Goal: Information Seeking & Learning: Find specific fact

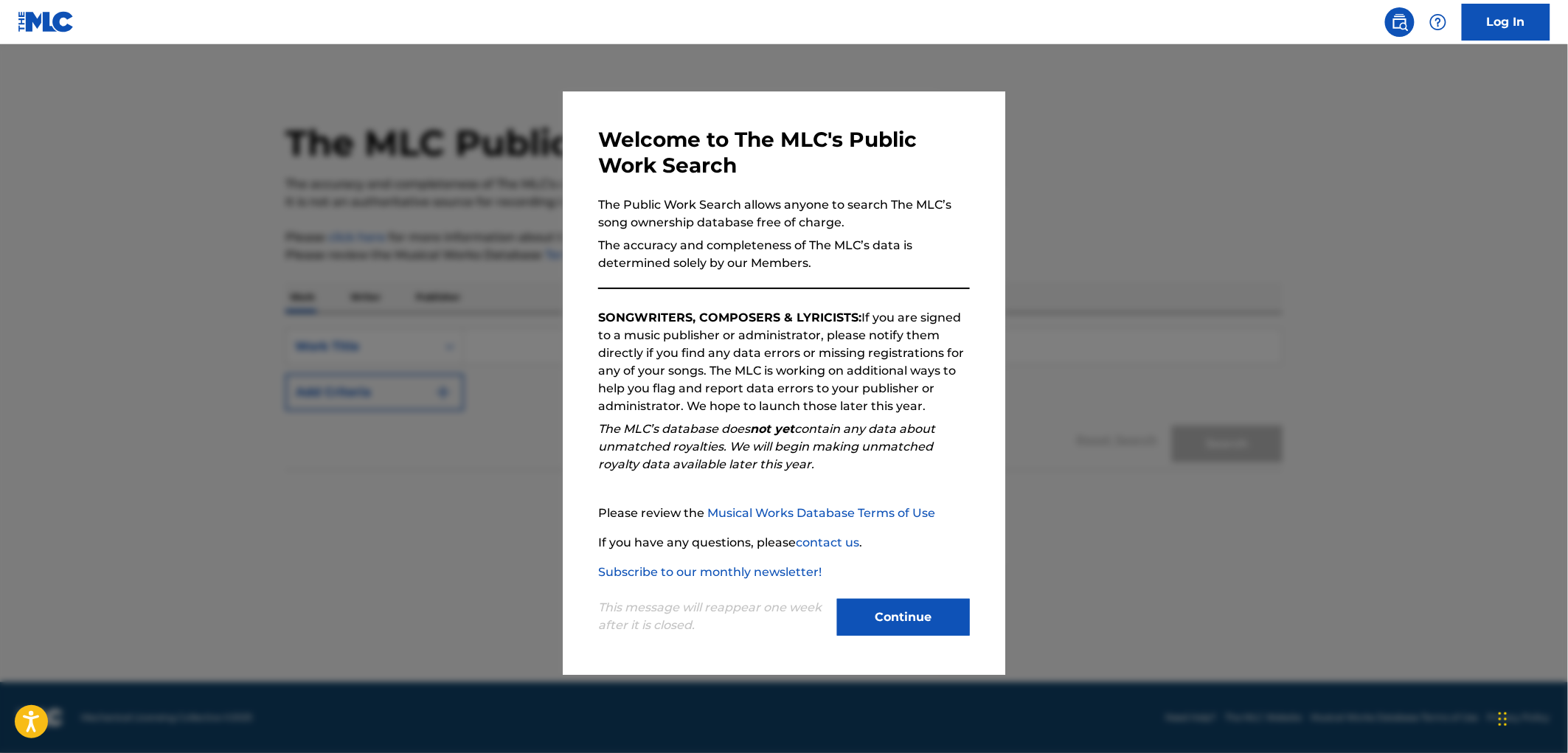
click at [886, 614] on button "Continue" at bounding box center [903, 618] width 133 height 37
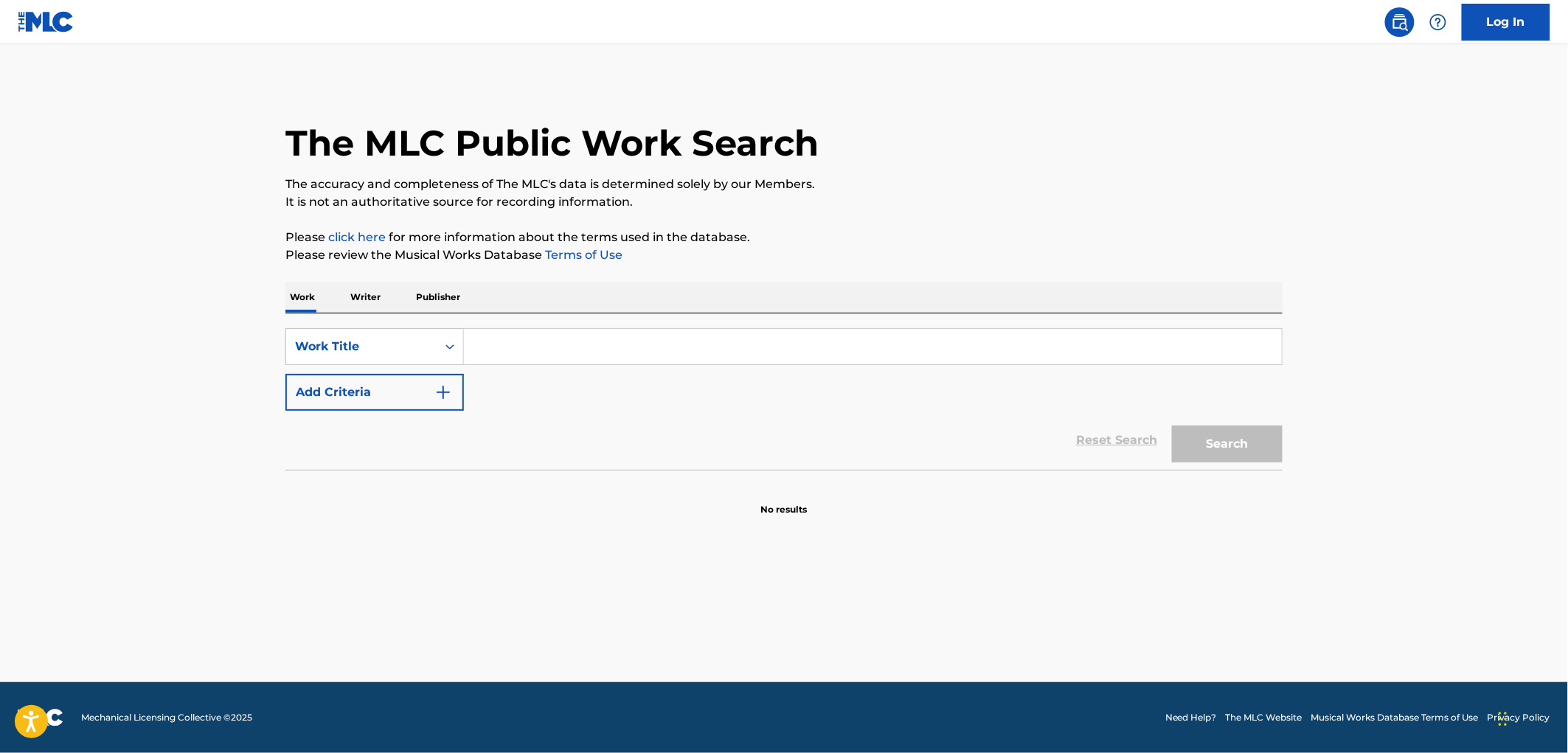
paste input "DEM NIGGAS"
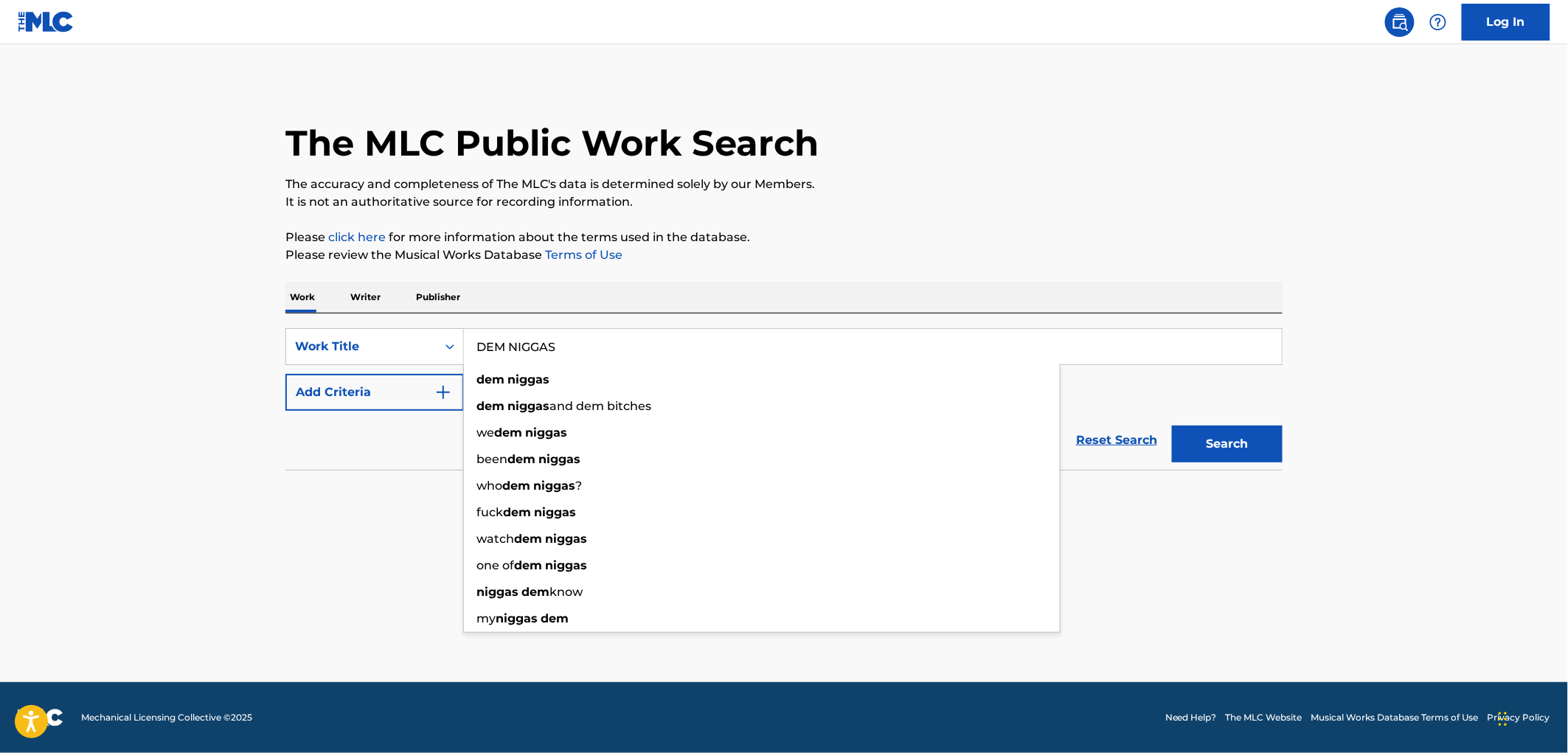
type input "DEM NIGGAS"
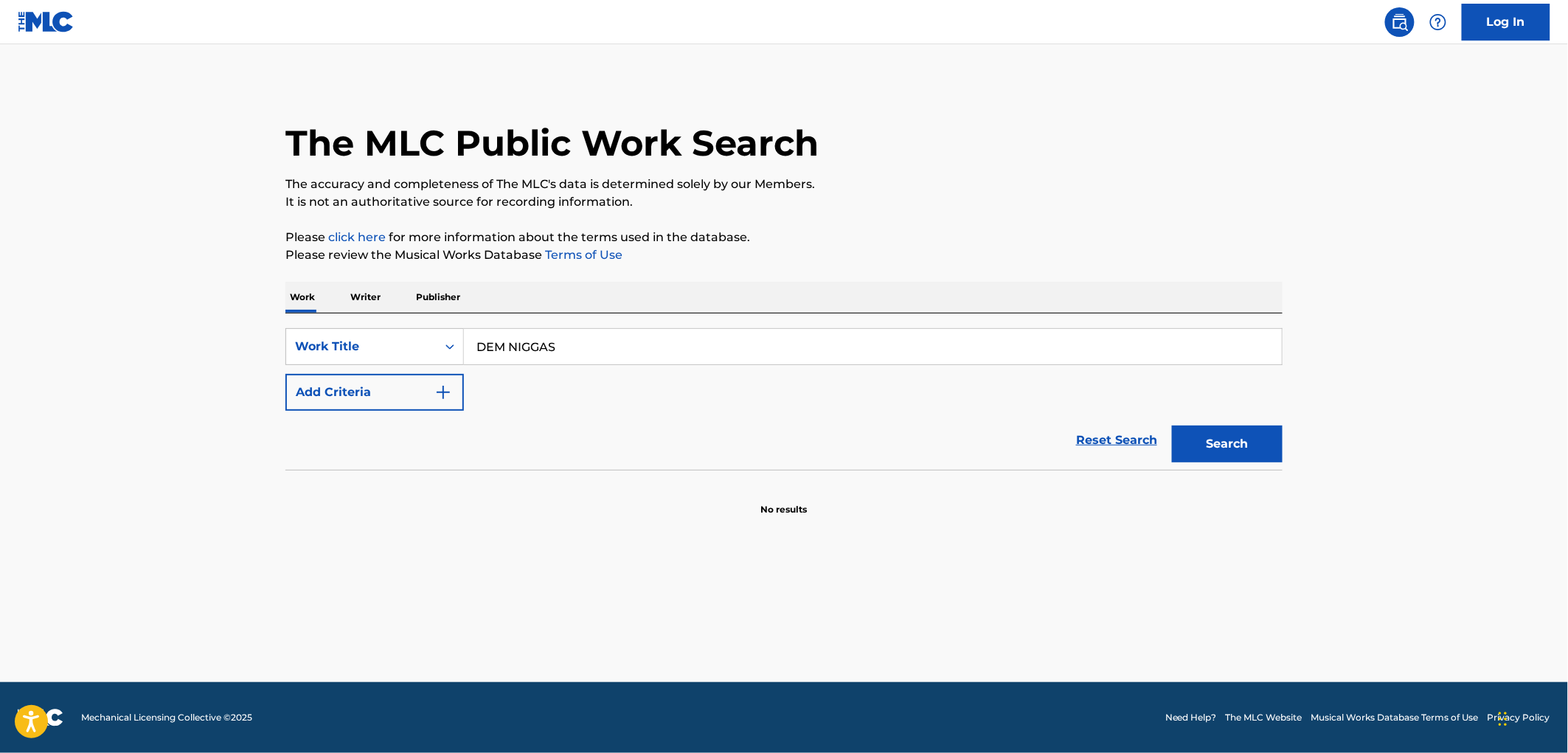
click at [1219, 436] on button "Search" at bounding box center [1227, 444] width 111 height 37
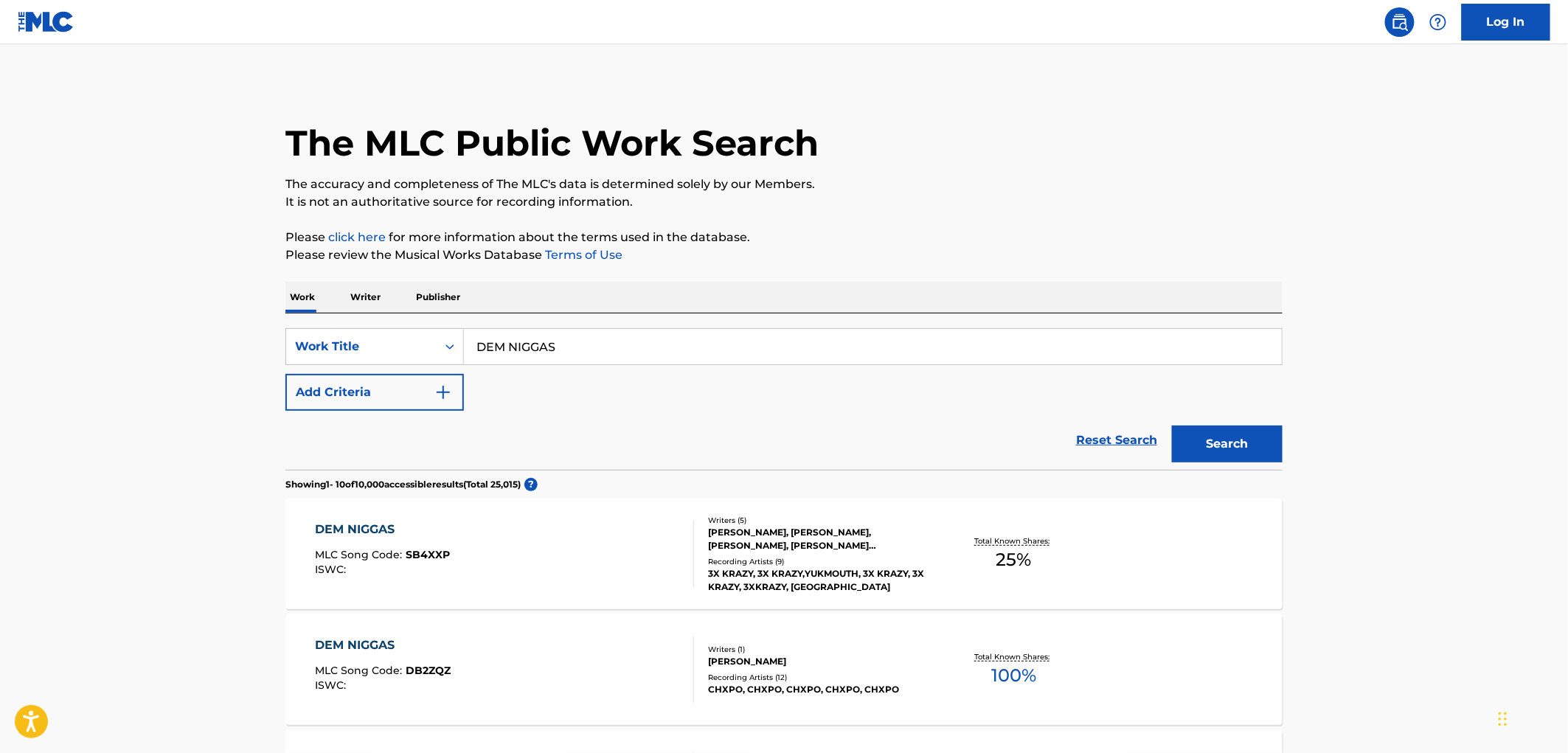
click at [801, 521] on div "Writers ( 5 )" at bounding box center [820, 521] width 223 height 11
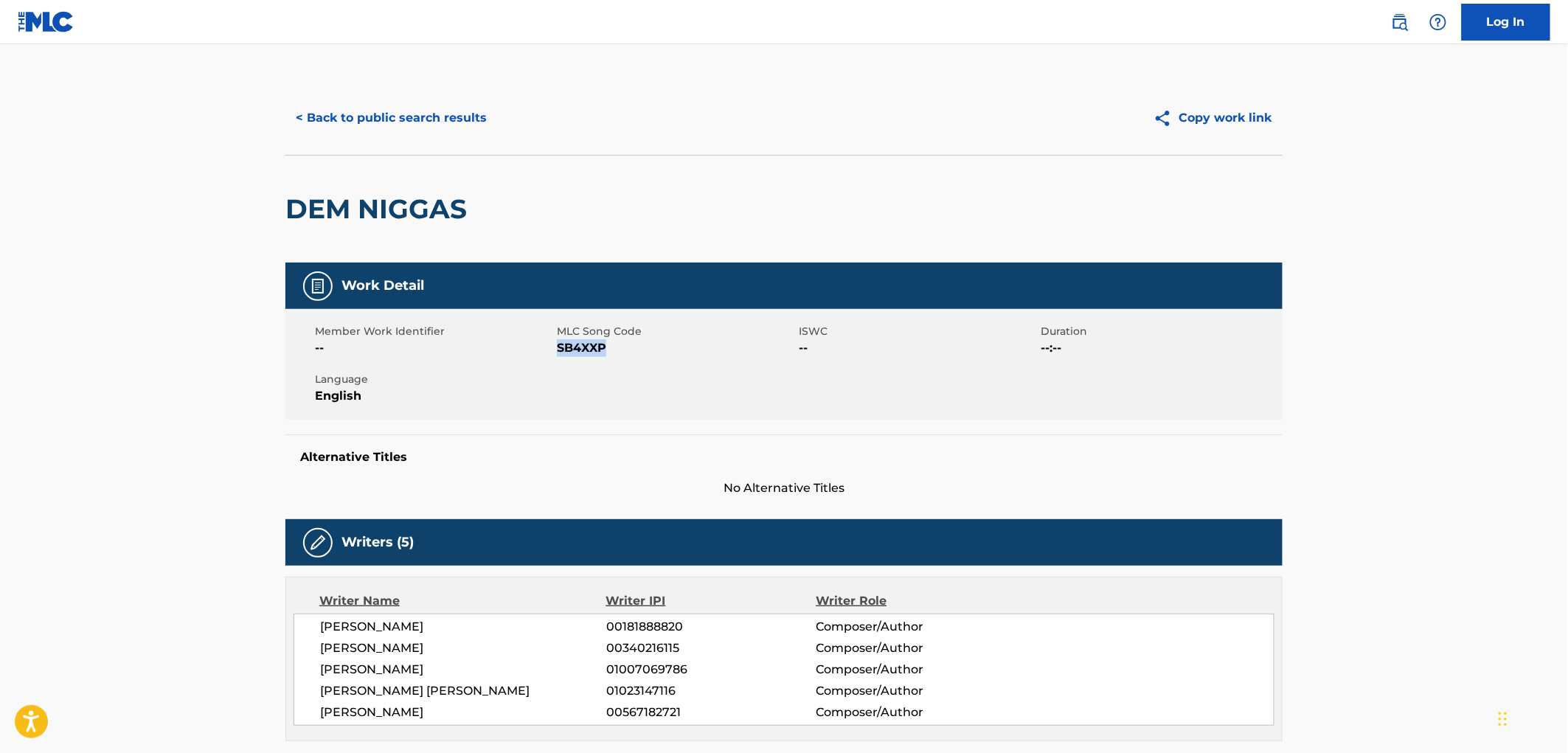
drag, startPoint x: 607, startPoint y: 341, endPoint x: 557, endPoint y: 344, distance: 50.1
click at [557, 344] on span "SB4XXP" at bounding box center [676, 348] width 238 height 17
copy span "SB4XXP"
click at [401, 106] on button "< Back to public search results" at bounding box center [391, 118] width 211 height 37
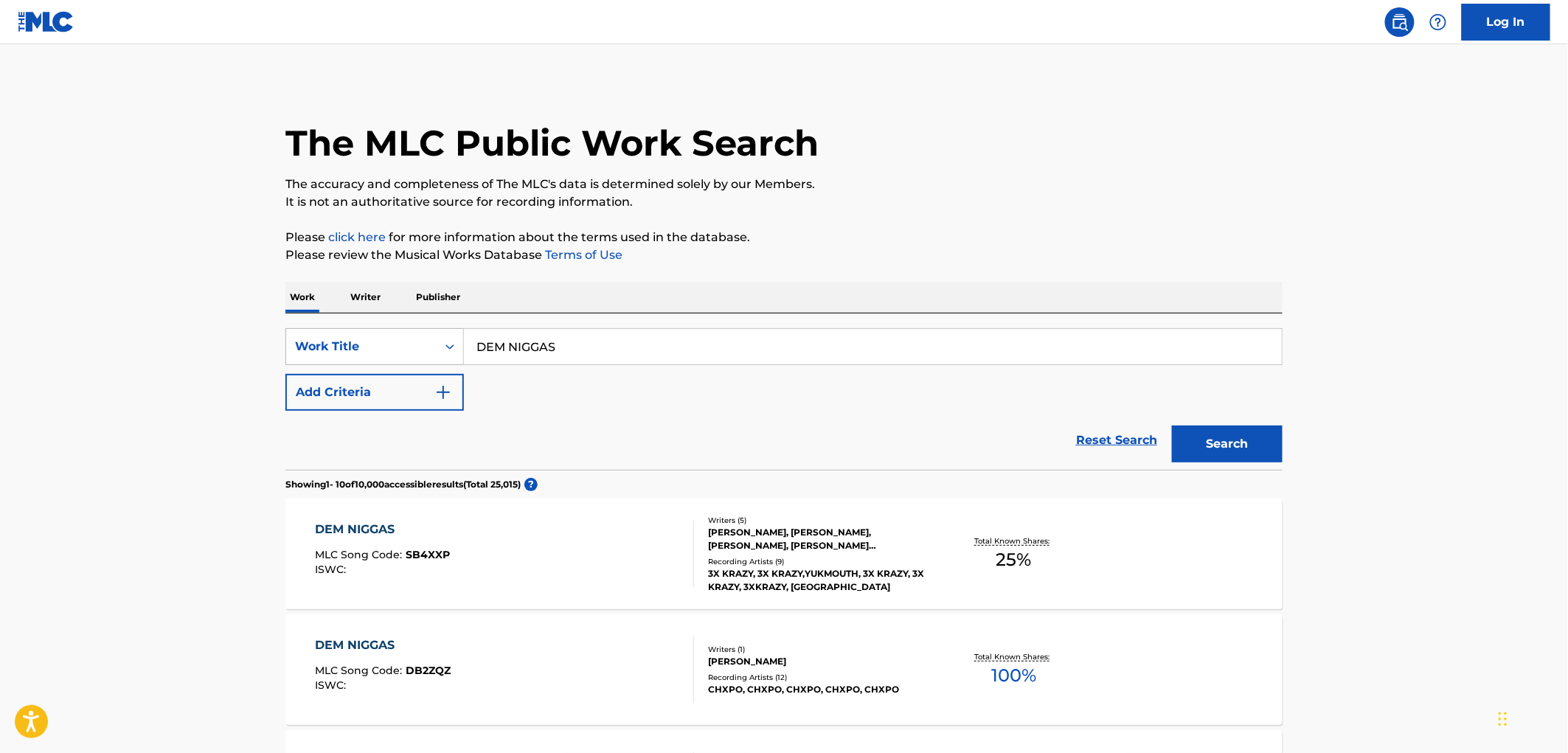
drag, startPoint x: 591, startPoint y: 356, endPoint x: 455, endPoint y: 341, distance: 136.8
click at [455, 341] on div "SearchWithCriteriaae84521e-24fc-4cde-880b-b125fc63fd81 Work Title DEM NIGGAS" at bounding box center [784, 347] width 997 height 37
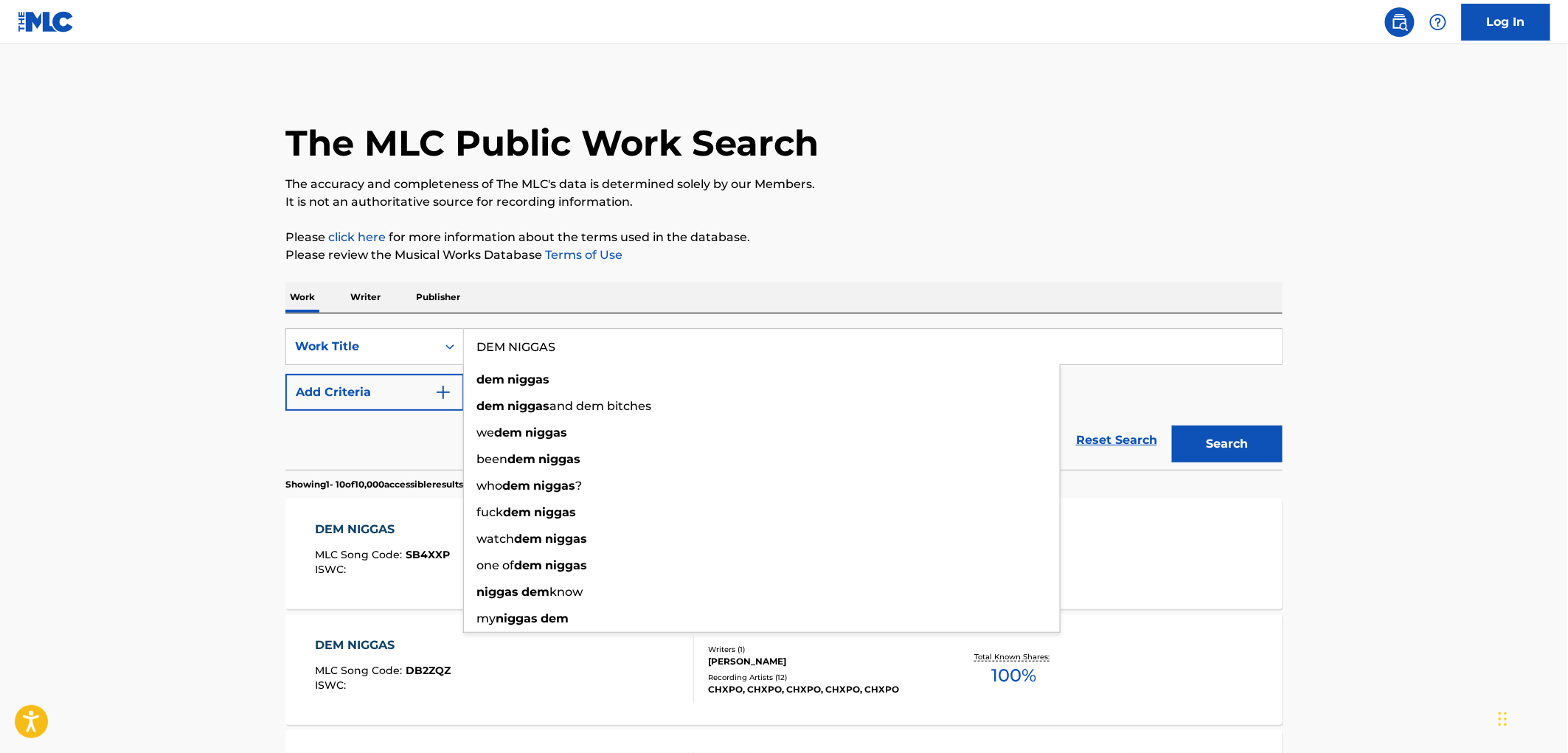
paste input "Hermano Del [PERSON_NAME]"
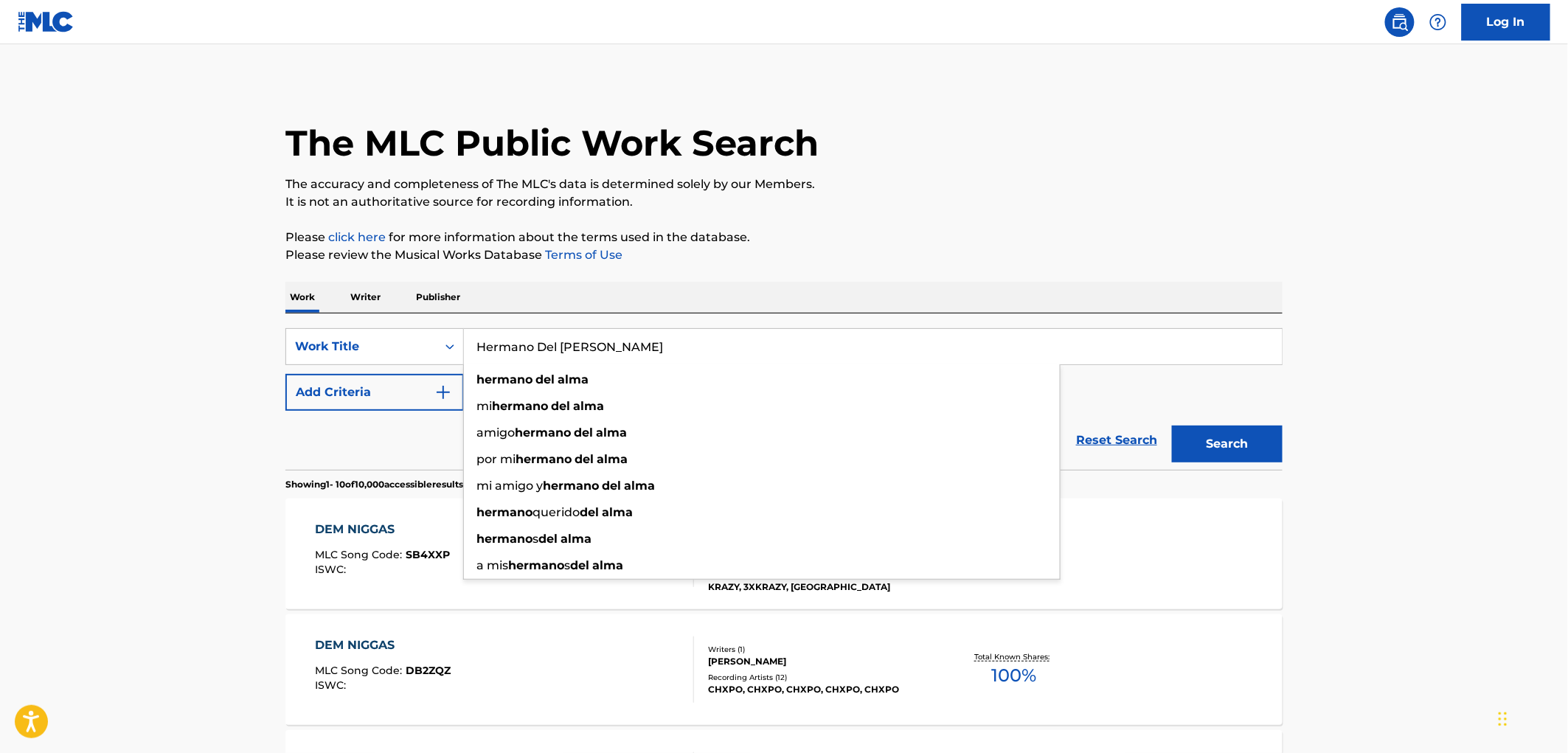
type input "Hermano Del [PERSON_NAME]"
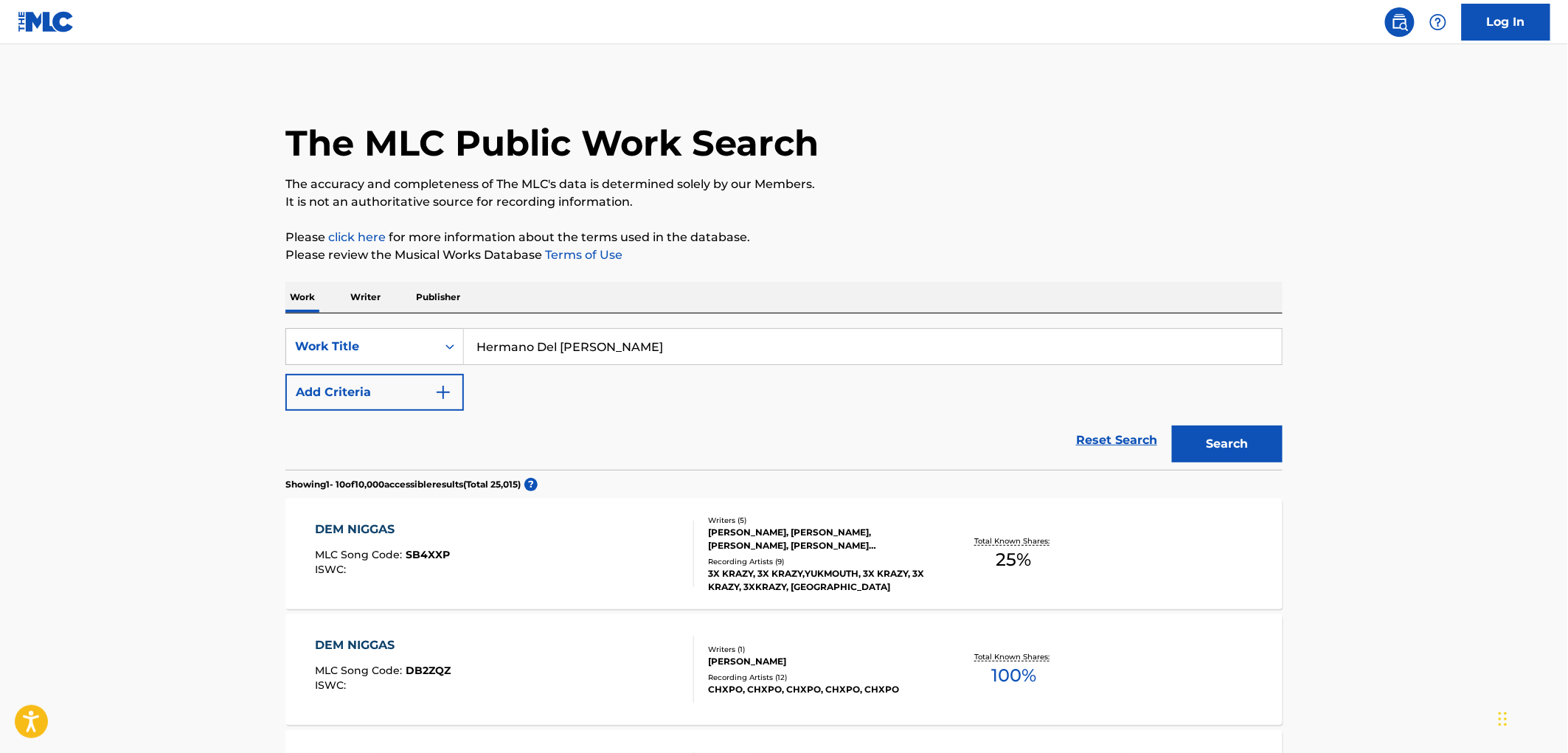
click at [1224, 448] on button "Search" at bounding box center [1227, 444] width 111 height 37
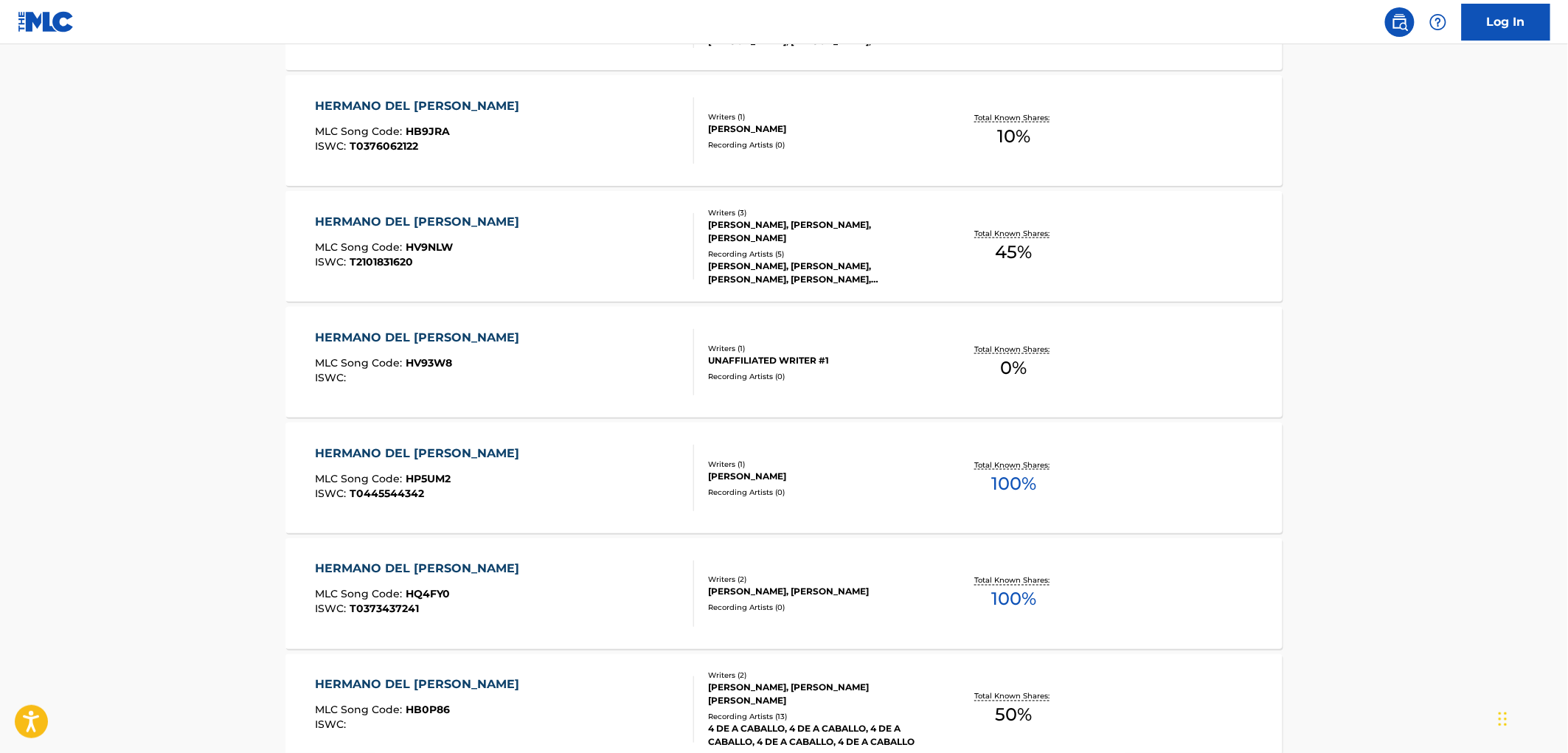
scroll to position [901, 0]
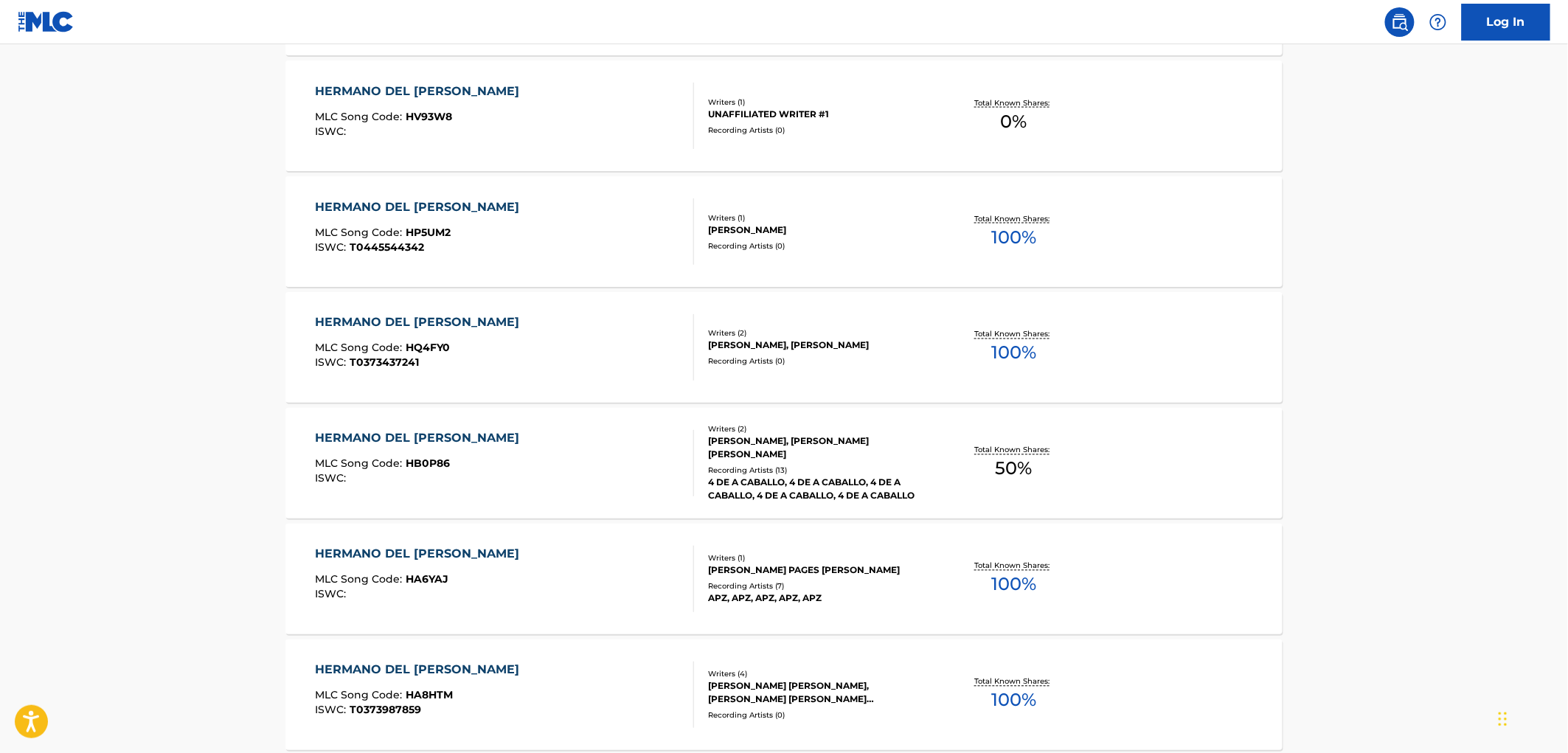
click at [812, 486] on div "4 DE A CABALLO, 4 DE A CABALLO, 4 DE A CABALLO, 4 DE A CABALLO, 4 DE A CABALLO" at bounding box center [820, 489] width 223 height 27
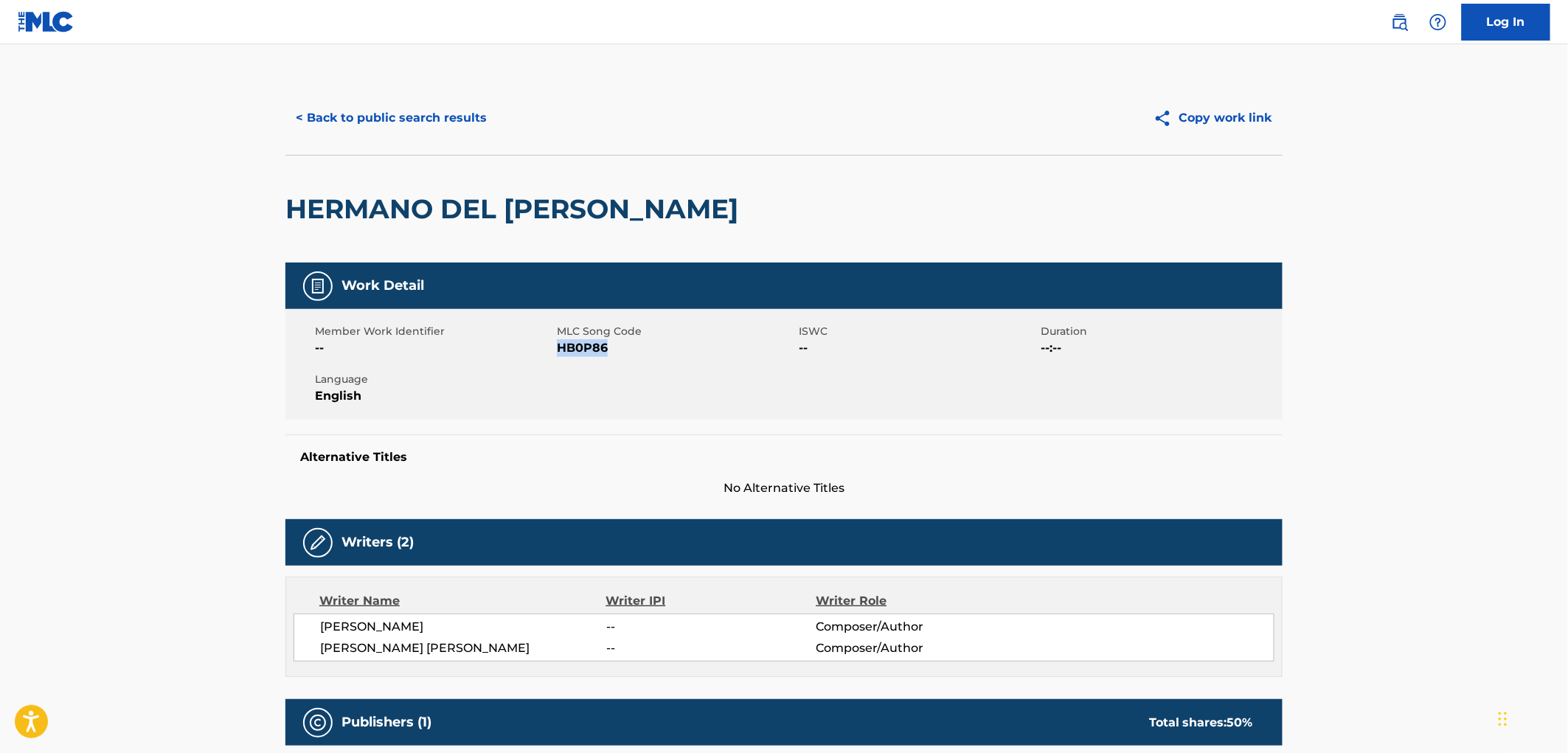
drag, startPoint x: 634, startPoint y: 350, endPoint x: 561, endPoint y: 345, distance: 73.2
click at [561, 345] on span "HB0P86" at bounding box center [676, 348] width 238 height 17
copy span "HB0P86"
click at [432, 109] on button "< Back to public search results" at bounding box center [391, 118] width 211 height 37
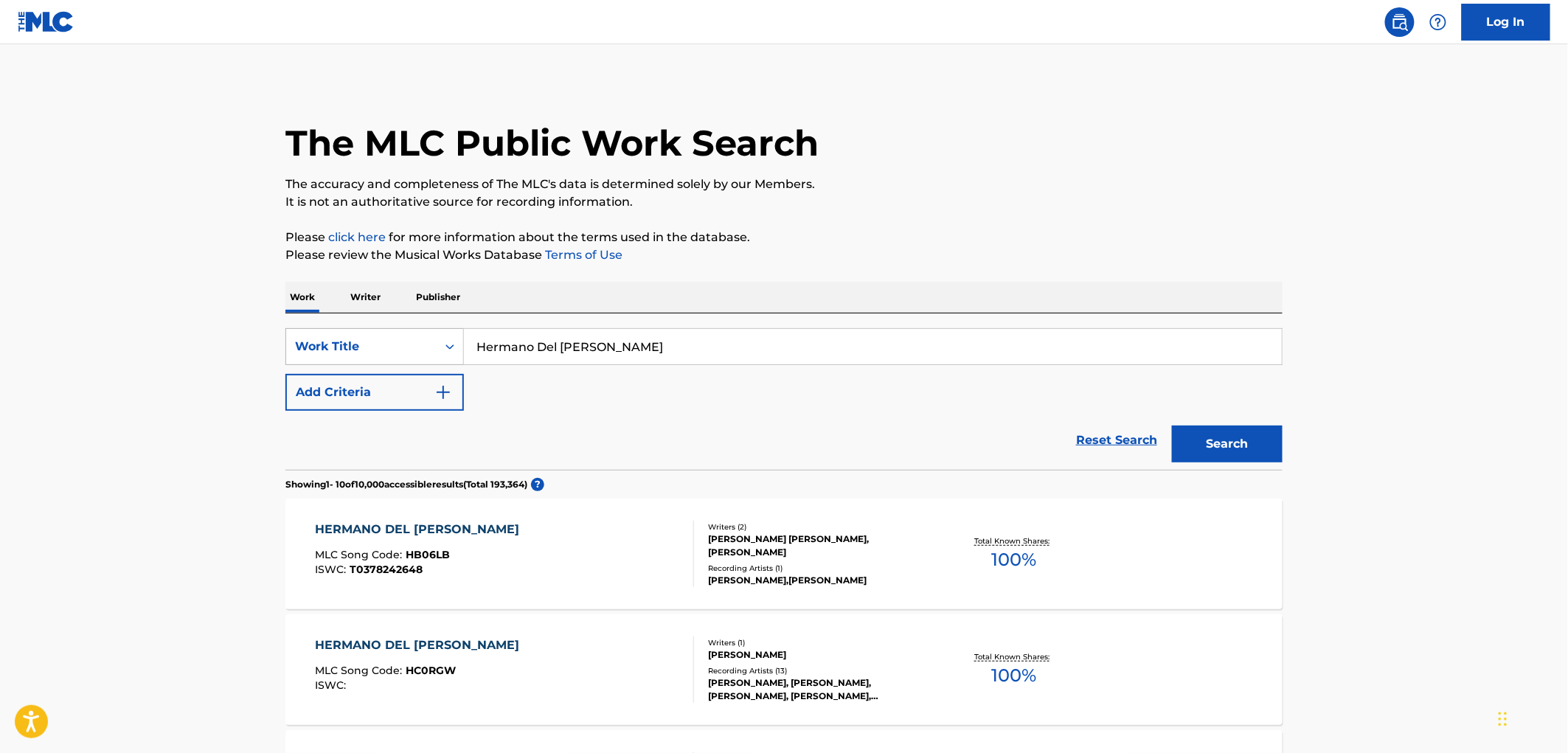
drag, startPoint x: 636, startPoint y: 351, endPoint x: 356, endPoint y: 333, distance: 280.6
click at [334, 333] on div "SearchWithCriteriaae84521e-24fc-4cde-880b-b125fc63fd81 Work Title [PERSON_NAME]" at bounding box center [784, 347] width 997 height 37
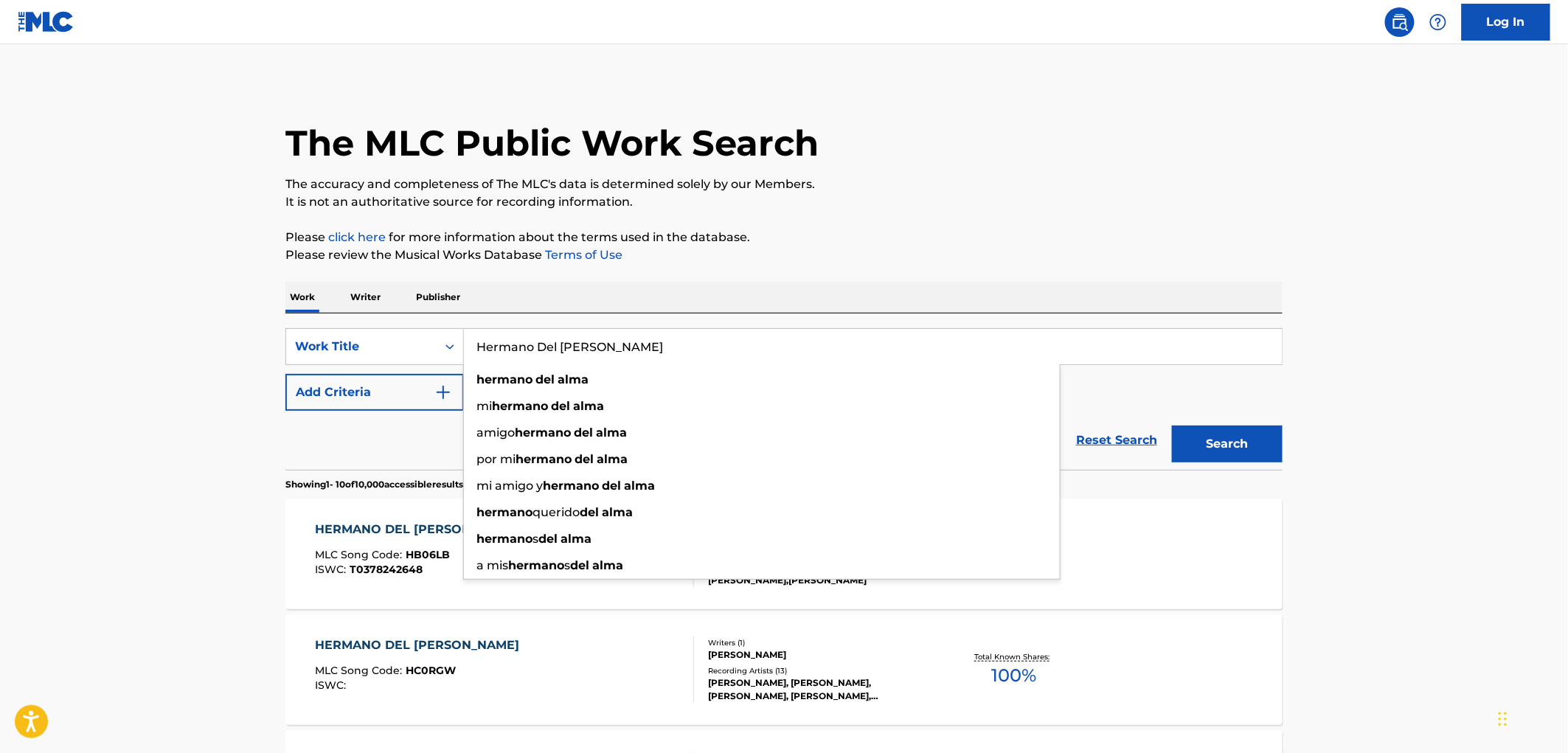
paste input "Mis Tres Amores"
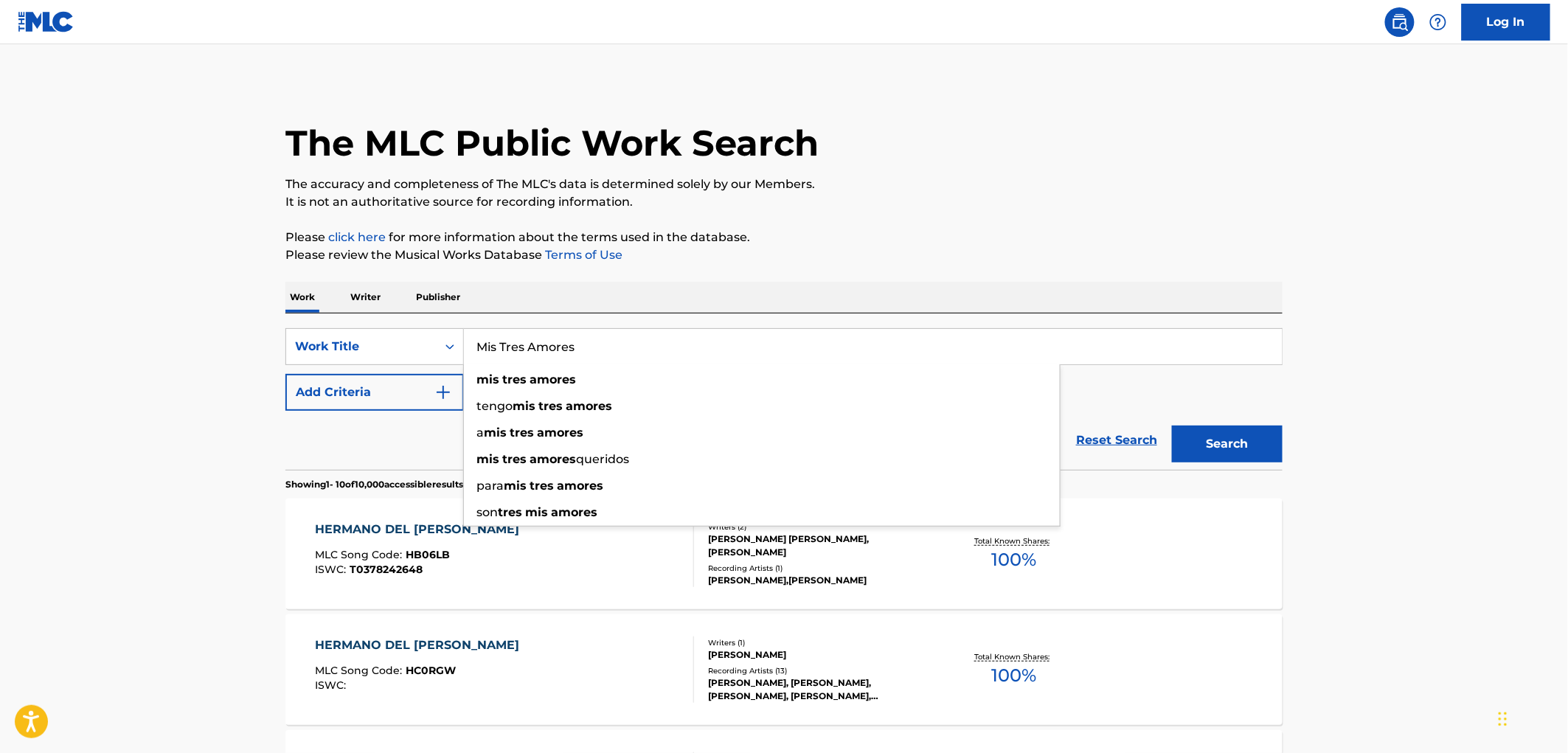
click at [1241, 207] on p "It is not an authoritative source for recording information." at bounding box center [784, 201] width 997 height 17
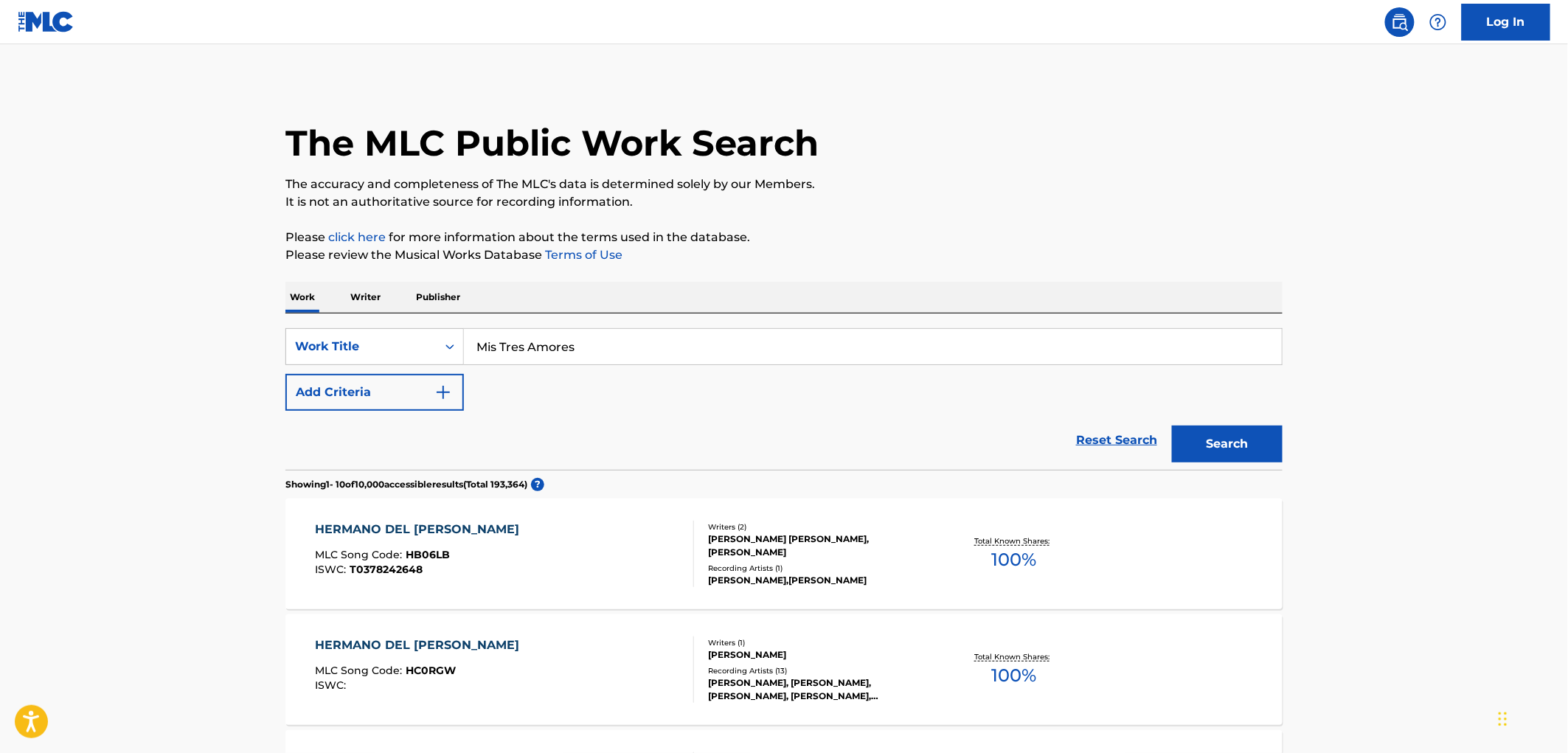
click at [1212, 438] on button "Search" at bounding box center [1227, 444] width 111 height 37
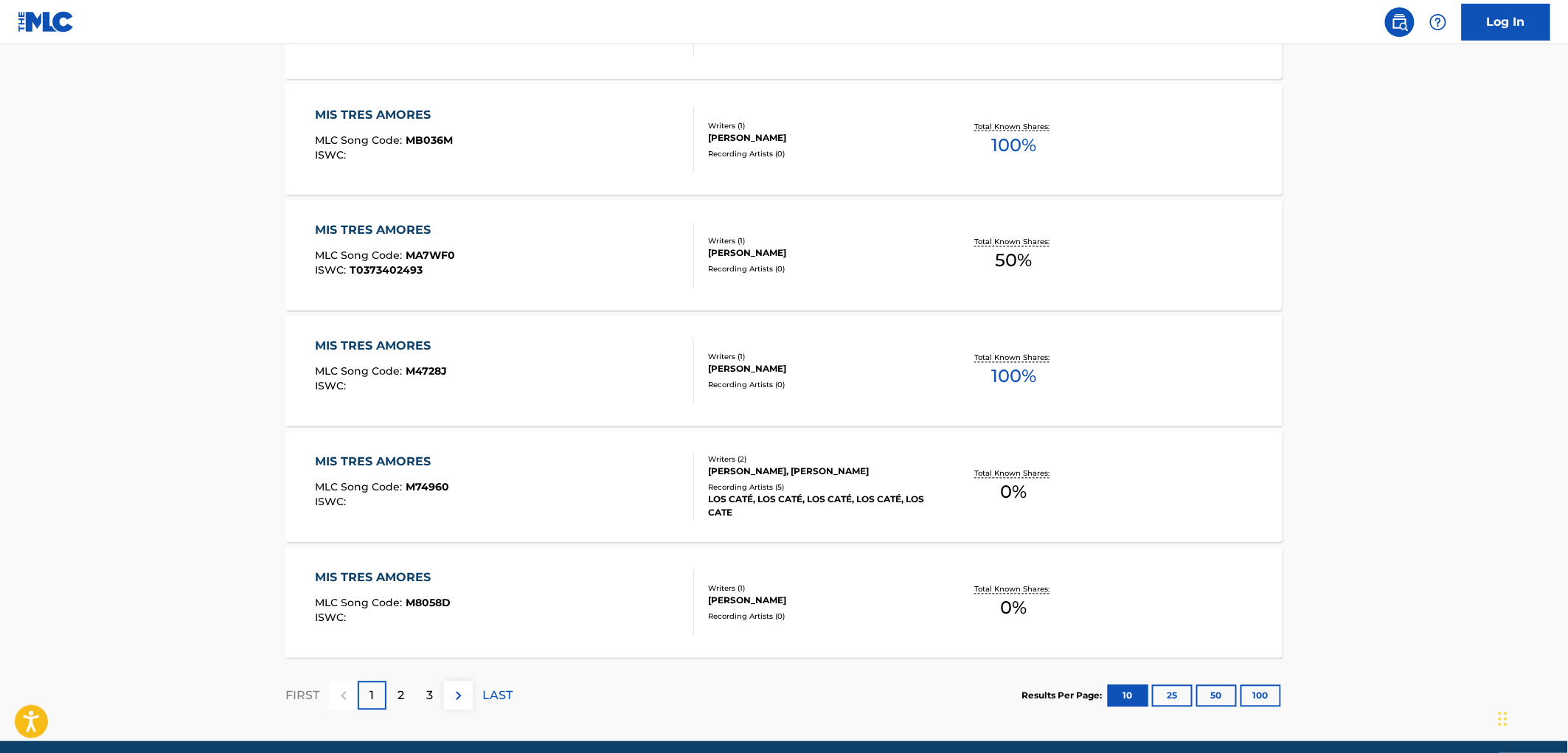
scroll to position [1052, 0]
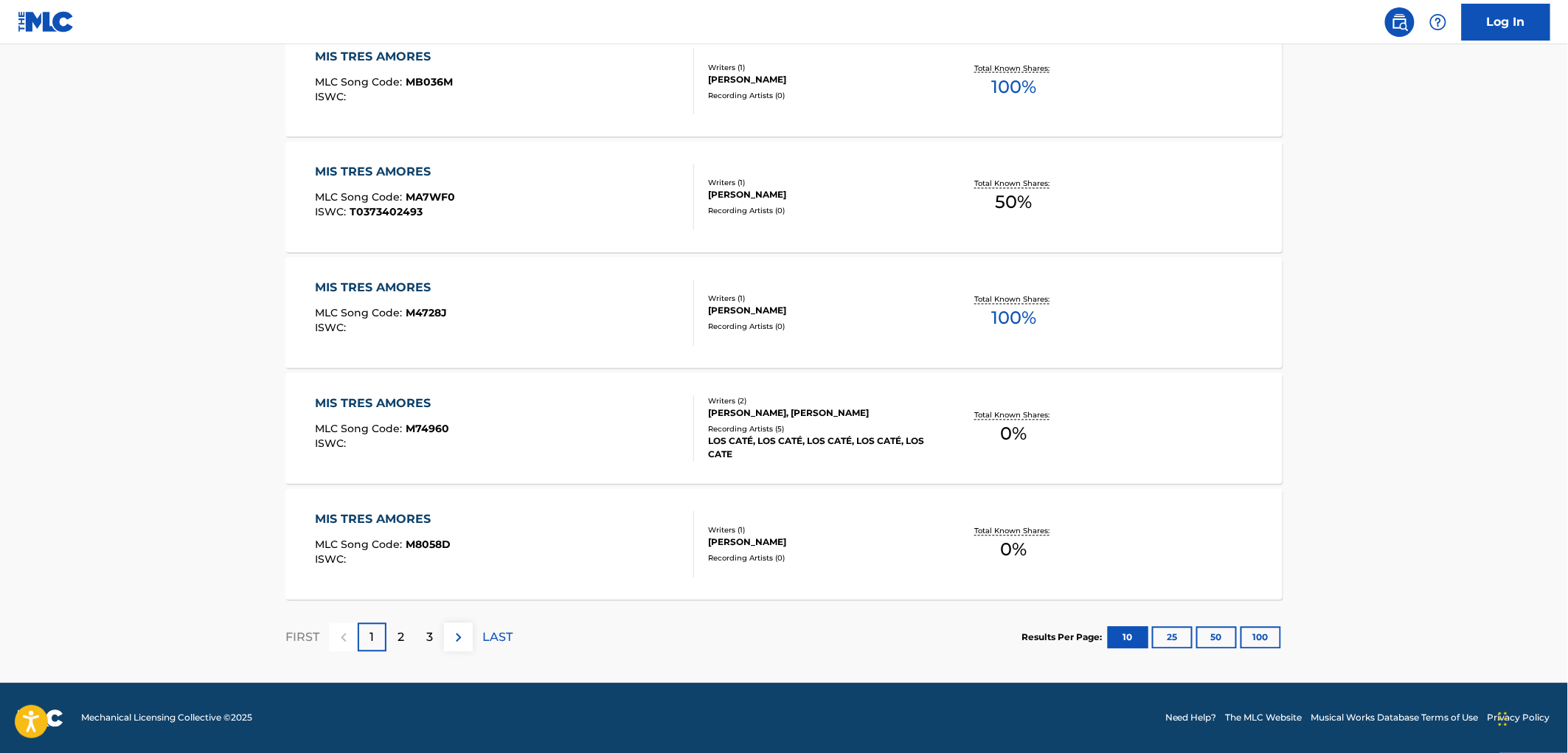
click at [1282, 634] on section "Results Per Page: 10 25 50 100" at bounding box center [1152, 638] width 261 height 22
click at [1263, 628] on button "100" at bounding box center [1261, 638] width 40 height 22
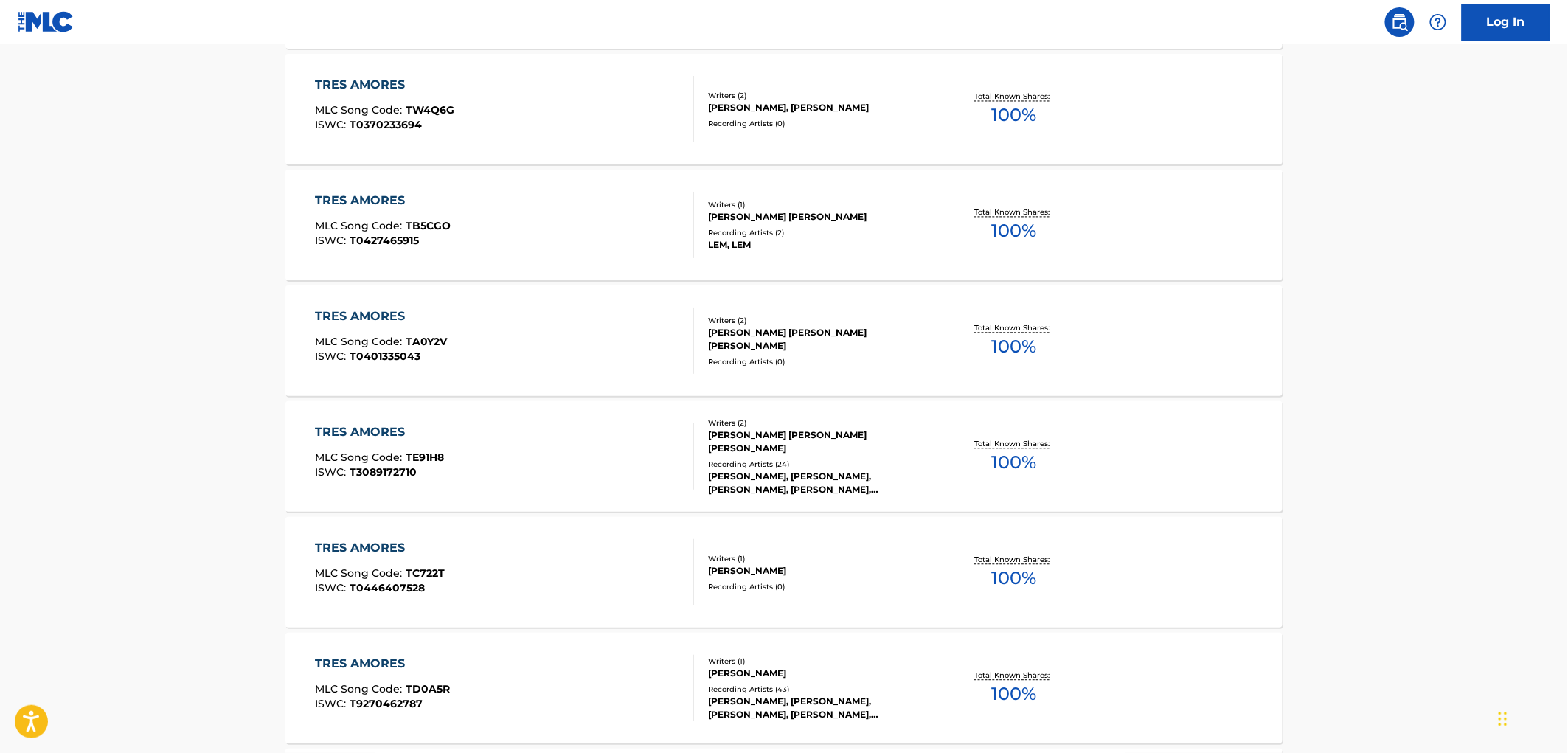
scroll to position [5984, 0]
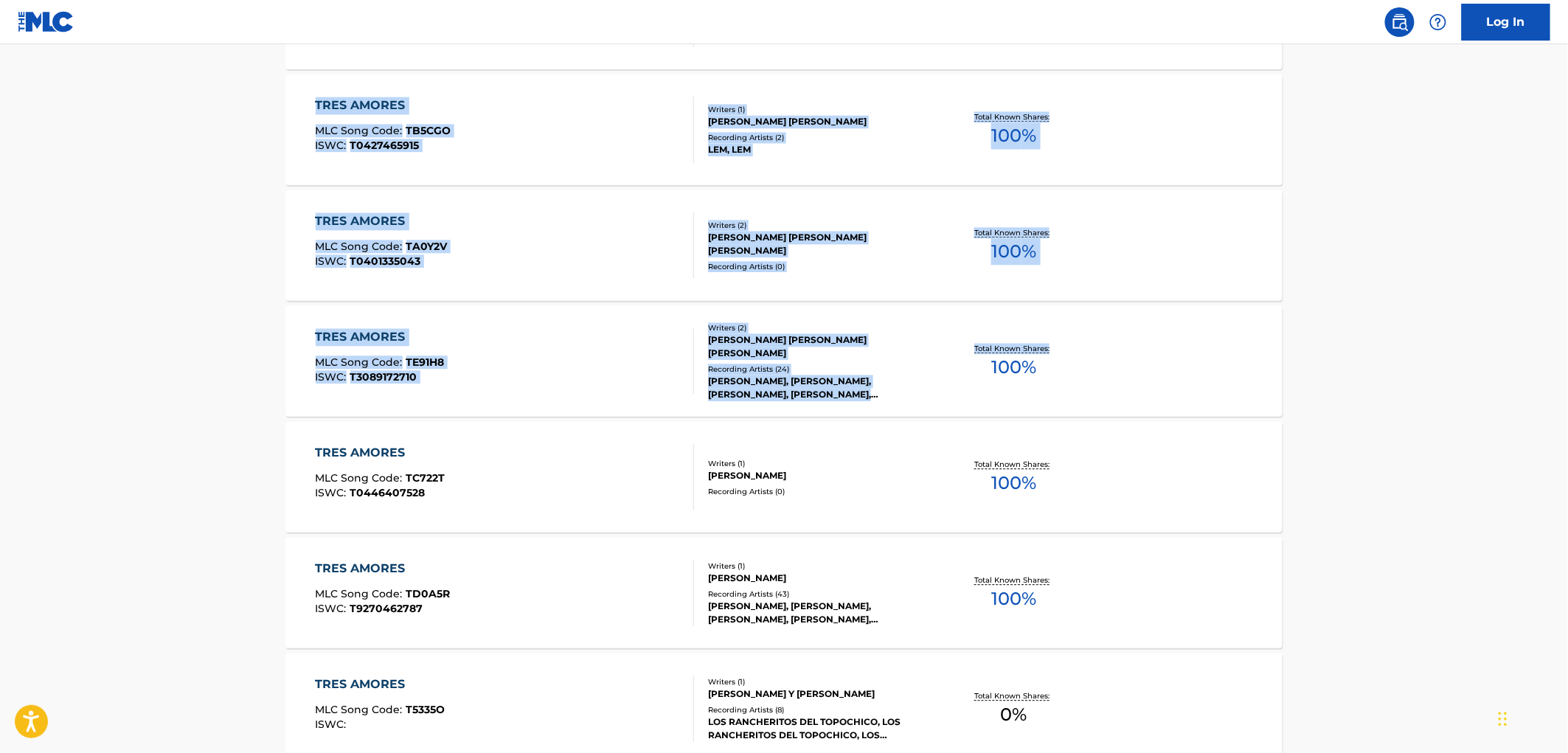
drag, startPoint x: 1567, startPoint y: 408, endPoint x: 1530, endPoint y: 63, distance: 347.0
click at [1352, 237] on main "The MLC Public Work Search The accuracy and completeness of The MLC's data is d…" at bounding box center [784, 118] width 1568 height 12115
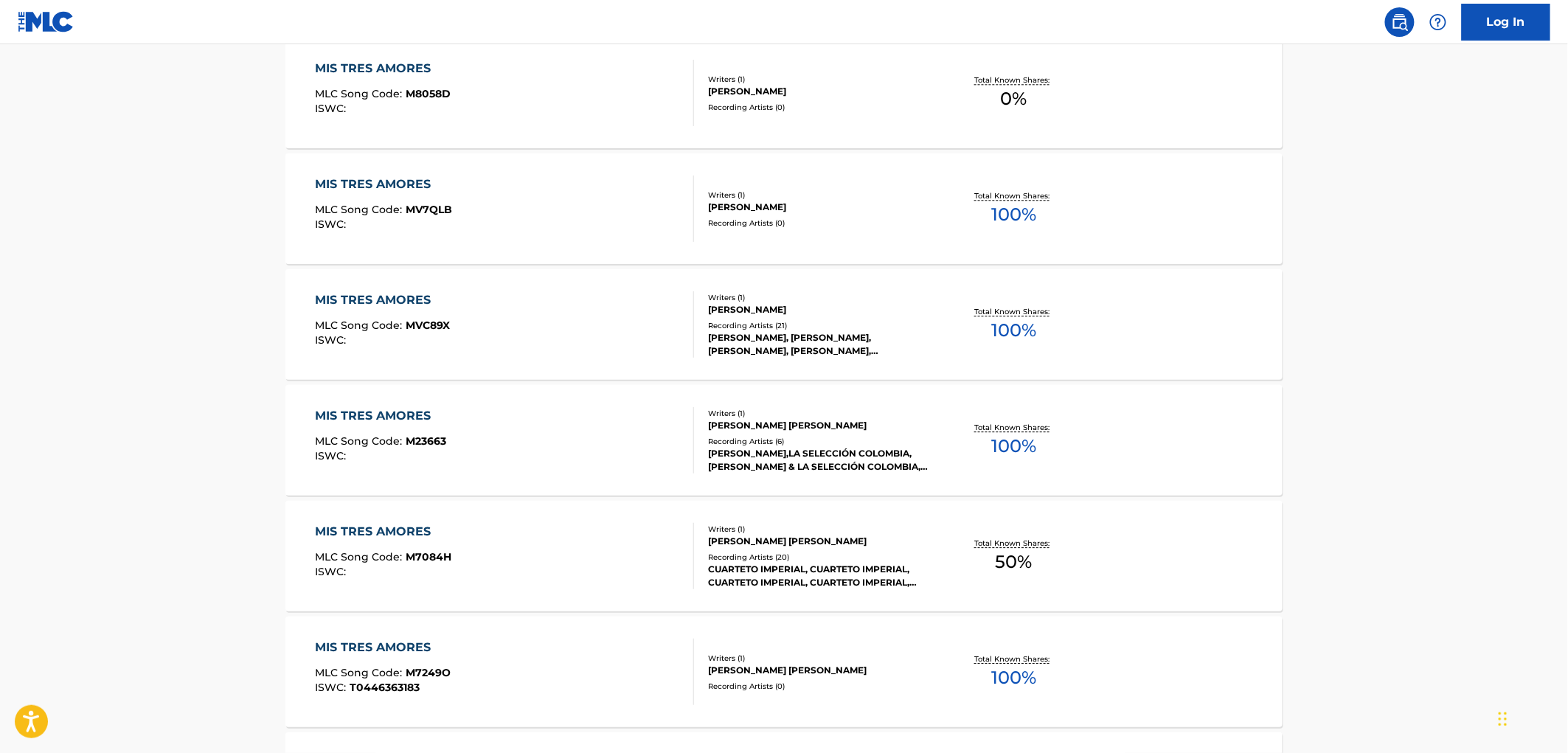
scroll to position [0, 0]
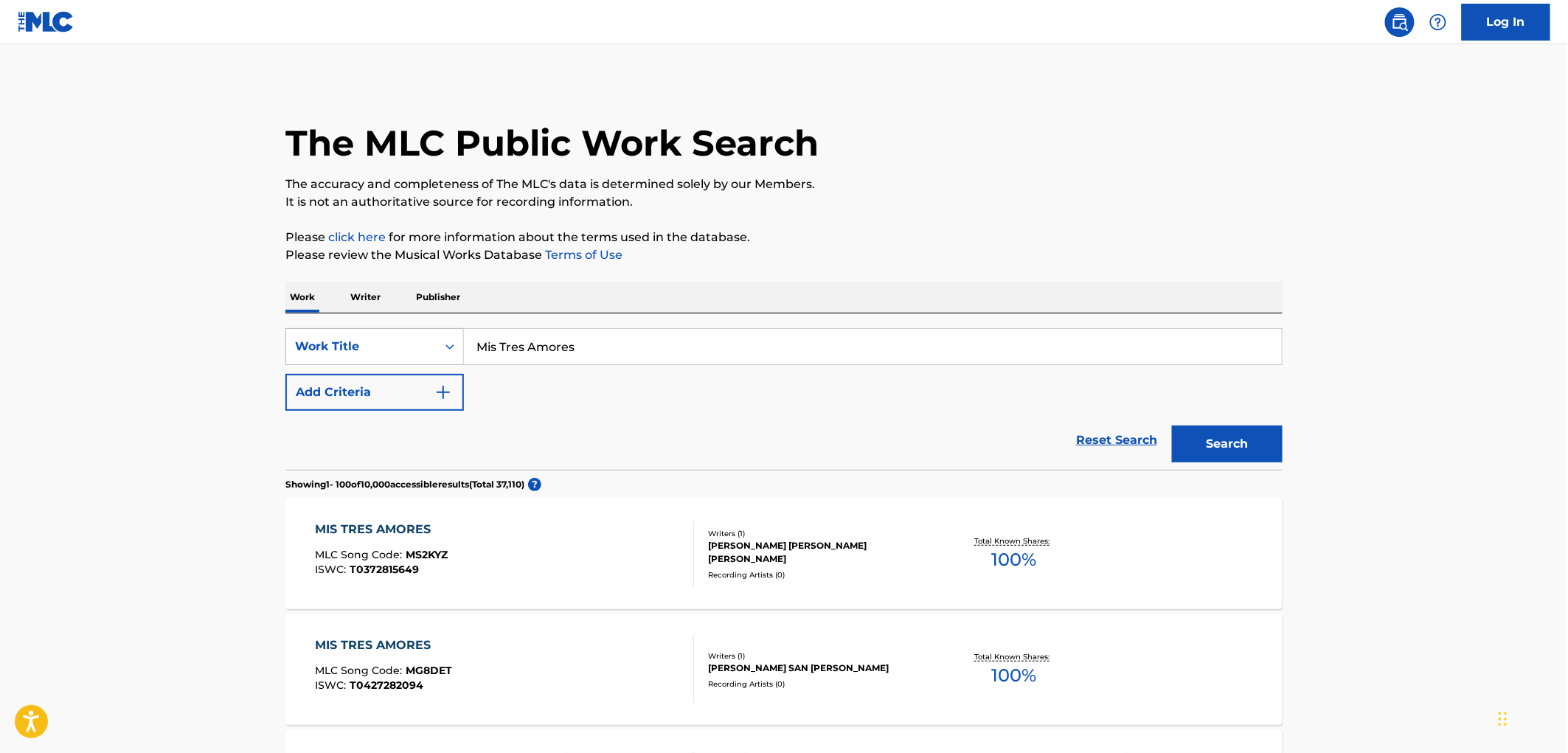
drag, startPoint x: 443, startPoint y: 338, endPoint x: 384, endPoint y: 347, distance: 59.7
click at [361, 345] on div "SearchWithCriteriaae84521e-24fc-4cde-880b-b125fc63fd81 Work Title Mis Tres Amor…" at bounding box center [784, 347] width 997 height 37
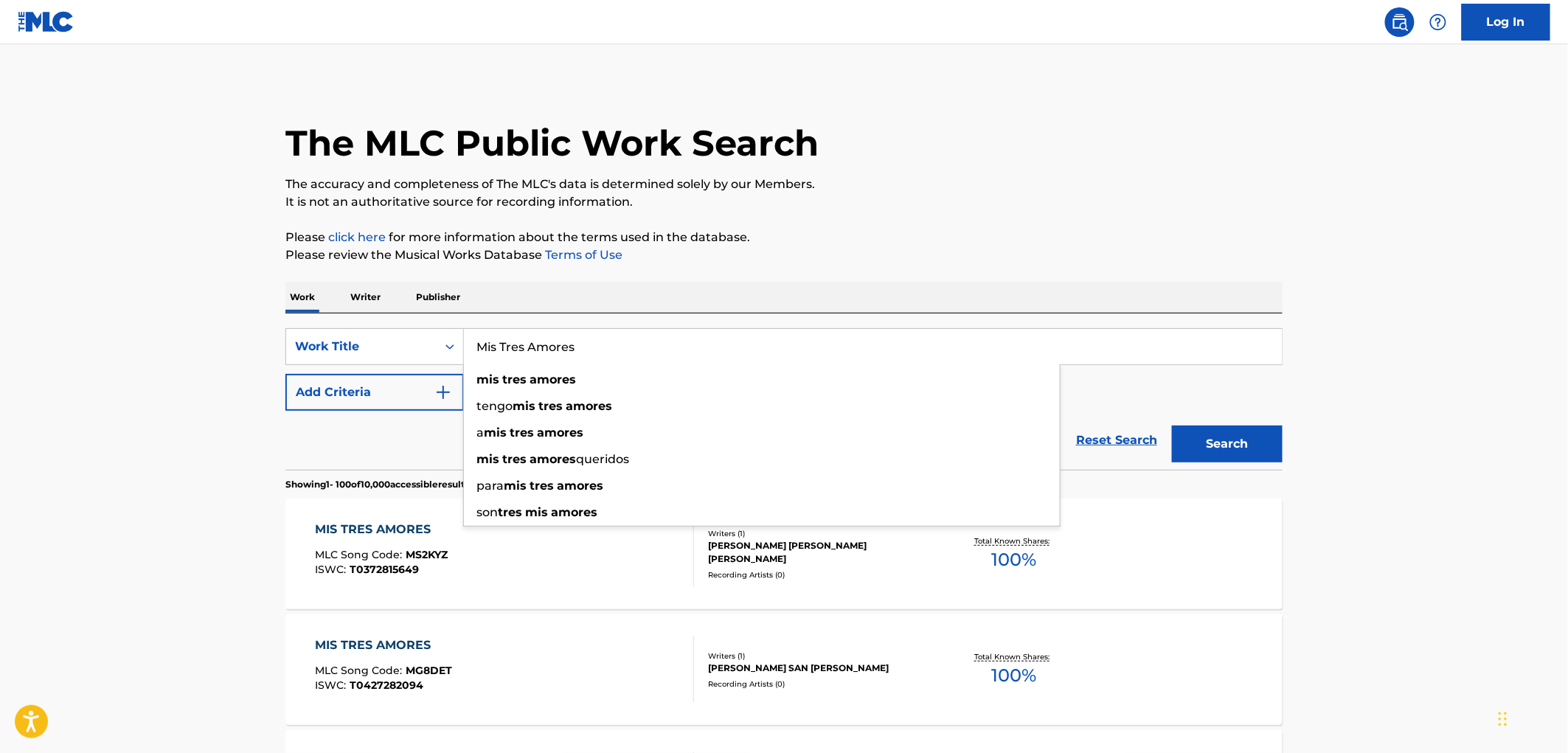
paste input "Rest of My Day"
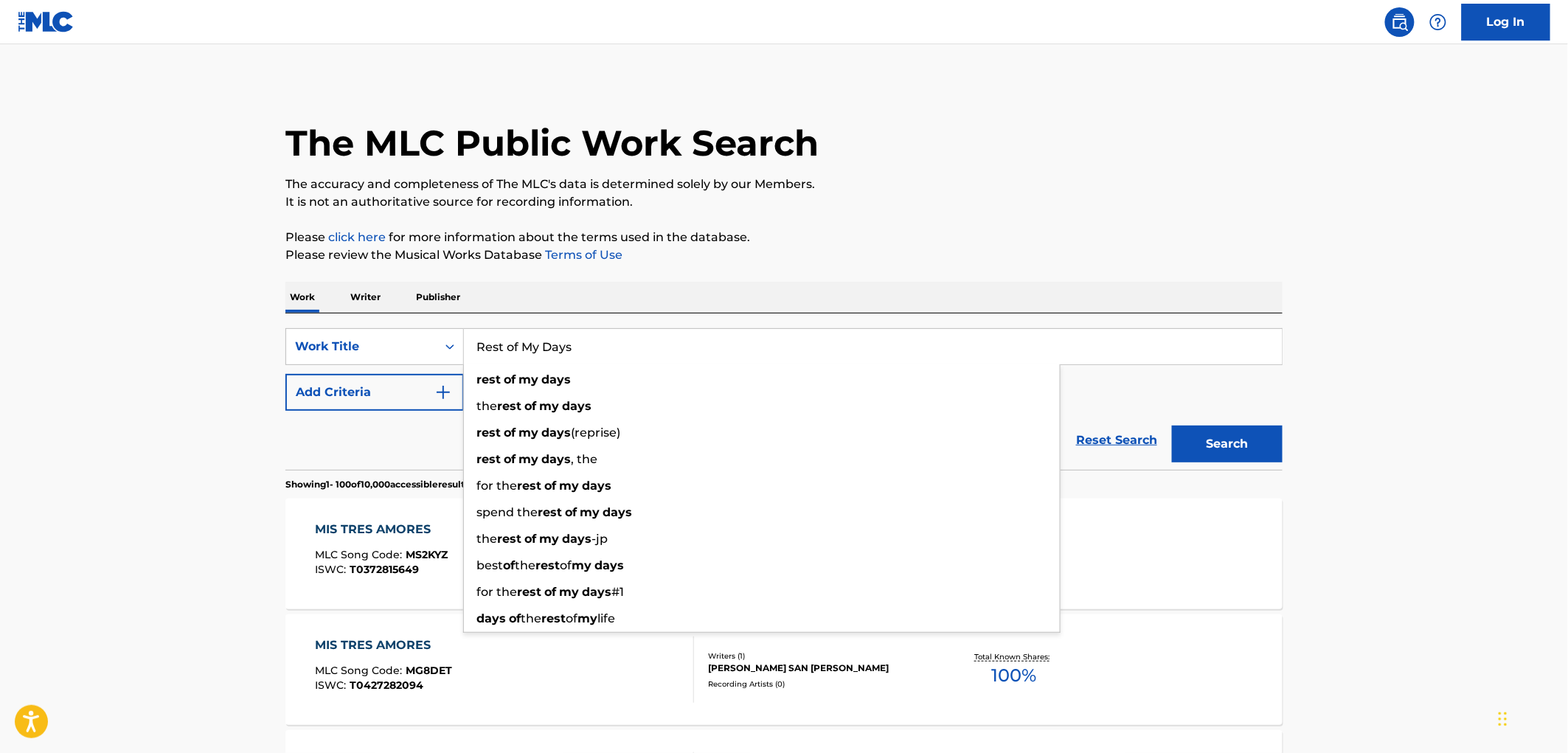
type input "Rest of My Days"
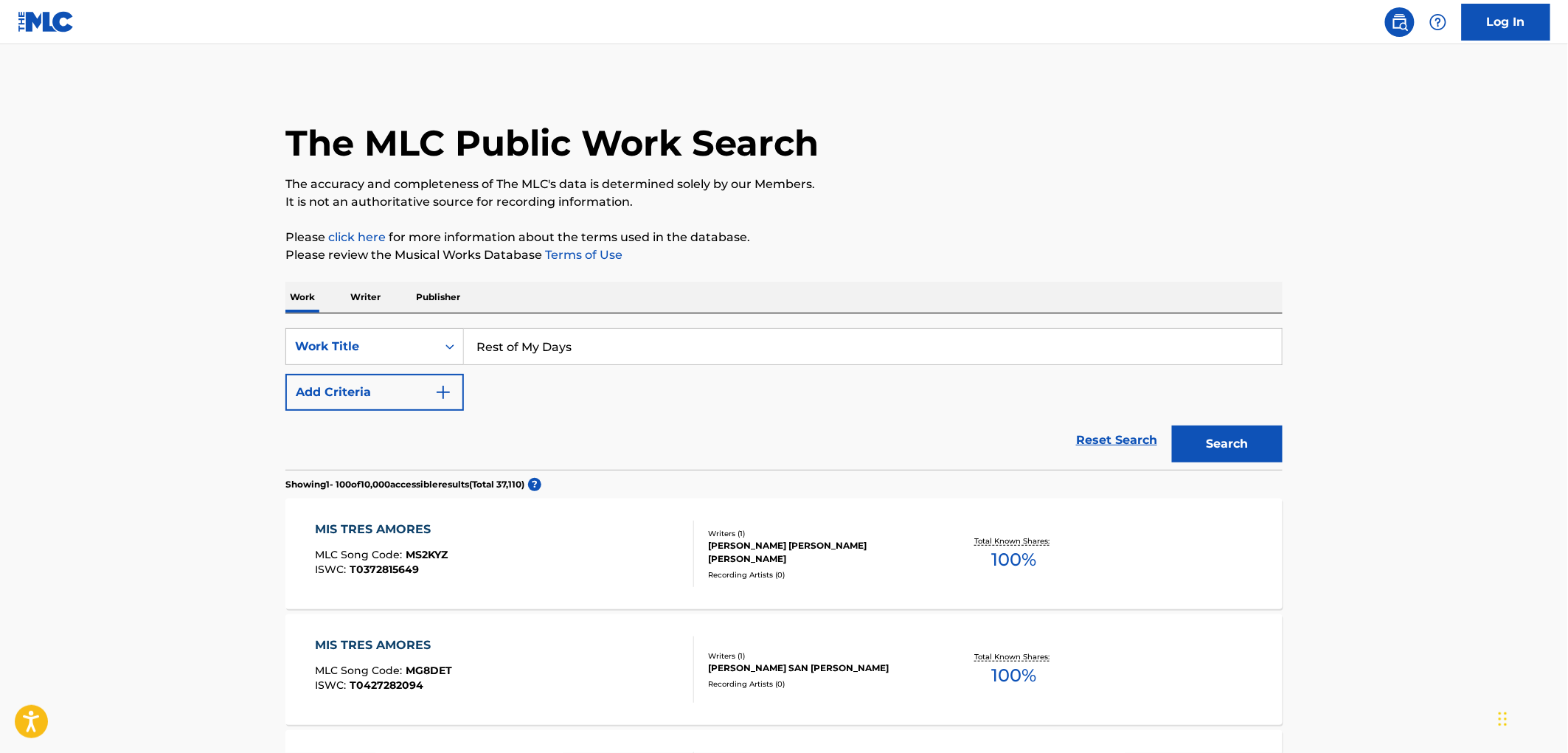
click at [1236, 444] on button "Search" at bounding box center [1227, 444] width 111 height 37
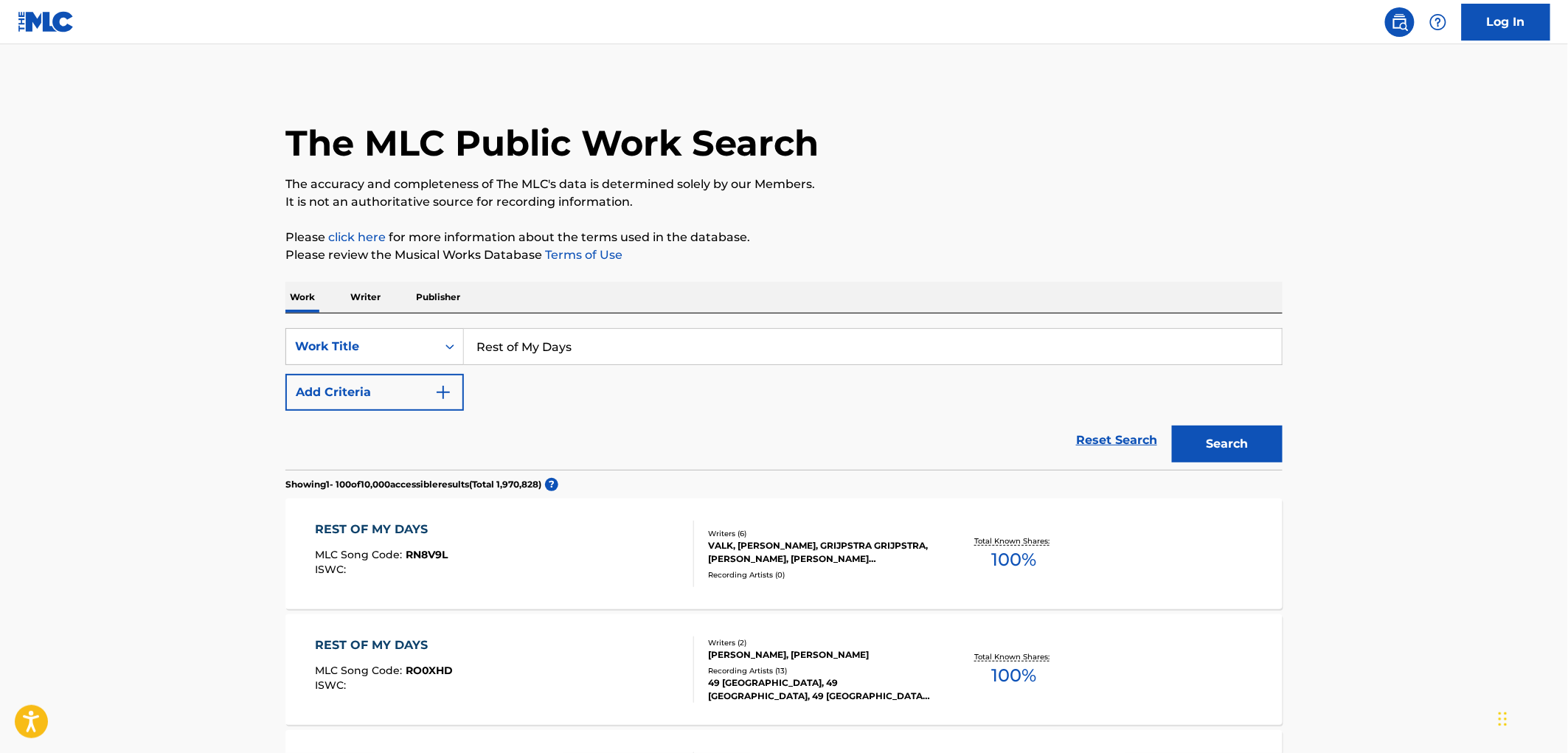
click at [813, 641] on div "Writers ( 2 )" at bounding box center [820, 643] width 223 height 11
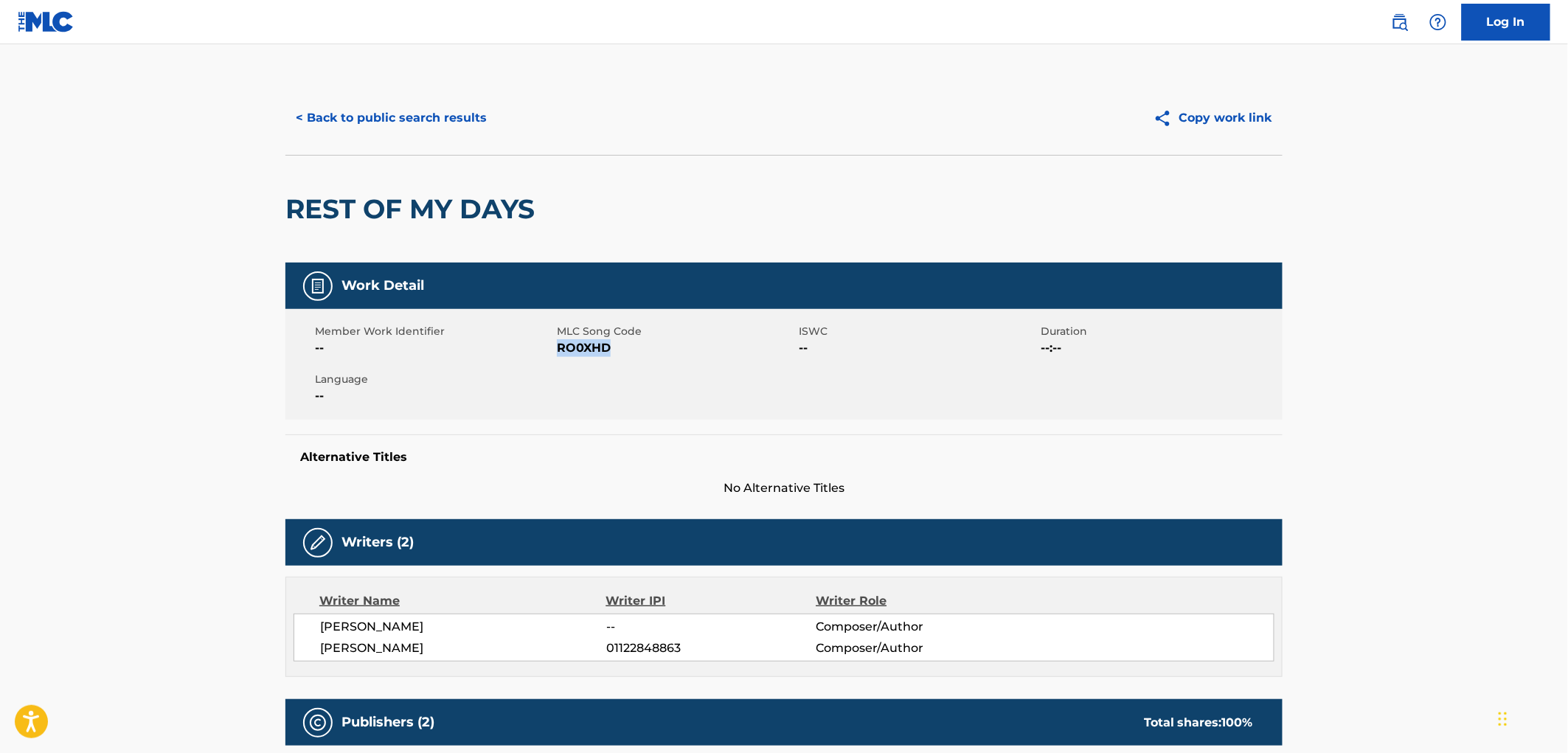
drag, startPoint x: 650, startPoint y: 349, endPoint x: 557, endPoint y: 348, distance: 93.0
click at [557, 348] on span "RO0XHD" at bounding box center [676, 348] width 238 height 17
copy span "RO0XHD"
click at [415, 123] on button "< Back to public search results" at bounding box center [391, 118] width 211 height 37
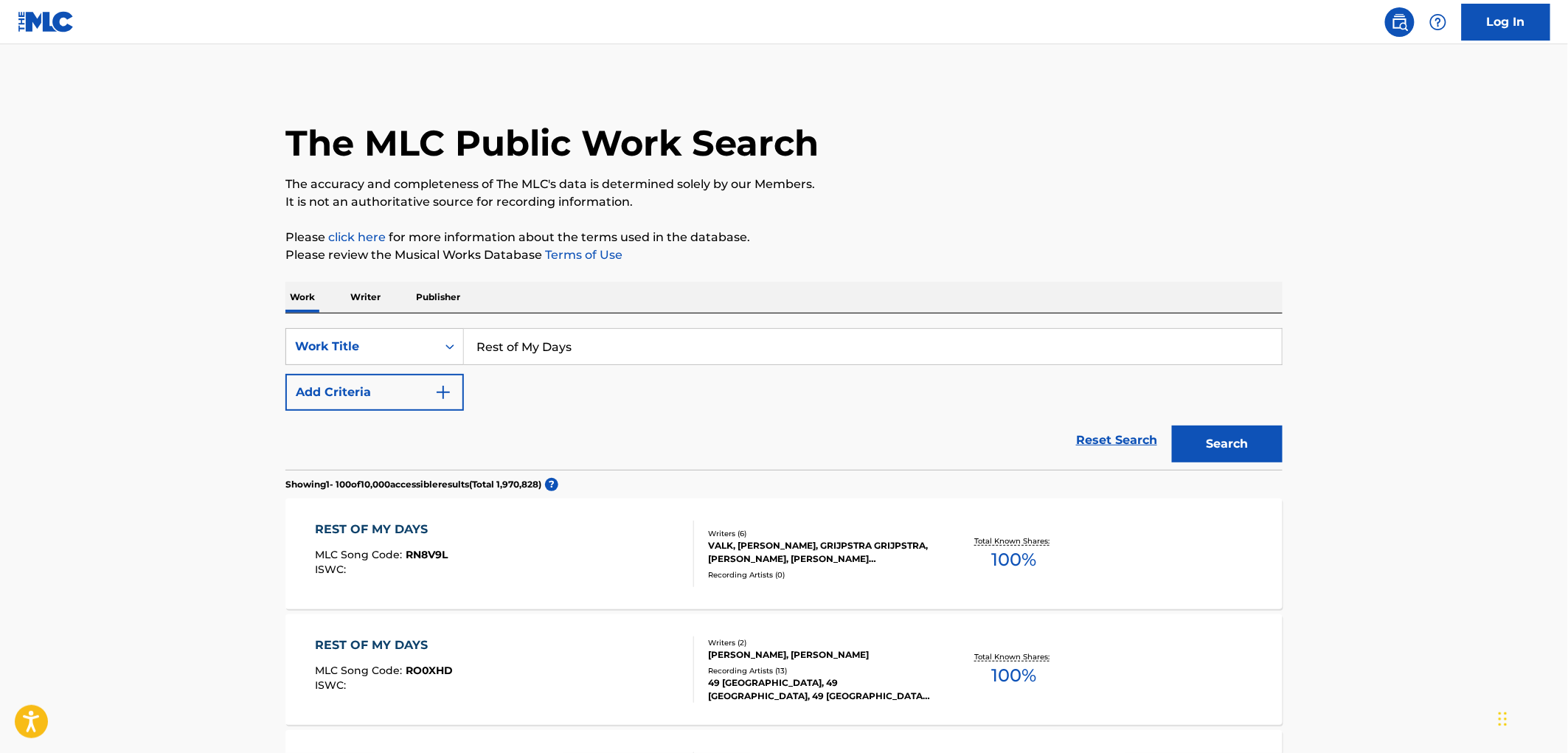
drag, startPoint x: 614, startPoint y: 352, endPoint x: 508, endPoint y: 352, distance: 106.0
click at [306, 356] on div "SearchWithCriteriaae84521e-24fc-4cde-880b-b125fc63fd81 Work Title Rest of My Da…" at bounding box center [784, 347] width 997 height 37
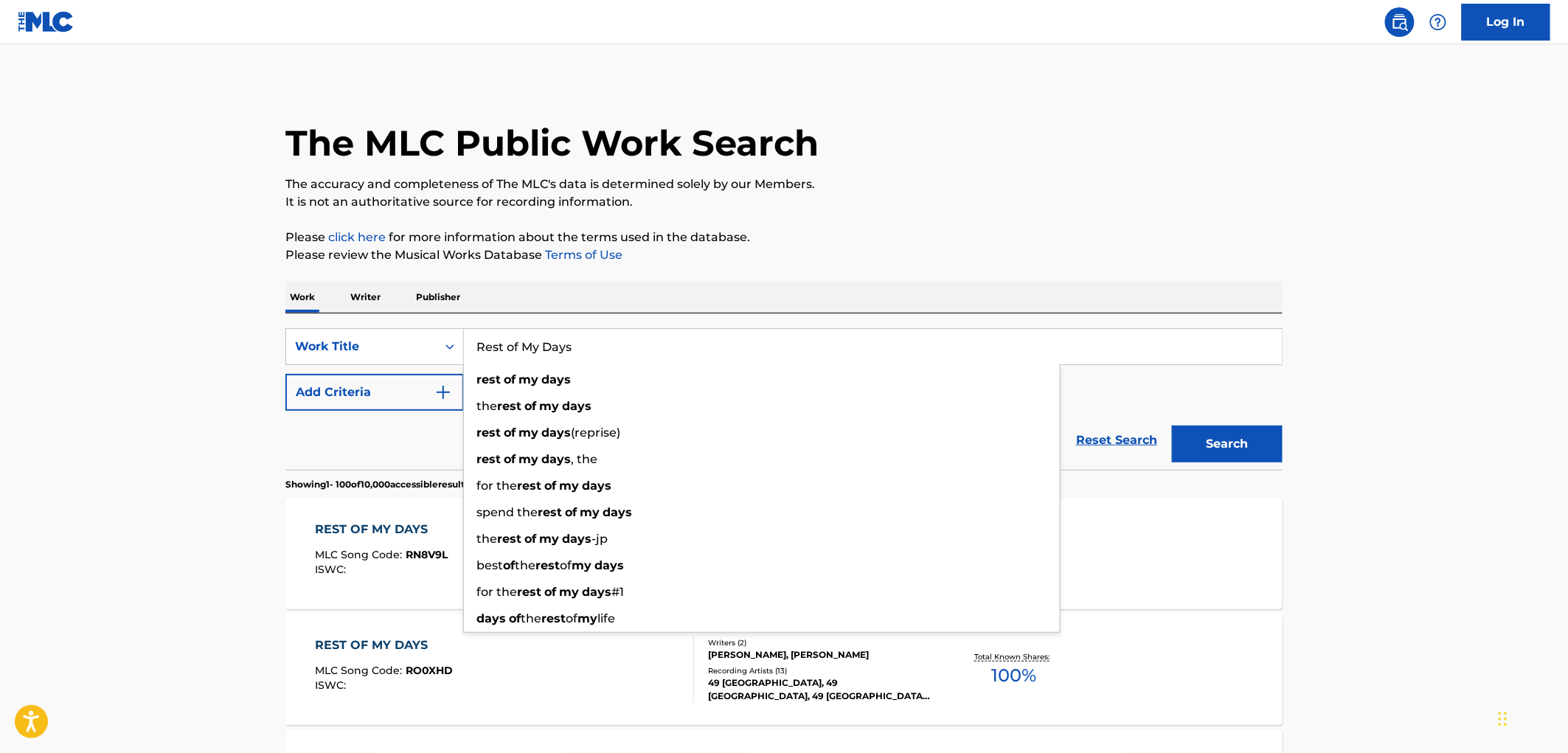
paste input "act iii: on [DEMOGRAPHIC_DATA]? (she like) [slowed down]"
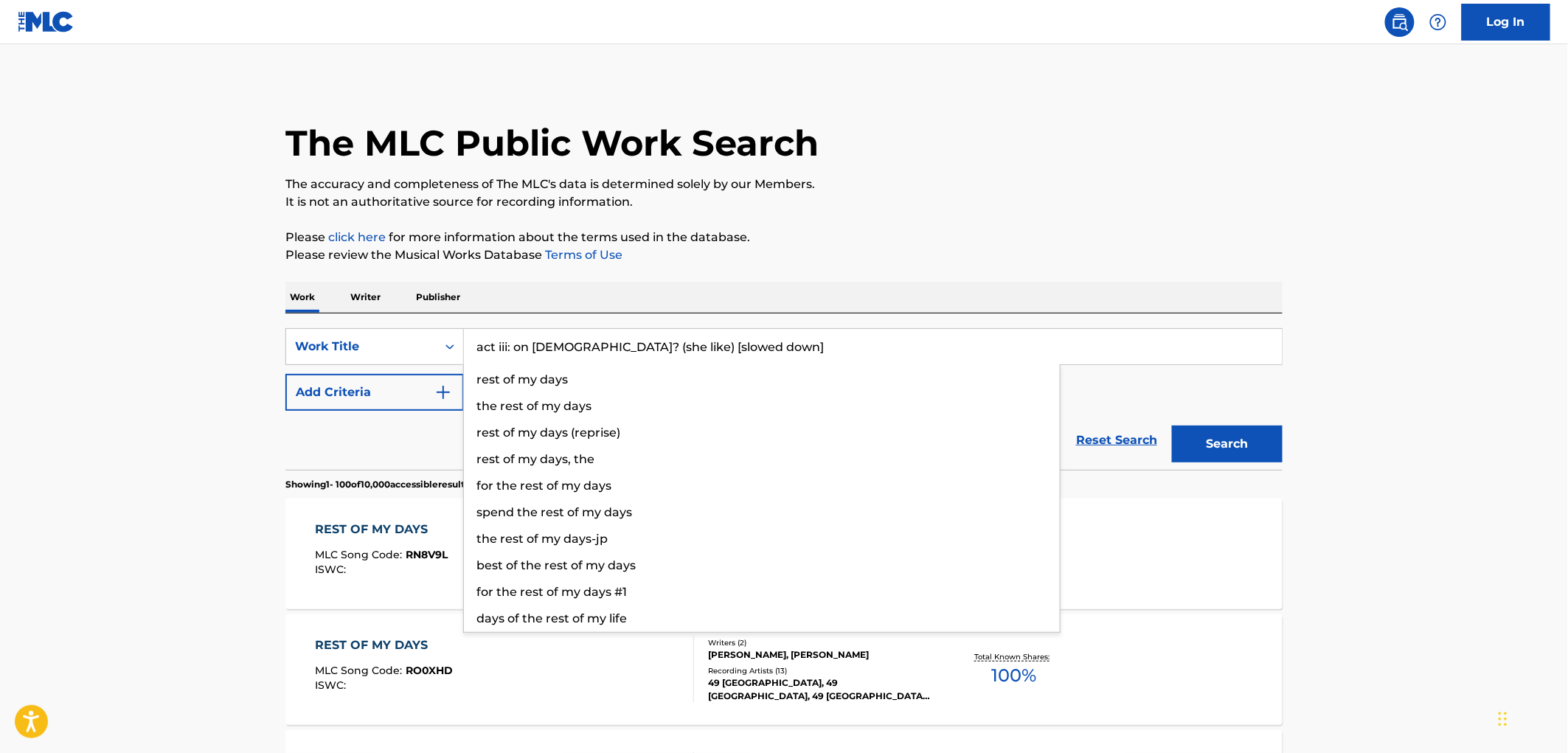
click at [1006, 193] on p "It is not an authoritative source for recording information." at bounding box center [784, 201] width 997 height 17
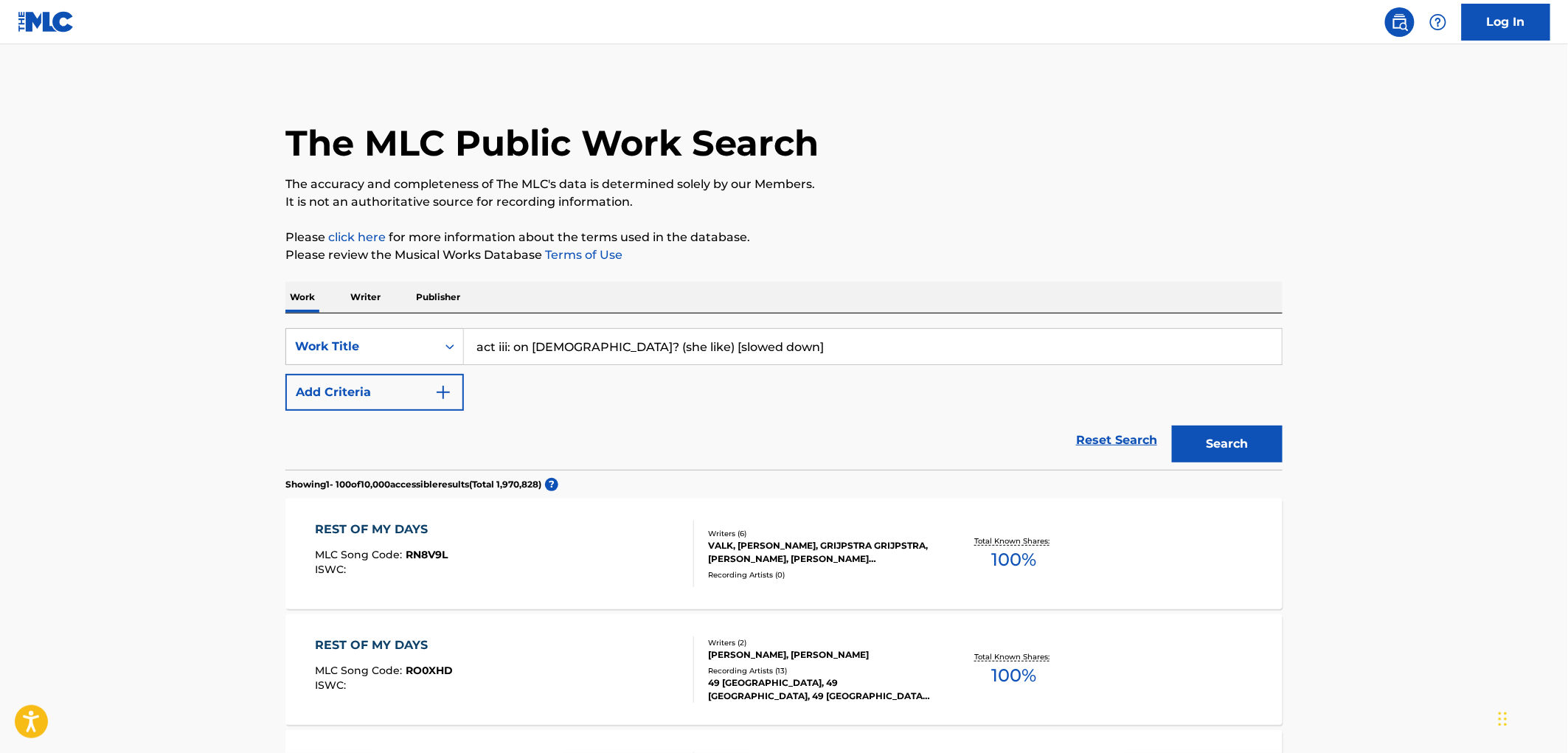
drag, startPoint x: 563, startPoint y: 345, endPoint x: 759, endPoint y: 349, distance: 196.0
click at [759, 349] on input "act iii: on [DEMOGRAPHIC_DATA]? (she like) [slowed down]" at bounding box center [873, 347] width 818 height 36
type input "act iii: on [DEMOGRAPHIC_DATA]"
click at [1172, 425] on button "Search" at bounding box center [1227, 444] width 111 height 37
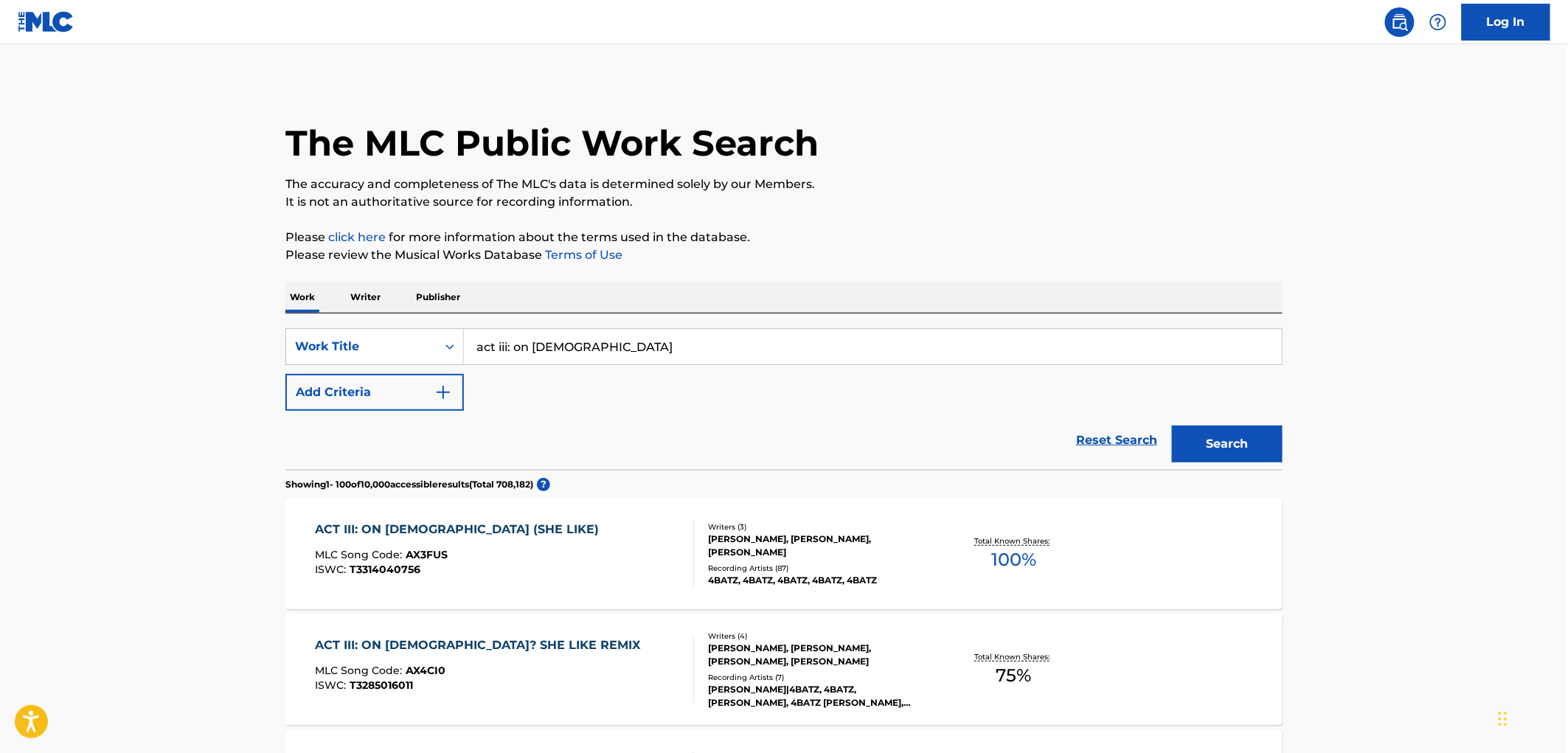
click at [741, 552] on div "[PERSON_NAME], [PERSON_NAME], [PERSON_NAME]" at bounding box center [820, 545] width 223 height 27
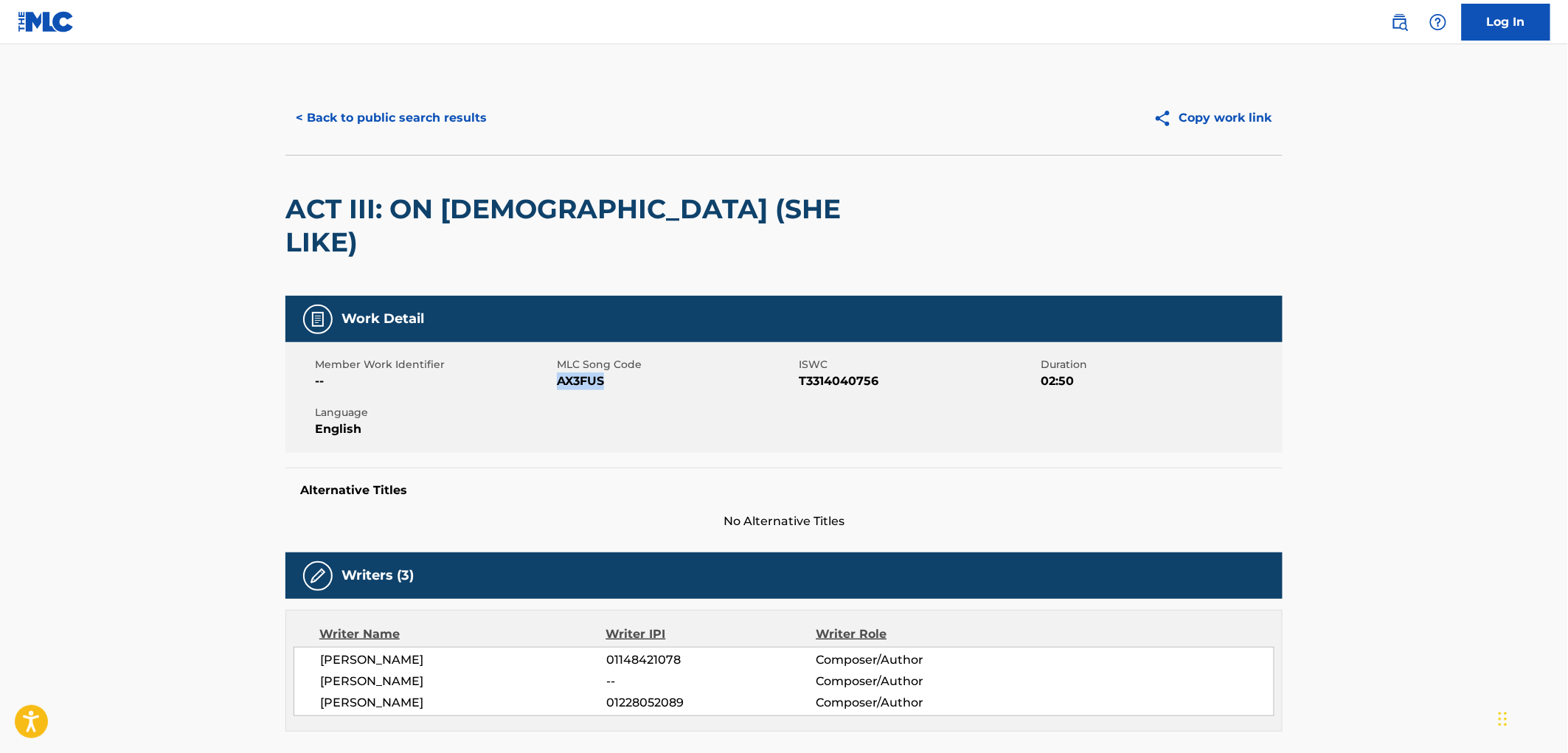
drag, startPoint x: 628, startPoint y: 348, endPoint x: 557, endPoint y: 343, distance: 71.2
click at [557, 372] on span "AX3FUS" at bounding box center [676, 381] width 238 height 17
copy span "AX3FUS"
click at [352, 113] on button "< Back to public search results" at bounding box center [391, 118] width 211 height 37
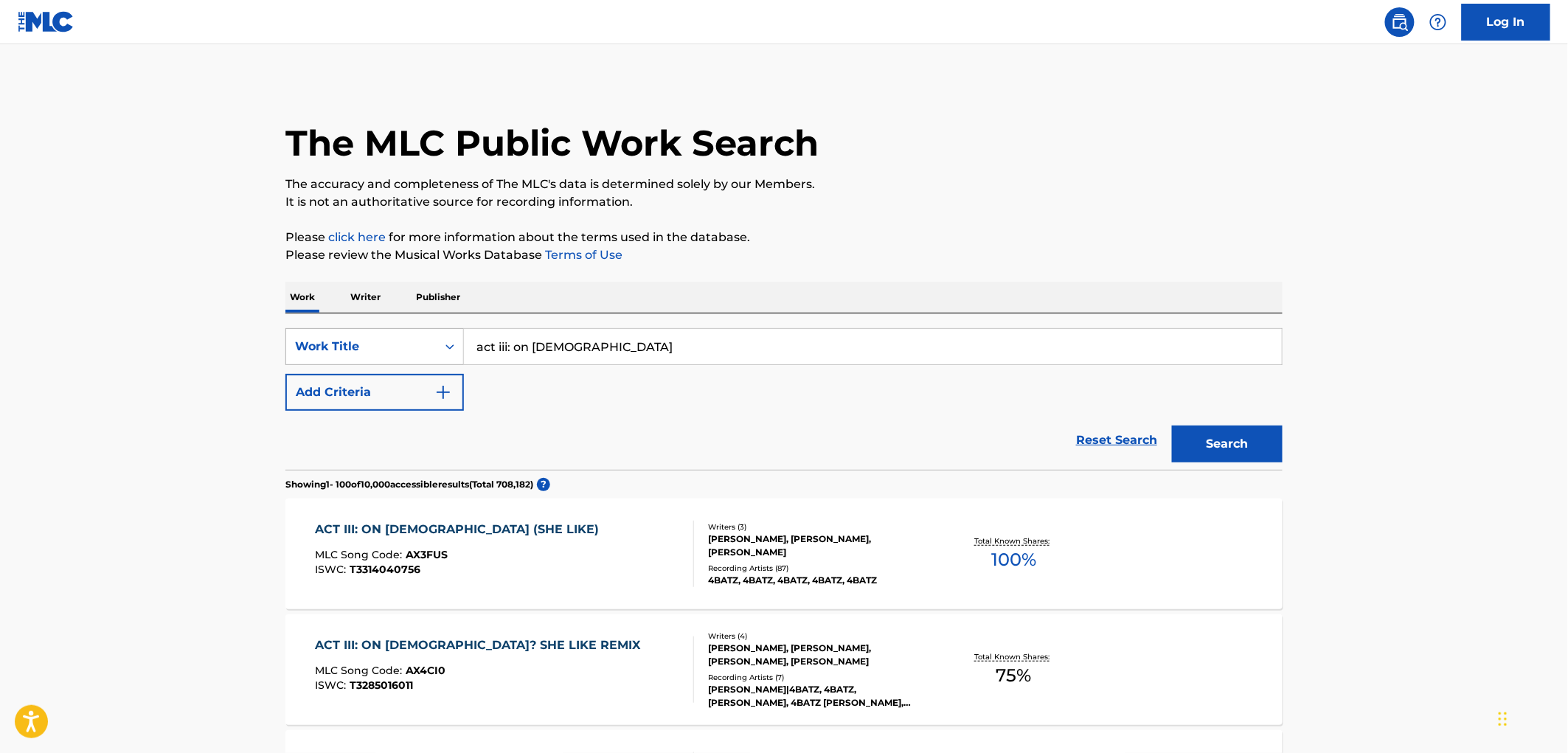
drag, startPoint x: 571, startPoint y: 350, endPoint x: 447, endPoint y: 343, distance: 124.2
click at [447, 343] on div "SearchWithCriteriaae84521e-24fc-4cde-880b-b125fc63fd81 Work Title act iii: on g…" at bounding box center [784, 347] width 997 height 37
paste input "SAOCO"
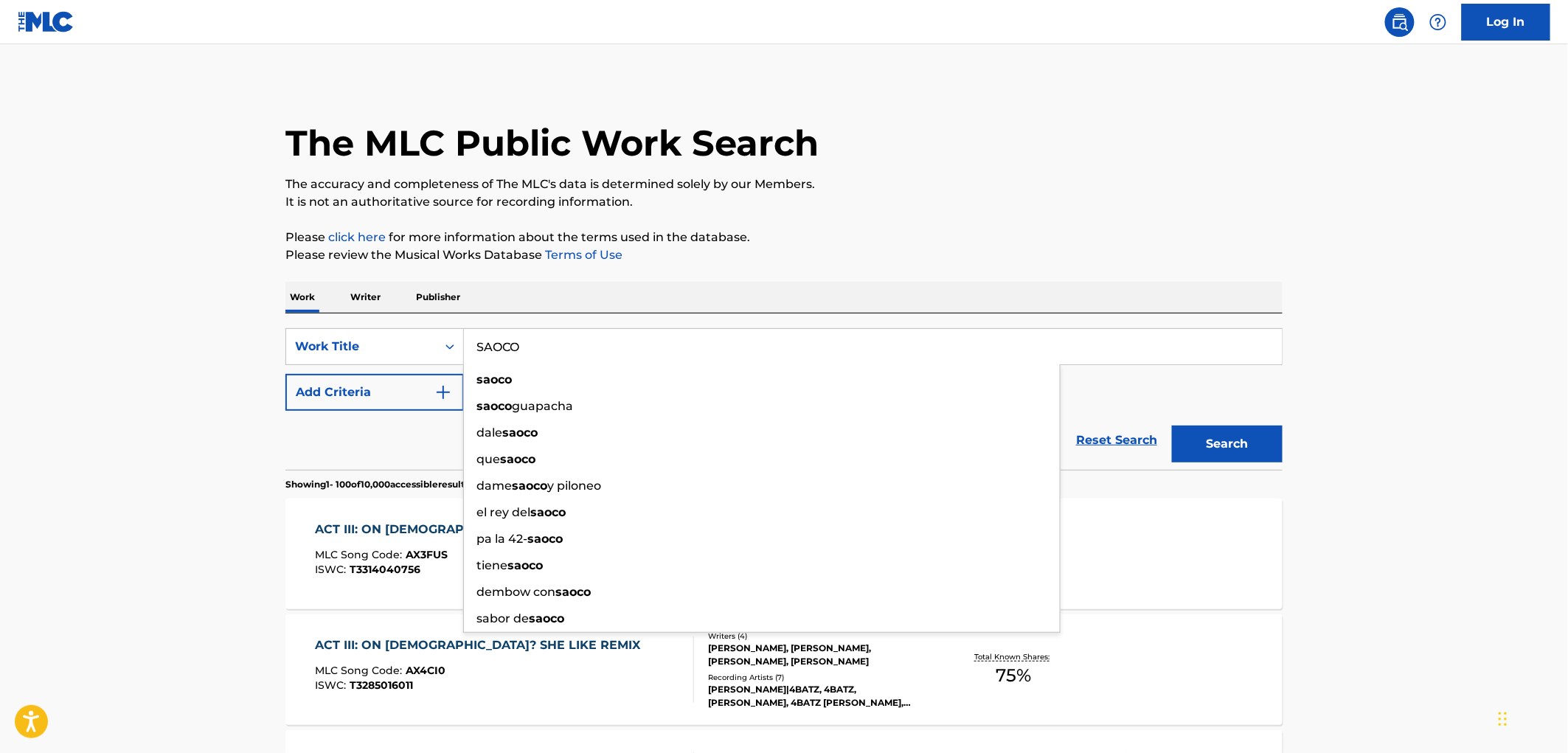
type input "SAOCO"
click at [1216, 444] on button "Search" at bounding box center [1227, 444] width 111 height 37
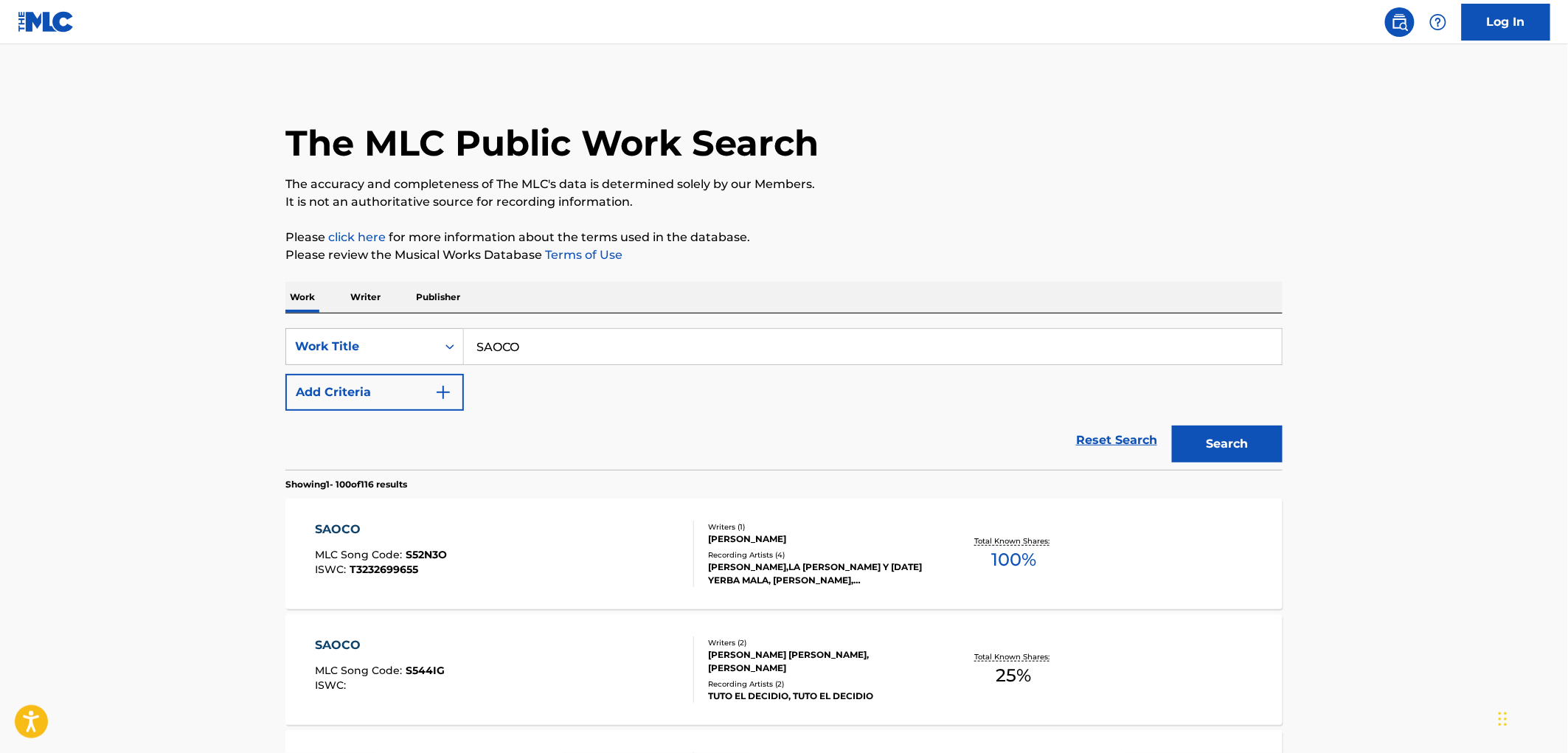
click at [441, 383] on img "Search Form" at bounding box center [443, 392] width 17 height 17
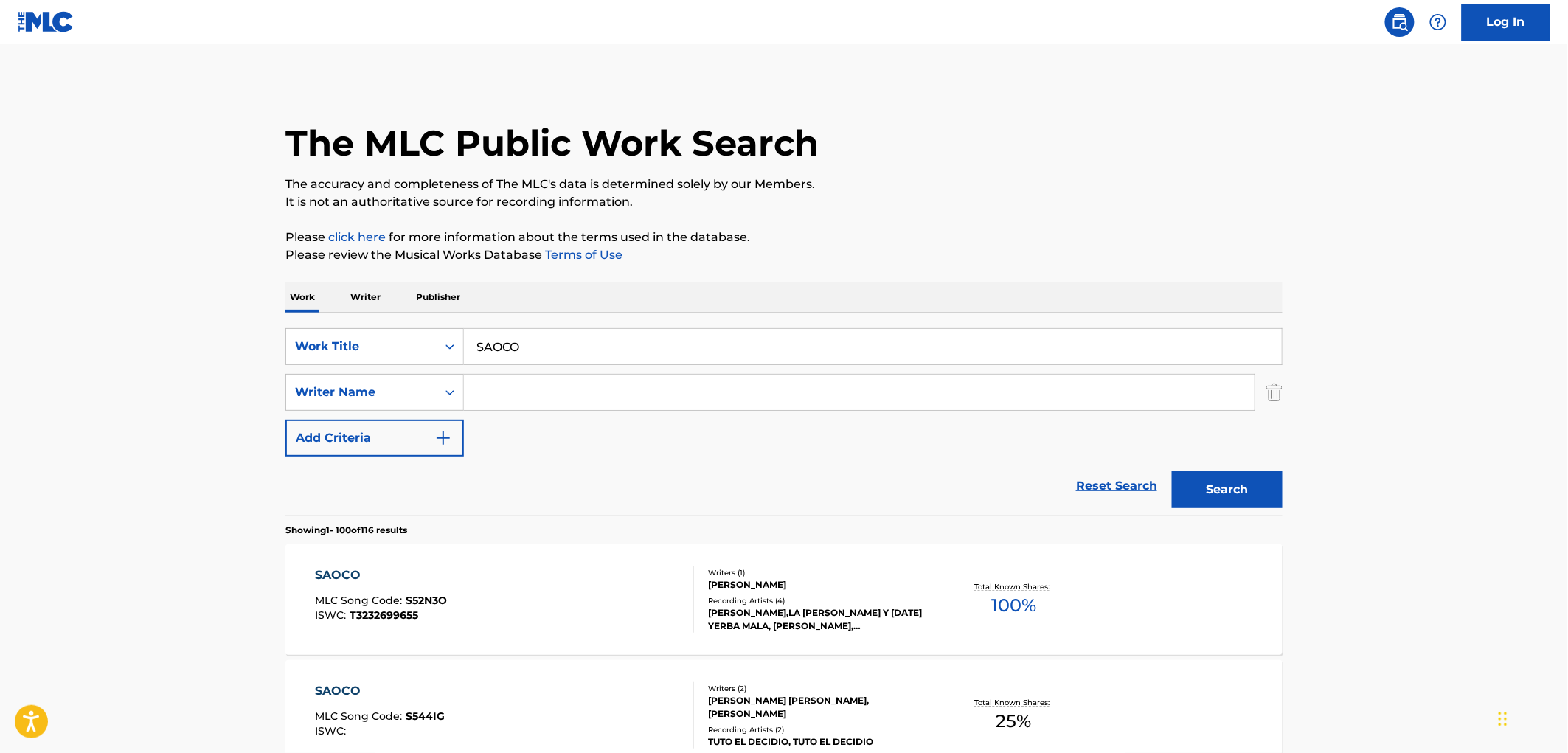
paste input "53rd State"
type input "53rd State"
click at [1258, 480] on button "Search" at bounding box center [1227, 489] width 111 height 37
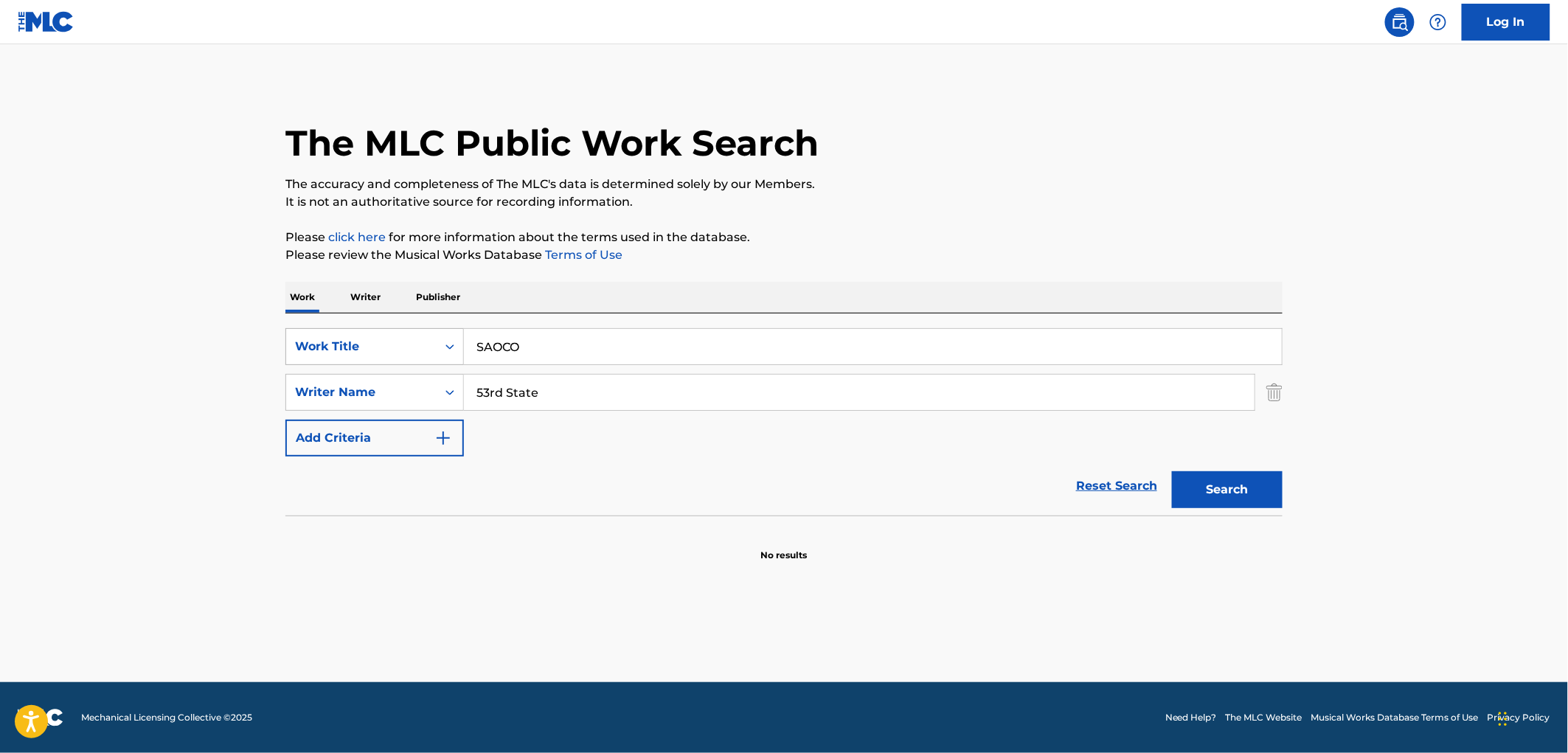
drag, startPoint x: 517, startPoint y: 334, endPoint x: 456, endPoint y: 340, distance: 61.3
click at [456, 340] on div "SearchWithCriteriaae84521e-24fc-4cde-880b-b125fc63fd81 Work Title SAOCO" at bounding box center [784, 347] width 997 height 37
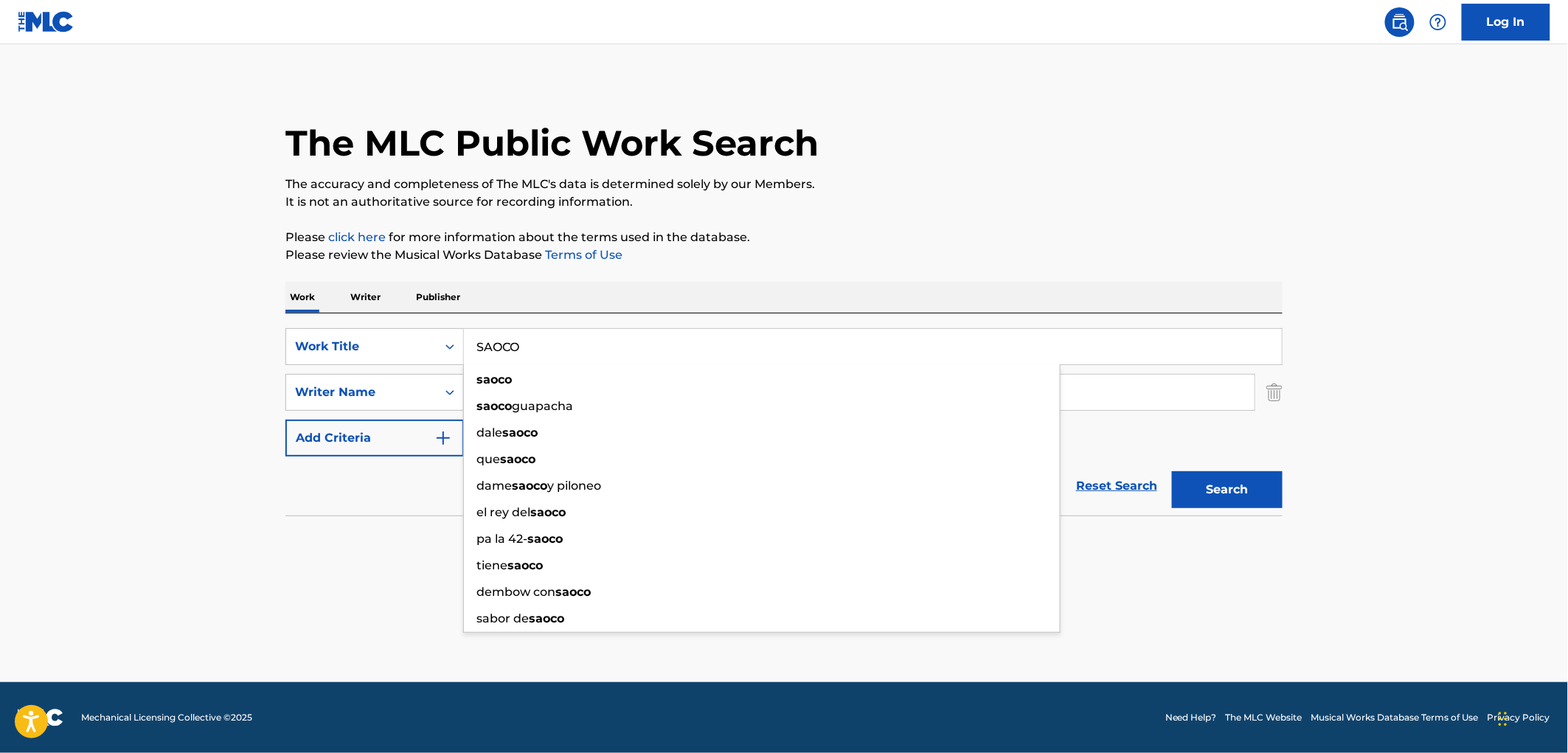
click at [801, 173] on div "The MLC Public Work Search" at bounding box center [784, 135] width 997 height 108
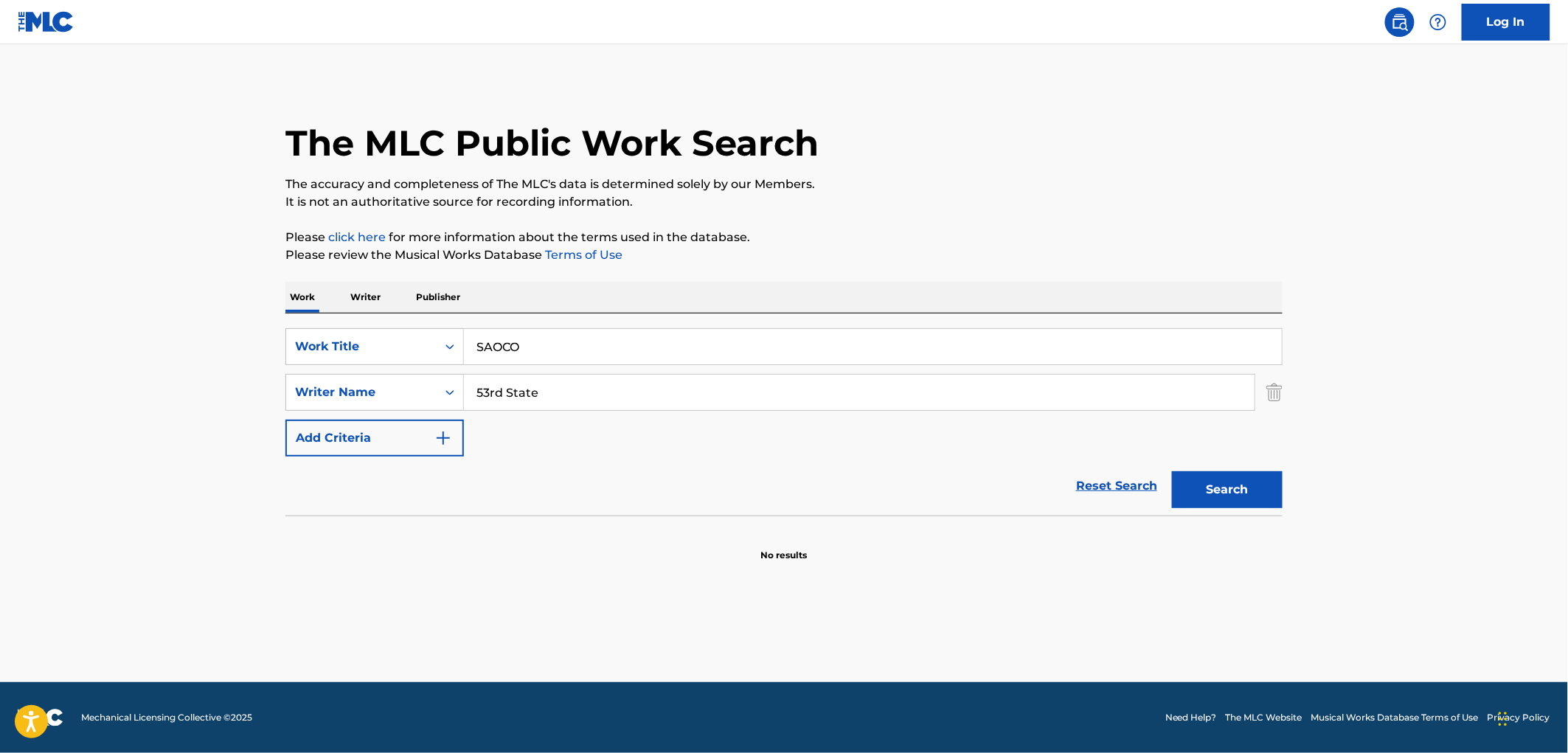
click at [1202, 483] on button "Search" at bounding box center [1227, 489] width 111 height 37
drag, startPoint x: 547, startPoint y: 385, endPoint x: 432, endPoint y: 387, distance: 115.0
click at [365, 386] on div "SearchWithCriteria13d66d4f-69cb-426d-a4bd-d914349395b7 Writer Name 53rd State" at bounding box center [784, 393] width 997 height 37
drag, startPoint x: 578, startPoint y: 345, endPoint x: 406, endPoint y: 347, distance: 172.0
click at [337, 348] on div "SearchWithCriteriaae84521e-24fc-4cde-880b-b125fc63fd81 Work Title SAOCO" at bounding box center [784, 347] width 997 height 37
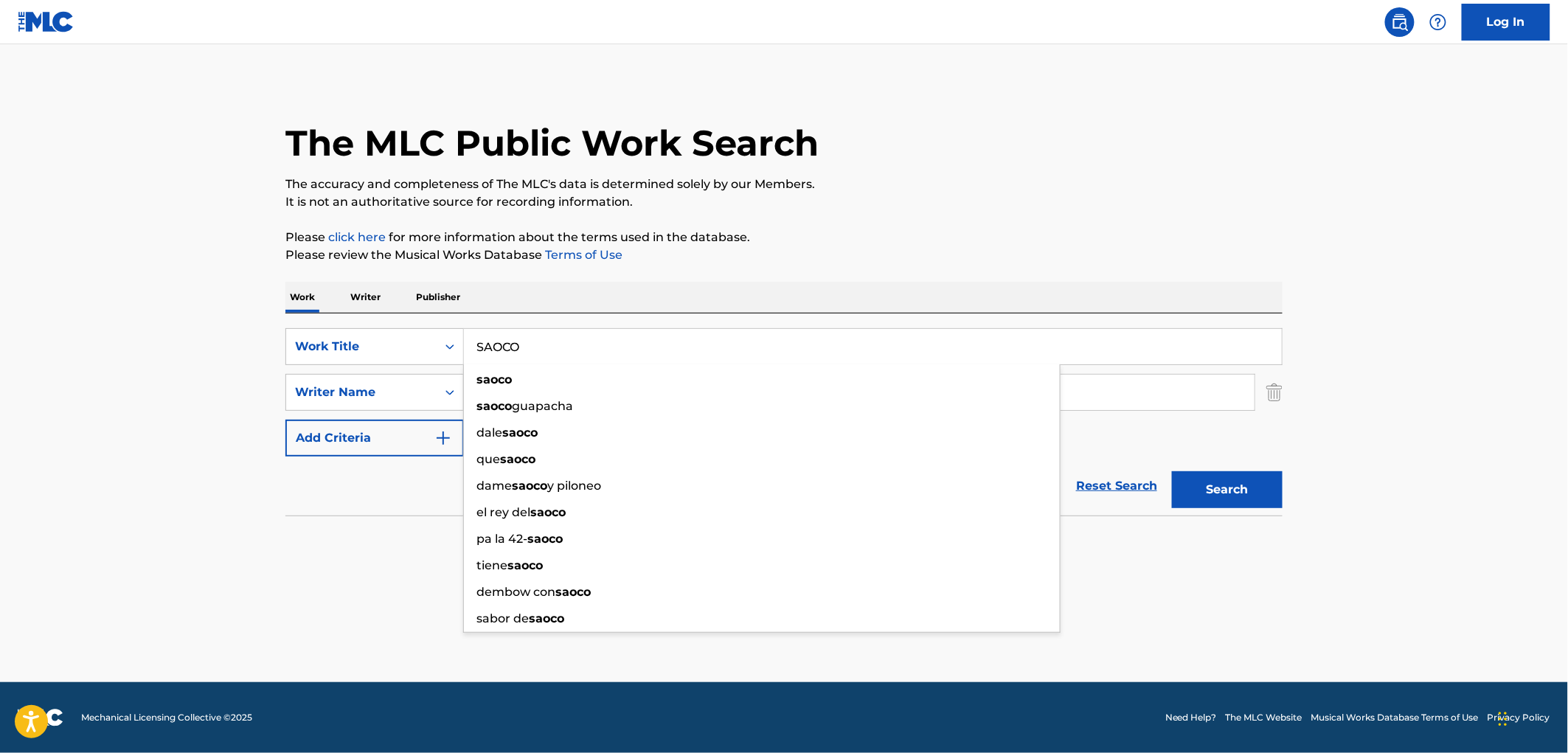
paste input "Free young thug"
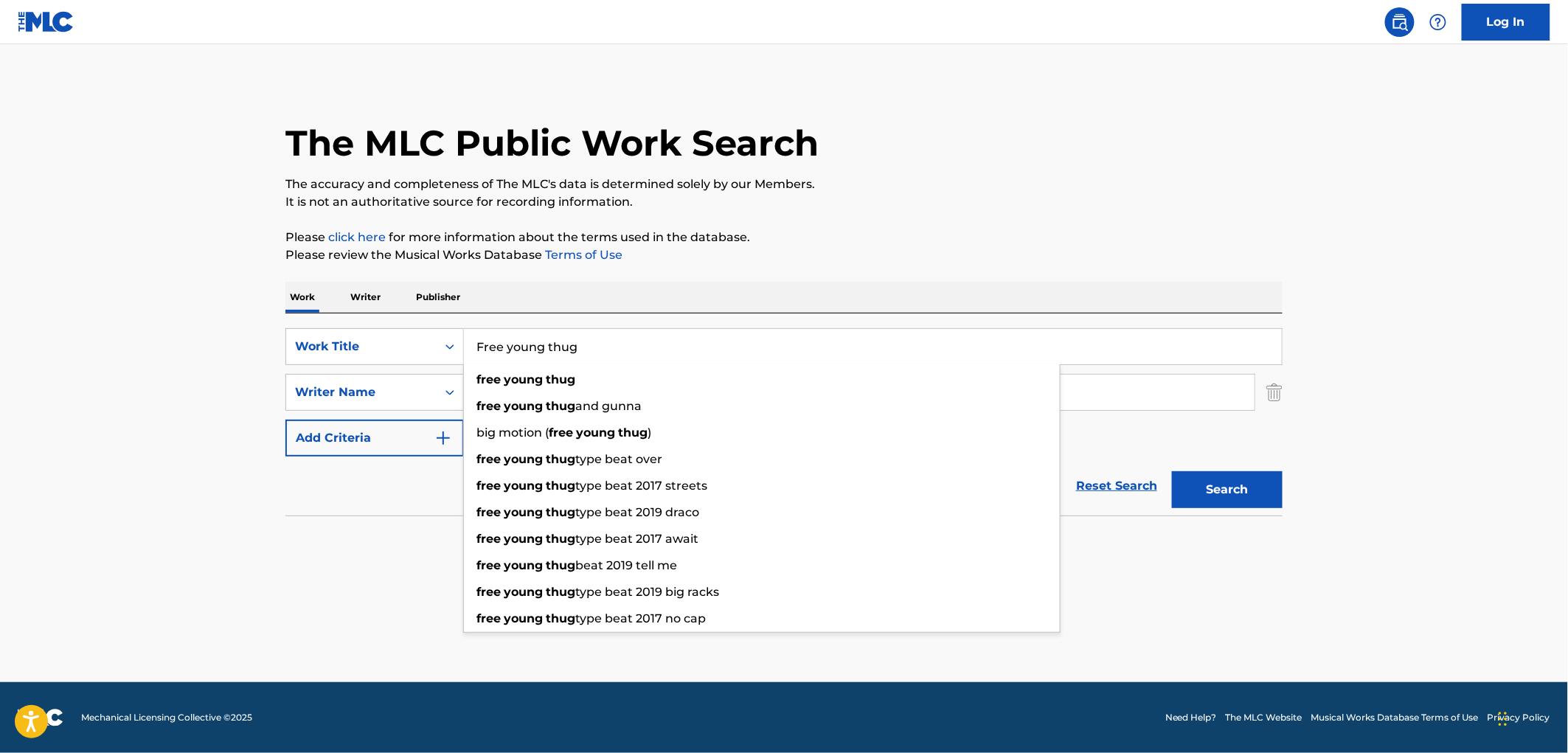
type input "Free young thug"
click at [1045, 155] on div "The MLC Public Work Search" at bounding box center [784, 135] width 997 height 108
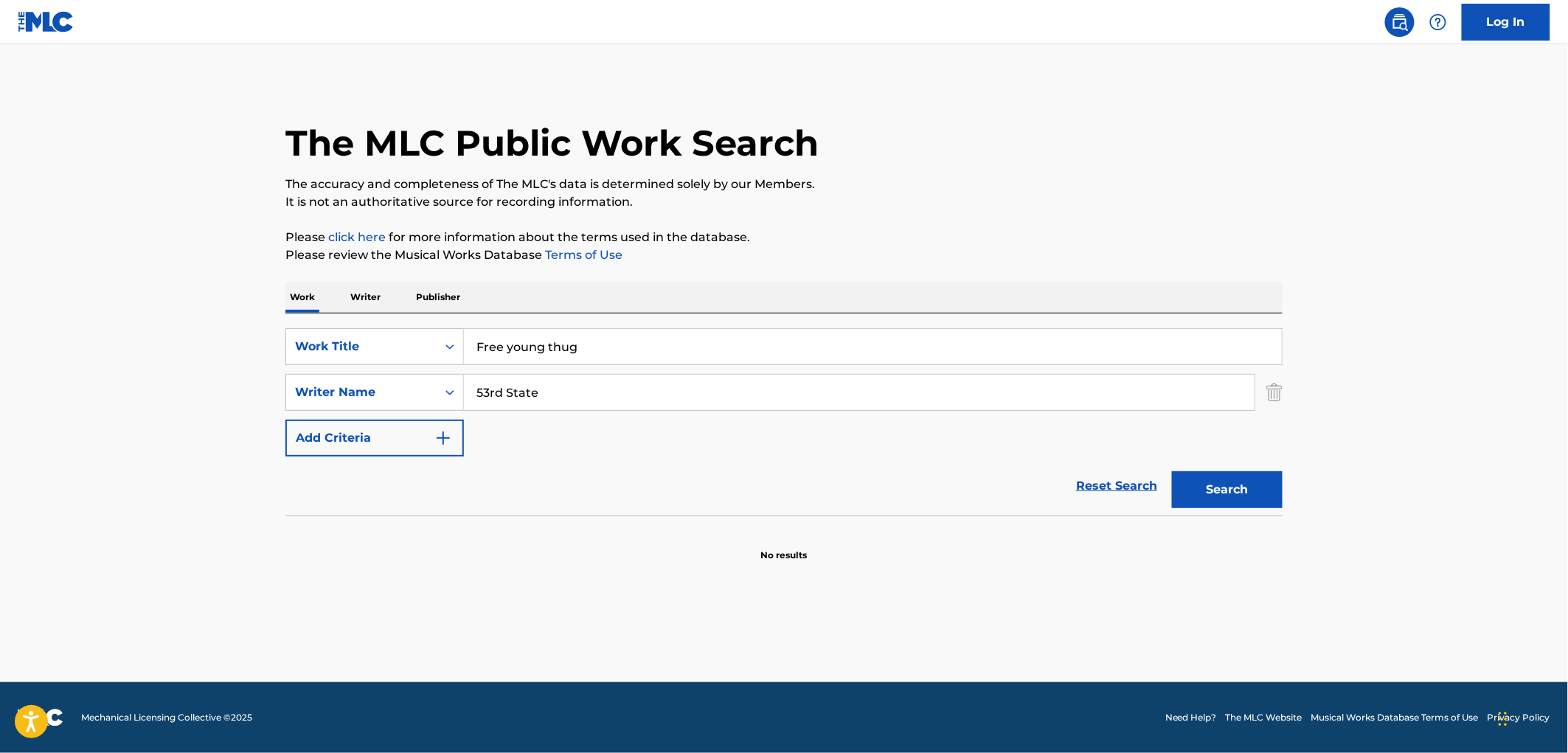
click at [269, 422] on div "The MLC Public Work Search The accuracy and completeness of The MLC's data is d…" at bounding box center [784, 322] width 1033 height 481
click at [1172, 471] on button "Search" at bounding box center [1227, 489] width 111 height 37
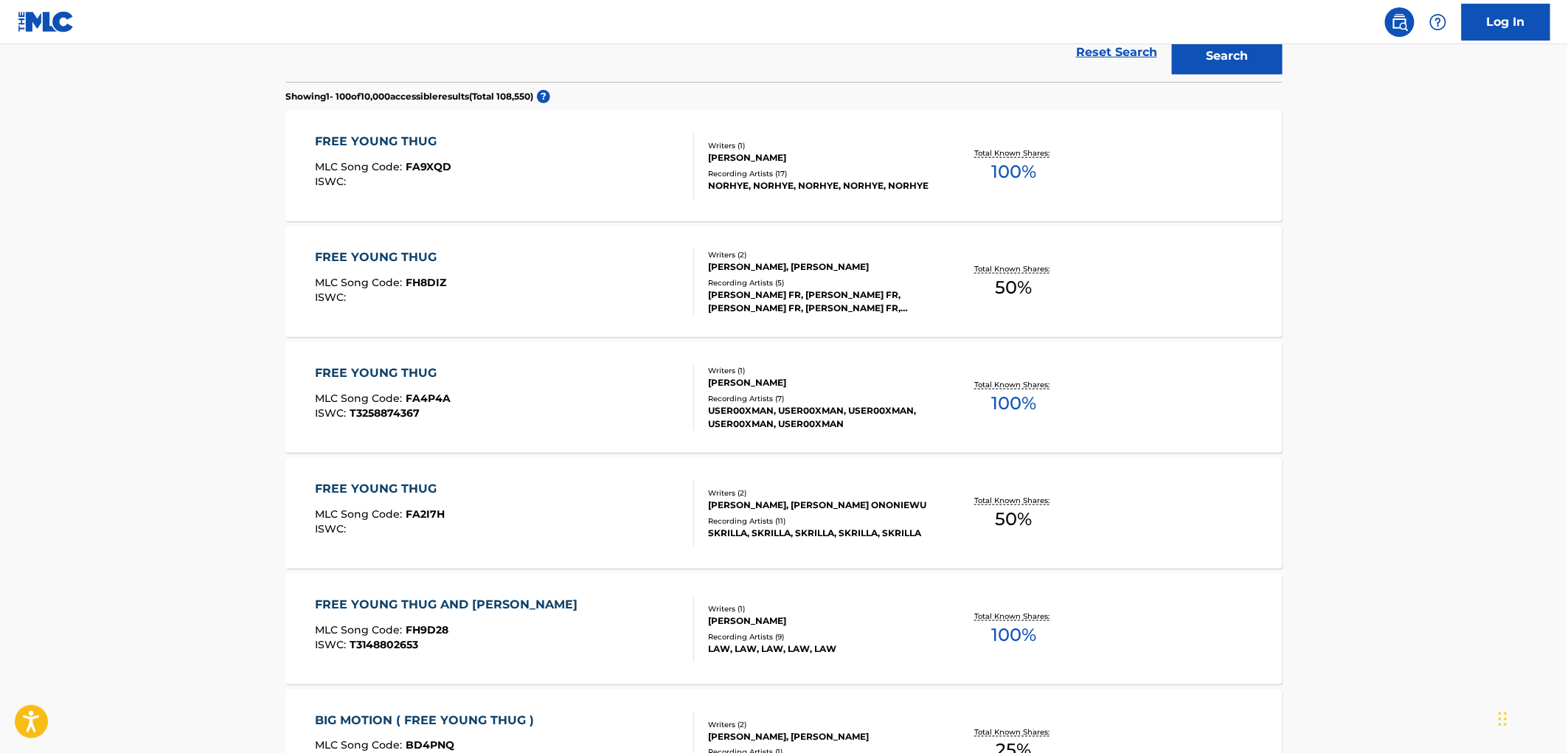
scroll to position [328, 0]
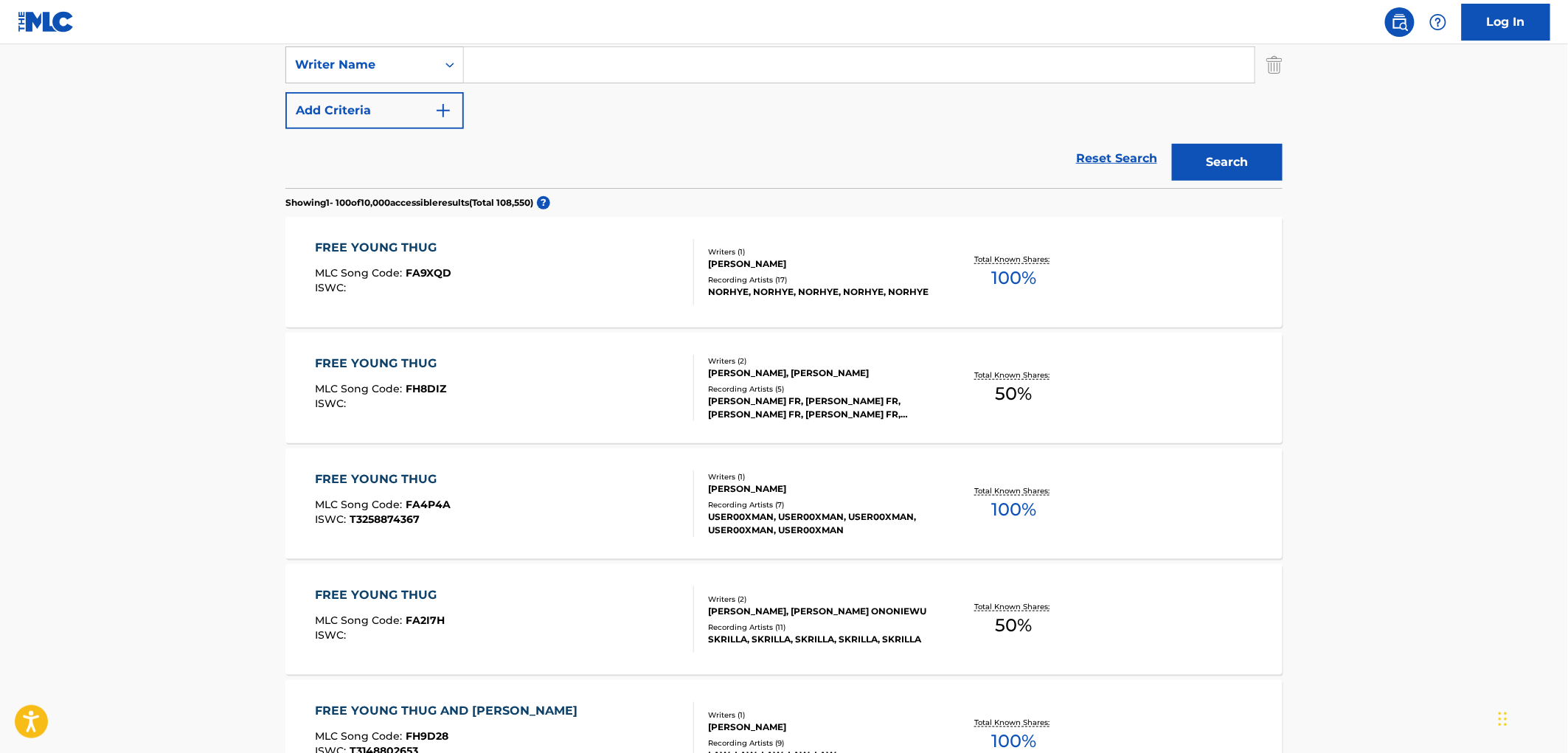
paste input "5dirtyVon"
type input "5dirtyVon"
click at [1208, 154] on button "Search" at bounding box center [1227, 162] width 111 height 37
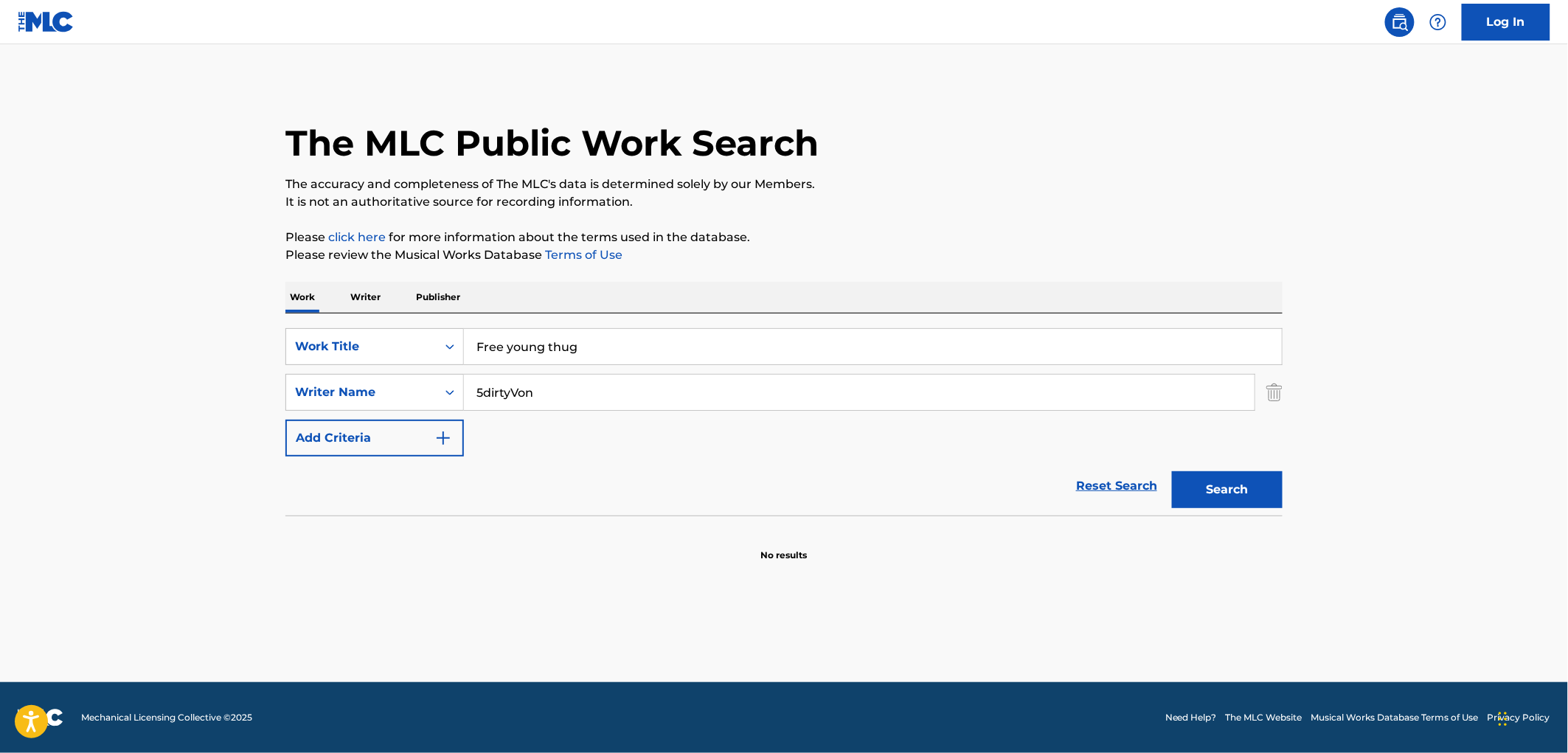
click at [1189, 493] on button "Search" at bounding box center [1227, 489] width 111 height 37
drag, startPoint x: 605, startPoint y: 341, endPoint x: 120, endPoint y: 333, distance: 485.1
click at [120, 333] on main "The MLC Public Work Search The accuracy and completeness of The MLC's data is d…" at bounding box center [784, 362] width 1568 height 638
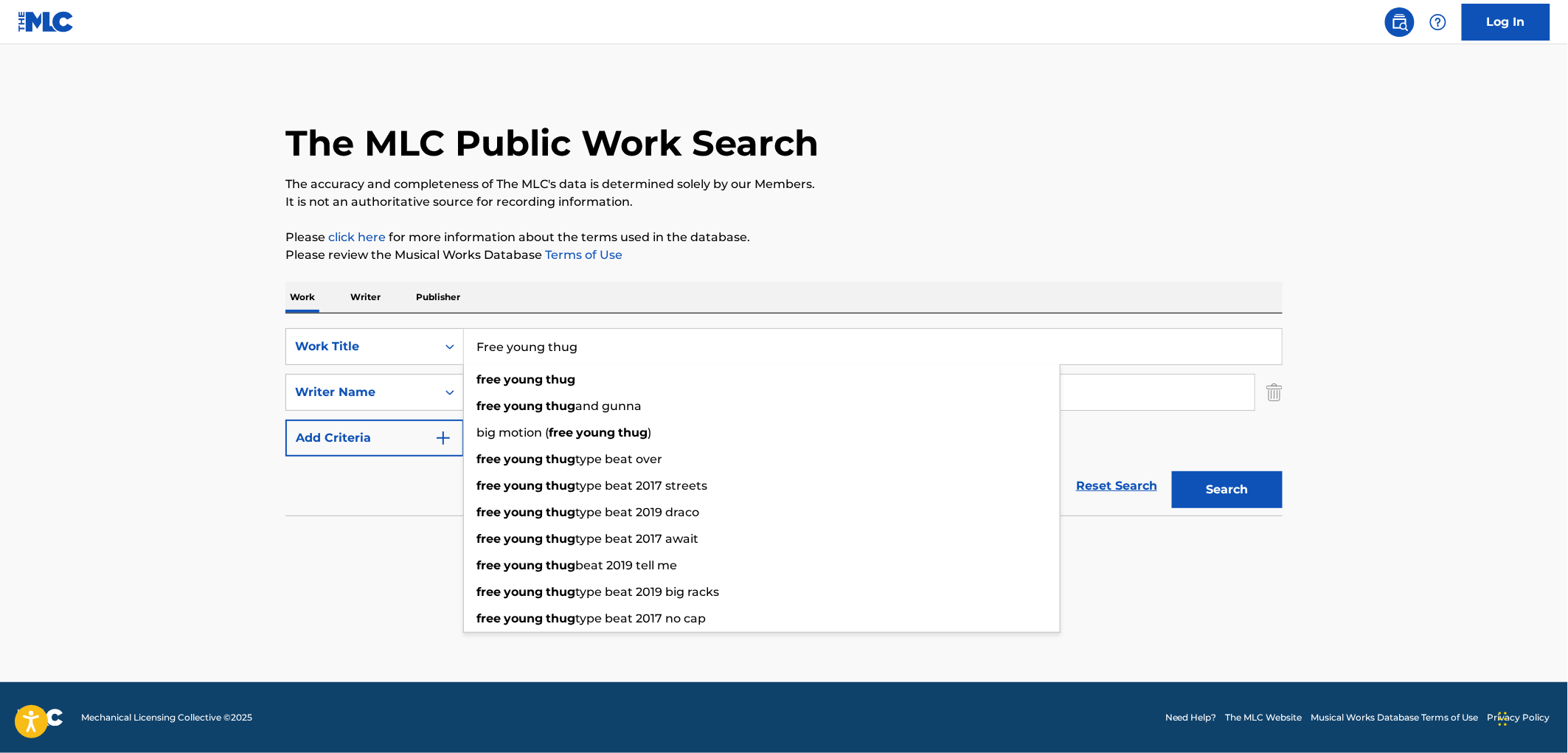
paste input "New Vuitton Don"
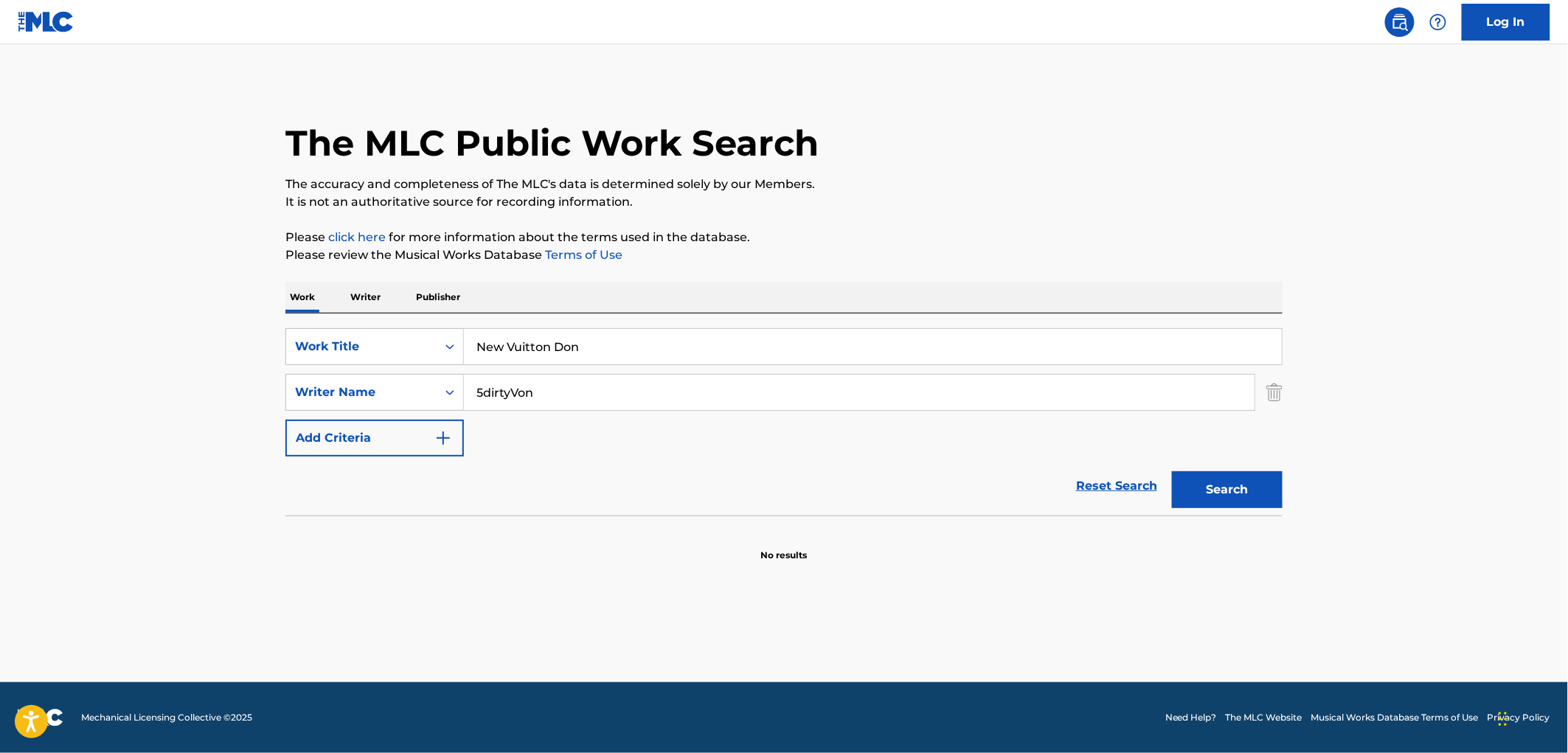
type input "New Vuitton Don"
click at [984, 204] on p "It is not an authoritative source for recording information." at bounding box center [784, 201] width 997 height 17
drag, startPoint x: 403, startPoint y: 392, endPoint x: 136, endPoint y: 402, distance: 267.2
click at [361, 393] on div "SearchWithCriteria13d66d4f-69cb-426d-a4bd-d914349395b7 Writer Name 5dirtyVon 5d…" at bounding box center [784, 393] width 997 height 37
click at [1172, 471] on button "Search" at bounding box center [1227, 489] width 111 height 37
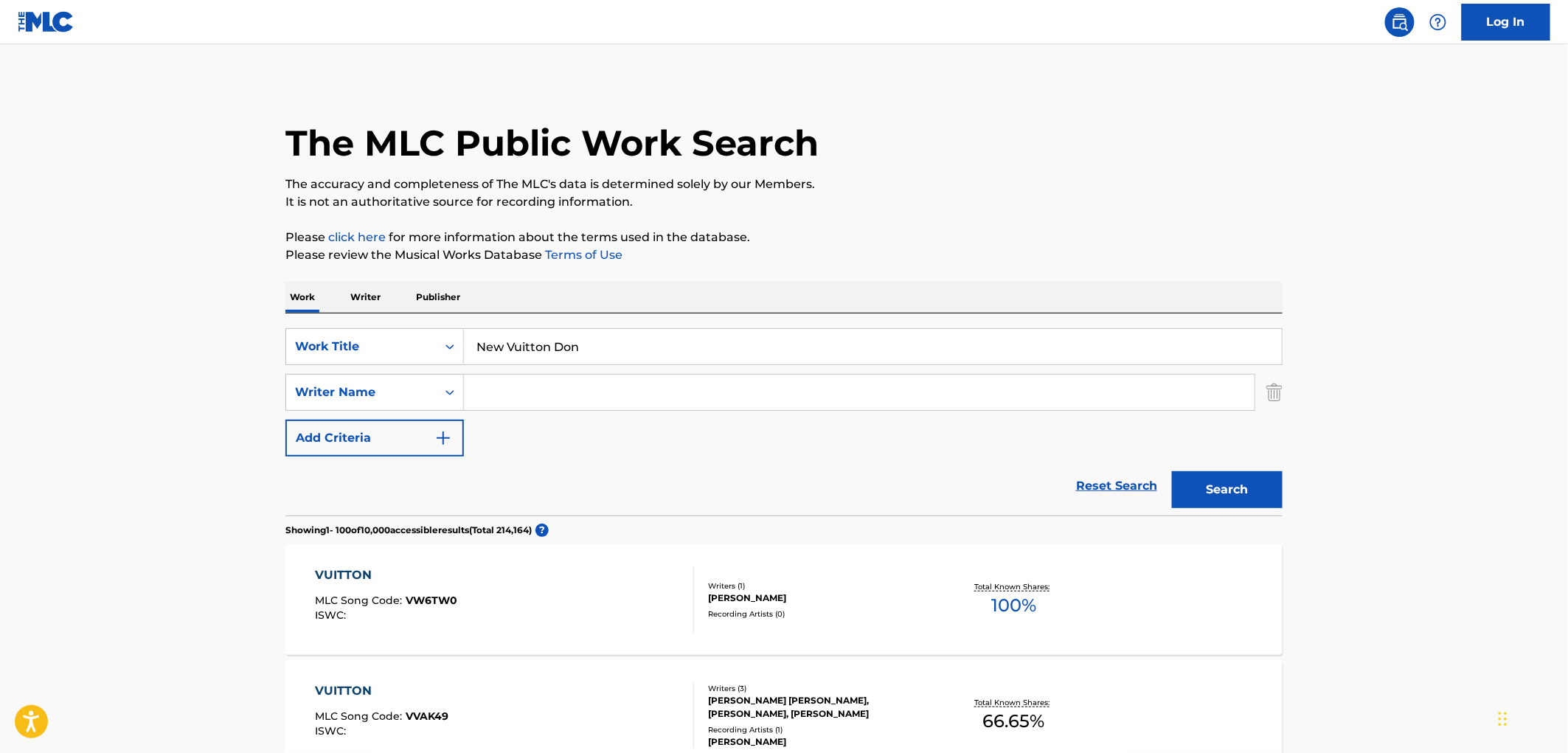
drag, startPoint x: 274, startPoint y: 356, endPoint x: 152, endPoint y: 361, distance: 122.1
paste input "Freak You Down 2 da Bass"
click at [1212, 490] on button "Search" at bounding box center [1227, 489] width 111 height 37
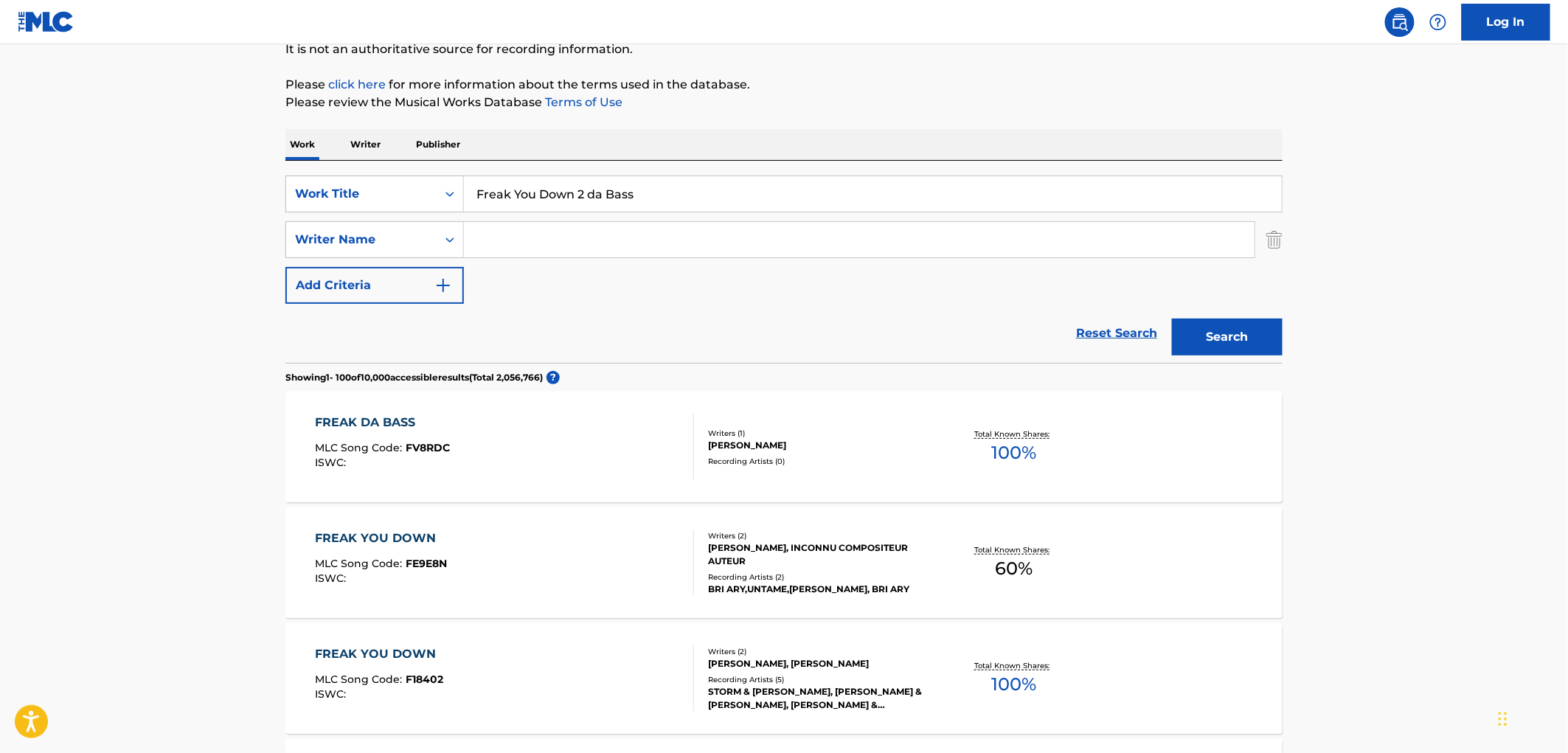
scroll to position [164, 0]
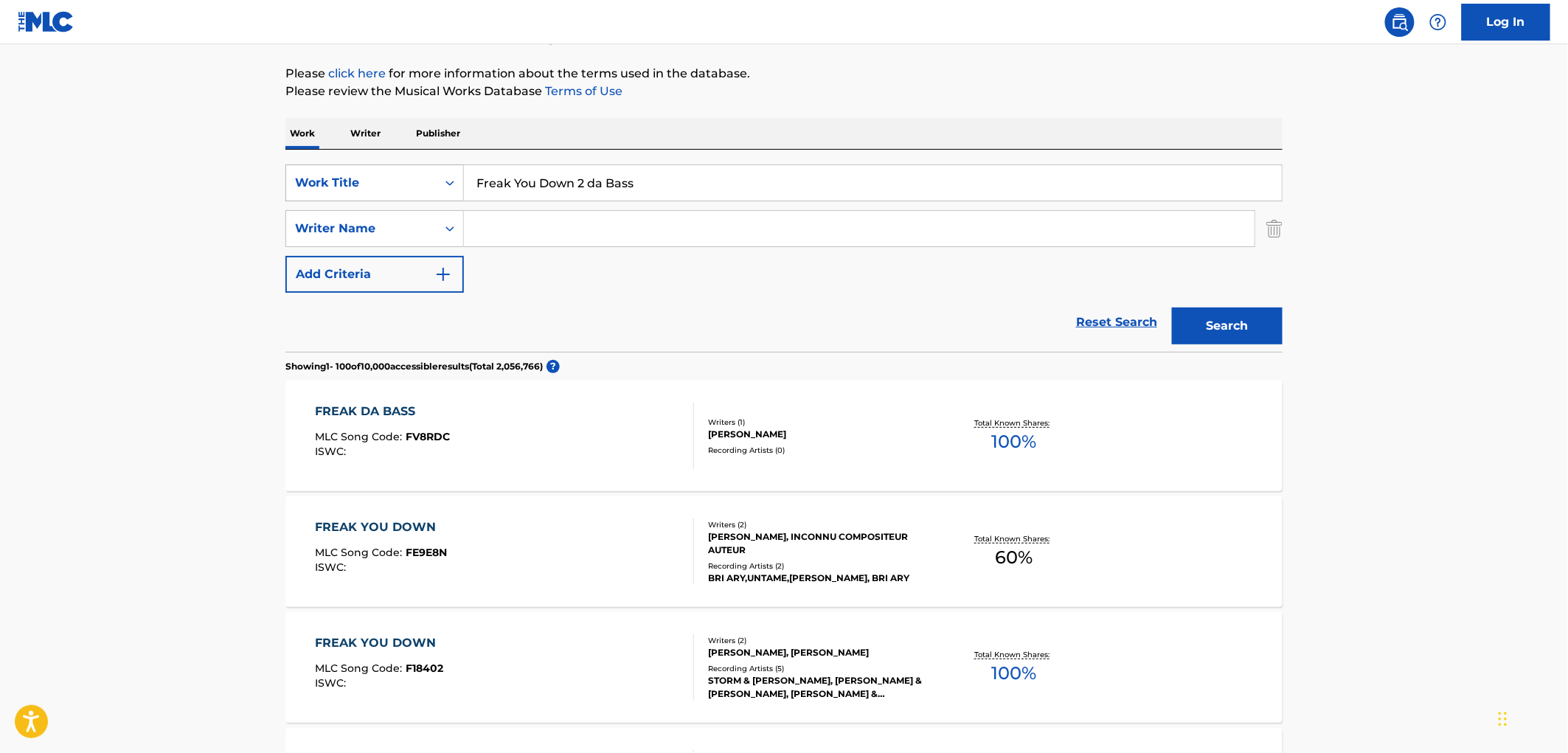
drag, startPoint x: 638, startPoint y: 185, endPoint x: 451, endPoint y: 188, distance: 187.0
click at [436, 187] on div "SearchWithCriteriaae84521e-24fc-4cde-880b-b125fc63fd81 Work Title Freak You Dow…" at bounding box center [784, 183] width 997 height 37
paste input "Nota"
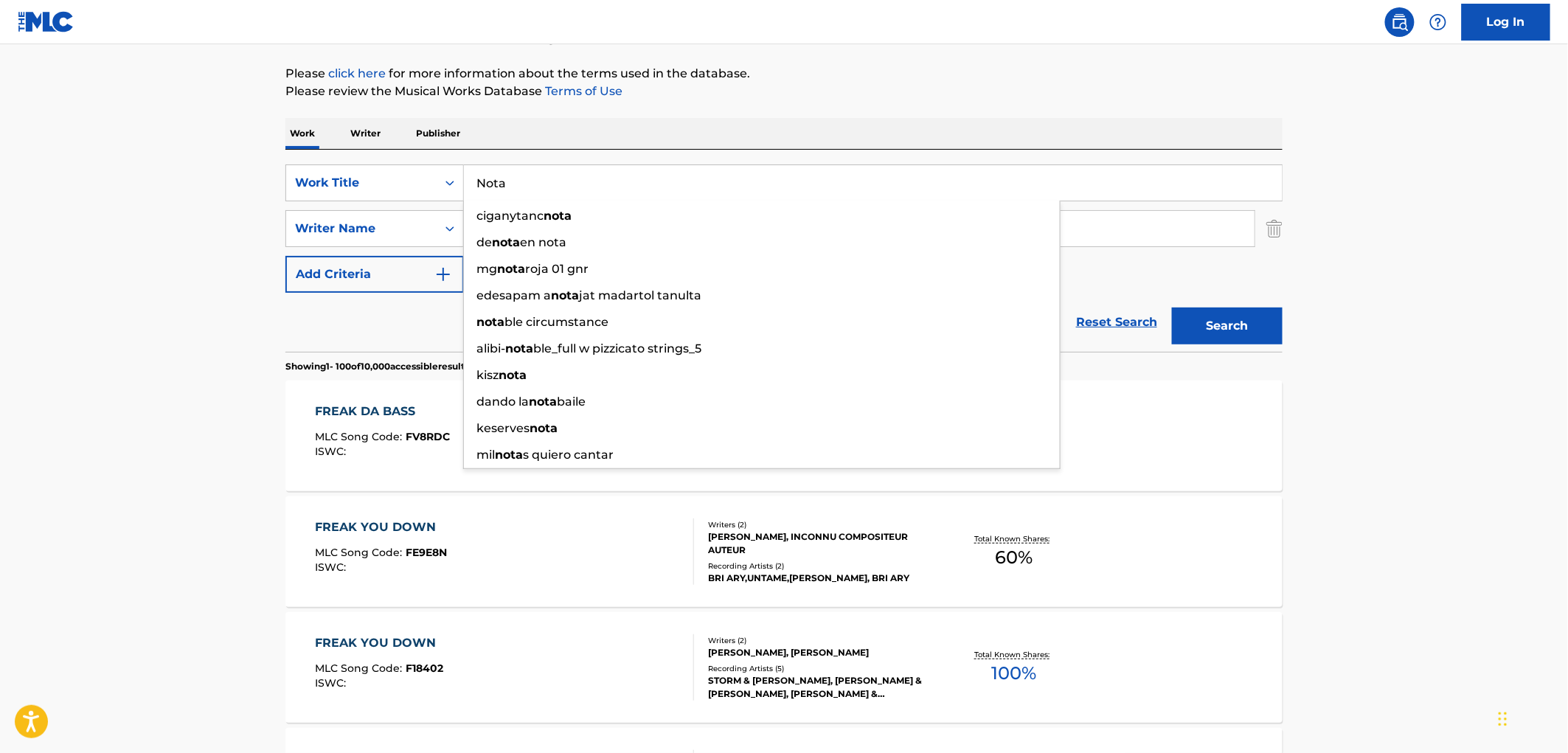
click at [1209, 316] on button "Search" at bounding box center [1227, 326] width 111 height 37
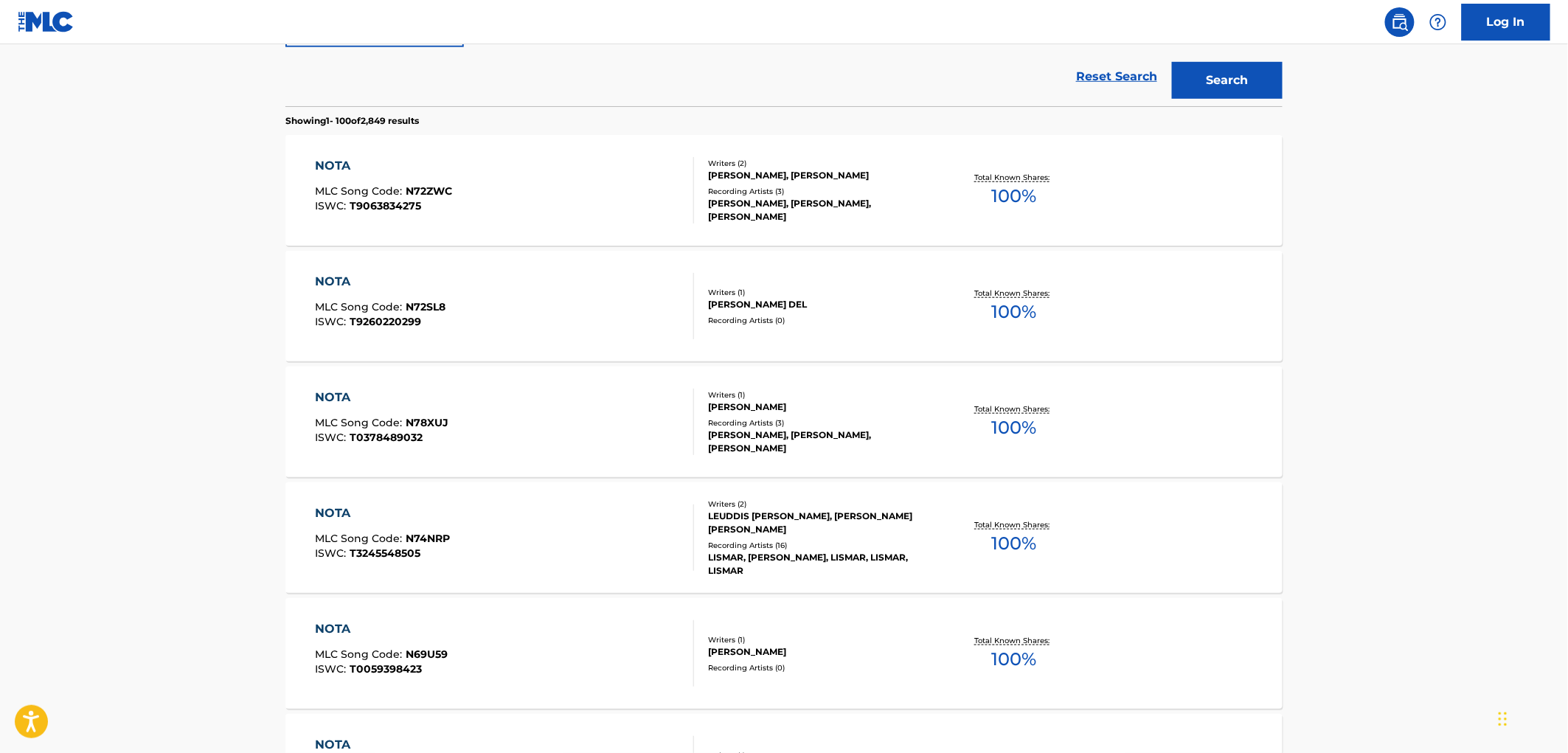
scroll to position [0, 0]
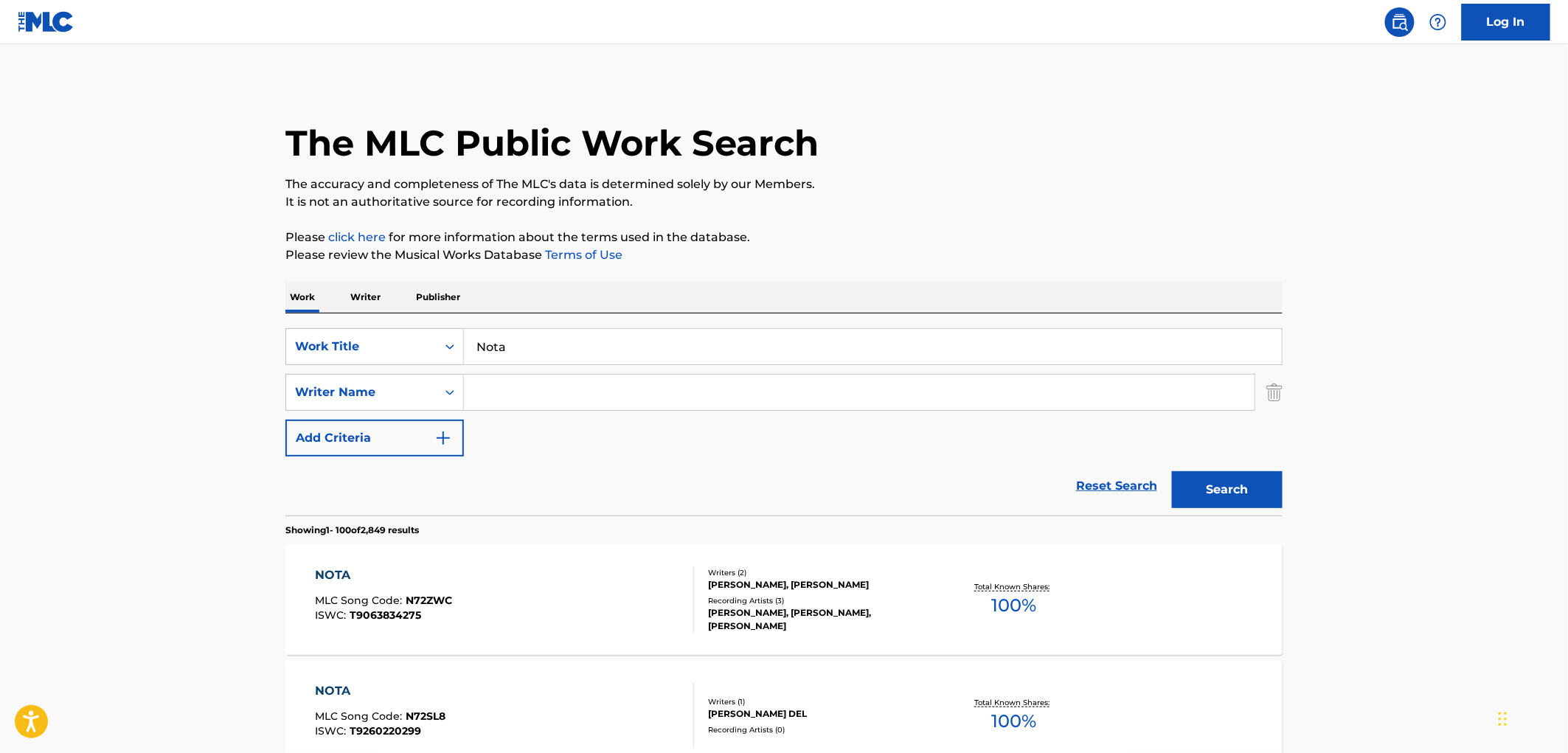
drag, startPoint x: 510, startPoint y: 341, endPoint x: 477, endPoint y: 341, distance: 33.0
click at [477, 341] on input "Nota" at bounding box center [873, 347] width 818 height 36
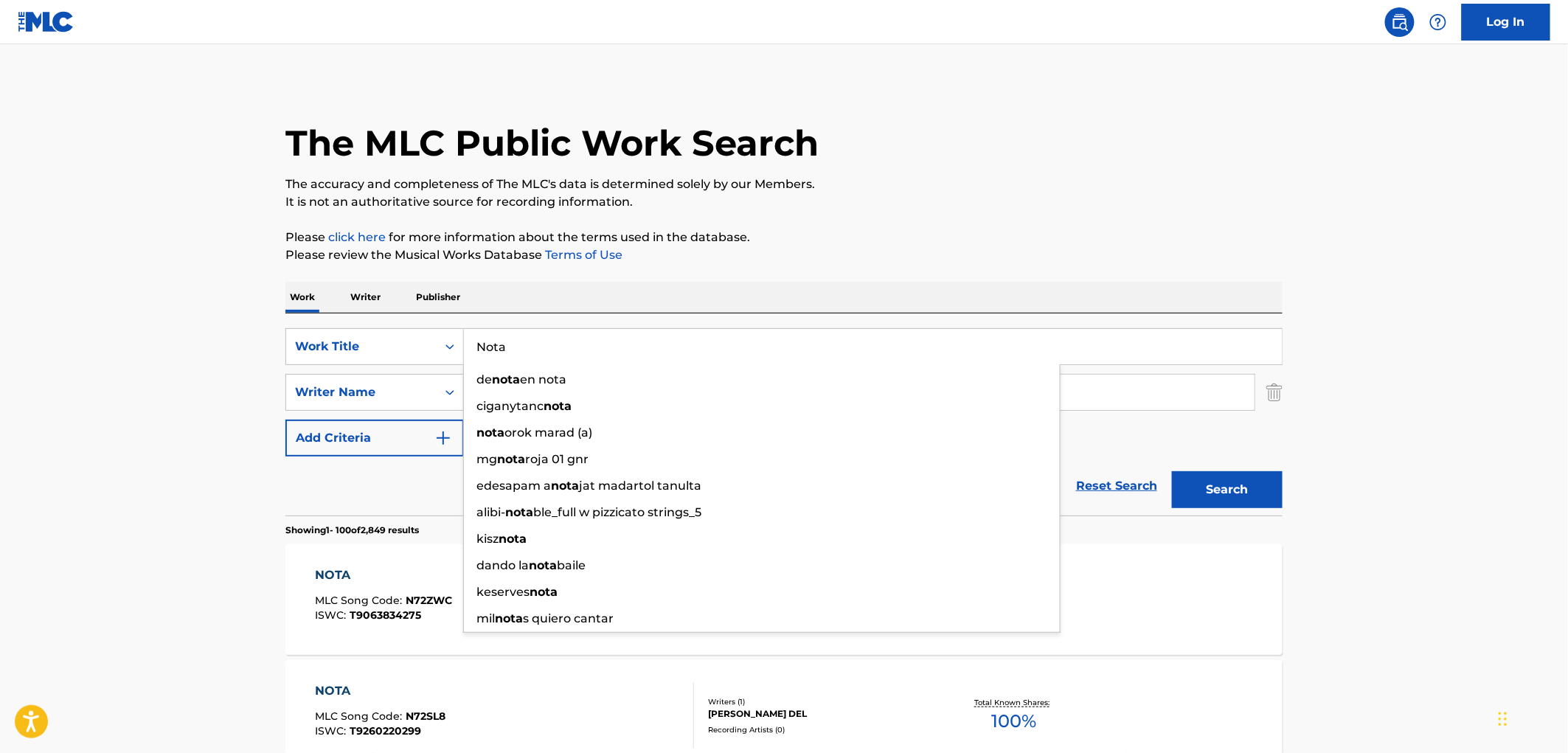
paste input "Somebody's Watching Me"
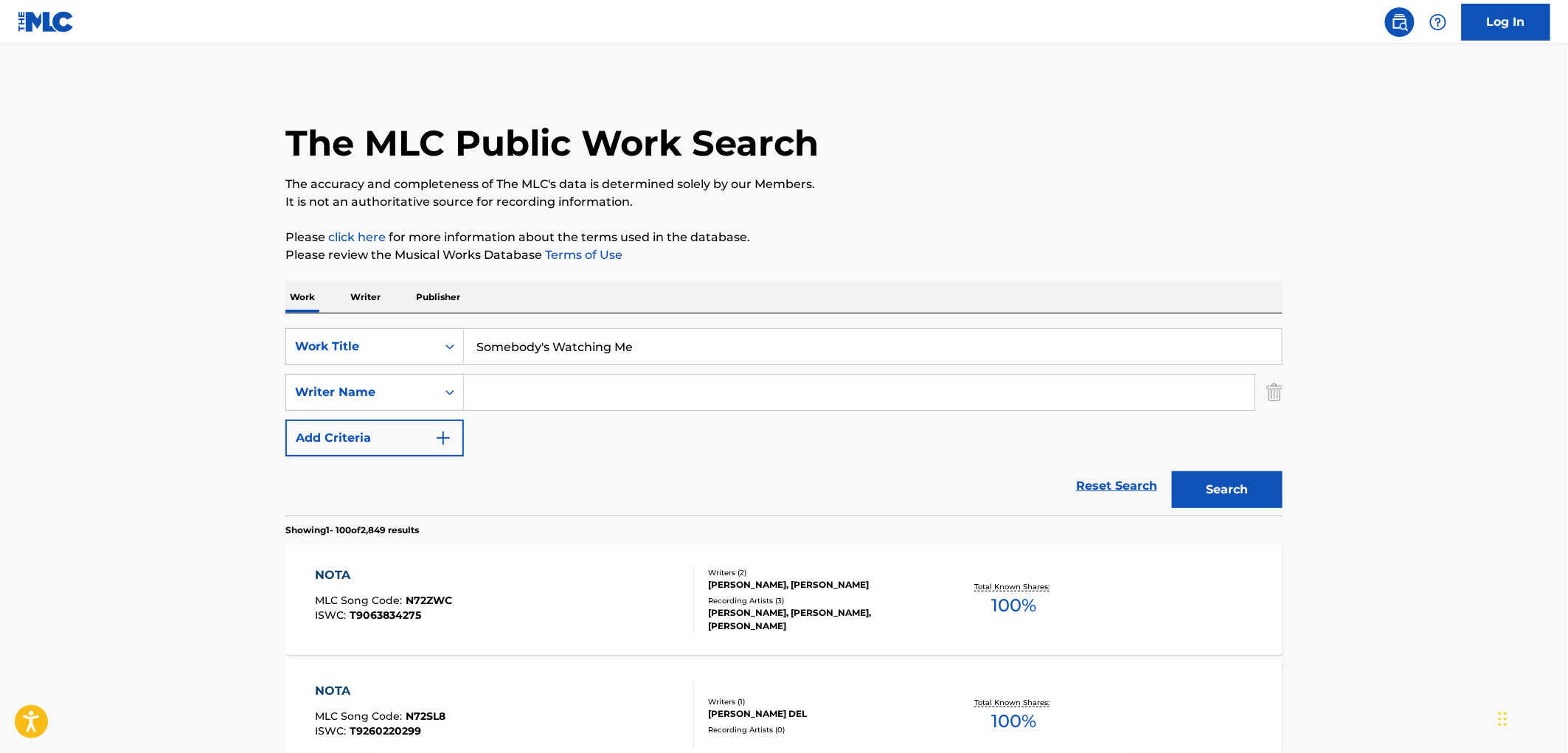
click at [1211, 492] on button "Search" at bounding box center [1227, 489] width 111 height 37
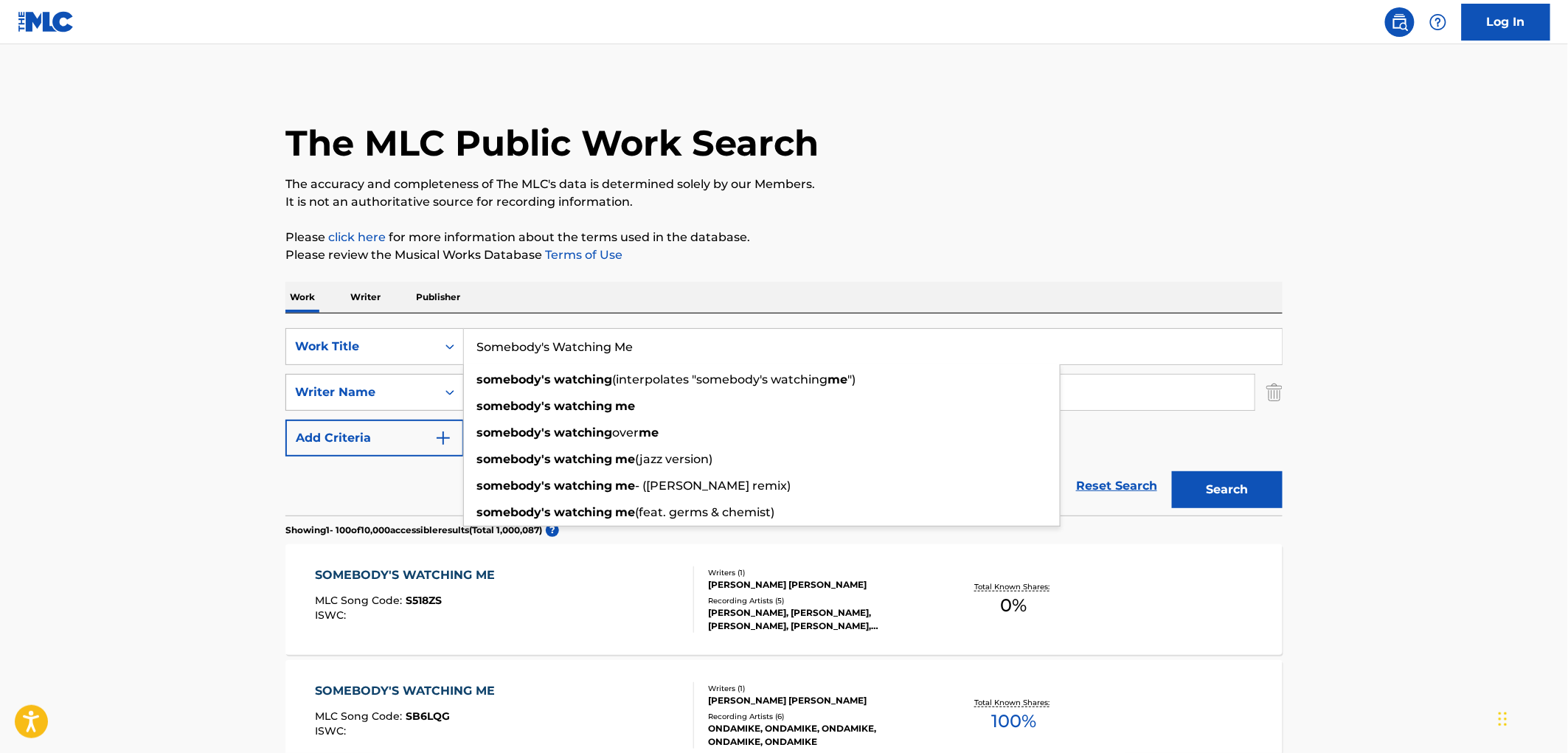
drag, startPoint x: 706, startPoint y: 345, endPoint x: 310, endPoint y: 389, distance: 398.4
click at [310, 389] on div "SearchWithCriteriaae84521e-24fc-4cde-880b-b125fc63fd81 Work Title Somebody's Wa…" at bounding box center [784, 393] width 997 height 128
paste input "Pimp Shit"
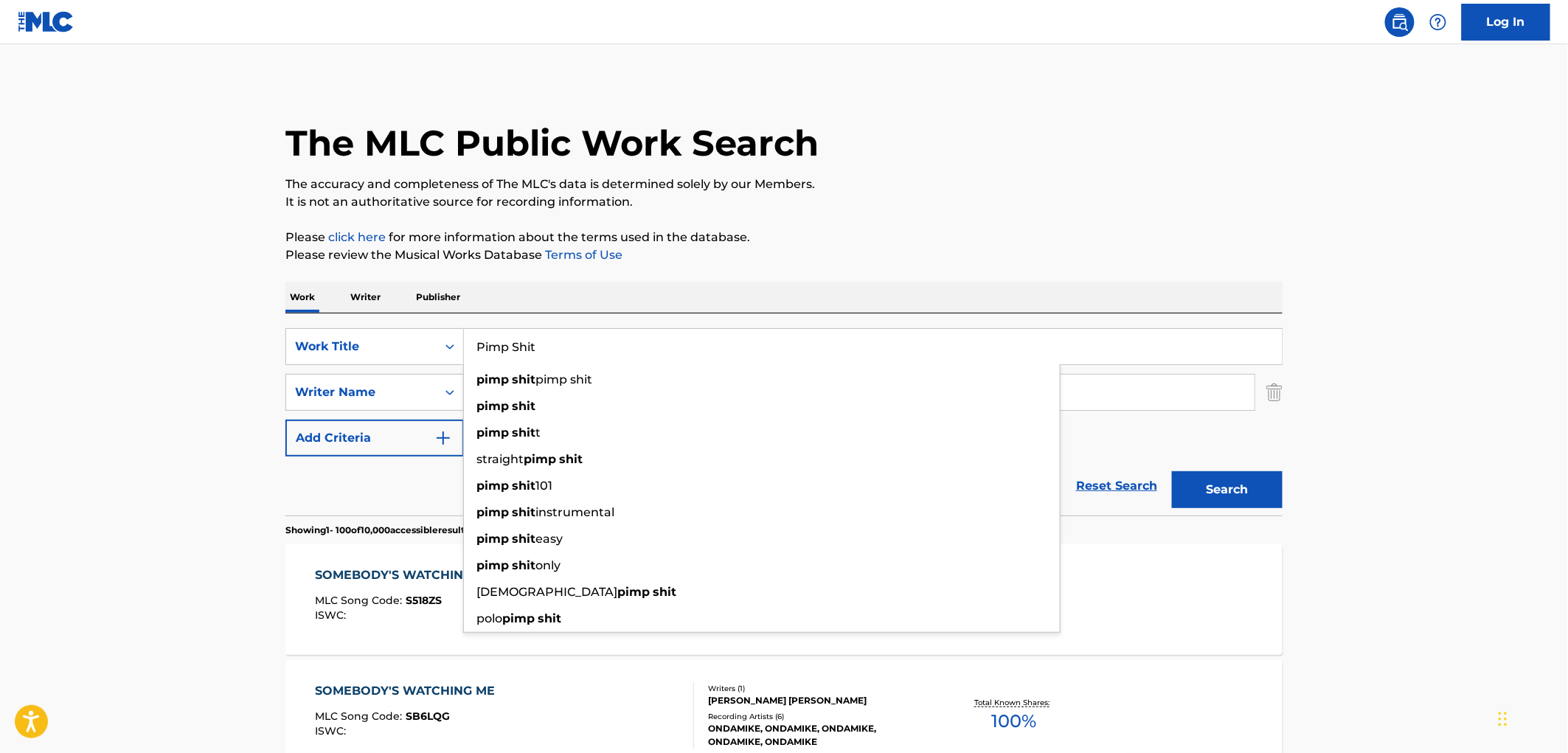
click at [1016, 318] on div "SearchWithCriteriaae84521e-24fc-4cde-880b-b125fc63fd81 Work Title Pimp Shit pim…" at bounding box center [784, 414] width 997 height 202
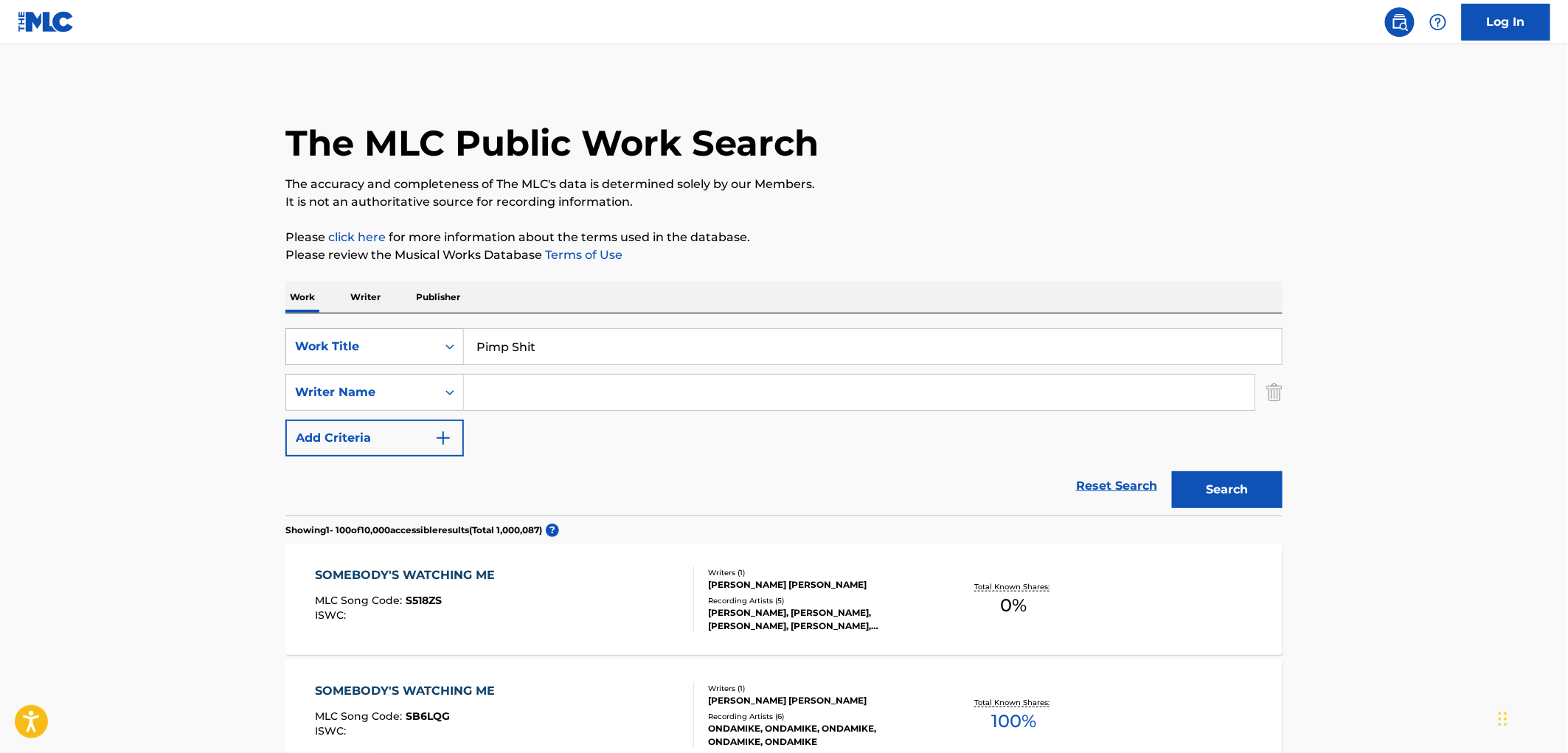
drag, startPoint x: 505, startPoint y: 345, endPoint x: 452, endPoint y: 347, distance: 53.0
click at [451, 347] on div "SearchWithCriteriaae84521e-24fc-4cde-880b-b125fc63fd81 Work Title Pimp Shit" at bounding box center [784, 347] width 997 height 37
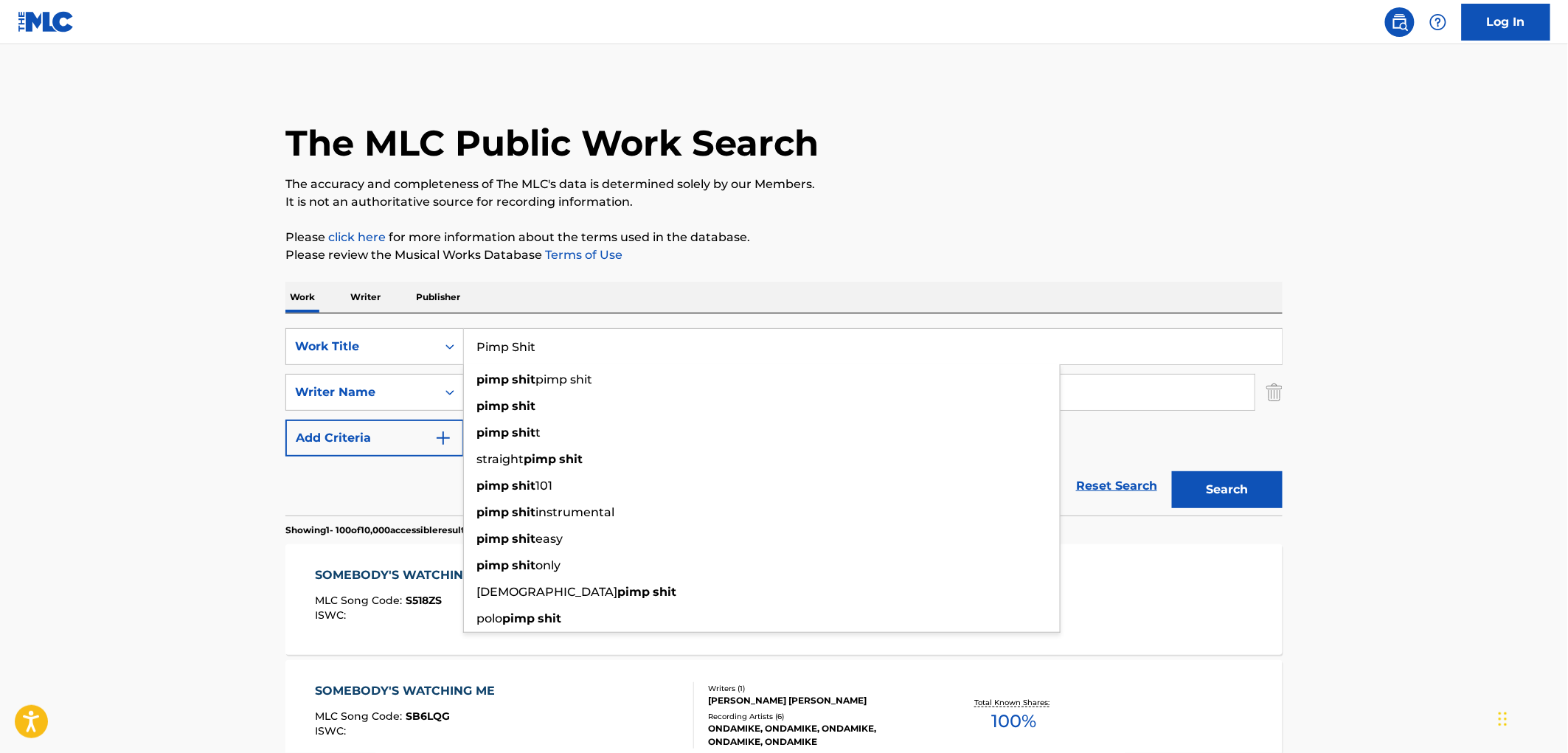
paste input "DRUNK & UGLY"
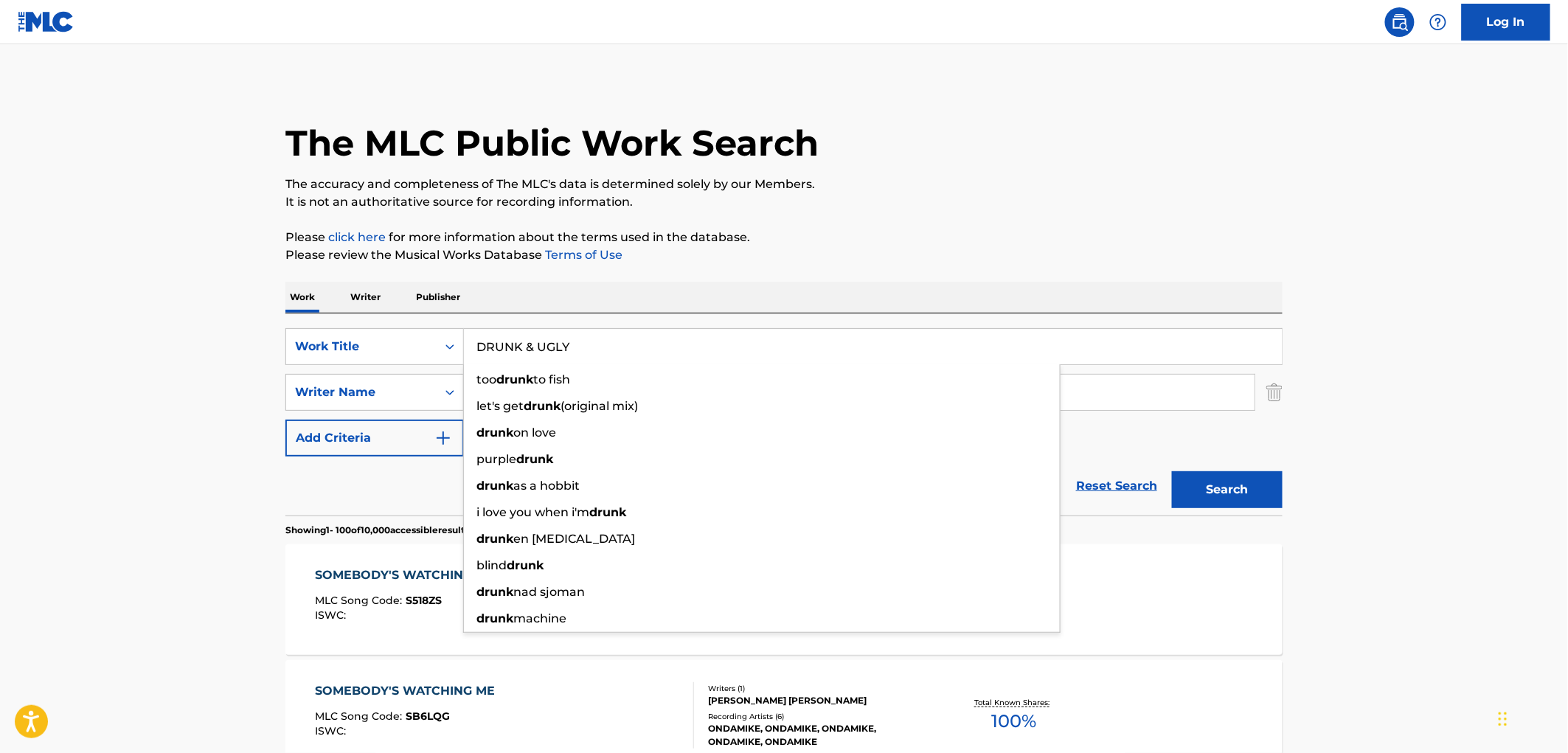
click at [1206, 489] on button "Search" at bounding box center [1227, 489] width 111 height 37
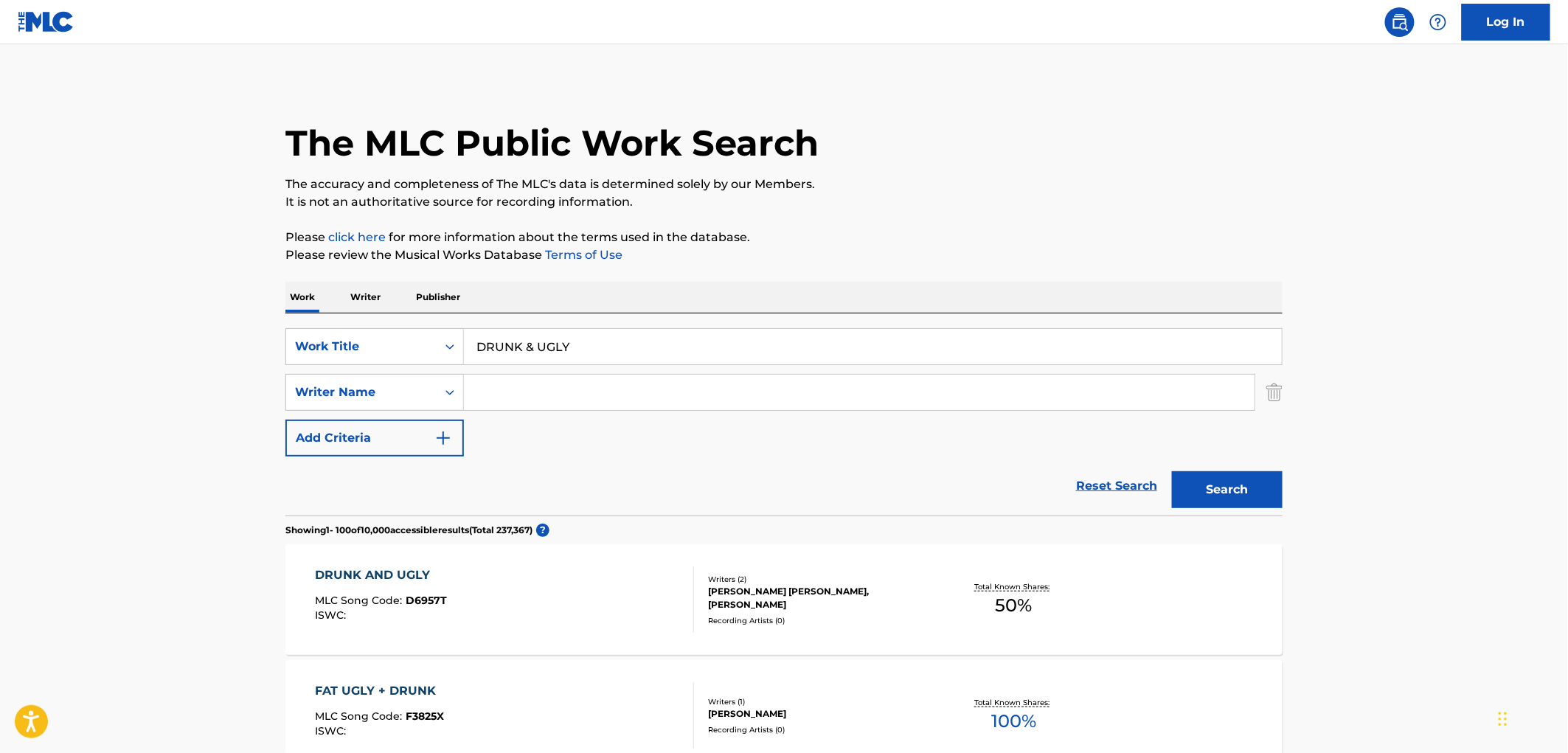
drag, startPoint x: 537, startPoint y: 344, endPoint x: 517, endPoint y: 349, distance: 20.6
click at [395, 349] on div "SearchWithCriteriaae84521e-24fc-4cde-880b-b125fc63fd81 Work Title DRUNK & UGLY" at bounding box center [784, 347] width 997 height 37
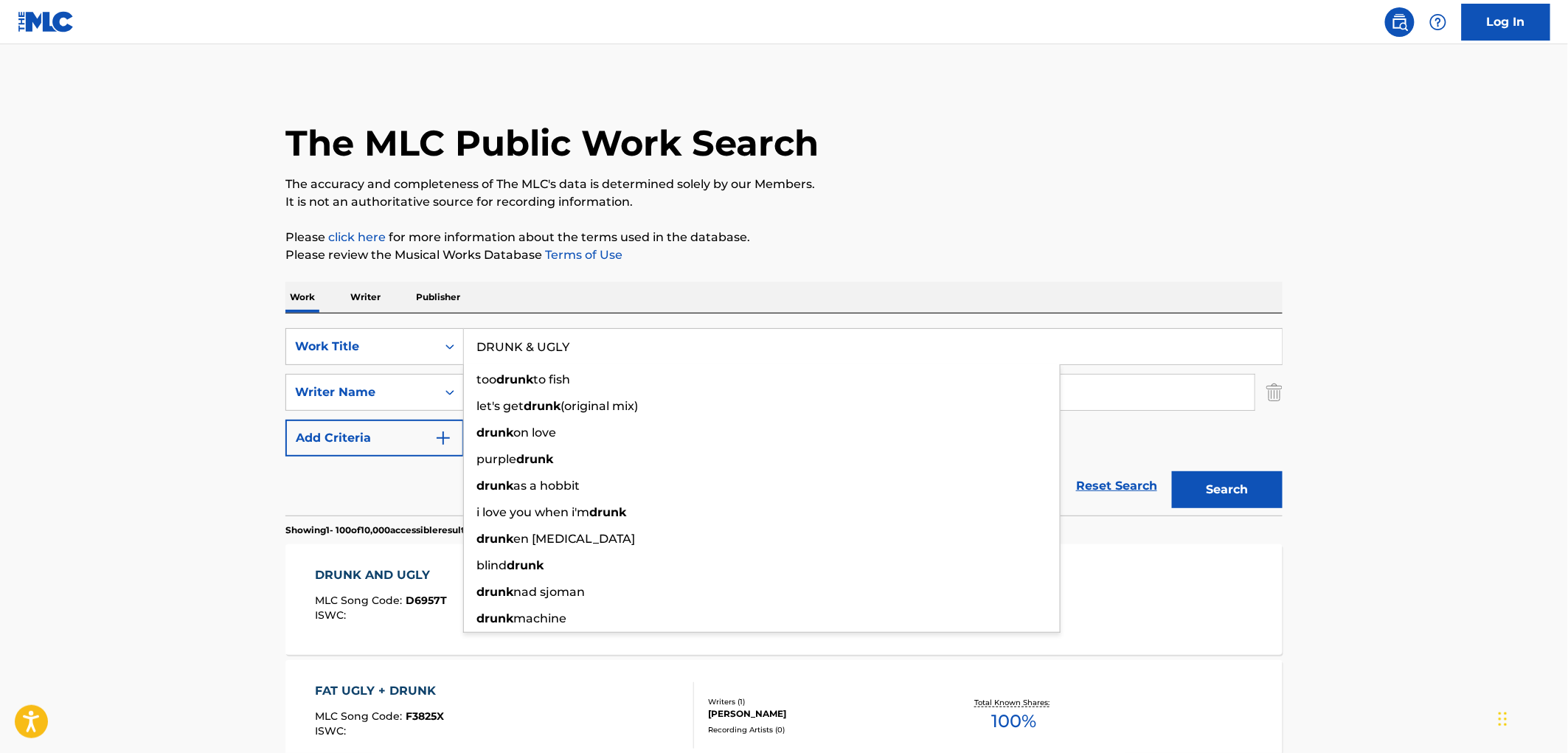
paste input "SUMMER PHOTOS"
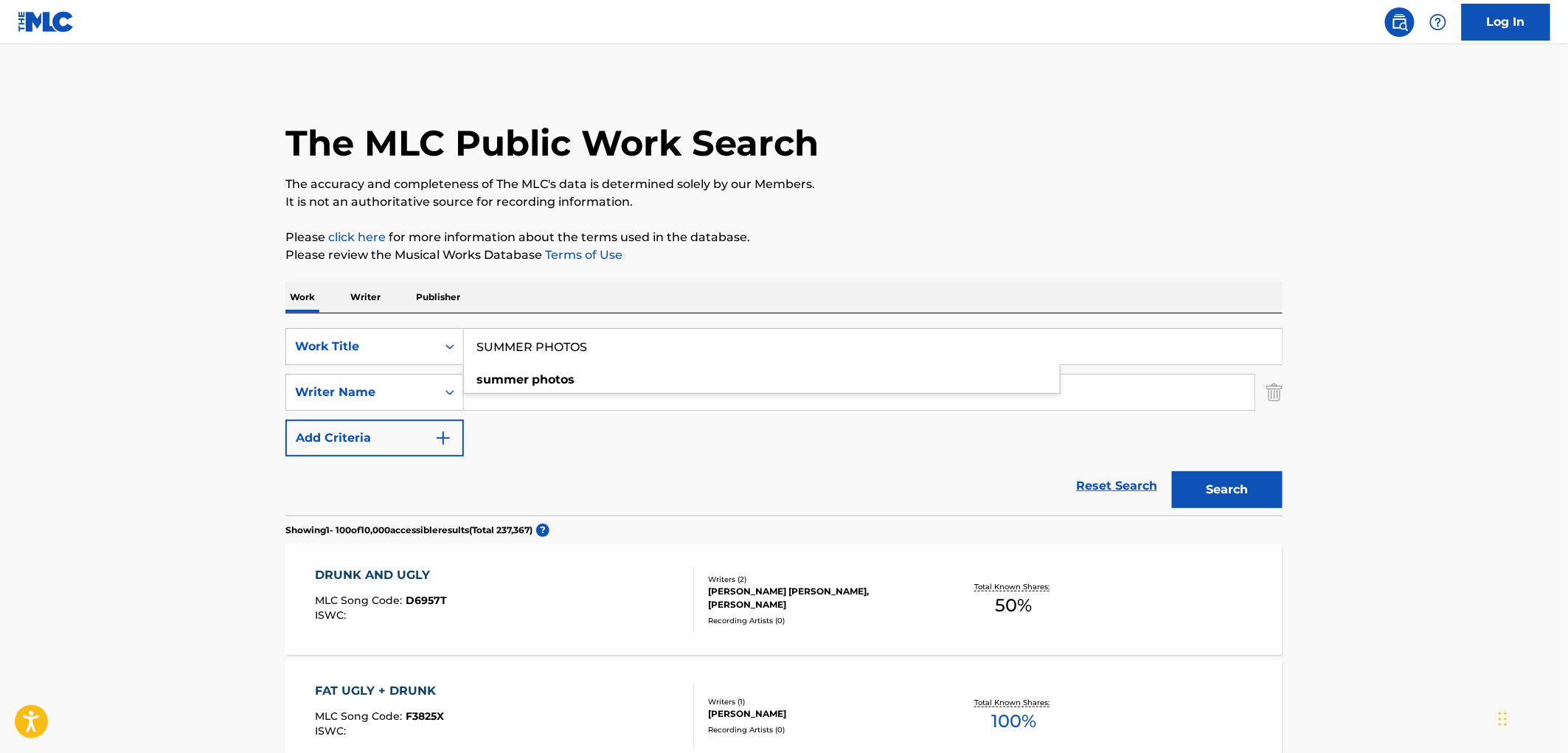
type input "SUMMER PHOTOS"
click at [1227, 490] on button "Search" at bounding box center [1227, 489] width 111 height 37
click at [828, 610] on div "Recording Artists ( 0 )" at bounding box center [820, 614] width 223 height 11
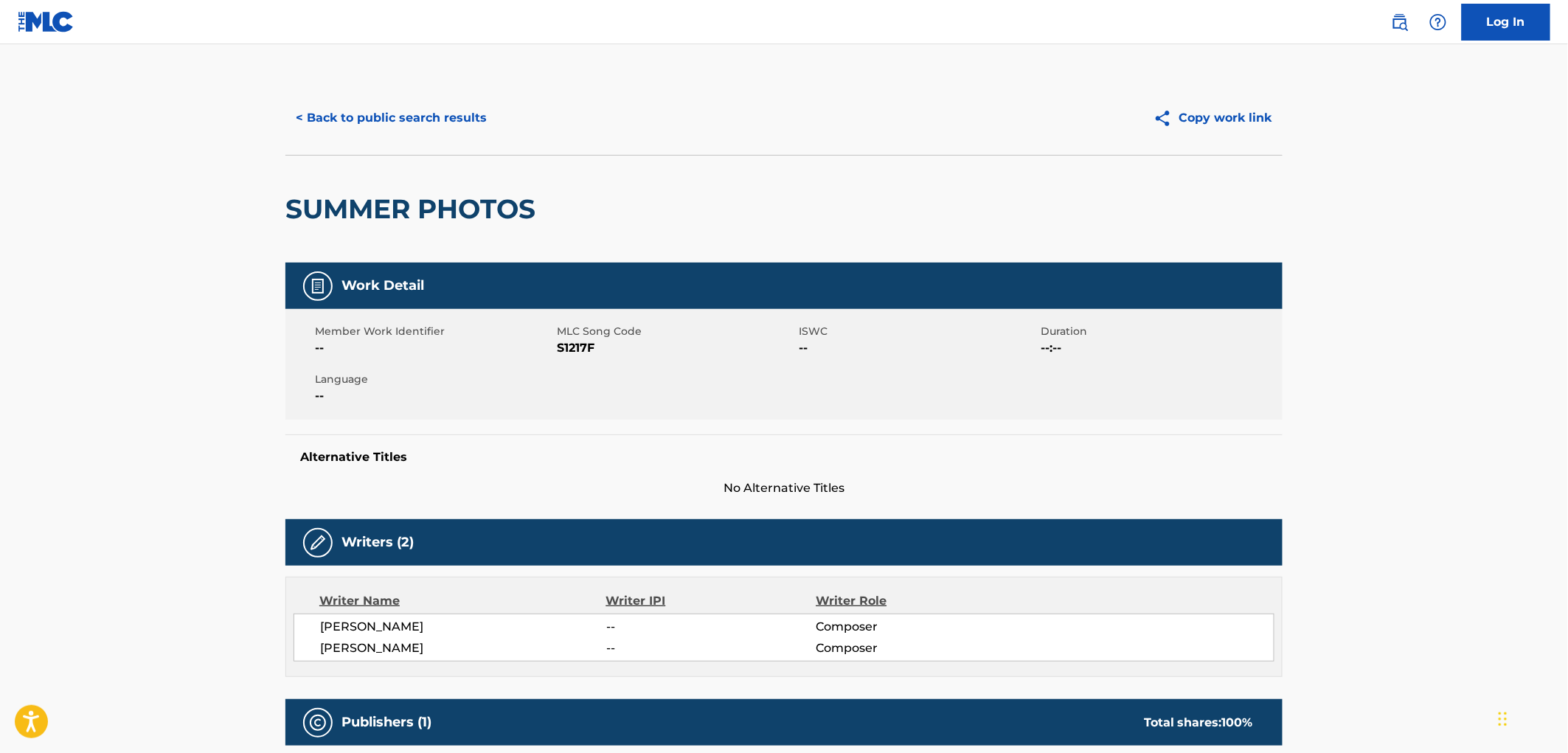
click at [474, 116] on button "< Back to public search results" at bounding box center [391, 118] width 211 height 37
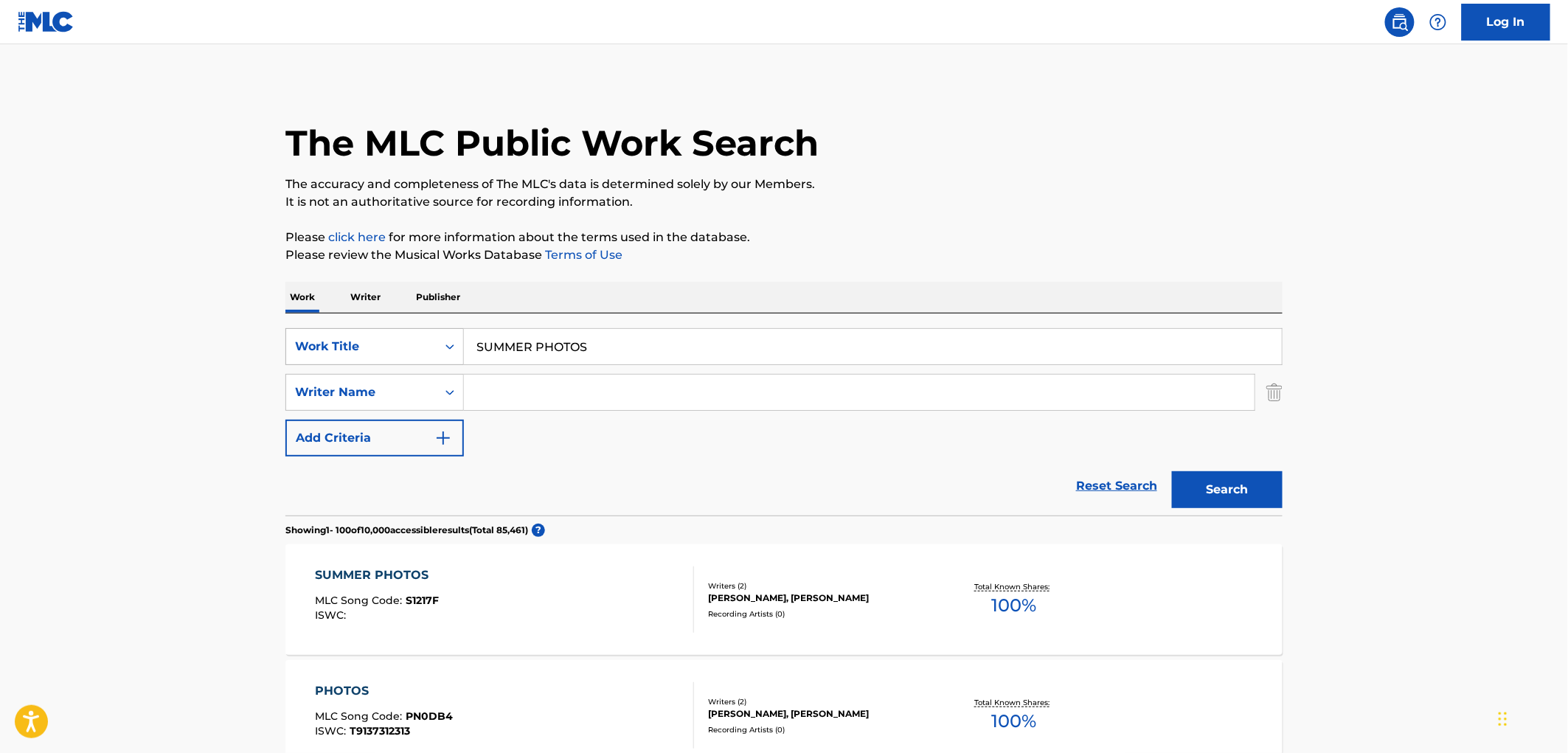
drag, startPoint x: 620, startPoint y: 336, endPoint x: 445, endPoint y: 343, distance: 175.1
click at [440, 341] on div "SearchWithCriteriaae84521e-24fc-4cde-880b-b125fc63fd81 Work Title SUMMER PHOTOS" at bounding box center [784, 347] width 997 height 37
paste input "[US_STATE] (feat. [PERSON_NAME])"
click at [532, 342] on input "[US_STATE] (feat. [PERSON_NAME])" at bounding box center [873, 347] width 818 height 36
click at [1259, 490] on button "Search" at bounding box center [1227, 489] width 111 height 37
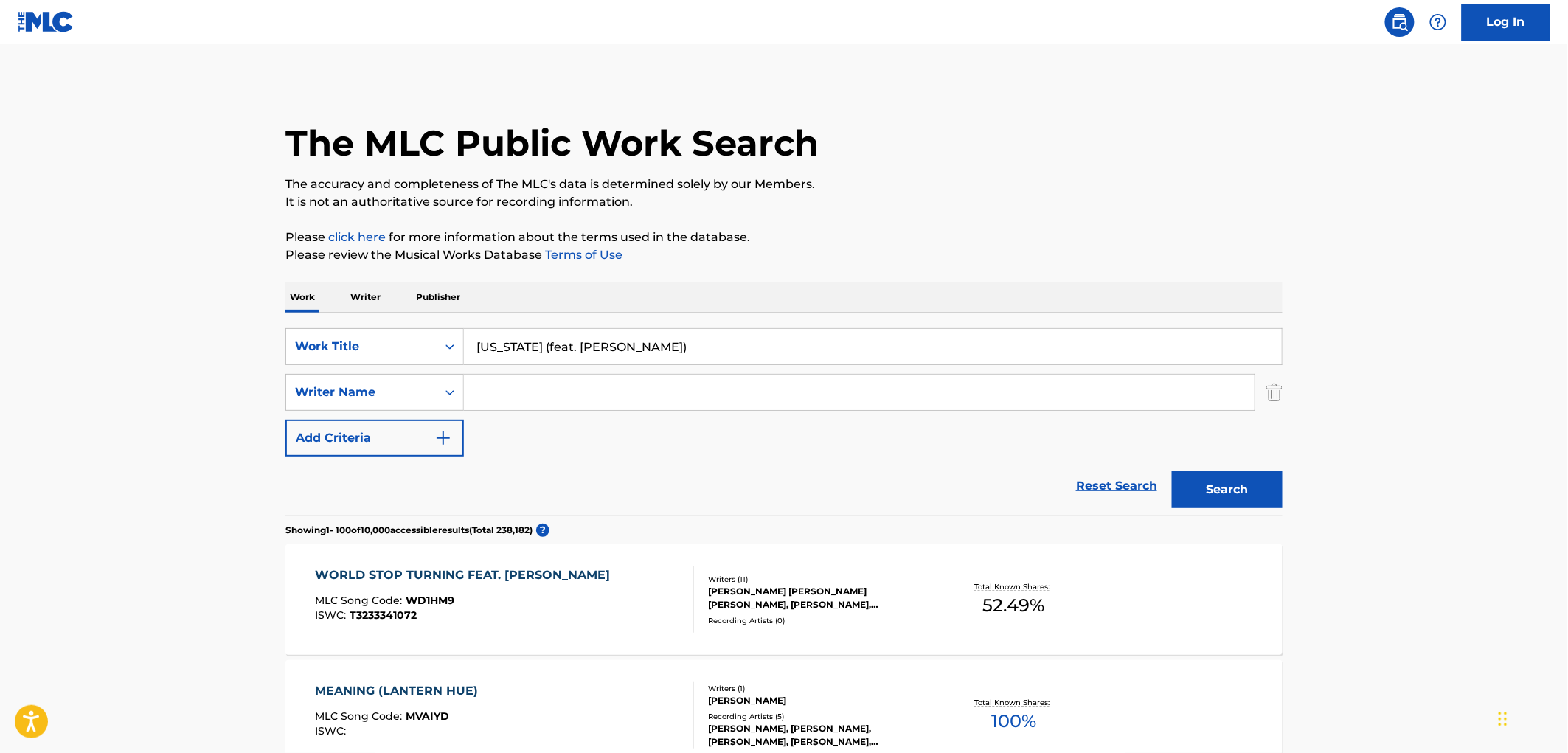
drag, startPoint x: 534, startPoint y: 341, endPoint x: 1129, endPoint y: 375, distance: 596.0
click at [1127, 375] on div "SearchWithCriteriaae84521e-24fc-4cde-880b-b125fc63fd81 Work Title [US_STATE] (f…" at bounding box center [784, 393] width 997 height 128
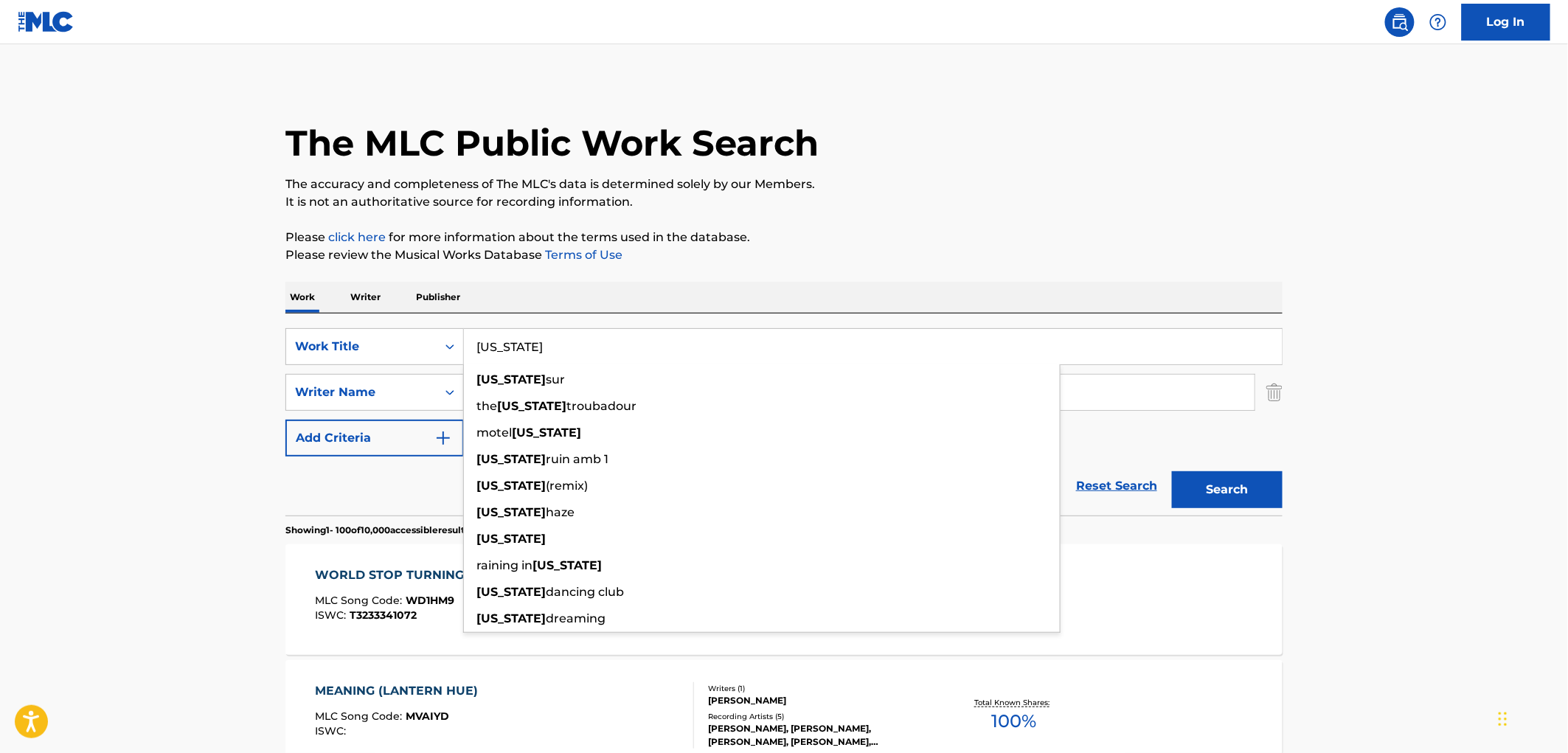
click at [1172, 471] on button "Search" at bounding box center [1227, 489] width 111 height 37
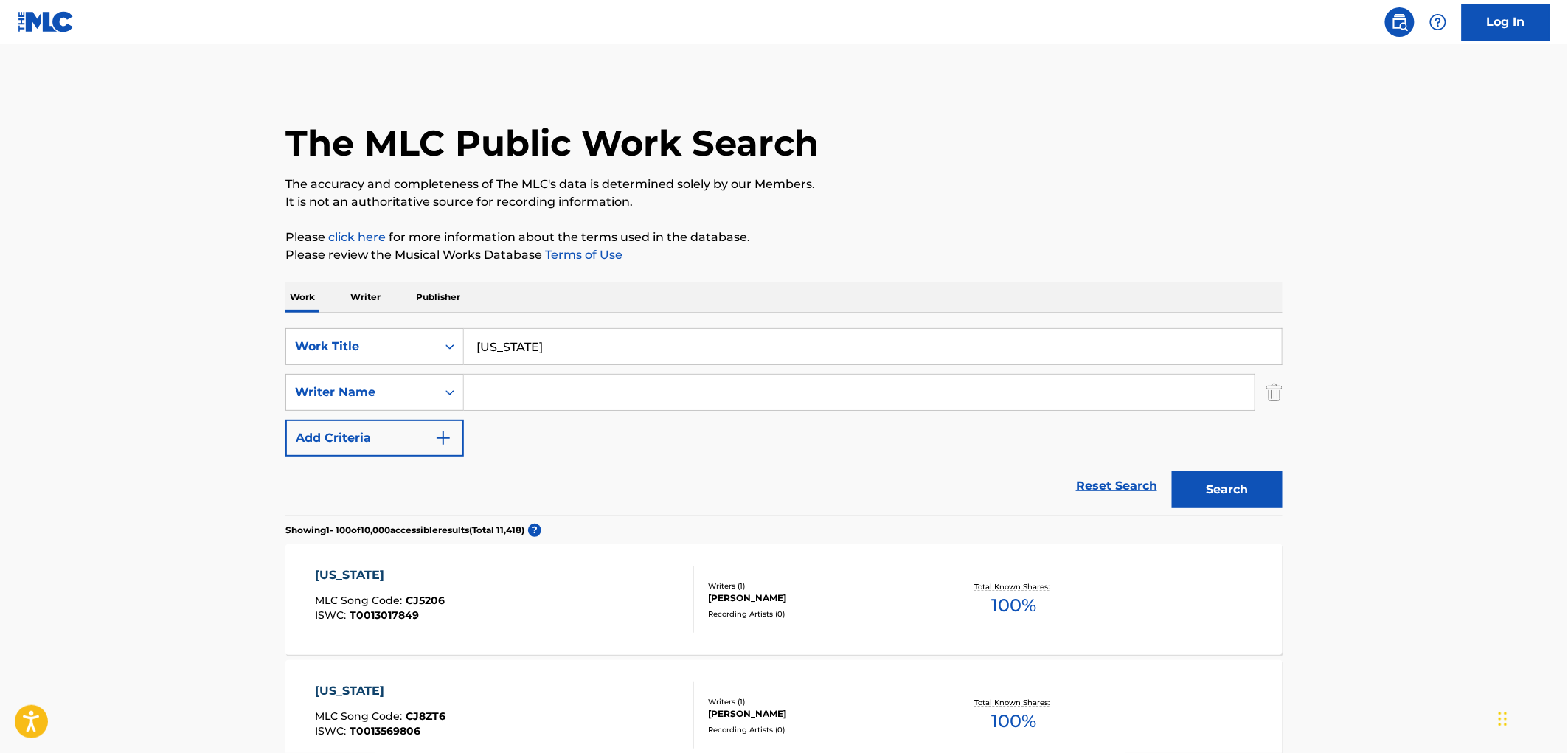
click at [1212, 500] on button "Search" at bounding box center [1227, 489] width 111 height 37
drag, startPoint x: 553, startPoint y: 349, endPoint x: 458, endPoint y: 360, distance: 95.6
click at [394, 351] on div "SearchWithCriteriaae84521e-24fc-4cde-880b-b125fc63fd81 Work Title [US_STATE]" at bounding box center [784, 347] width 997 height 37
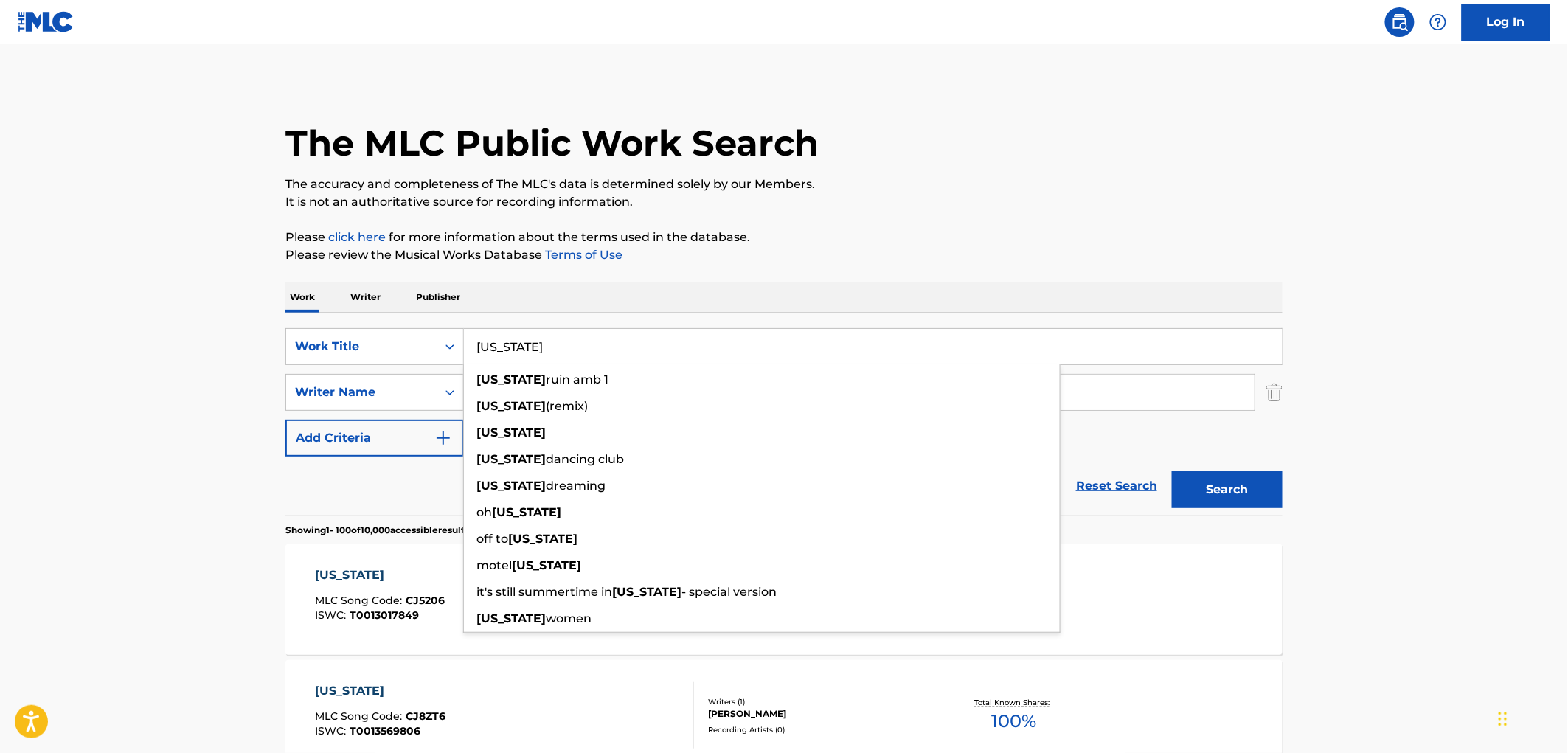
paste input "We'll Be Alright"
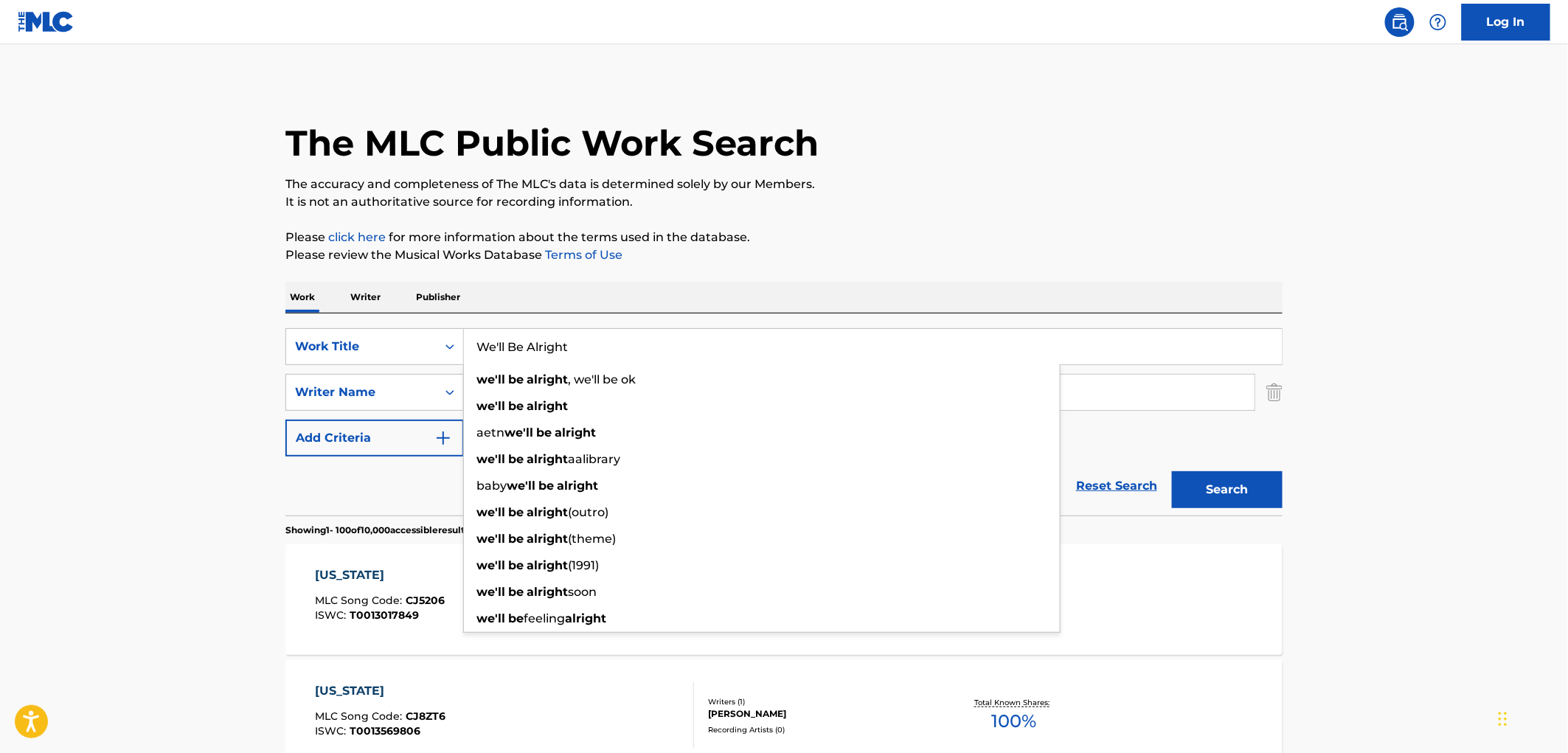
type input "We'll Be Alright"
drag, startPoint x: 1063, startPoint y: 144, endPoint x: 1049, endPoint y: 164, distance: 24.4
click at [1062, 145] on div "The MLC Public Work Search" at bounding box center [784, 135] width 997 height 108
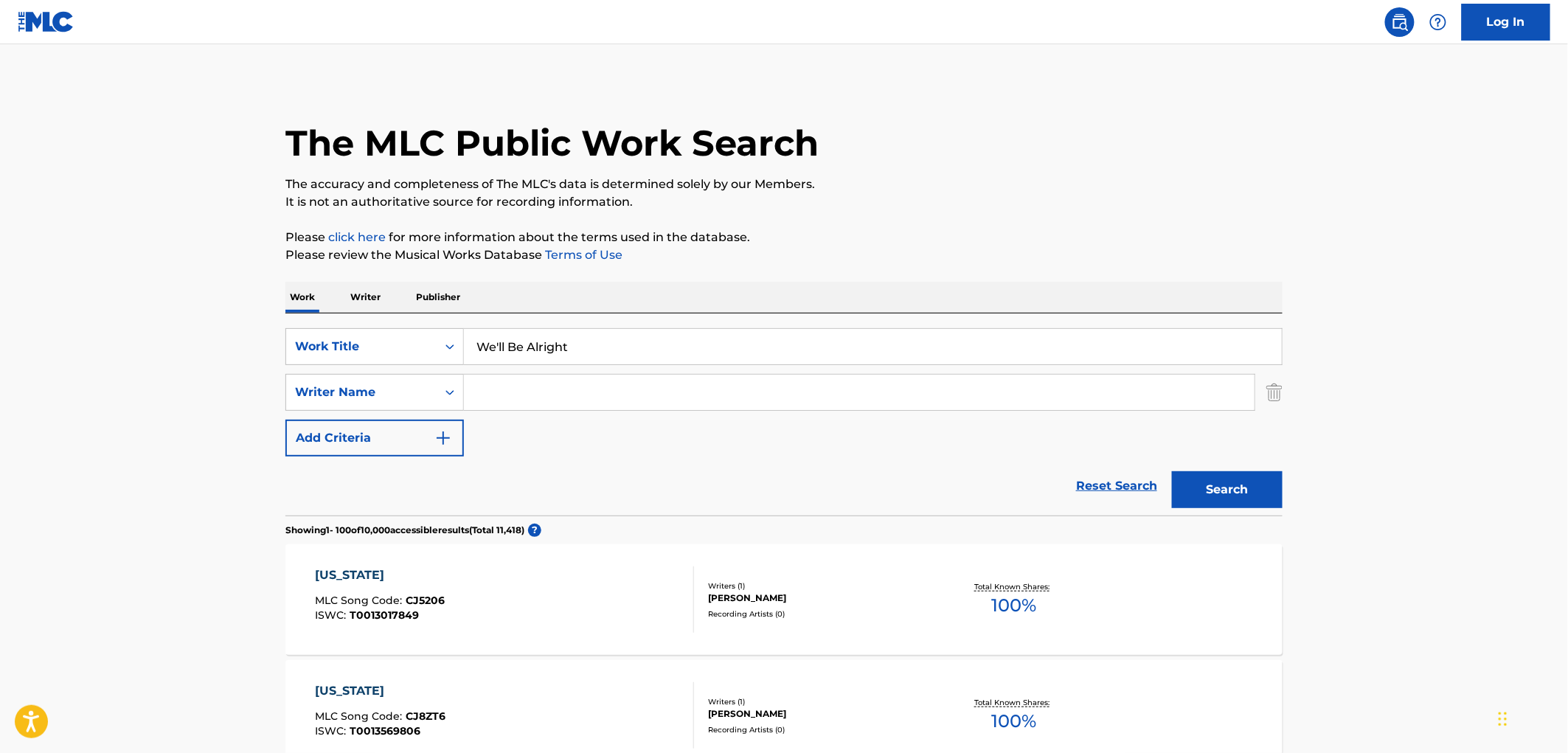
click at [1208, 497] on button "Search" at bounding box center [1227, 489] width 111 height 37
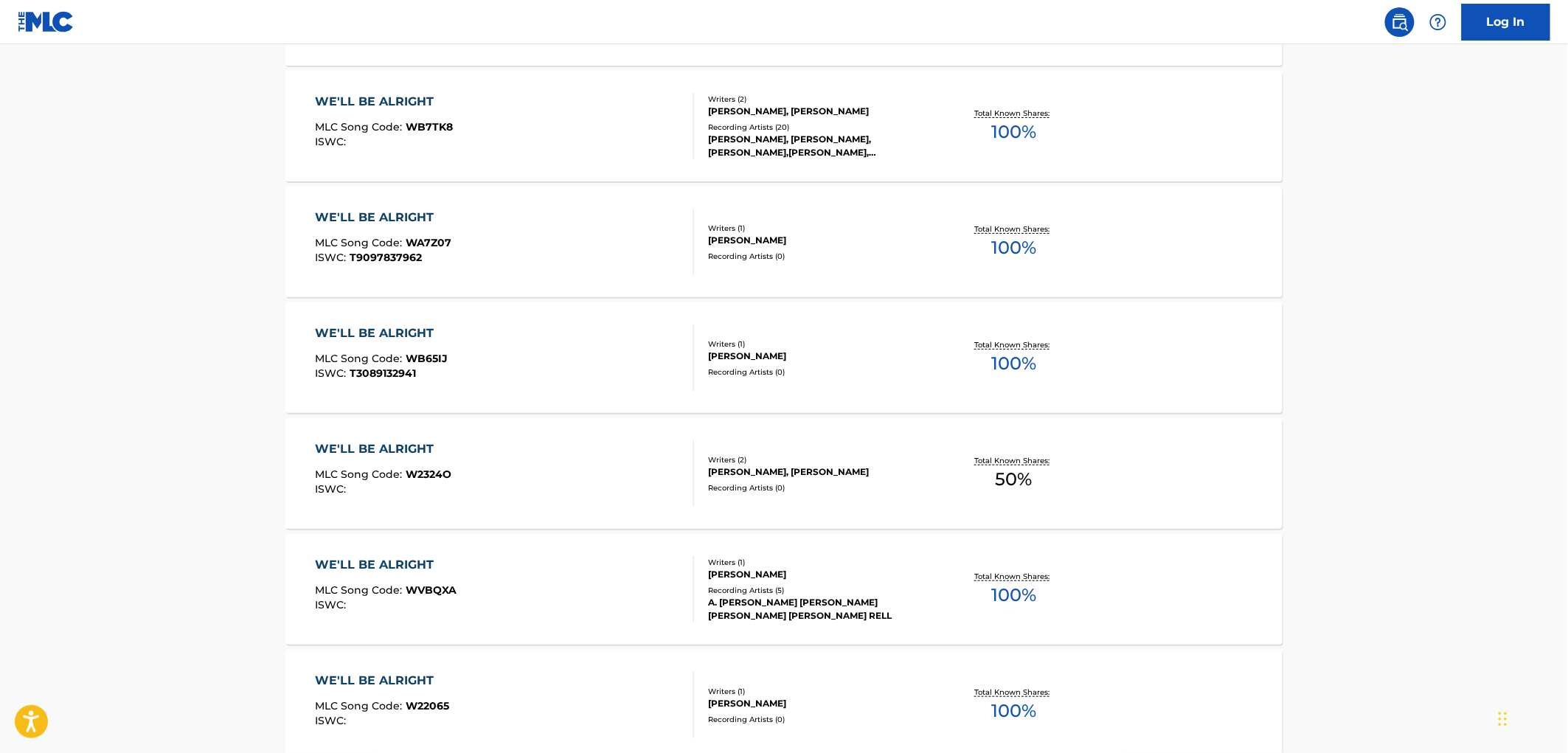
scroll to position [2237, 0]
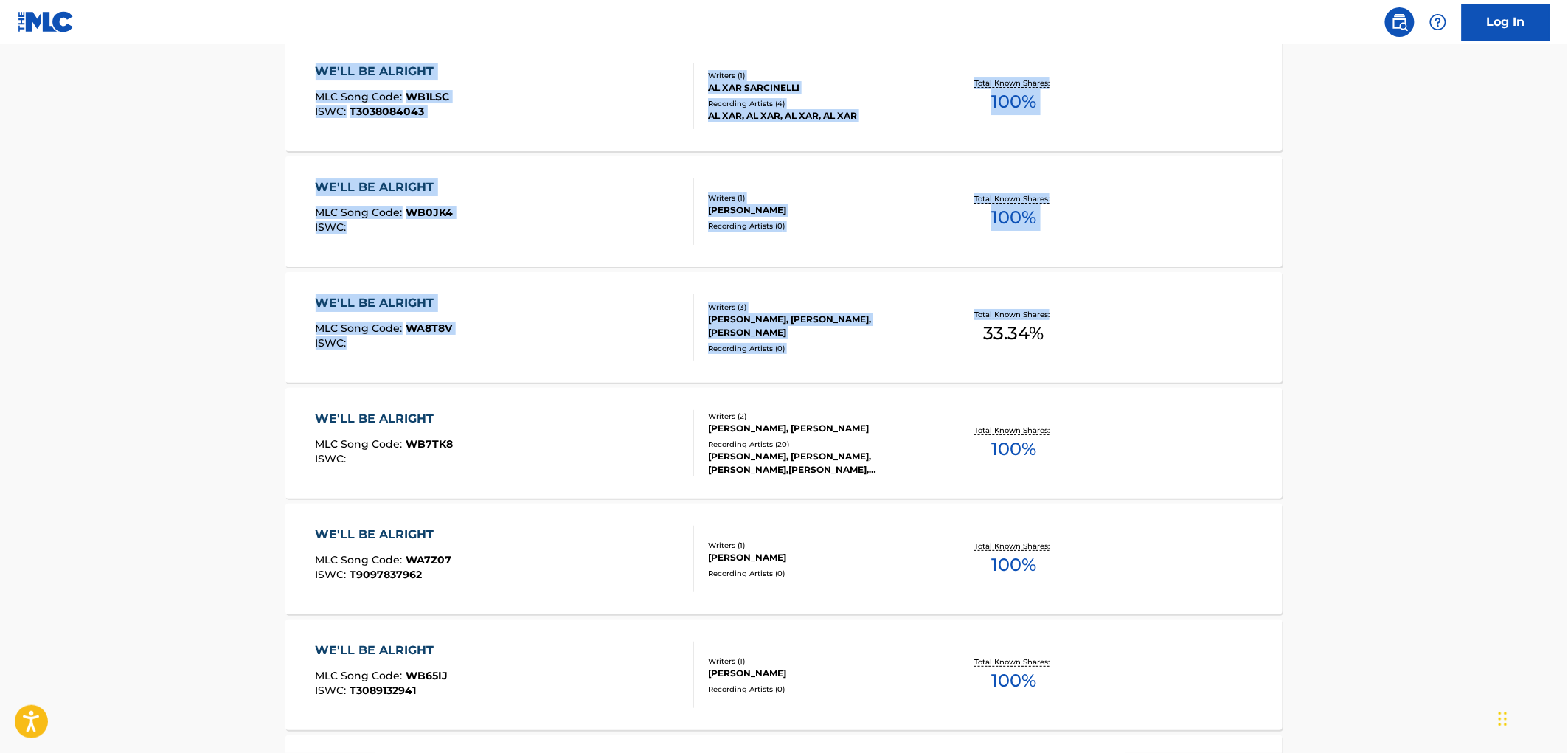
drag, startPoint x: 1567, startPoint y: 175, endPoint x: 1559, endPoint y: -5, distance: 180.2
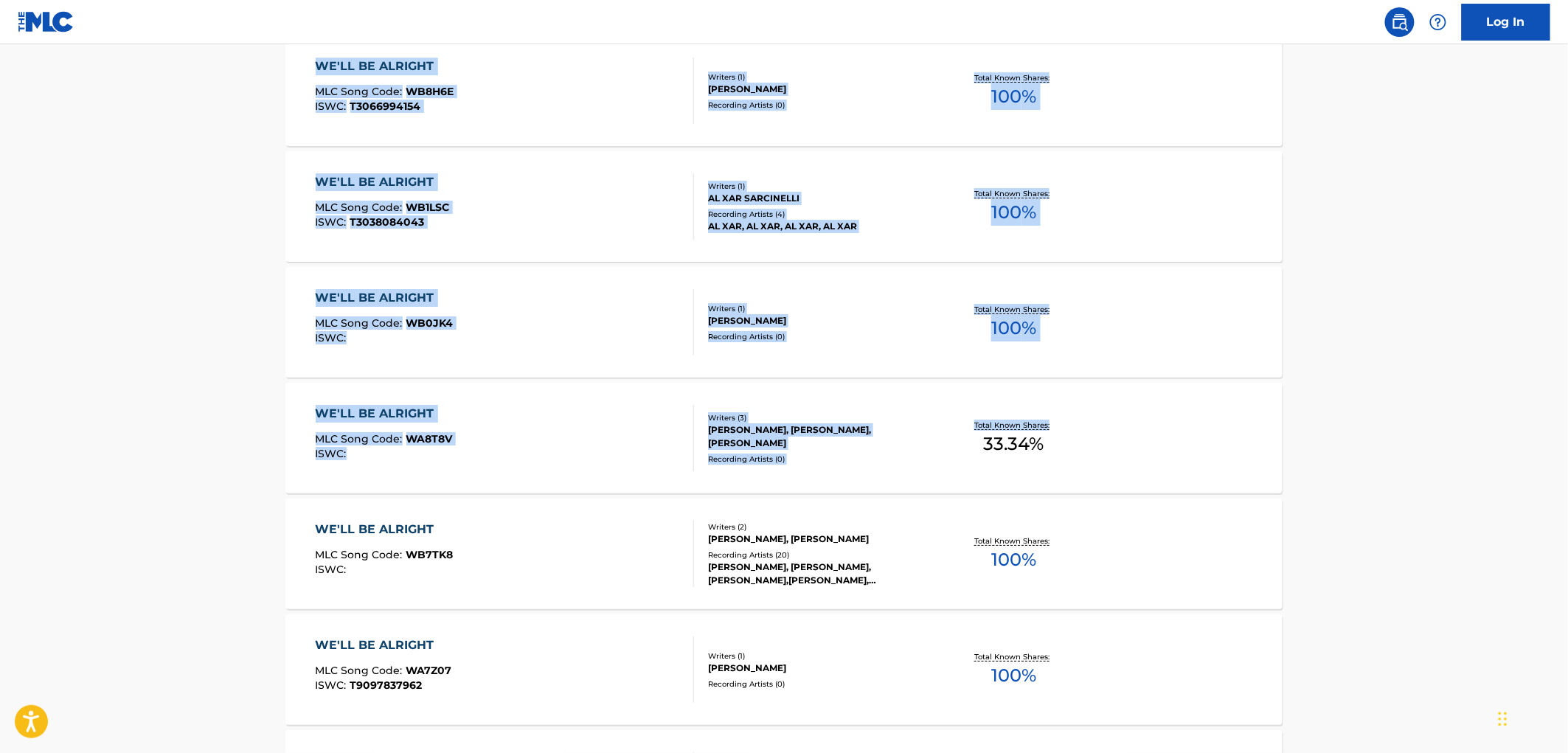
click at [1116, 104] on div "WE'LL BE ALRIGHT MLC Song Code : WB8H6E ISWC : T3066994154 Writers ( 1 ) [PERSO…" at bounding box center [784, 91] width 997 height 111
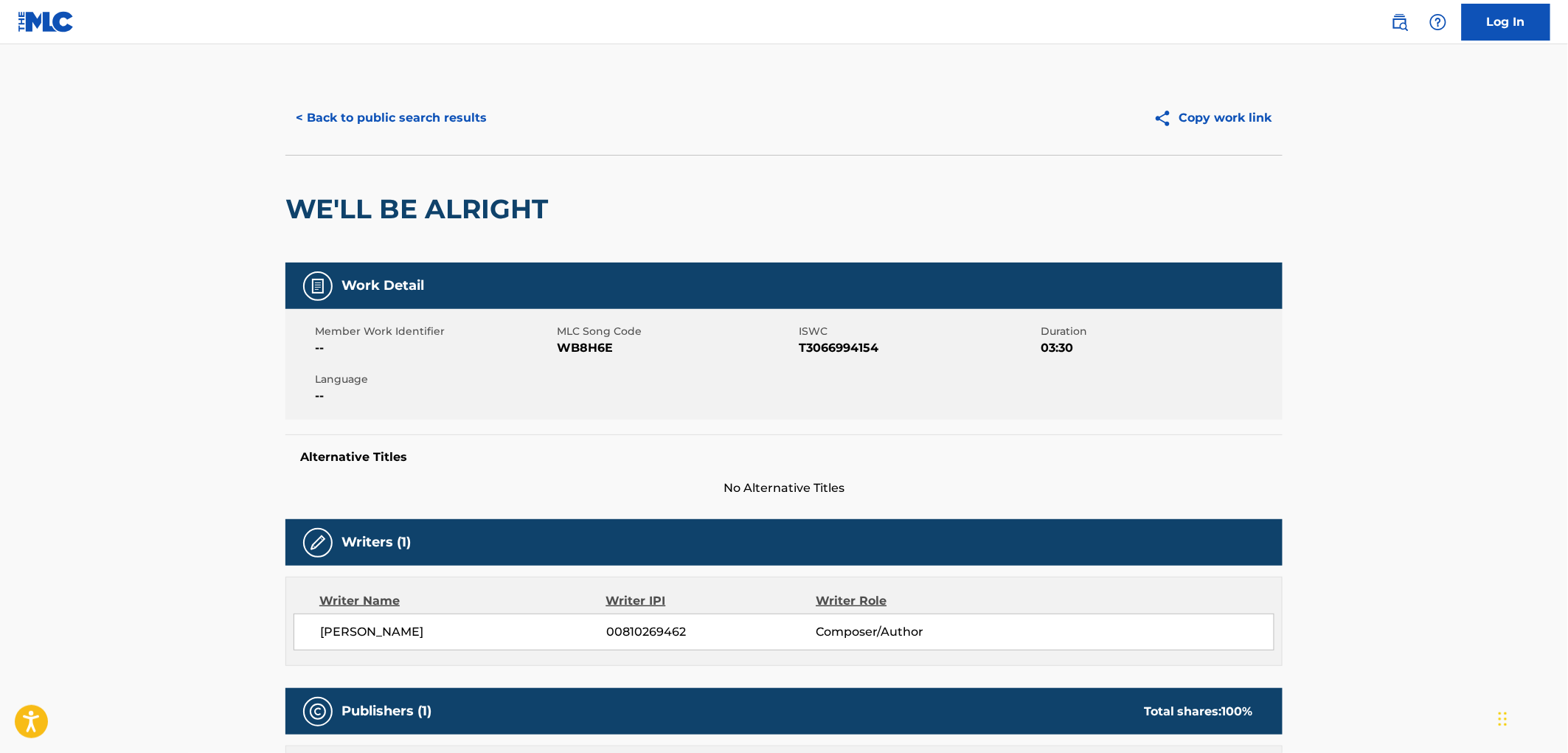
click at [419, 107] on button "< Back to public search results" at bounding box center [391, 118] width 211 height 37
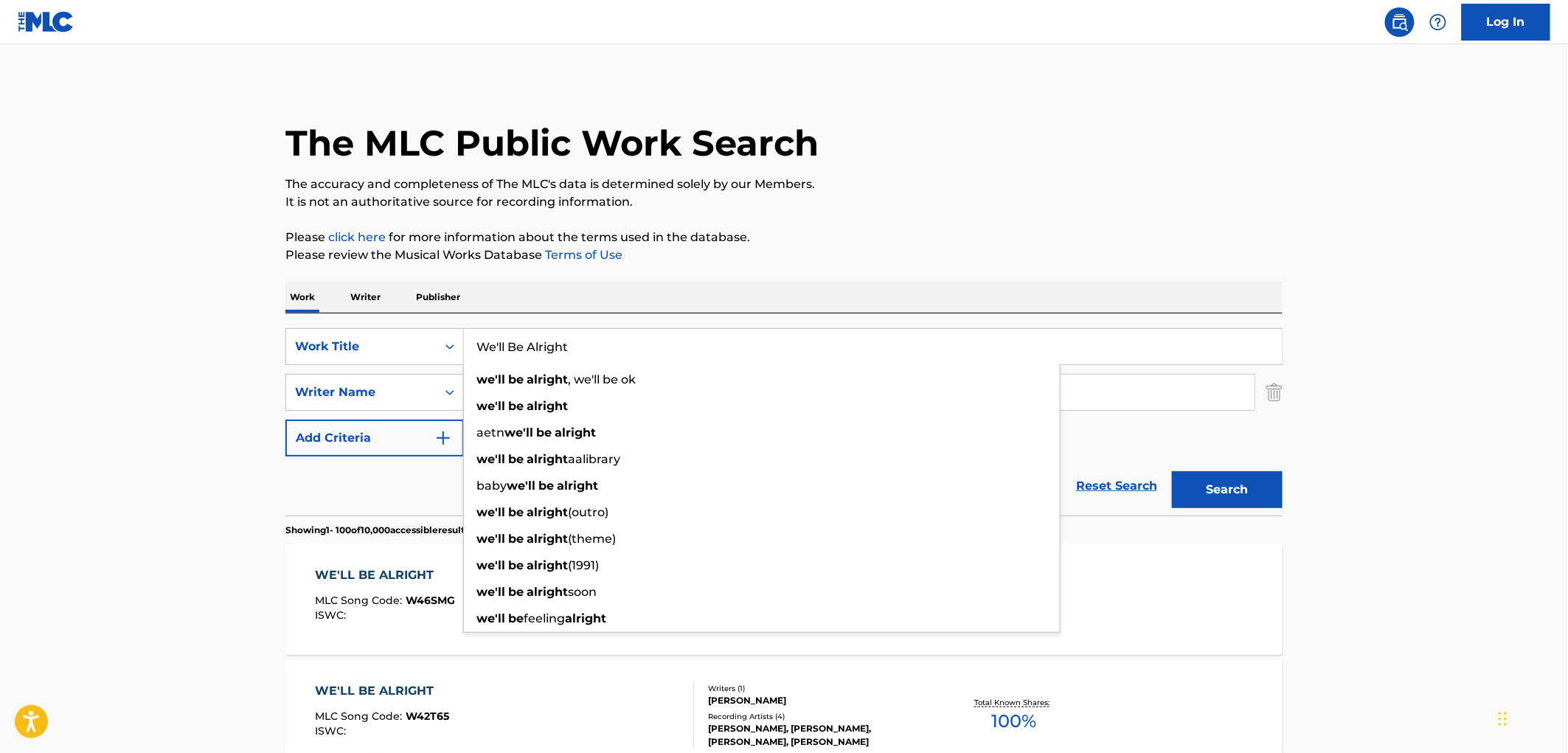
drag, startPoint x: 477, startPoint y: 349, endPoint x: 669, endPoint y: 349, distance: 192.0
click at [669, 349] on input "We'll Be Alright" at bounding box center [873, 347] width 818 height 36
paste input "Pimp T"
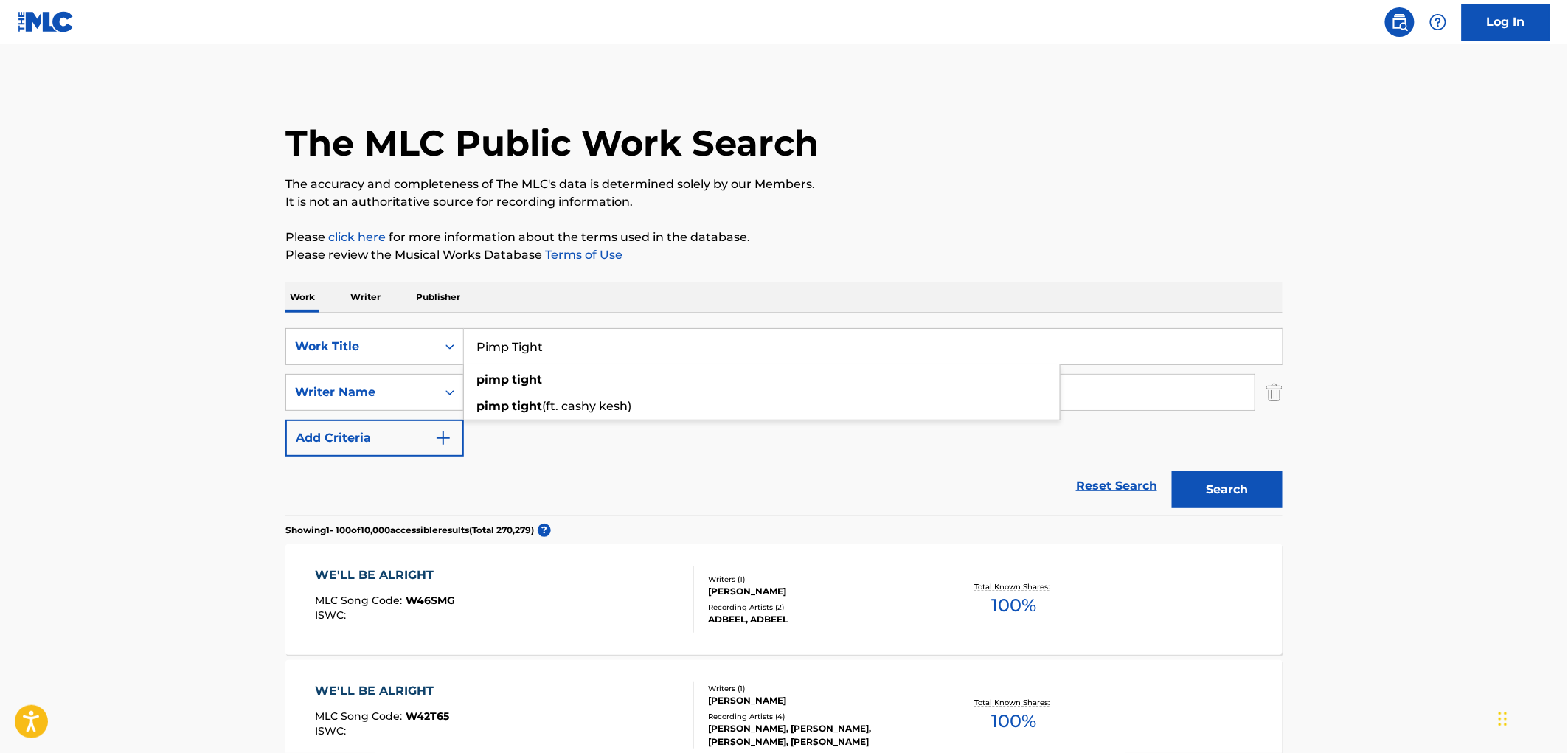
click at [1097, 133] on div "The MLC Public Work Search" at bounding box center [784, 135] width 997 height 108
click at [1204, 489] on button "Search" at bounding box center [1227, 489] width 111 height 37
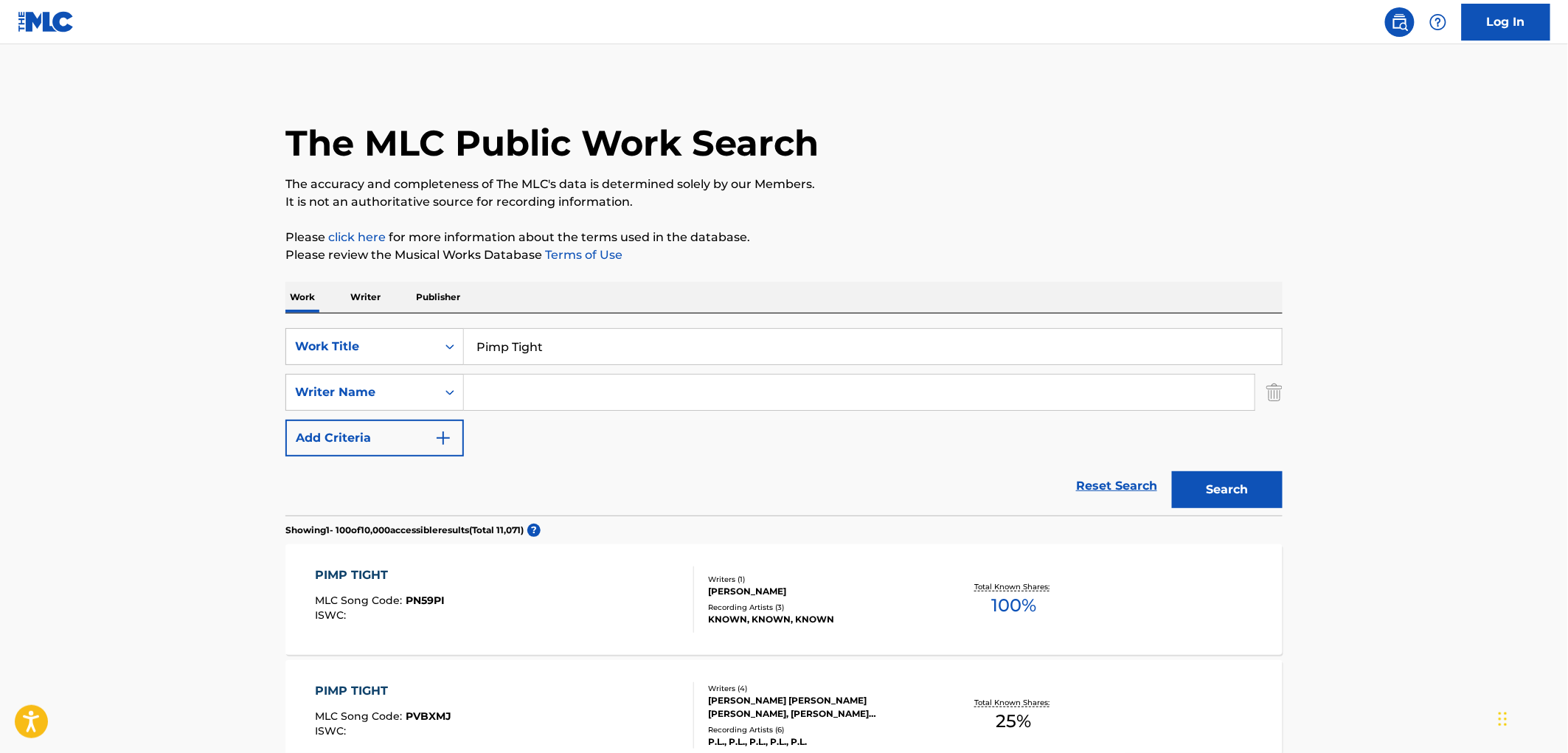
click at [481, 349] on input "Pimp Tight" at bounding box center [873, 347] width 818 height 36
drag, startPoint x: 478, startPoint y: 348, endPoint x: 554, endPoint y: 345, distance: 76.1
click at [554, 345] on input "Pimp Tight" at bounding box center [873, 347] width 818 height 36
paste input "COMIN OUT HARD"
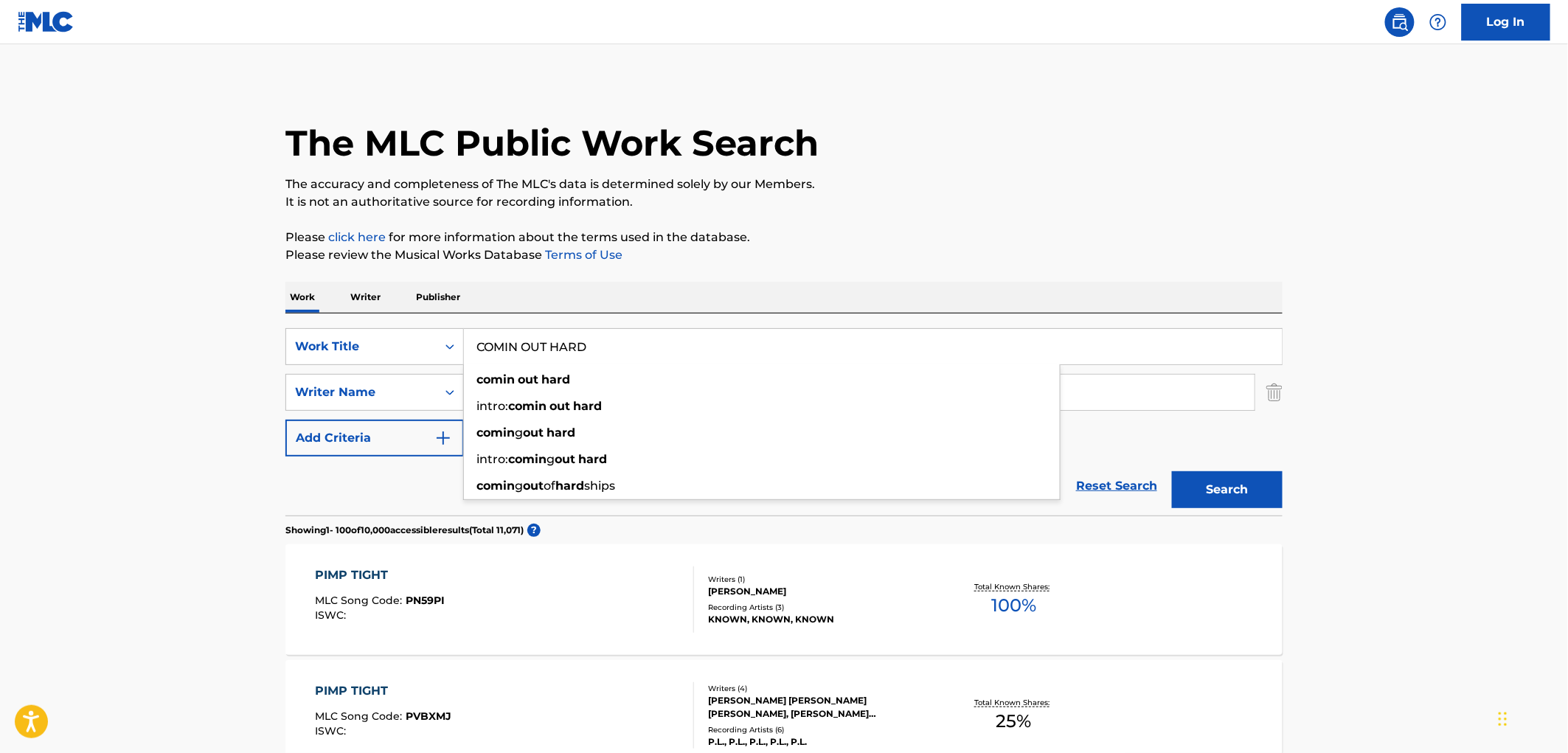
click at [842, 301] on div "Work Writer Publisher" at bounding box center [784, 297] width 997 height 31
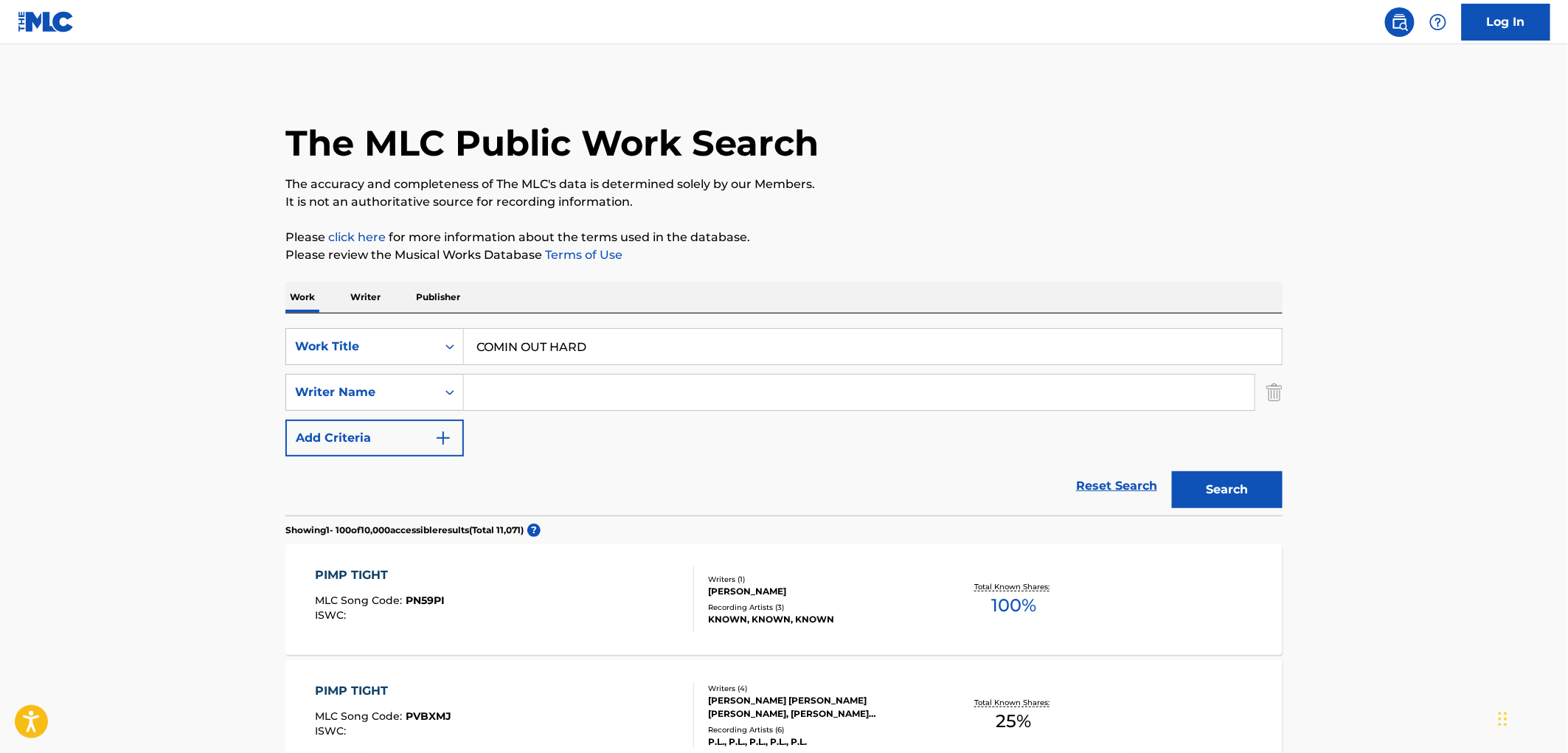
click at [1196, 478] on button "Search" at bounding box center [1227, 489] width 111 height 37
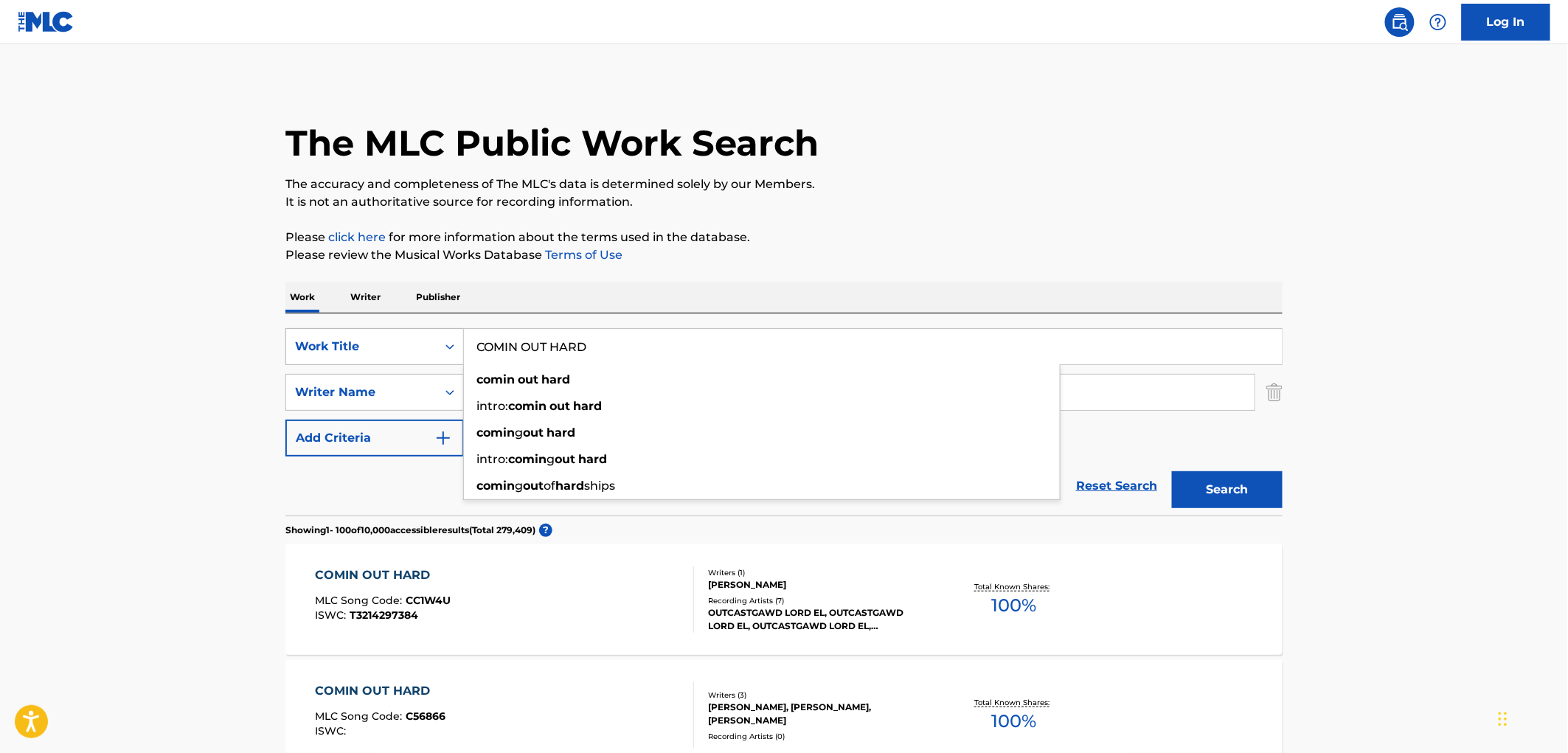
drag, startPoint x: 616, startPoint y: 344, endPoint x: 298, endPoint y: 344, distance: 318.0
click at [298, 344] on div "SearchWithCriteriaae84521e-24fc-4cde-880b-b125fc63fd81 Work Title COMIN OUT HAR…" at bounding box center [784, 347] width 997 height 37
paste input "Bring It Back"
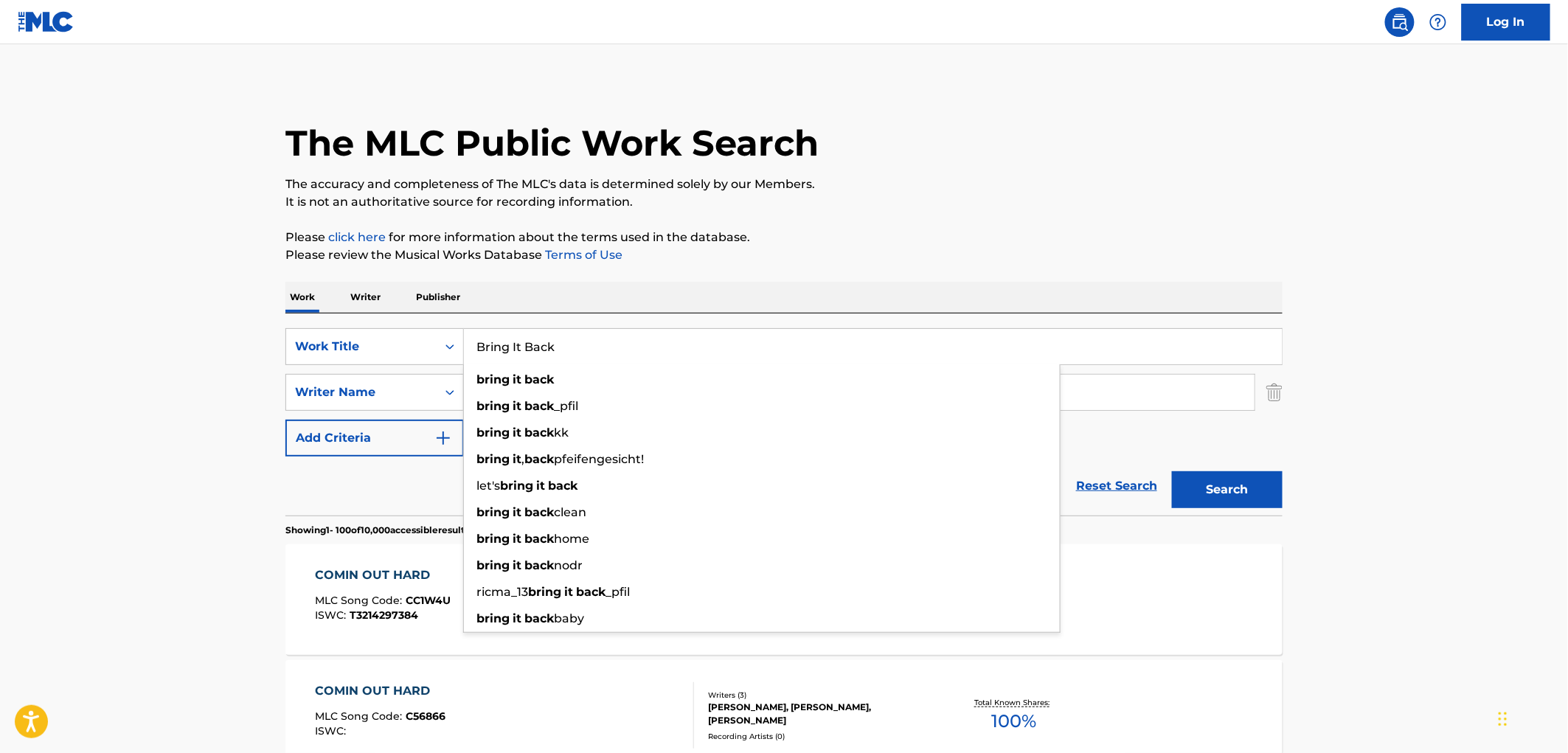
click at [1230, 494] on button "Search" at bounding box center [1227, 489] width 111 height 37
drag, startPoint x: 550, startPoint y: 345, endPoint x: 441, endPoint y: 345, distance: 109.0
click at [441, 345] on div "SearchWithCriteriaae84521e-24fc-4cde-880b-b125fc63fd81 Work Title Bring It Back…" at bounding box center [784, 347] width 997 height 37
drag, startPoint x: 573, startPoint y: 349, endPoint x: 451, endPoint y: 348, distance: 122.0
click at [451, 348] on div "SearchWithCriteriaae84521e-24fc-4cde-880b-b125fc63fd81 Work Title Bring It Back…" at bounding box center [784, 347] width 997 height 37
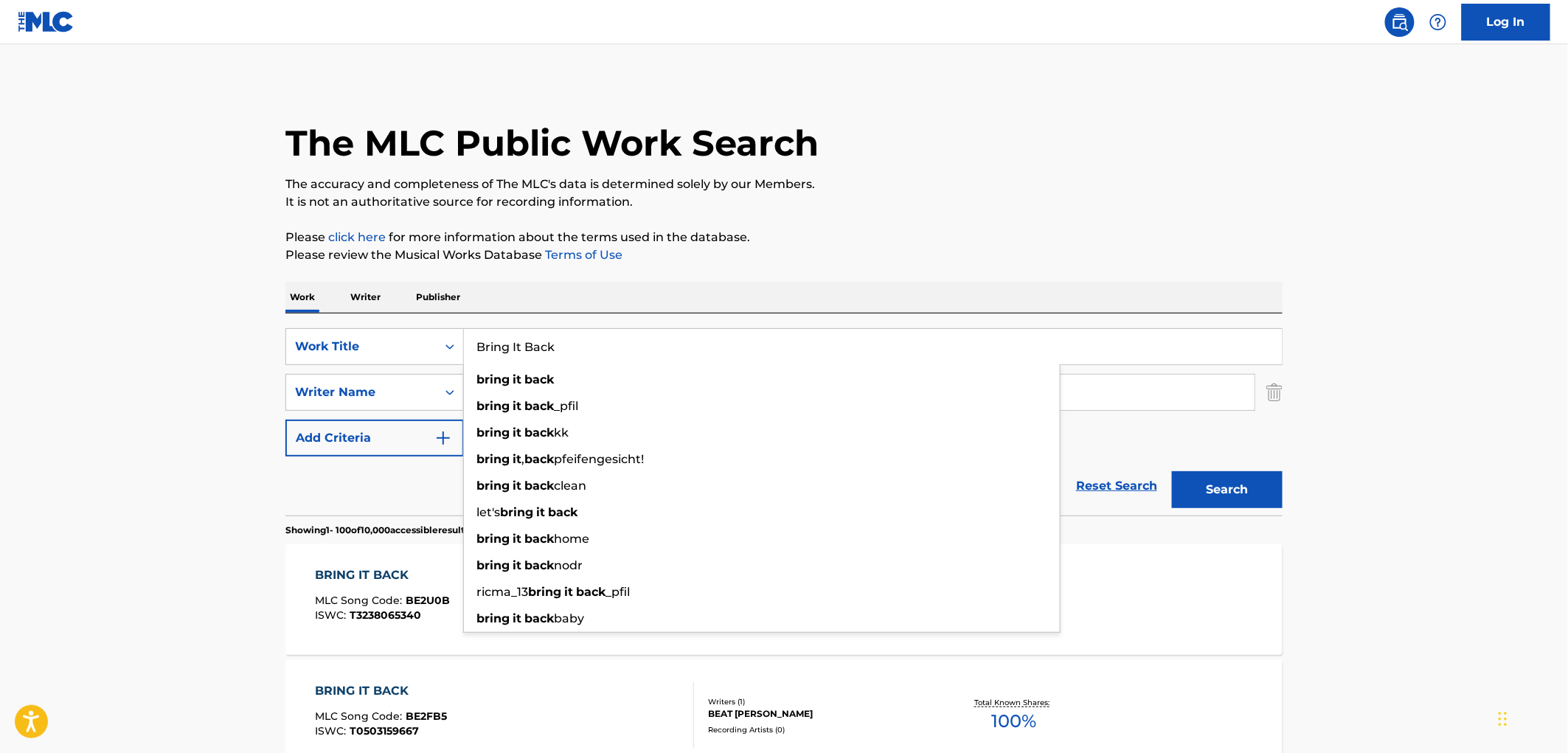
paste input "Purpose"
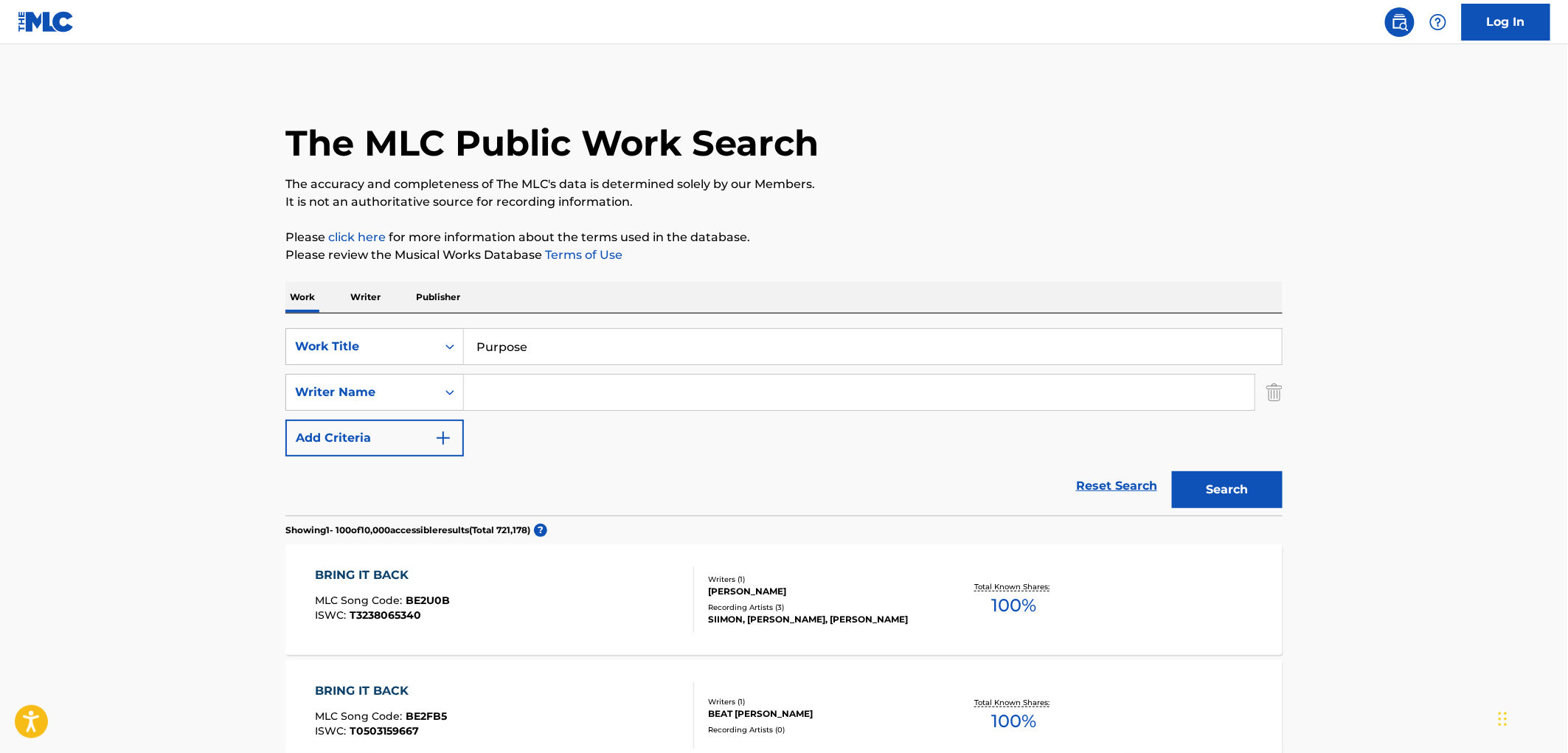
click at [1221, 484] on button "Search" at bounding box center [1227, 489] width 111 height 37
drag, startPoint x: 540, startPoint y: 354, endPoint x: 428, endPoint y: 354, distance: 112.0
click at [428, 354] on div "SearchWithCriteriaae84521e-24fc-4cde-880b-b125fc63fd81 Work Title Purpose" at bounding box center [784, 347] width 997 height 37
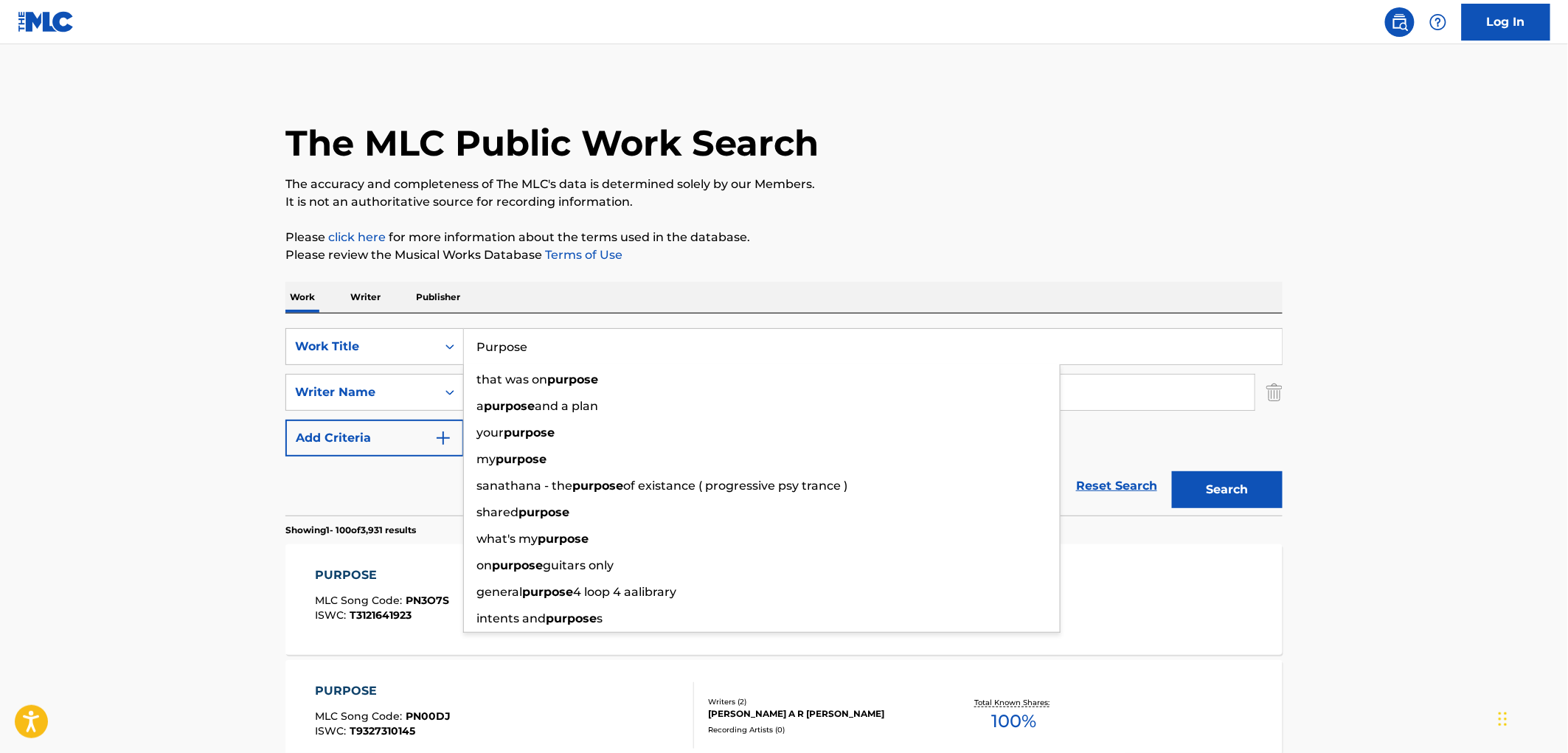
paste input "Forever In Blue Jeans"
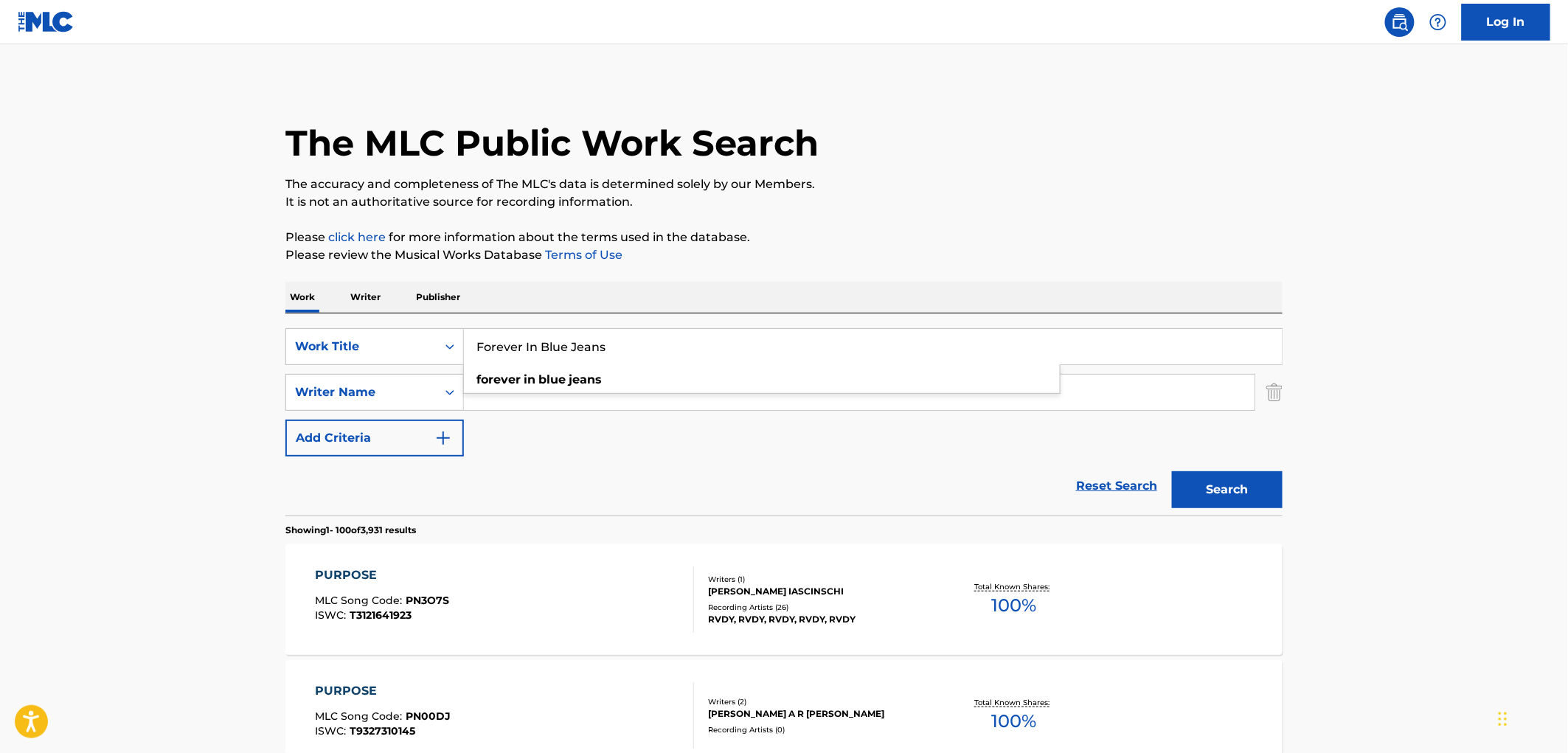
type input "Forever In Blue Jeans"
click at [1243, 499] on button "Search" at bounding box center [1227, 489] width 111 height 37
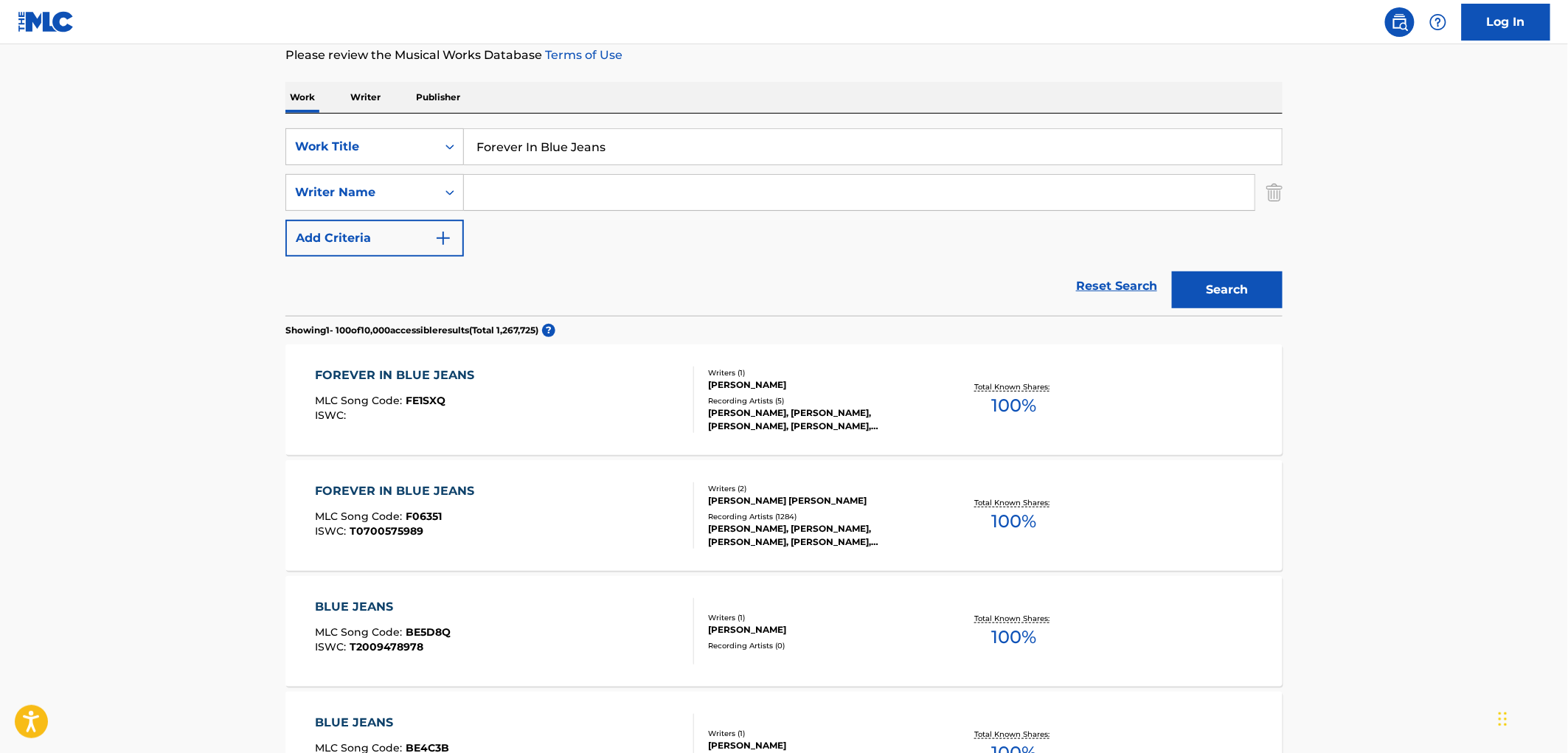
scroll to position [159, 0]
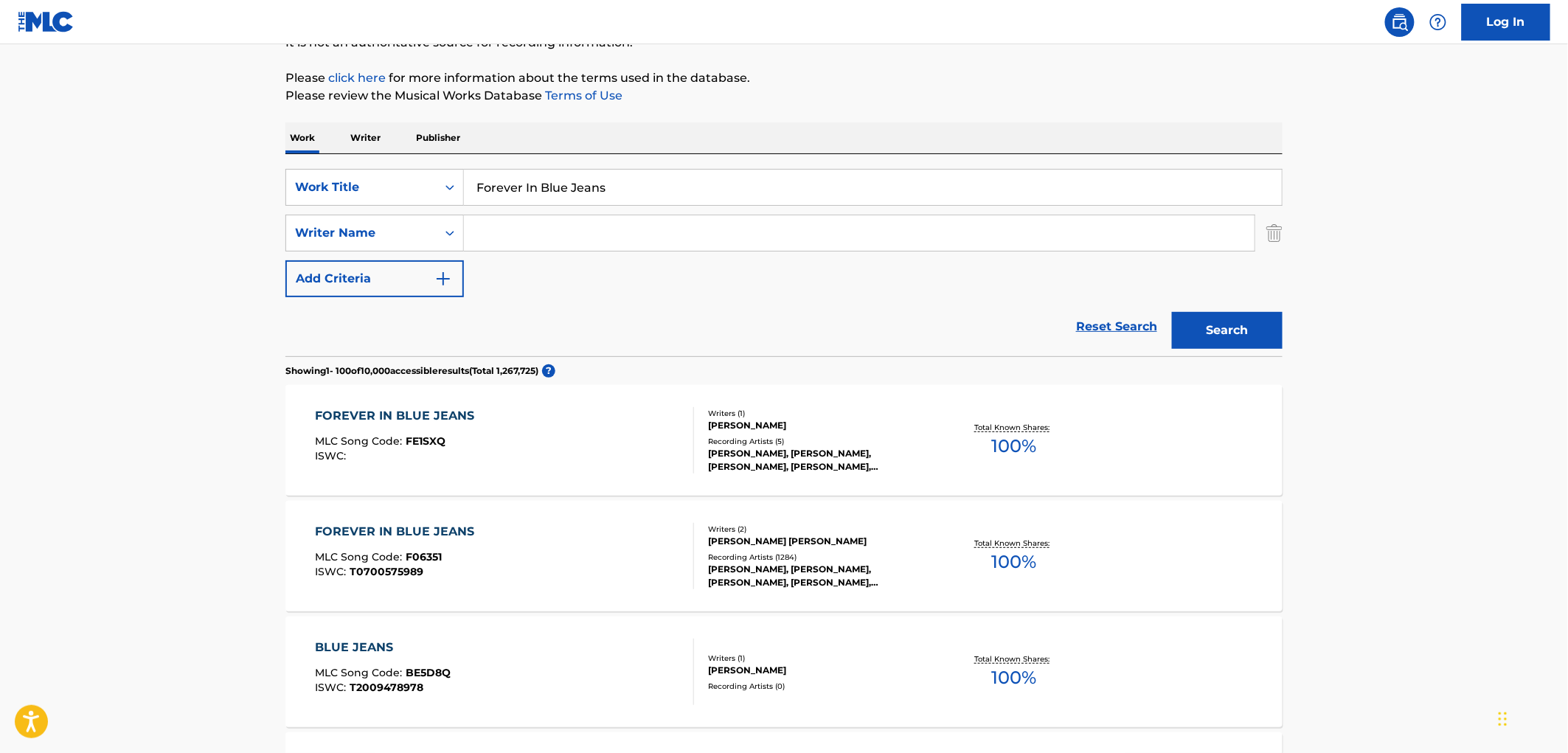
click at [828, 523] on div "Writers ( 2 )" at bounding box center [820, 529] width 223 height 11
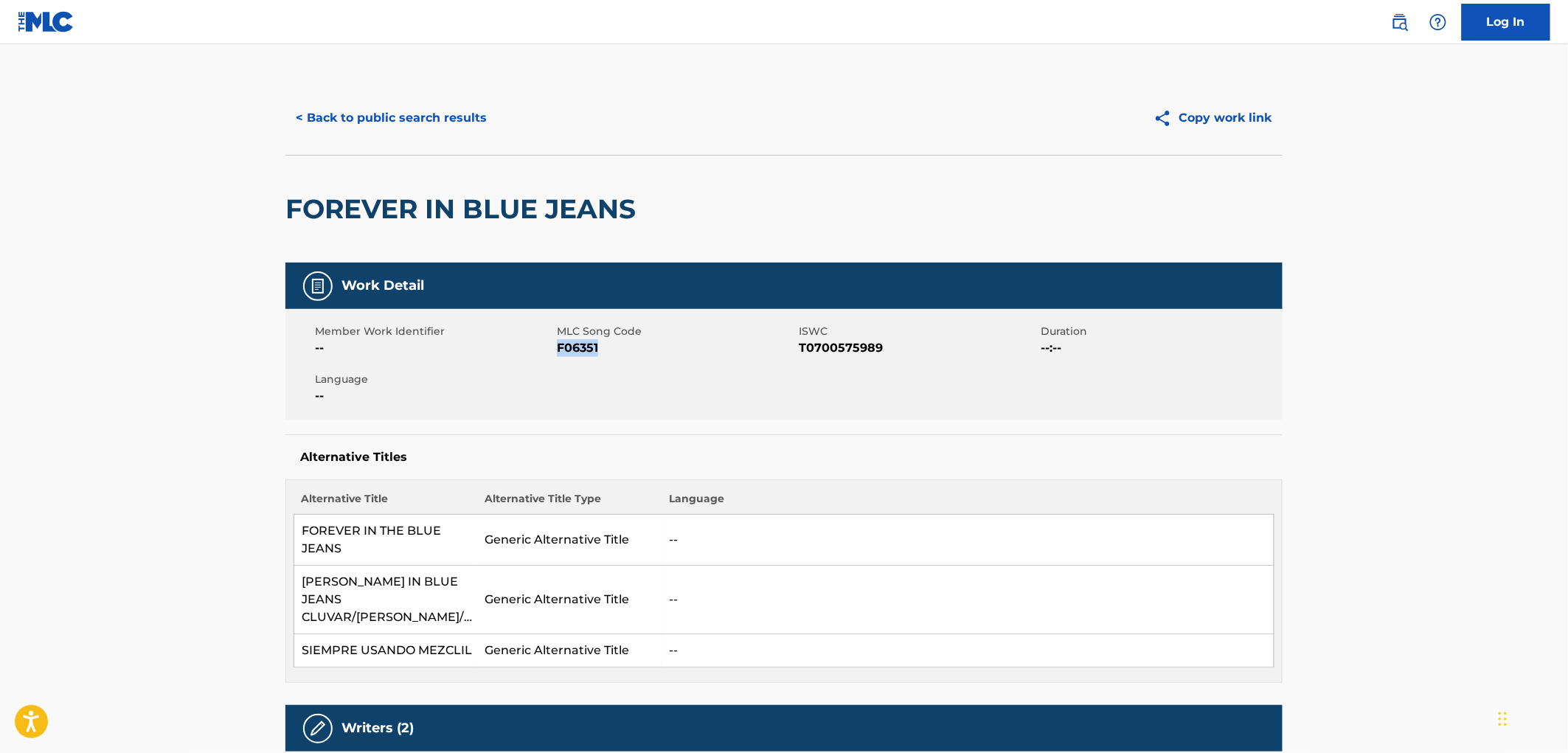
drag, startPoint x: 585, startPoint y: 348, endPoint x: 558, endPoint y: 348, distance: 27.0
click at [558, 348] on span "F06351" at bounding box center [676, 348] width 238 height 17
click at [452, 120] on button "< Back to public search results" at bounding box center [391, 118] width 211 height 37
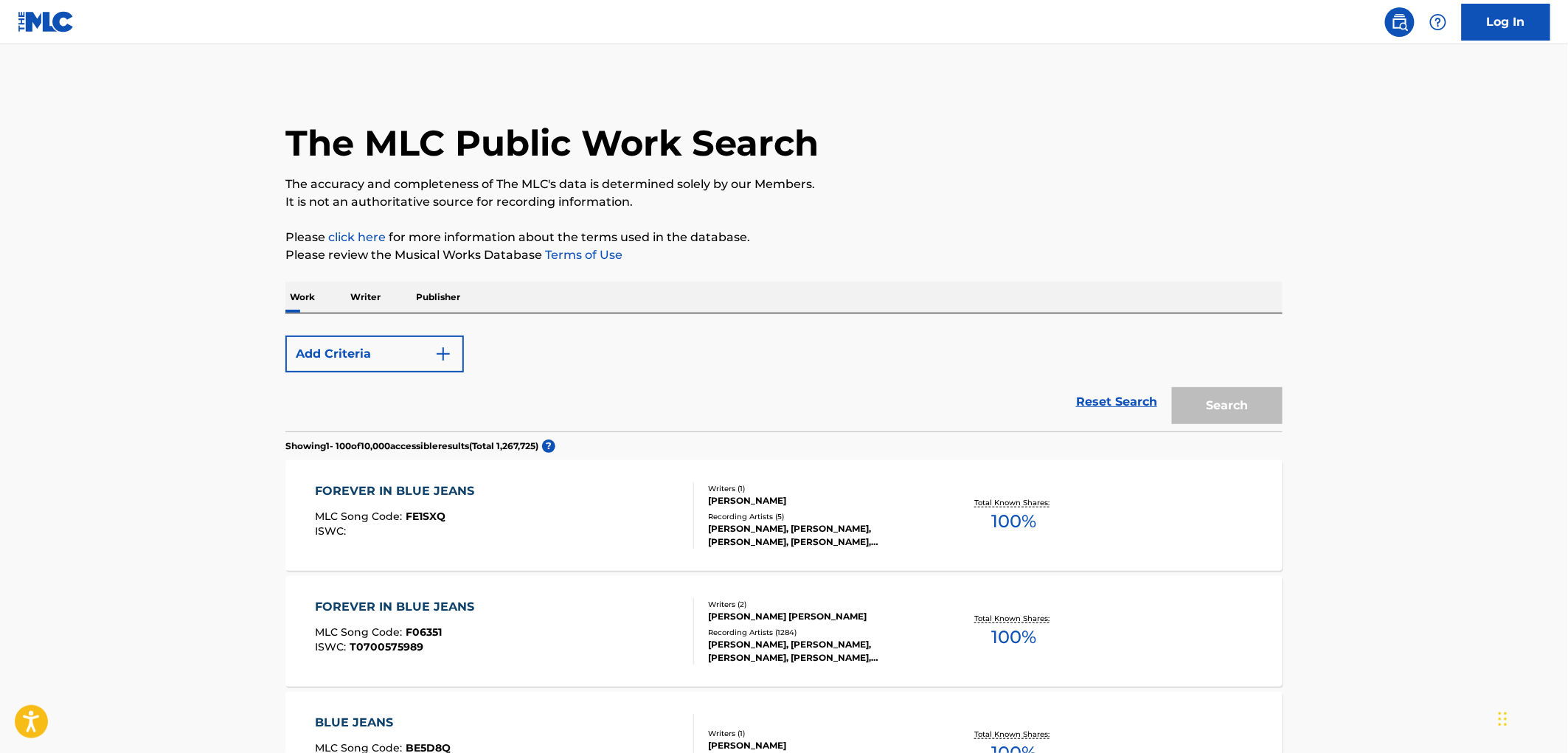
scroll to position [159, 0]
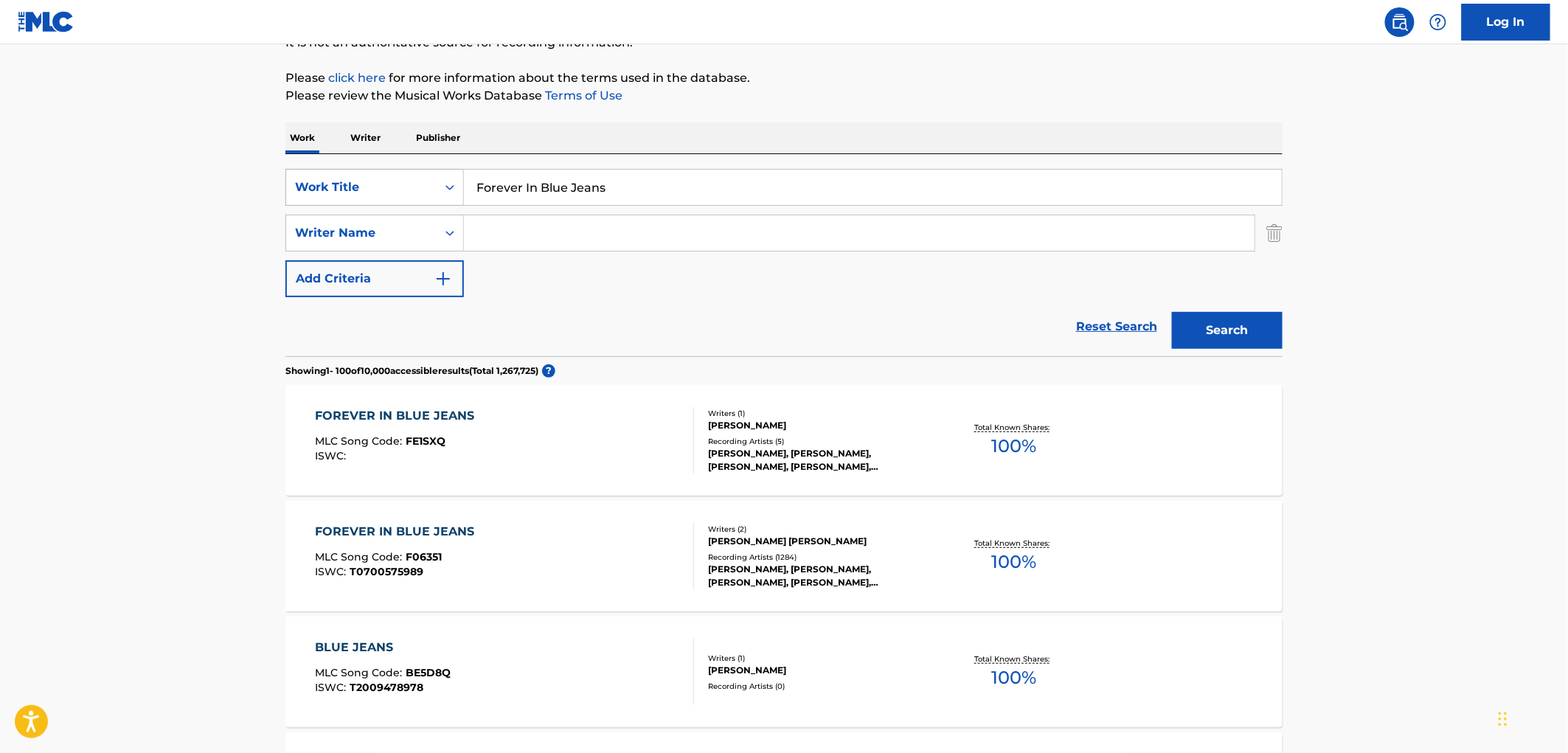
drag, startPoint x: 463, startPoint y: 180, endPoint x: 454, endPoint y: 180, distance: 9.0
click at [454, 180] on div "SearchWithCriteriaae84521e-24fc-4cde-880b-b125fc63fd81 Work Title Forever In Bl…" at bounding box center [784, 188] width 997 height 37
paste input "Welcome To The Gulag"
click at [1221, 329] on button "Search" at bounding box center [1227, 330] width 111 height 37
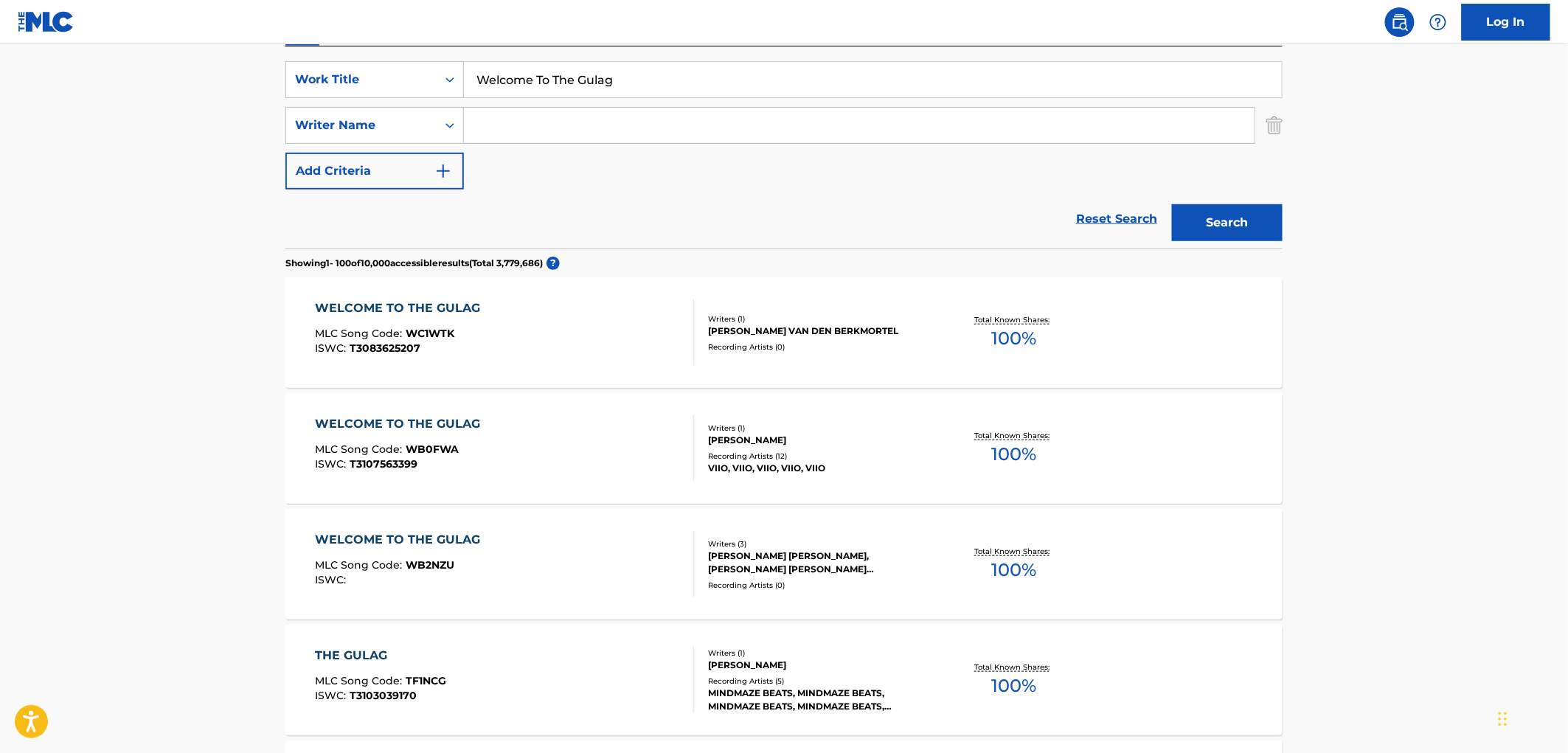
scroll to position [0, 0]
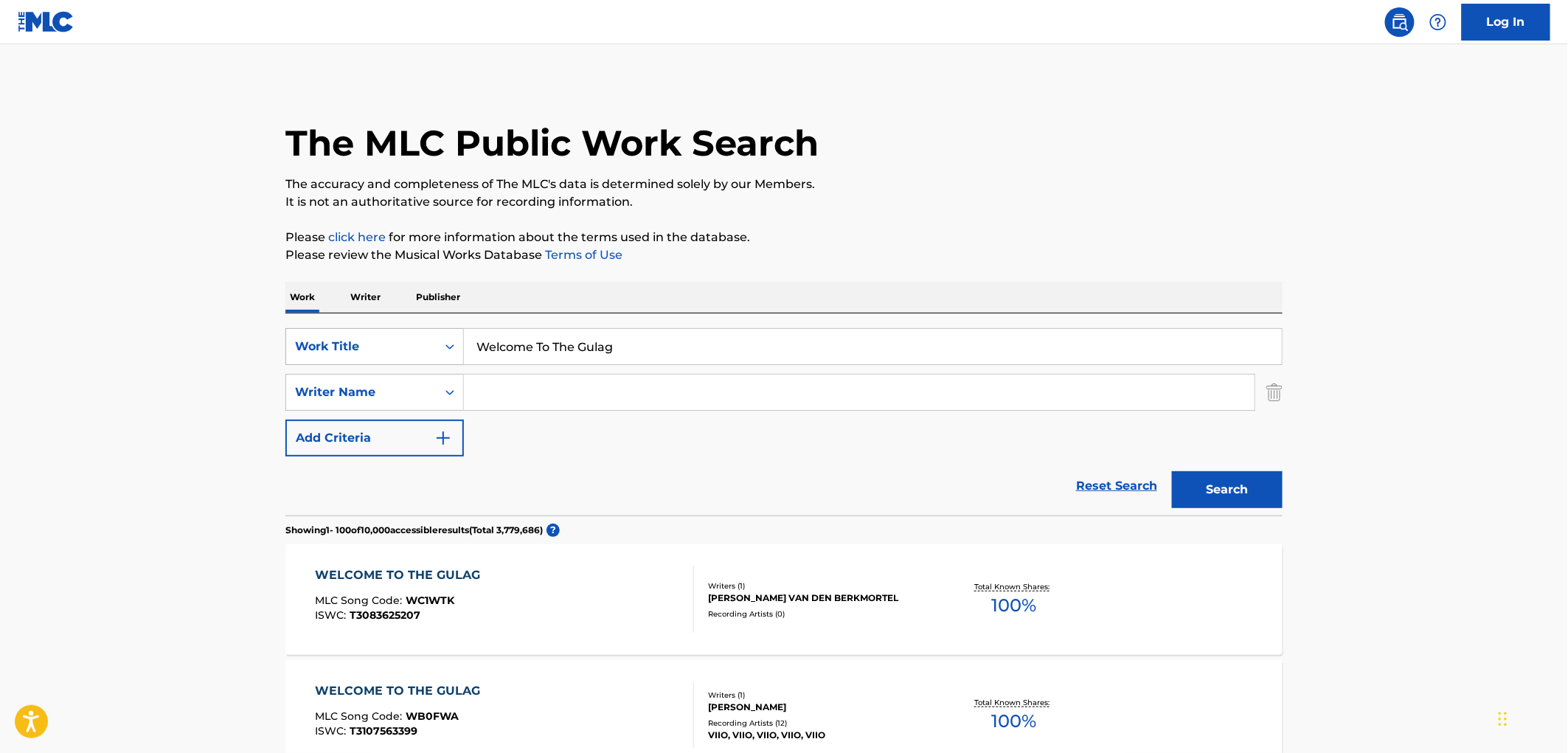
drag, startPoint x: 614, startPoint y: 341, endPoint x: 376, endPoint y: 341, distance: 238.0
click at [376, 341] on div "SearchWithCriteriaae84521e-24fc-4cde-880b-b125fc63fd81 Work Title Welcome To Th…" at bounding box center [784, 347] width 997 height 37
paste input "anderer"
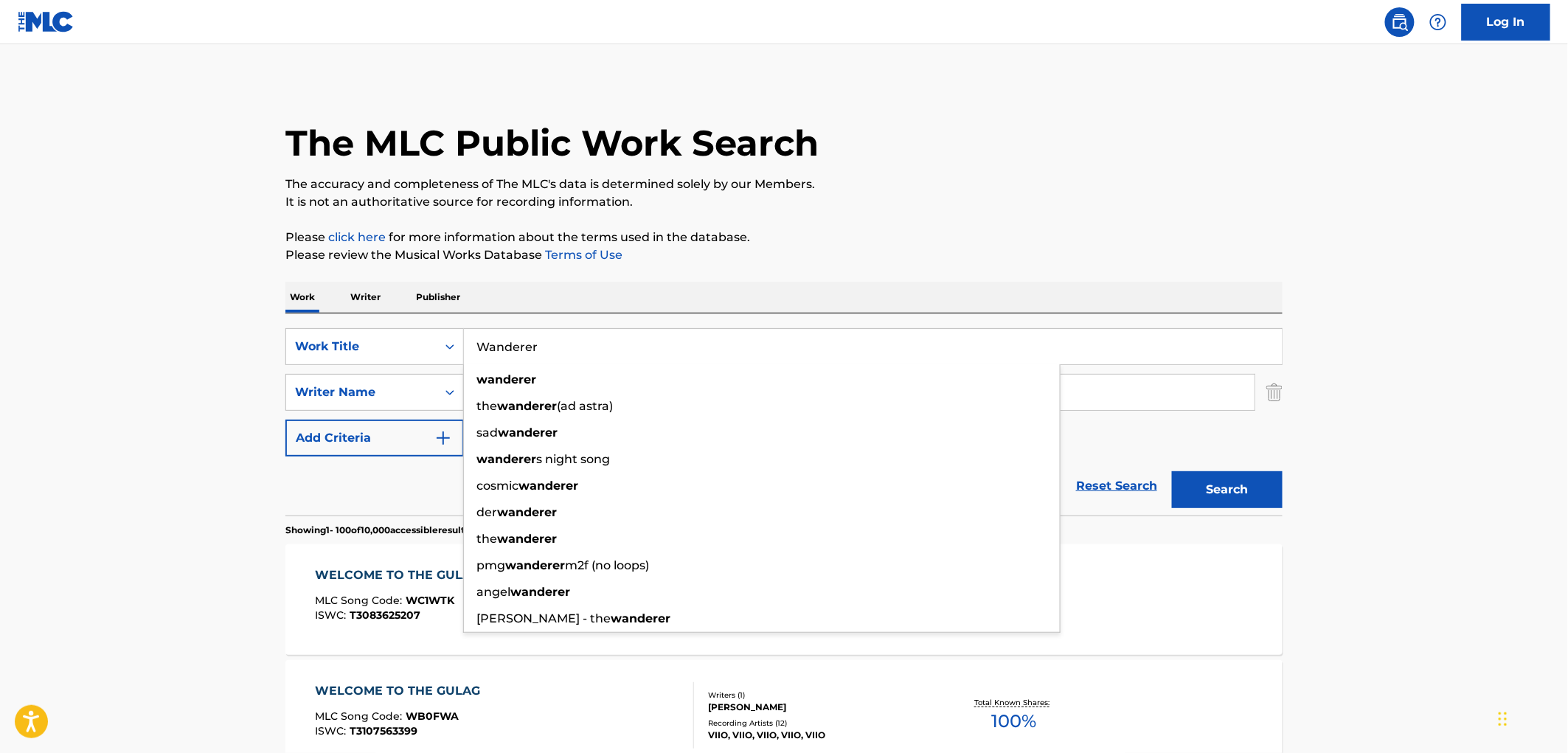
click at [1235, 490] on button "Search" at bounding box center [1227, 489] width 111 height 37
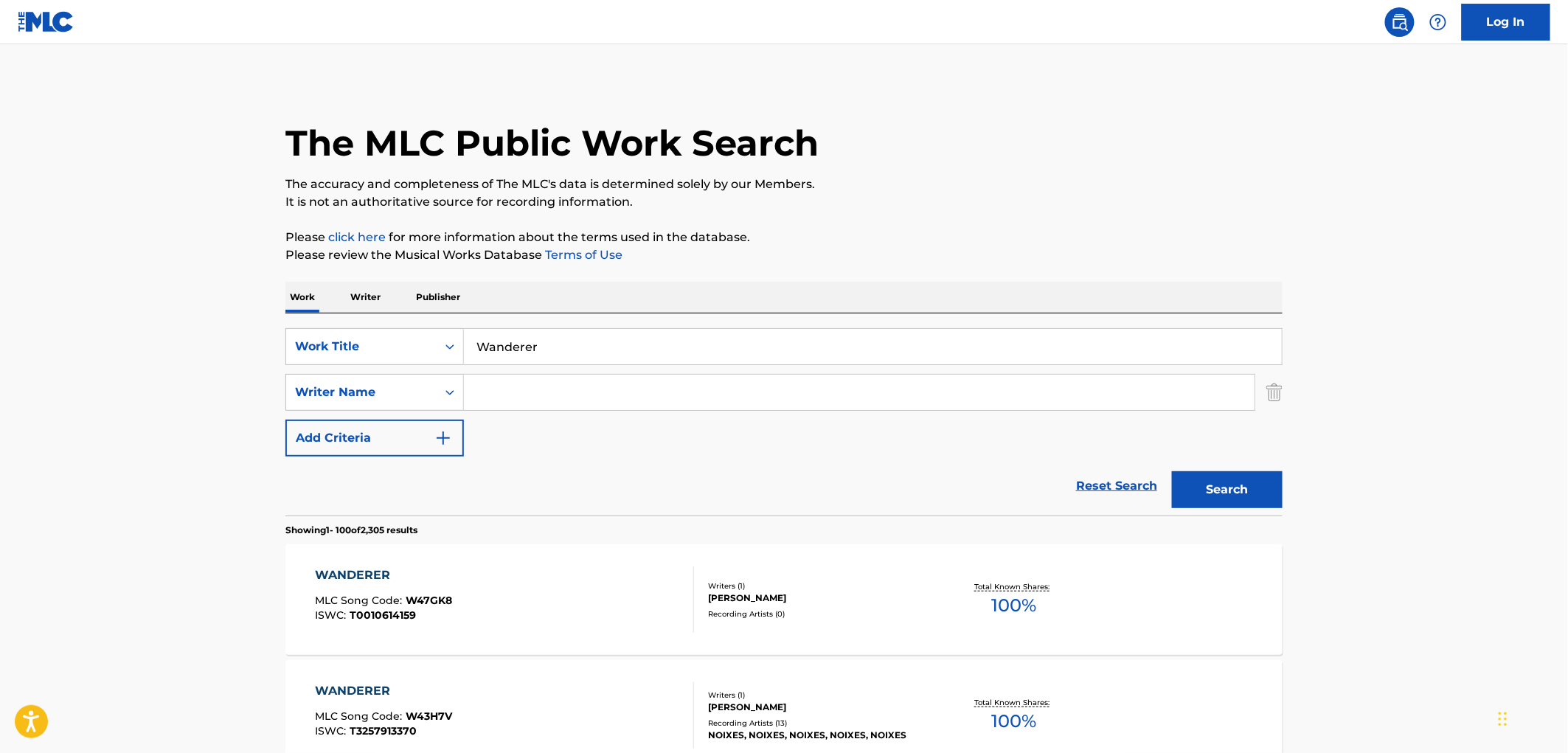
drag, startPoint x: 509, startPoint y: 343, endPoint x: 491, endPoint y: 344, distance: 18.0
click at [486, 343] on input "Wanderer" at bounding box center [873, 347] width 818 height 36
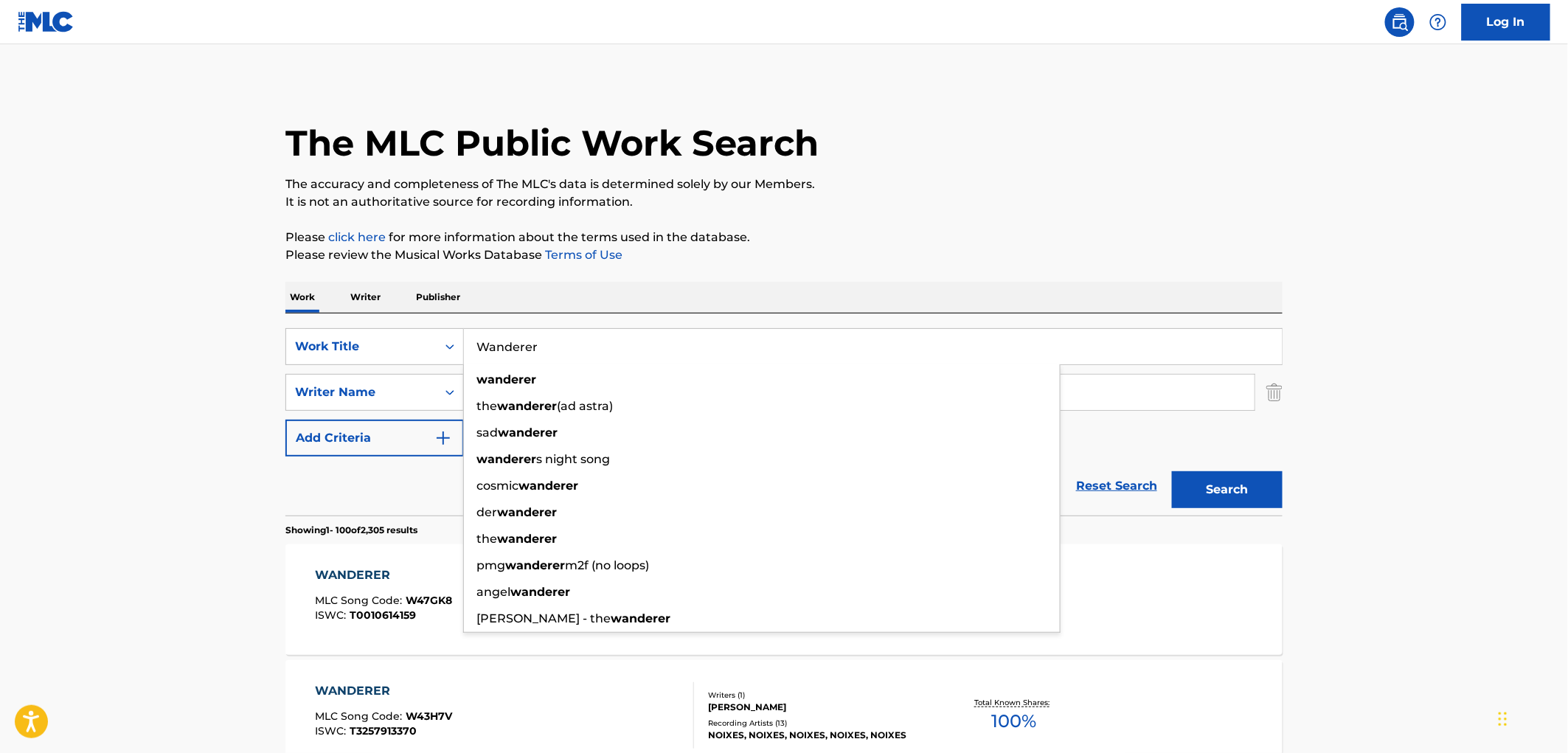
drag, startPoint x: 482, startPoint y: 345, endPoint x: 610, endPoint y: 342, distance: 128.0
click at [610, 342] on input "Wanderer" at bounding box center [873, 347] width 818 height 36
paste input "LOVE TO HATE, HATE TO ME"
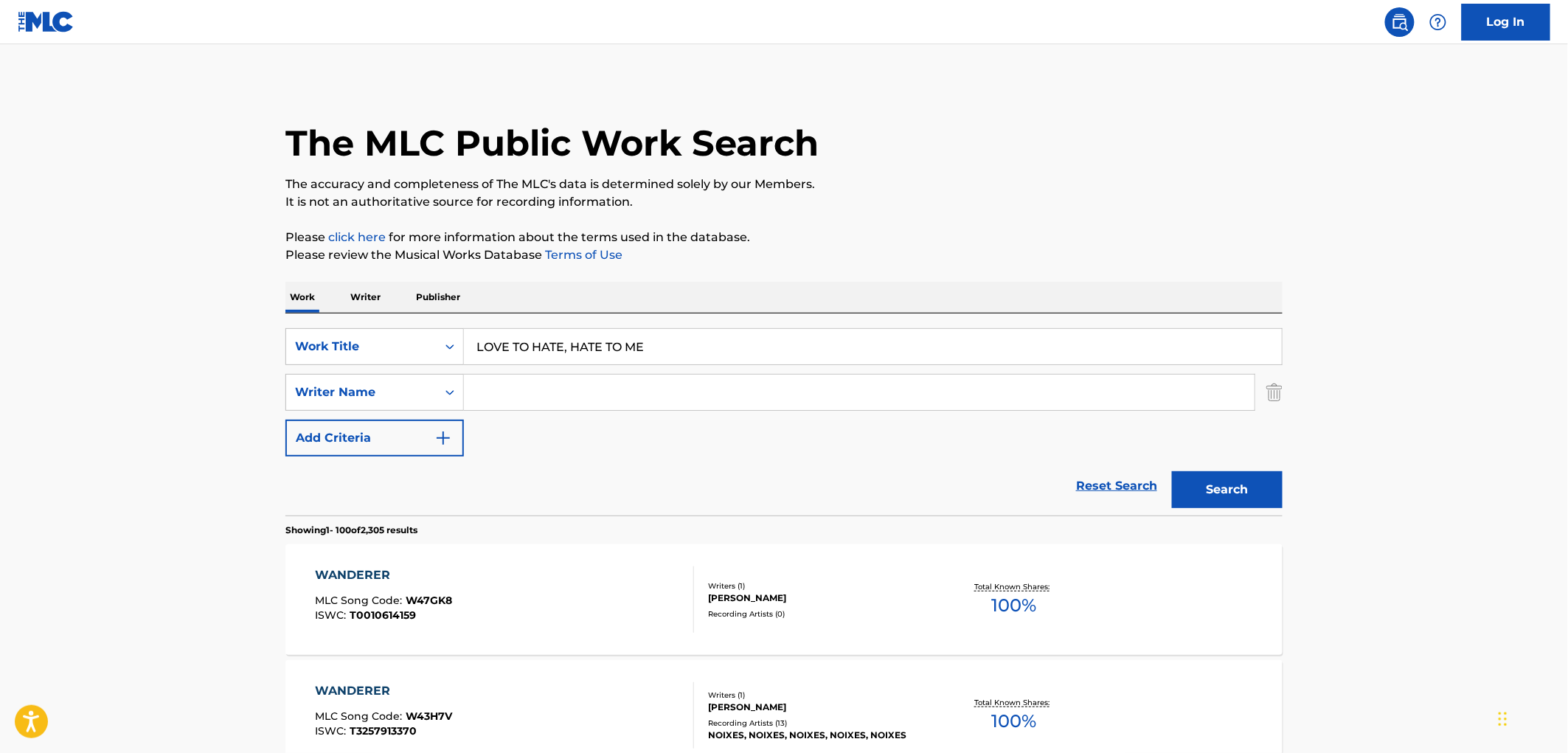
type input "LOVE TO HATE, HATE TO ME"
drag, startPoint x: 1230, startPoint y: 160, endPoint x: 1257, endPoint y: 237, distance: 81.6
click at [1230, 160] on div "The MLC Public Work Search" at bounding box center [784, 135] width 997 height 108
click at [1214, 489] on button "Search" at bounding box center [1227, 489] width 111 height 37
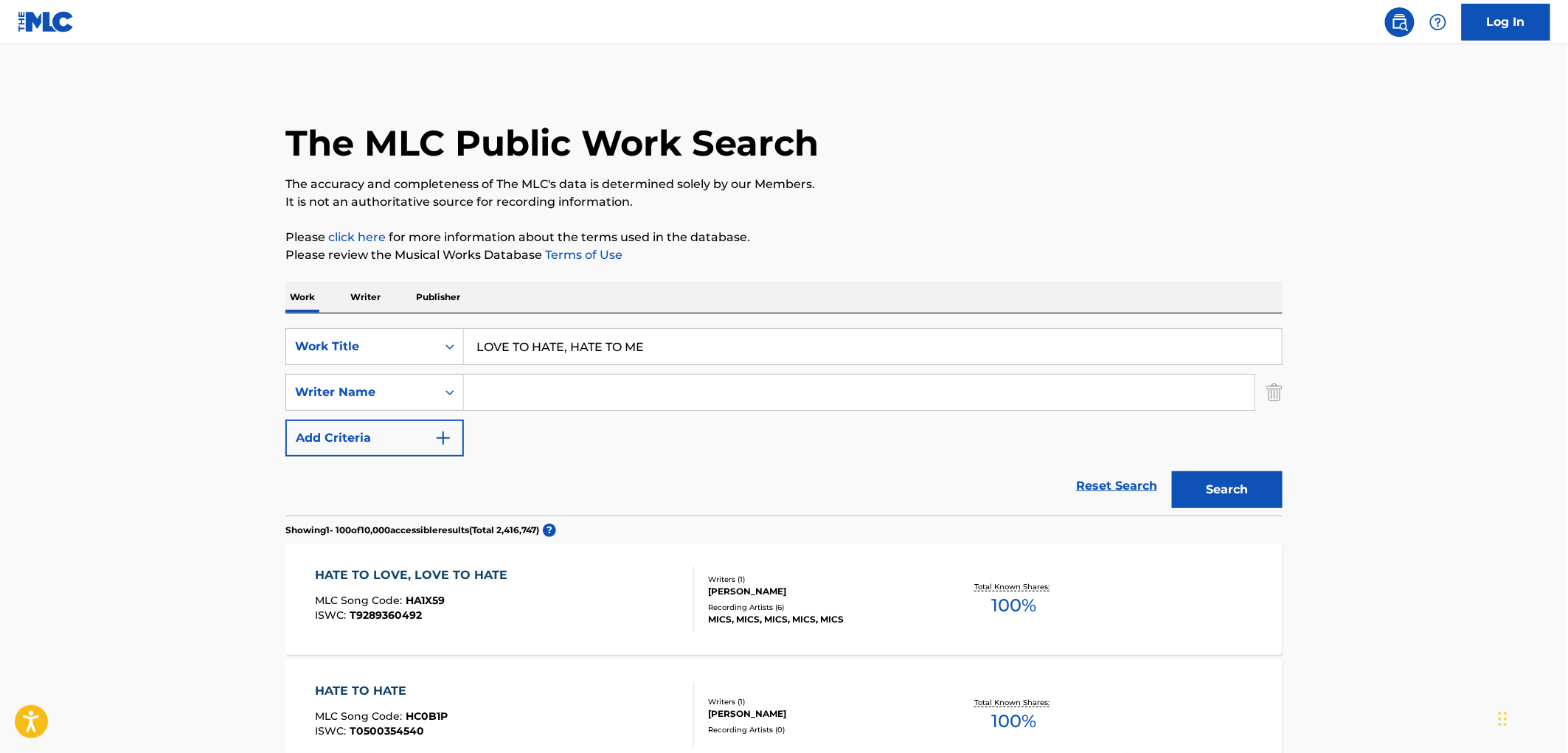
click at [1234, 490] on button "Search" at bounding box center [1227, 489] width 111 height 37
paste input "A Static Lullaby"
type input "A Static Lullaby"
click at [1213, 474] on button "Search" at bounding box center [1227, 489] width 111 height 37
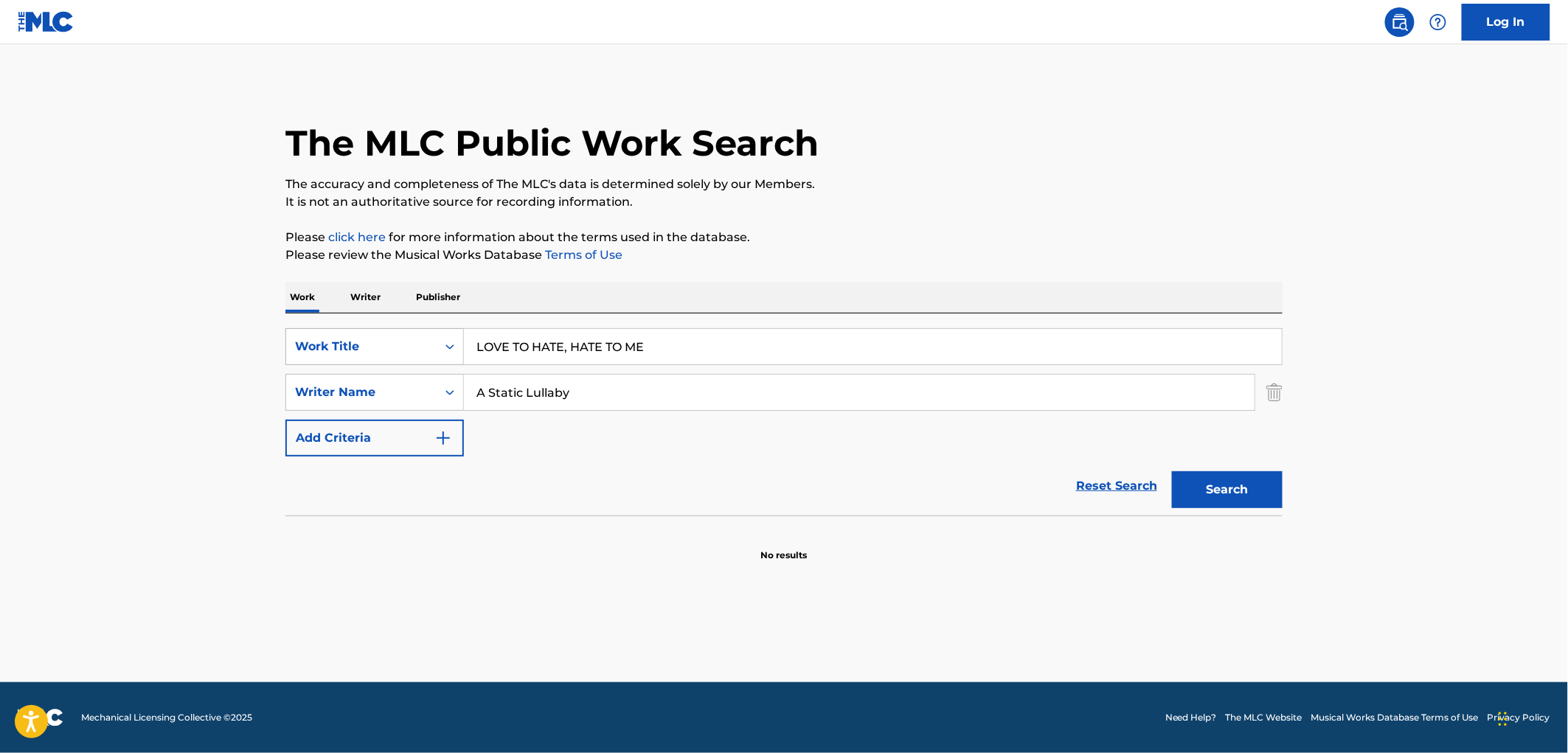
drag, startPoint x: 650, startPoint y: 348, endPoint x: 379, endPoint y: 360, distance: 271.3
click at [370, 358] on div "SearchWithCriteriaae84521e-24fc-4cde-880b-b125fc63fd81 Work Title LOVE TO HATE,…" at bounding box center [784, 347] width 997 height 37
paste input "DISCO DANCIN'"
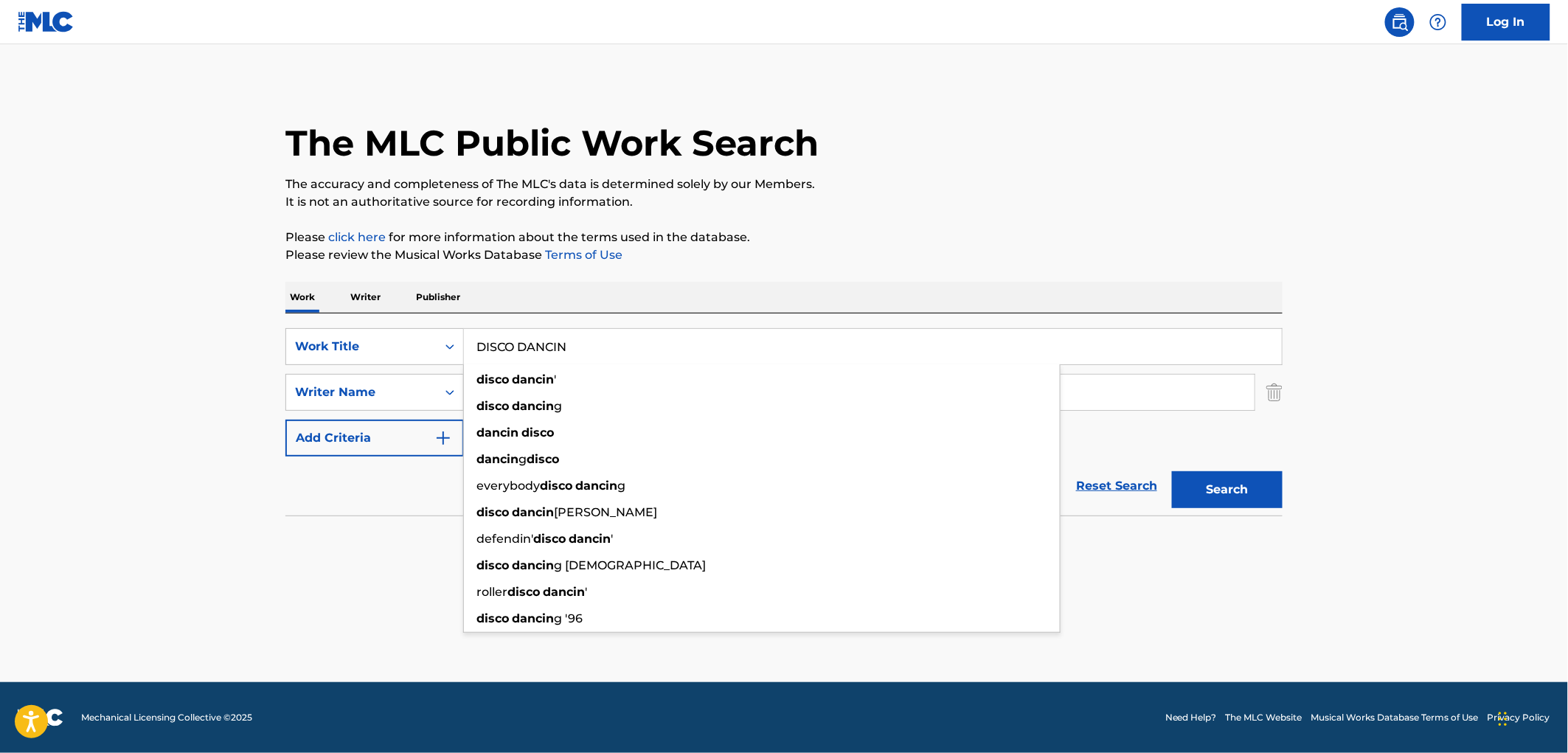
type input "DISCO DANCIN"
click at [741, 276] on div "The MLC Public Work Search The accuracy and completeness of The MLC's data is d…" at bounding box center [784, 322] width 1033 height 481
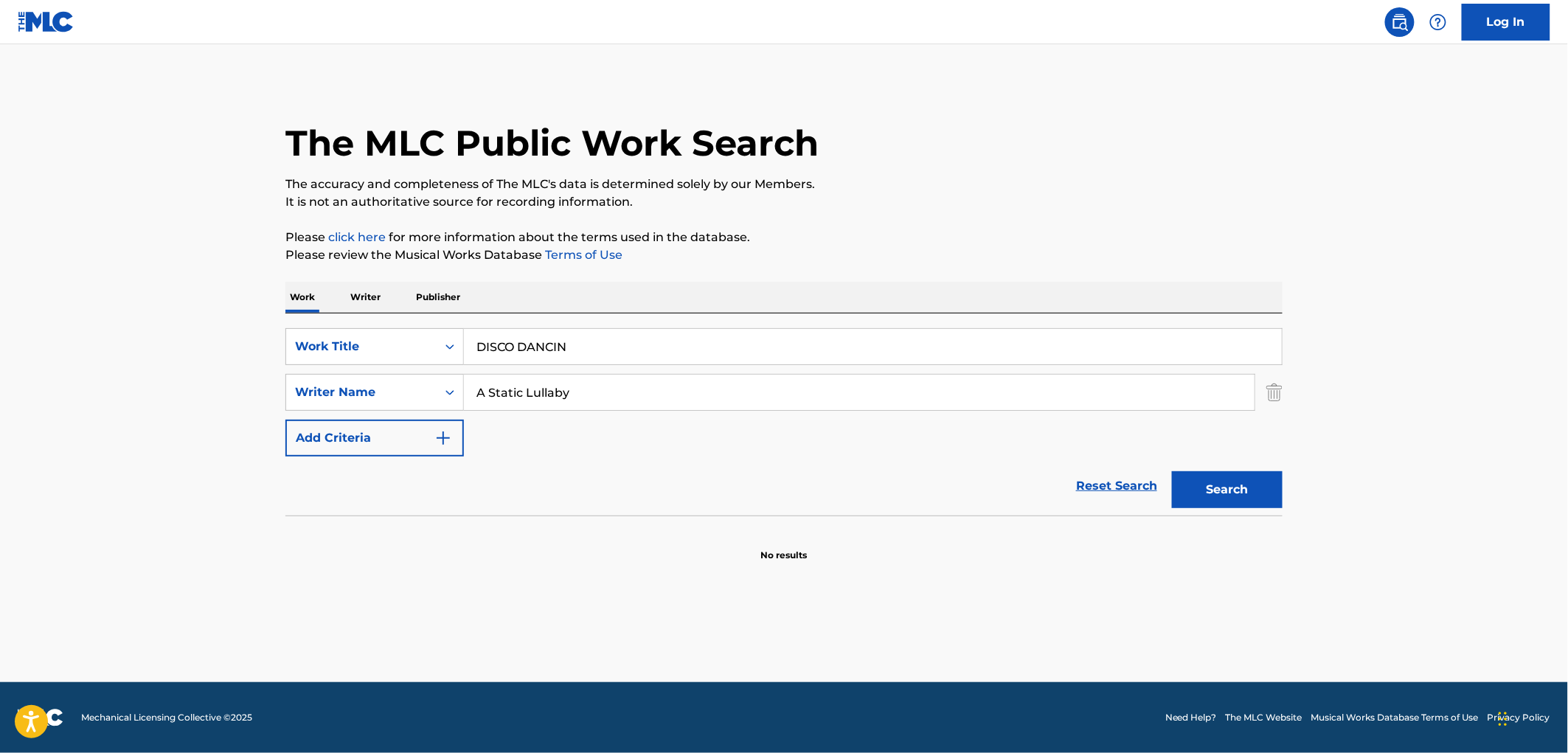
drag, startPoint x: 583, startPoint y: 393, endPoint x: 363, endPoint y: 414, distance: 221.0
click at [464, 402] on input "A Static Lullaby" at bounding box center [859, 393] width 790 height 36
click at [1172, 471] on button "Search" at bounding box center [1227, 489] width 111 height 37
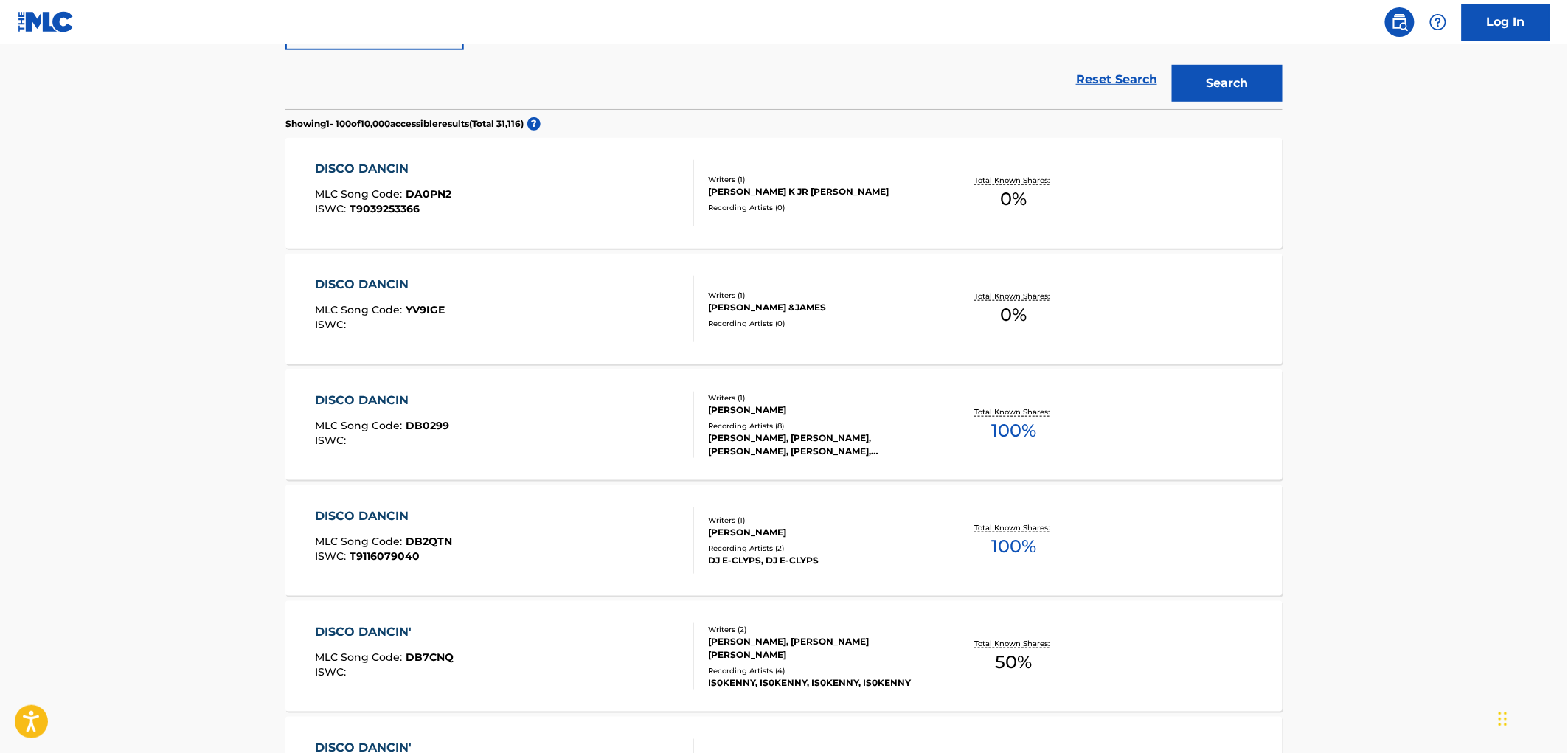
scroll to position [164, 0]
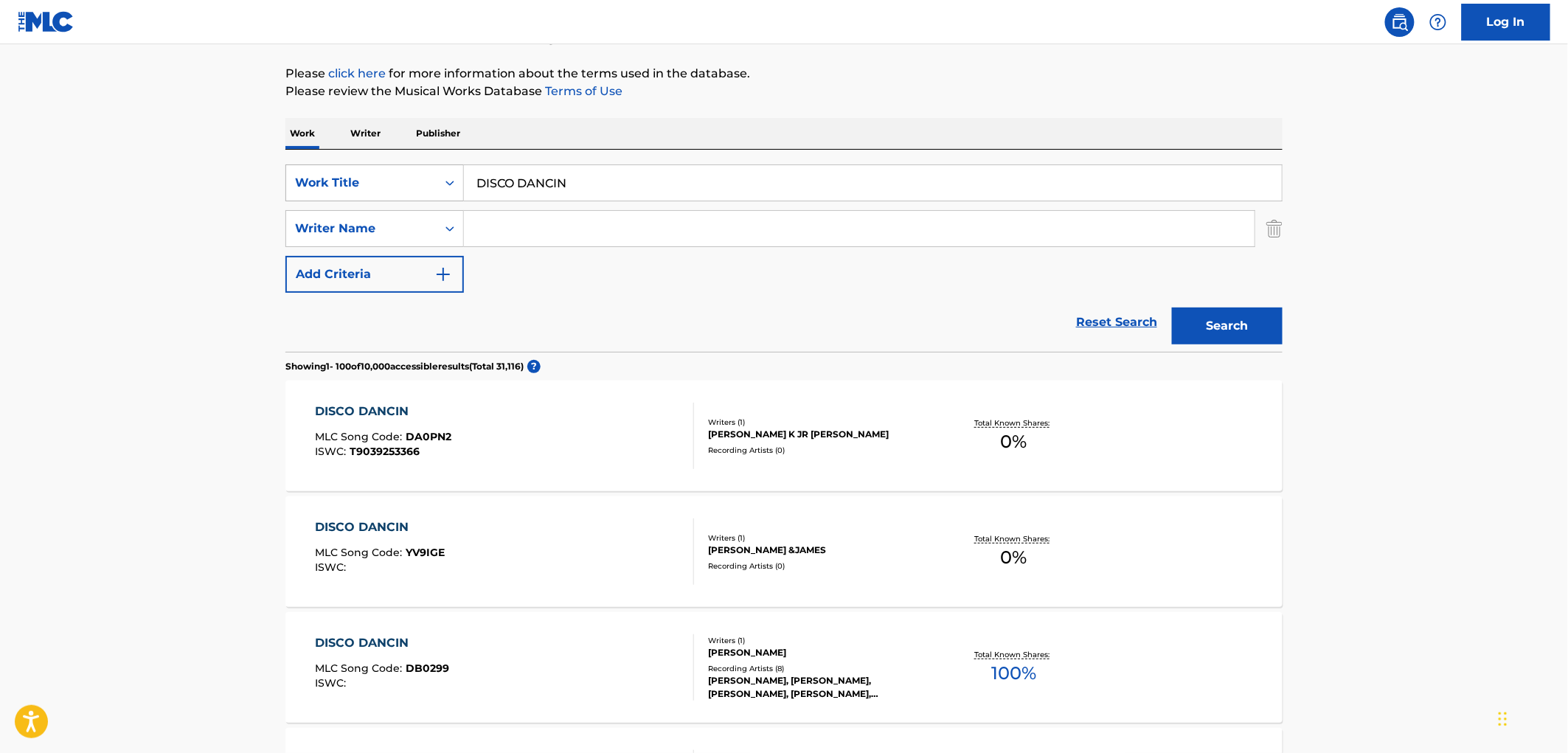
drag, startPoint x: 588, startPoint y: 188, endPoint x: 431, endPoint y: 185, distance: 157.0
click at [431, 185] on div "SearchWithCriteriaae84521e-24fc-4cde-880b-b125fc63fd81 Work Title DISCO DANCIN" at bounding box center [784, 183] width 997 height 37
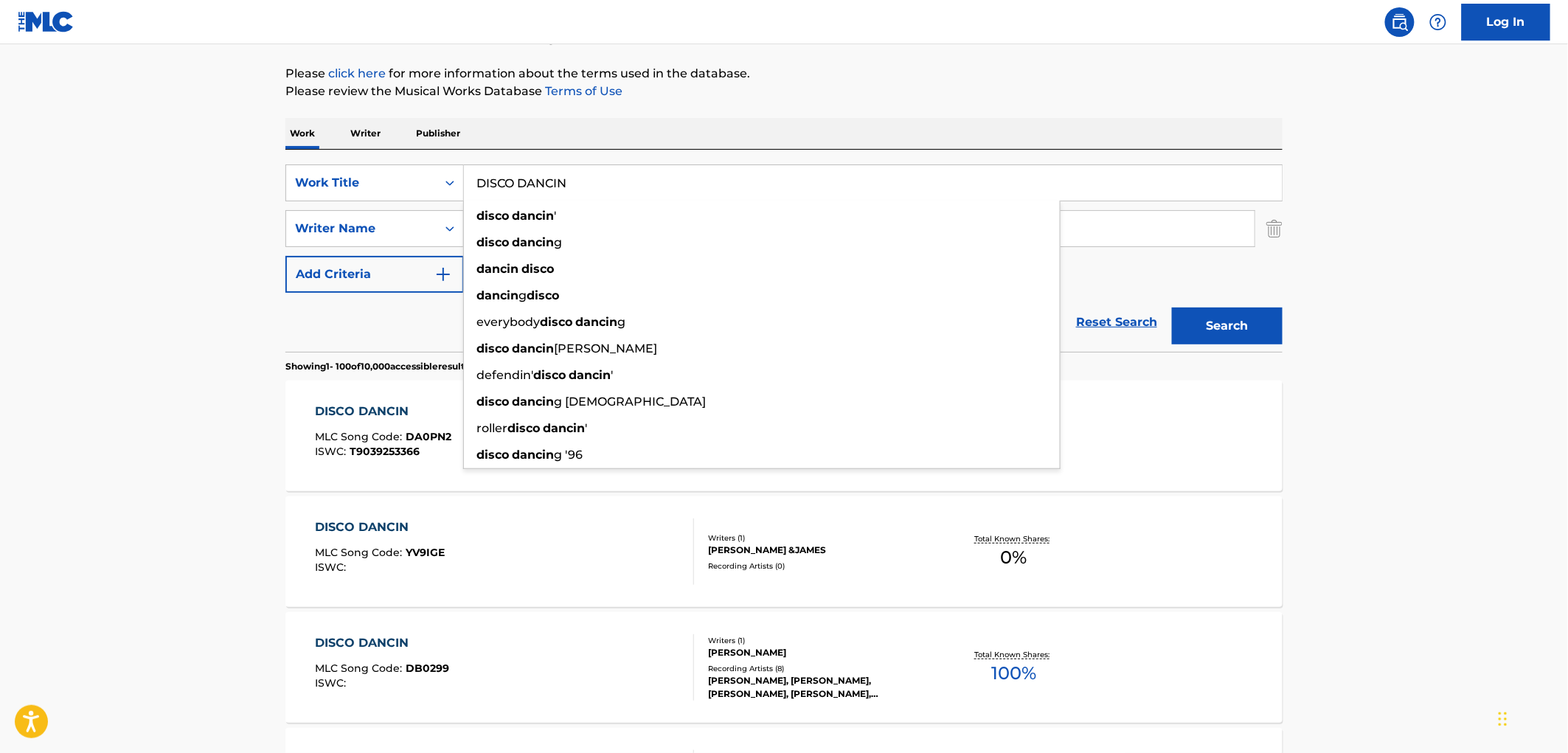
paste input "YOU THE VIBE"
type input "YOU THE VIBE"
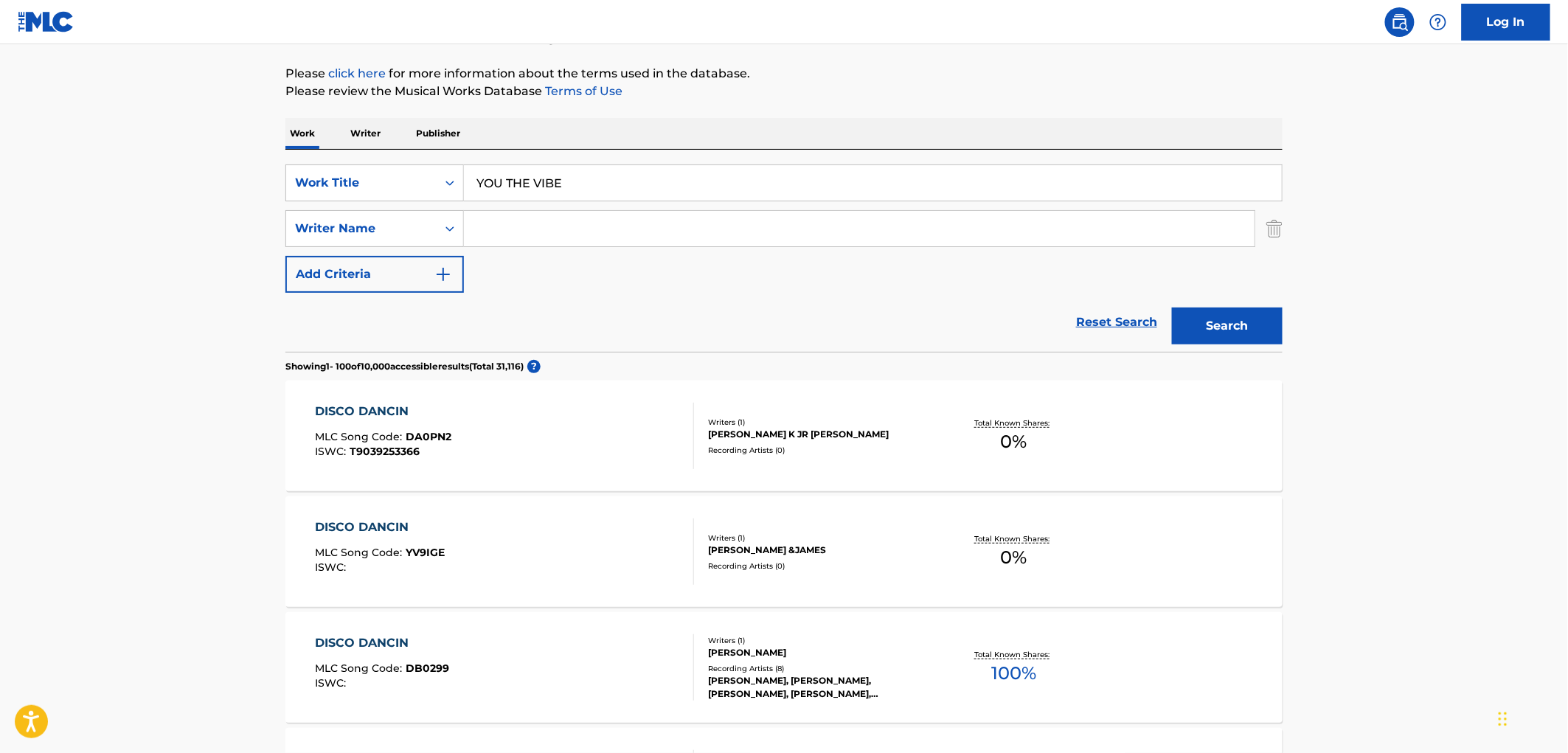
click at [1236, 321] on button "Search" at bounding box center [1227, 326] width 111 height 37
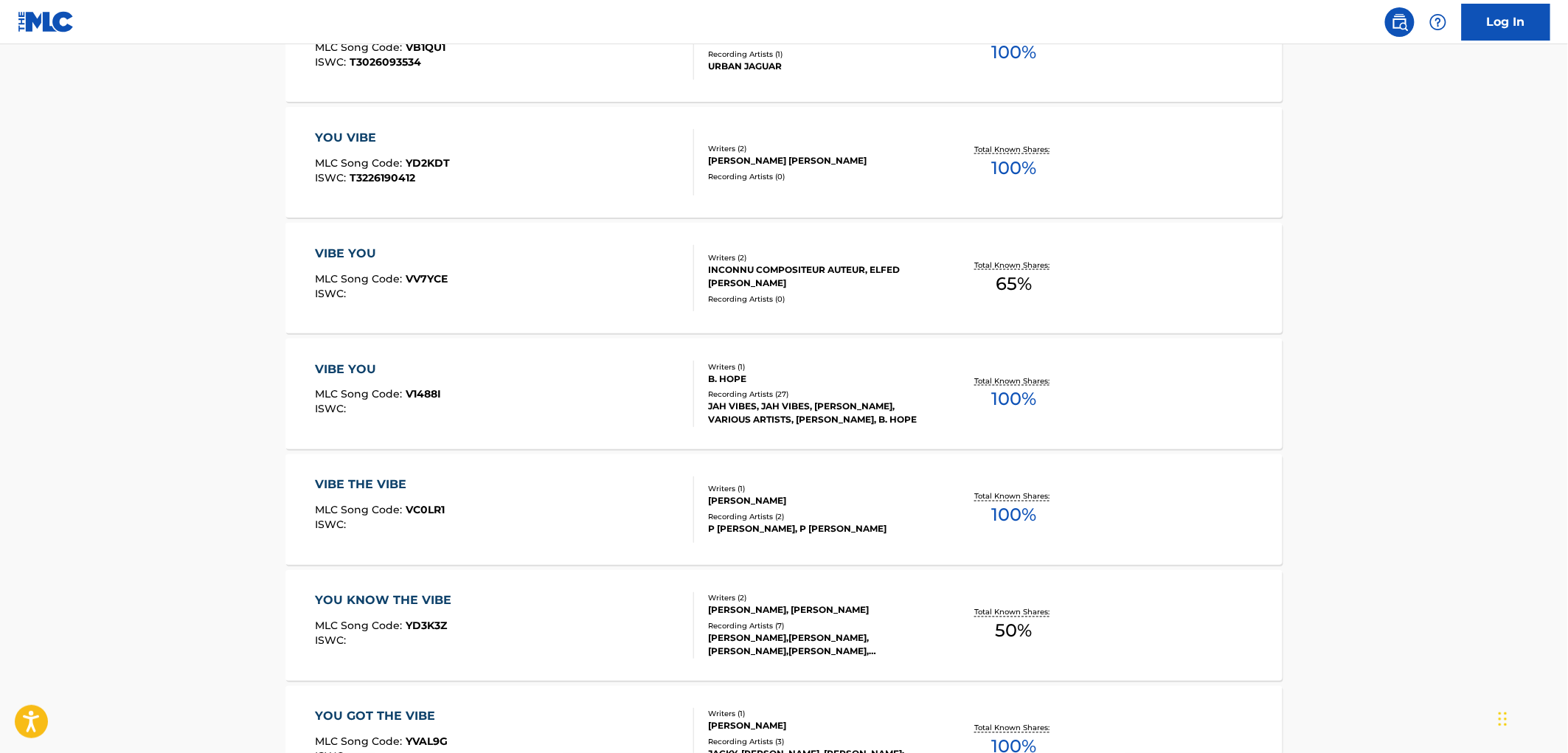
scroll to position [901, 0]
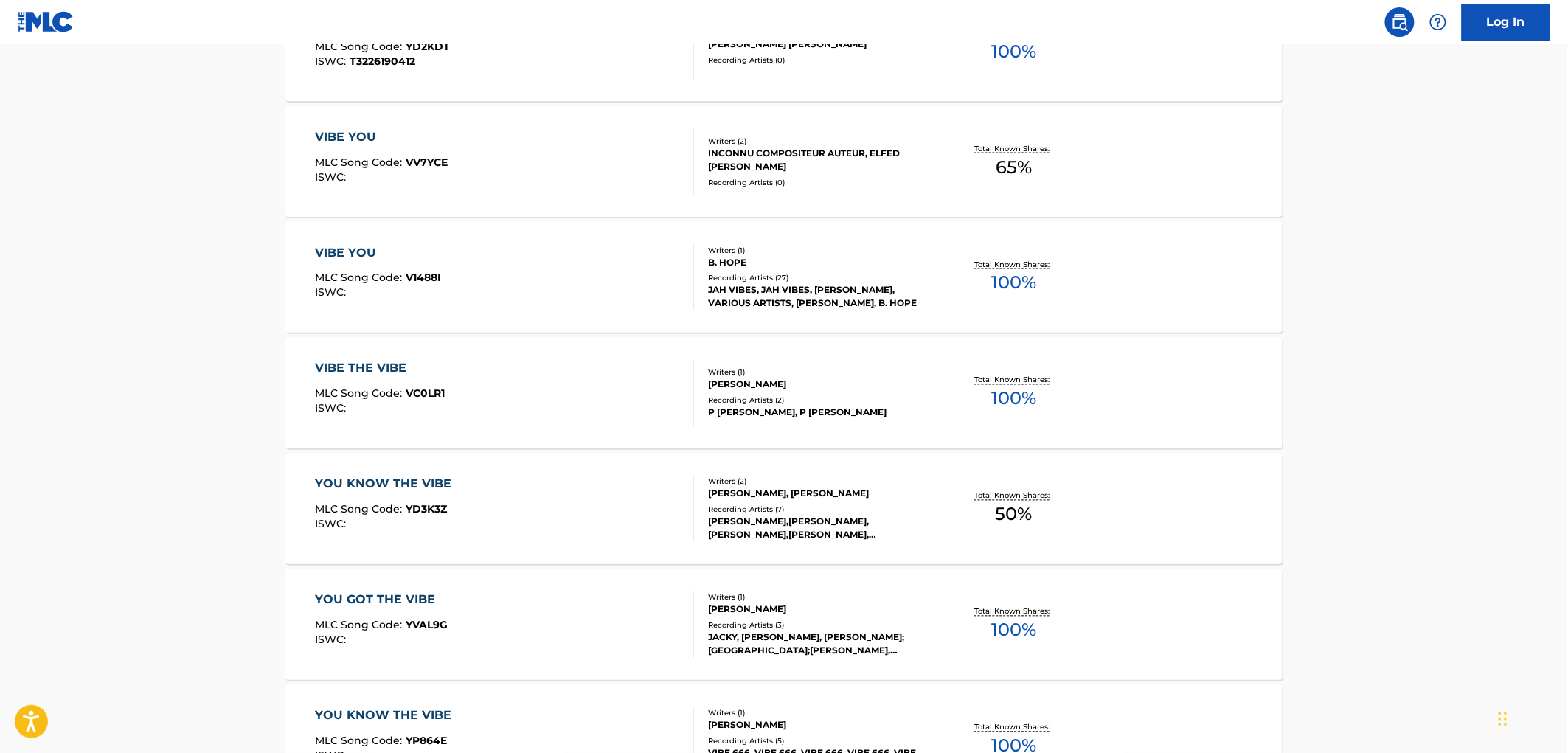
click at [817, 544] on div "YOU KNOW THE VIBE MLC Song Code : YD3K3Z ISWC : Writers ( 2 ) [PERSON_NAME], [P…" at bounding box center [784, 509] width 997 height 111
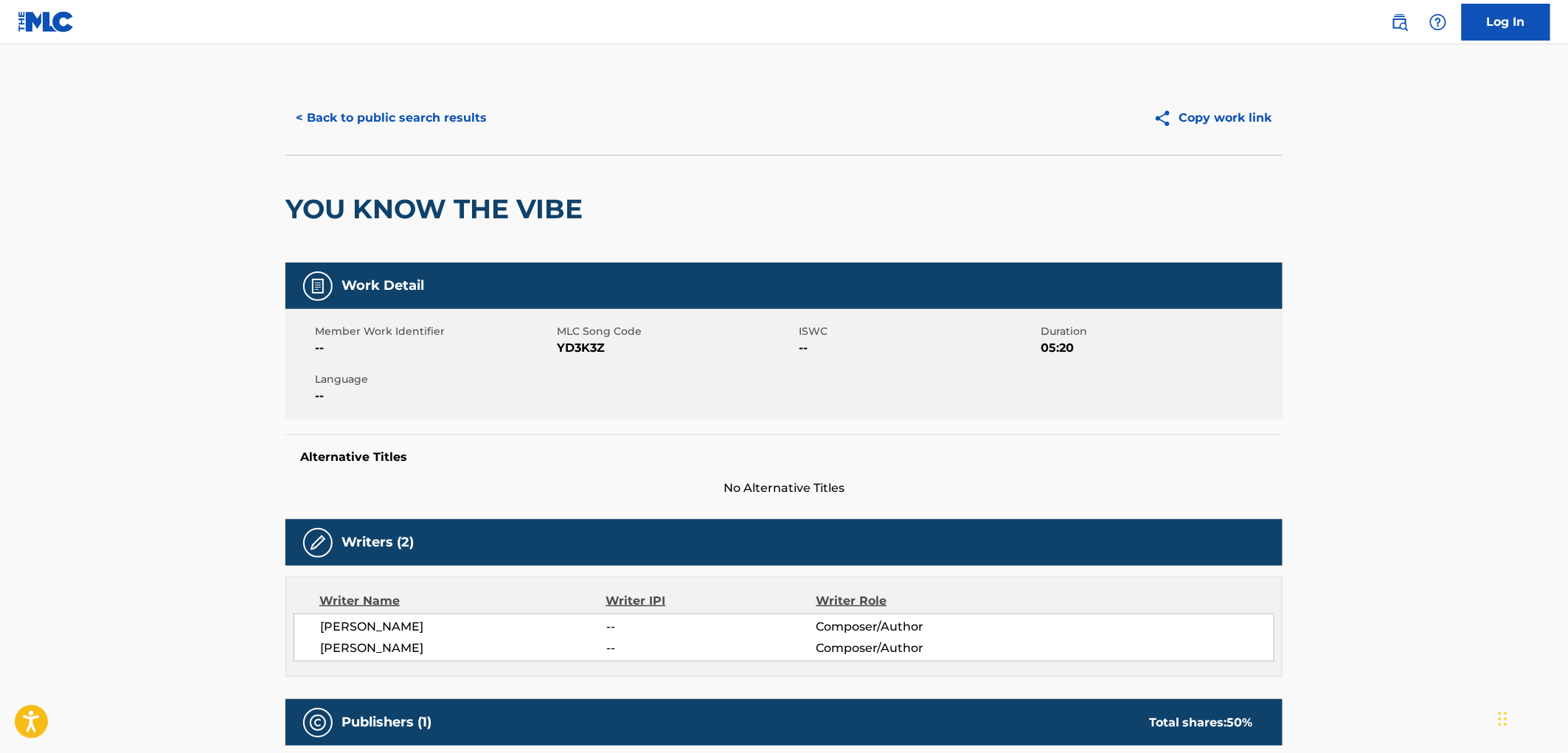
click at [444, 114] on button "< Back to public search results" at bounding box center [391, 118] width 211 height 37
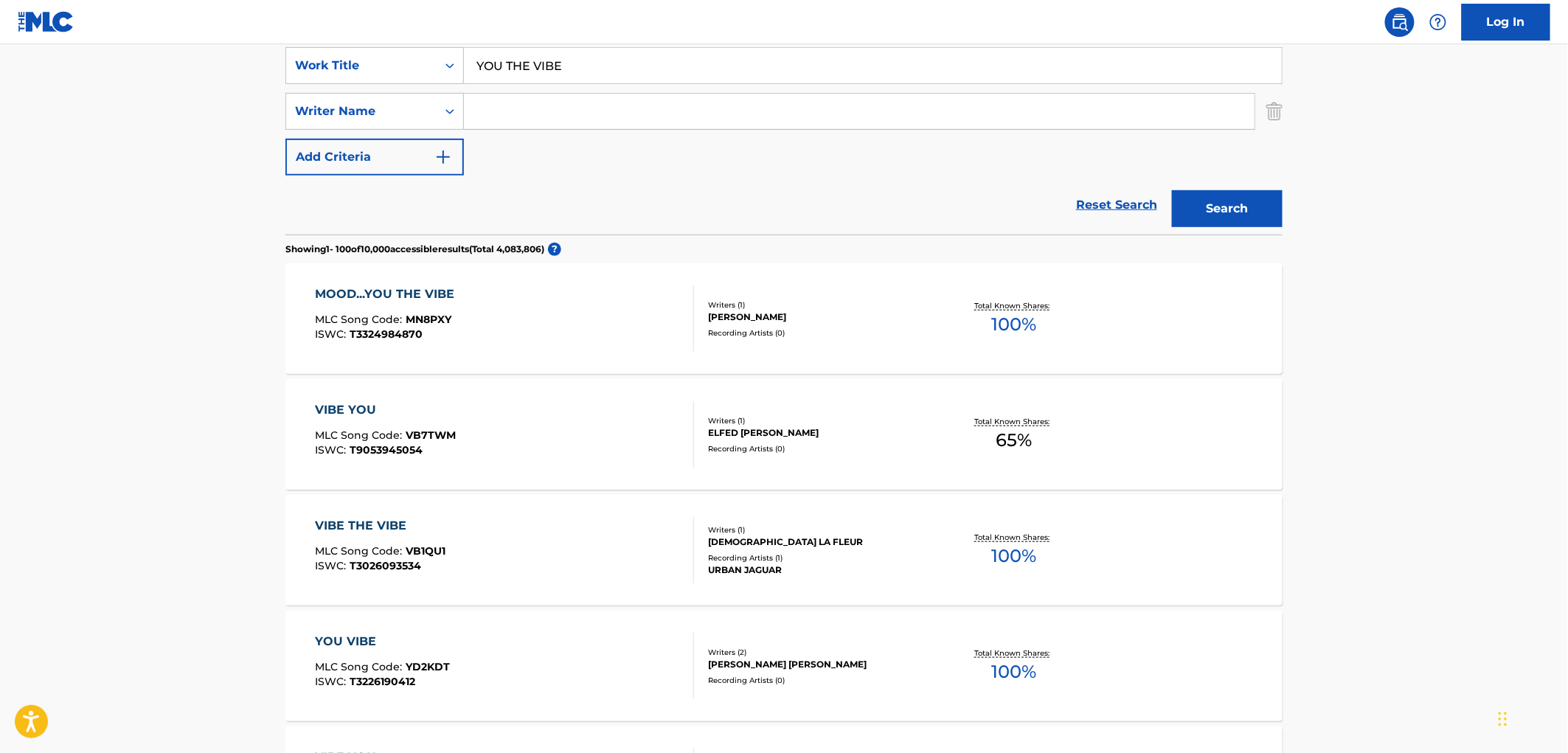
scroll to position [75, 0]
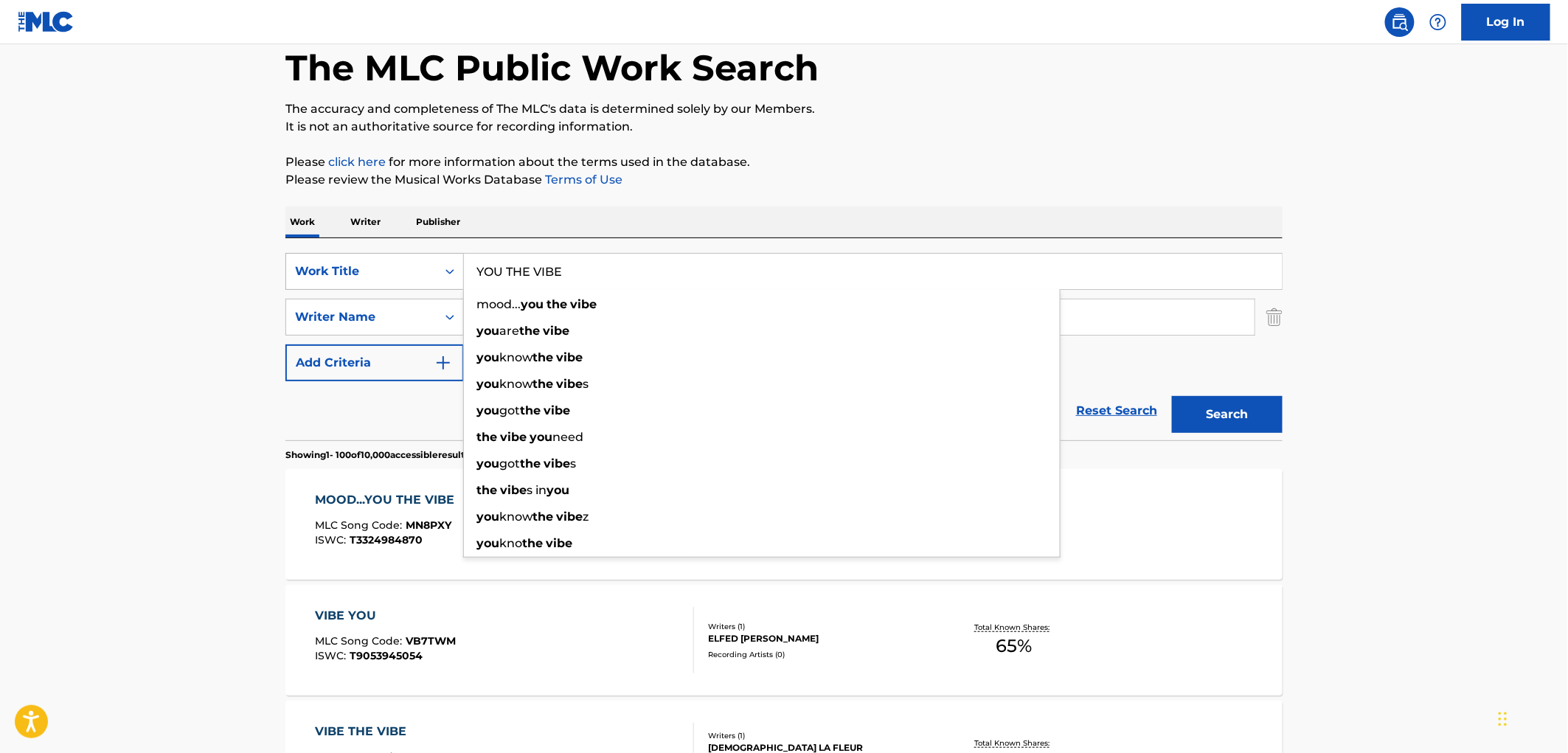
drag, startPoint x: 585, startPoint y: 268, endPoint x: 418, endPoint y: 269, distance: 167.0
click at [418, 269] on div "SearchWithCriteriaae84521e-24fc-4cde-880b-b125fc63fd81 Work Title YOU THE VIBE …" at bounding box center [784, 272] width 997 height 37
paste input "DERNIERE DANS"
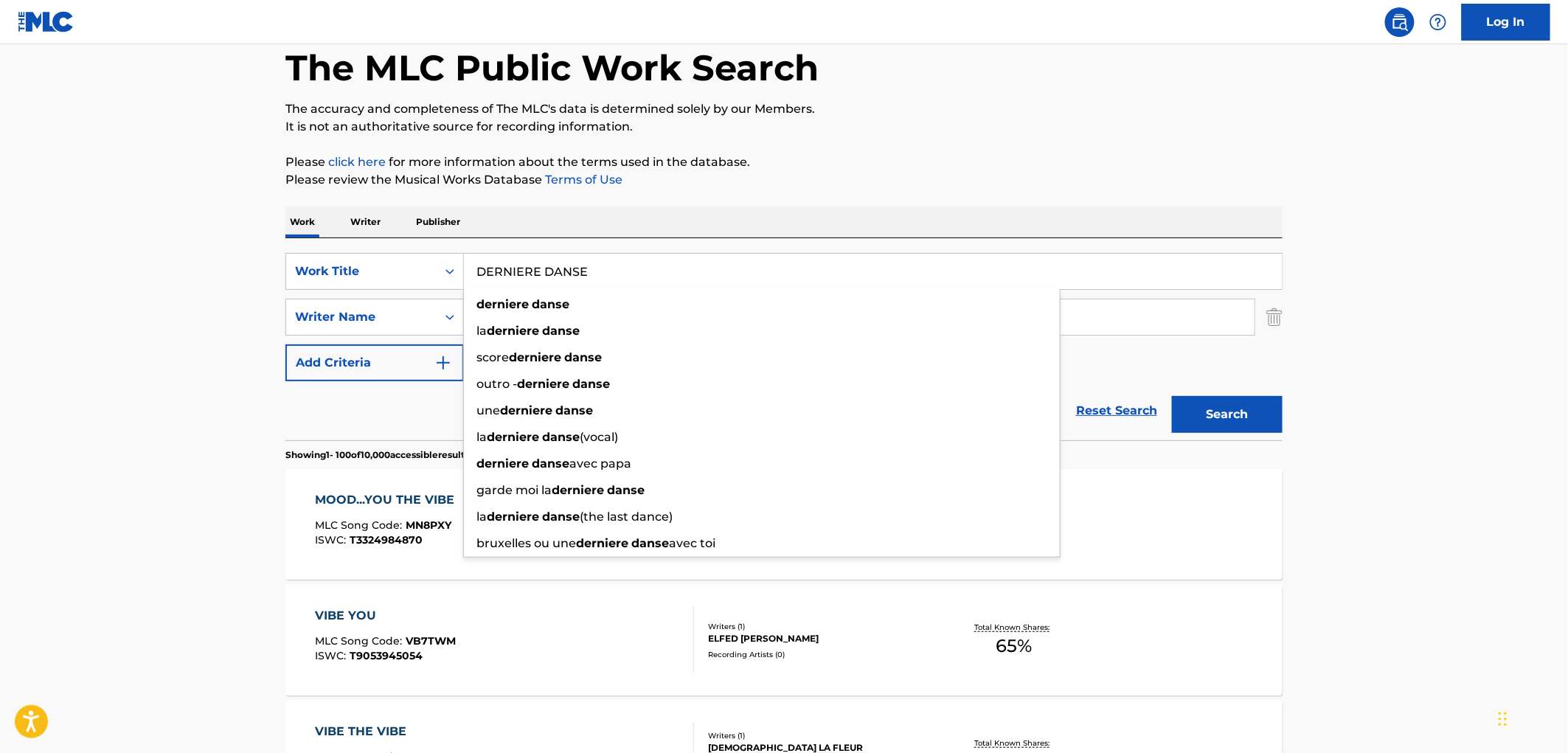
click at [789, 224] on div "Work Writer Publisher" at bounding box center [784, 222] width 997 height 31
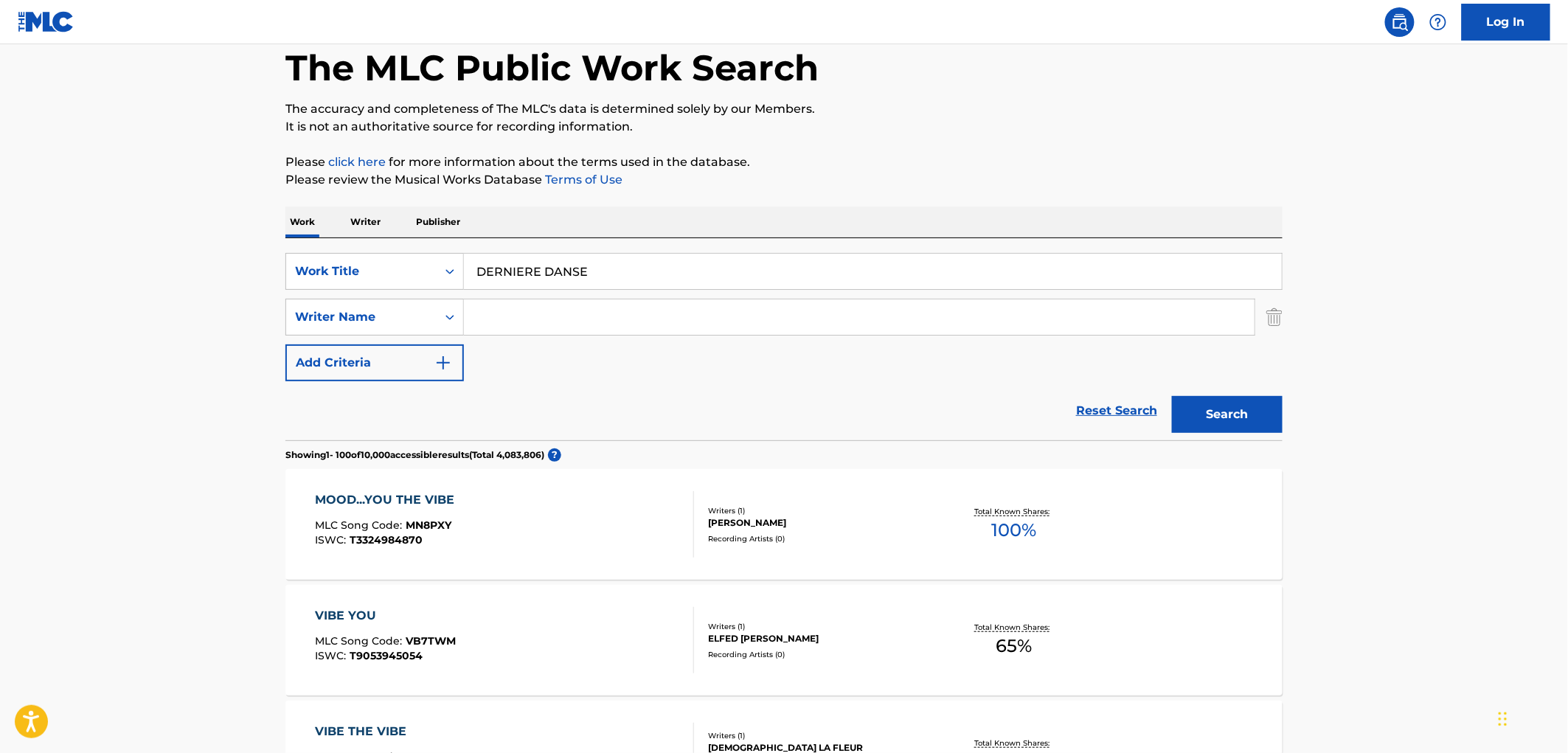
click at [1208, 419] on button "Search" at bounding box center [1227, 414] width 111 height 37
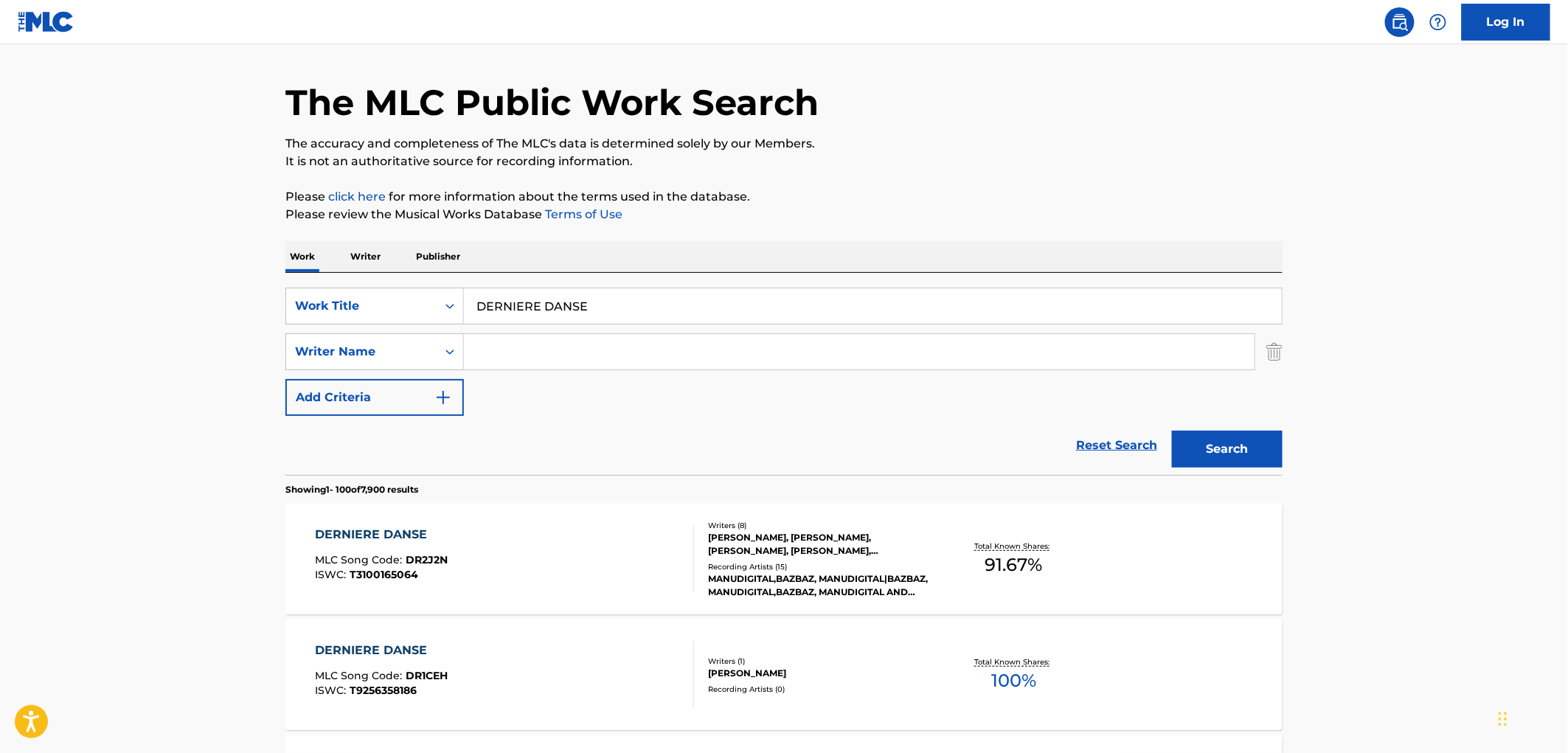
scroll to position [0, 0]
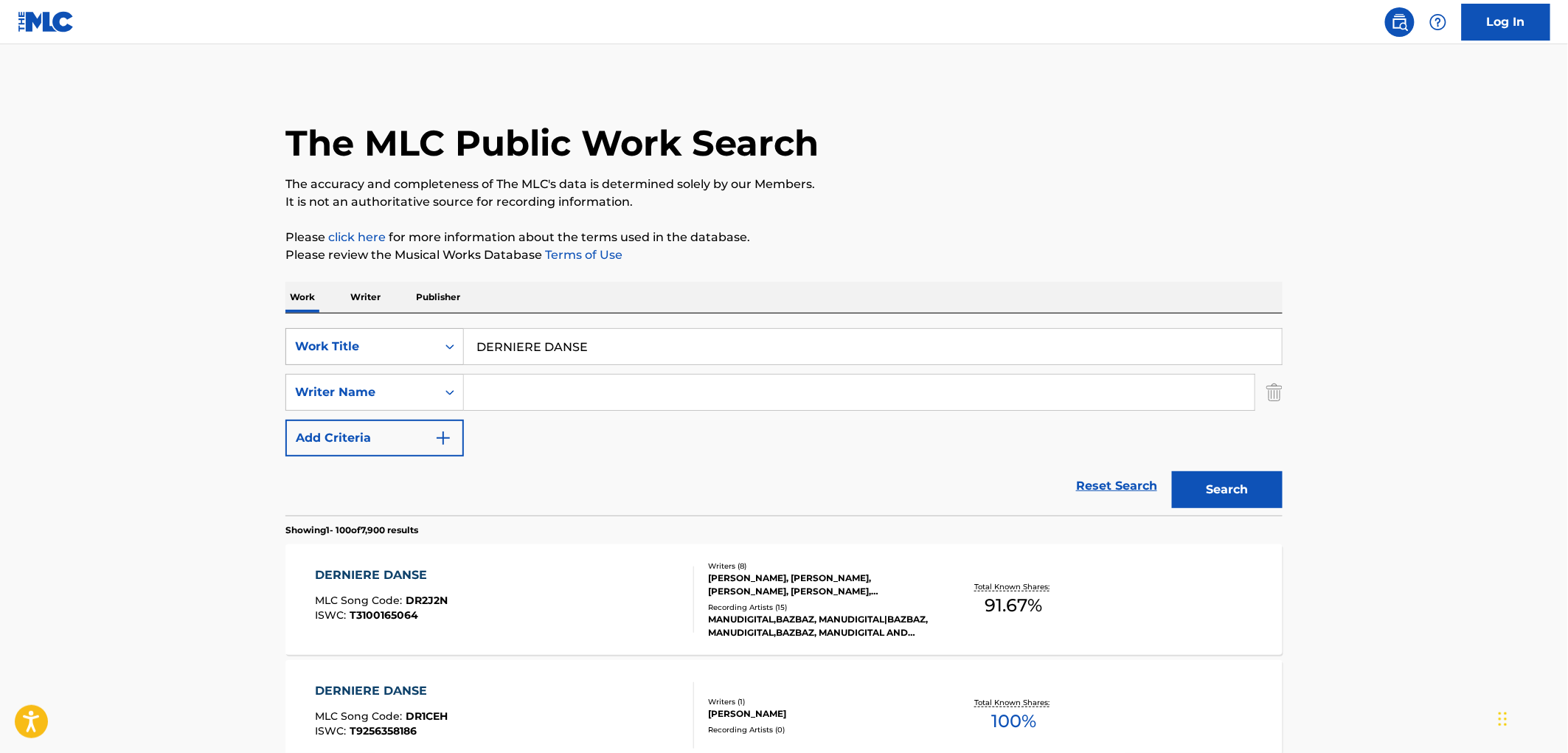
drag, startPoint x: 418, startPoint y: 357, endPoint x: 402, endPoint y: 359, distance: 16.1
click at [389, 358] on div "SearchWithCriteriaae84521e-24fc-4cde-880b-b125fc63fd81 Work Title DERNIERE DANSE" at bounding box center [784, 347] width 997 height 37
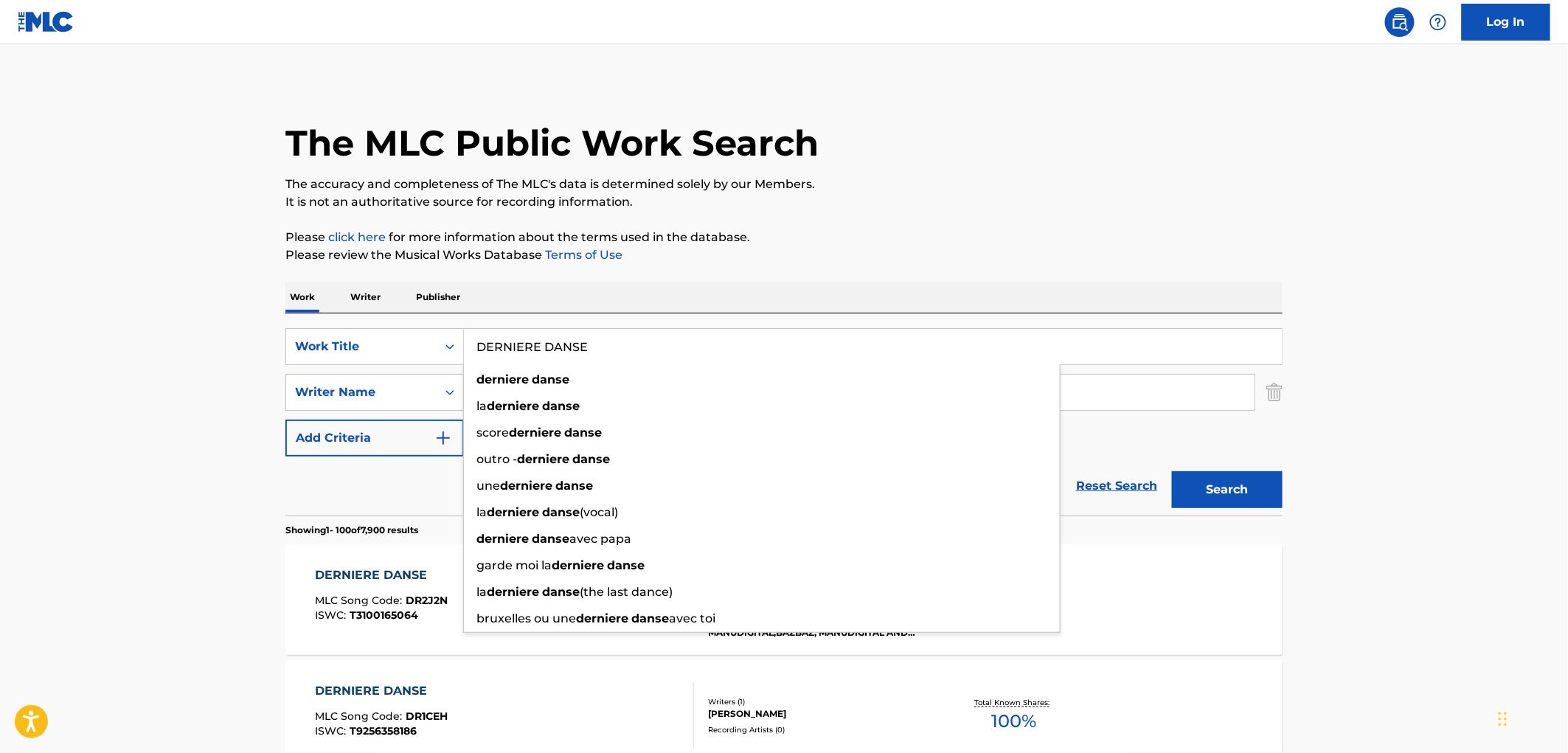
paste input "Hot Like Fire ([PERSON_NAME]'s Groove Mix) [feat. [PERSON_NAME] & [PERSON_NAME]…"
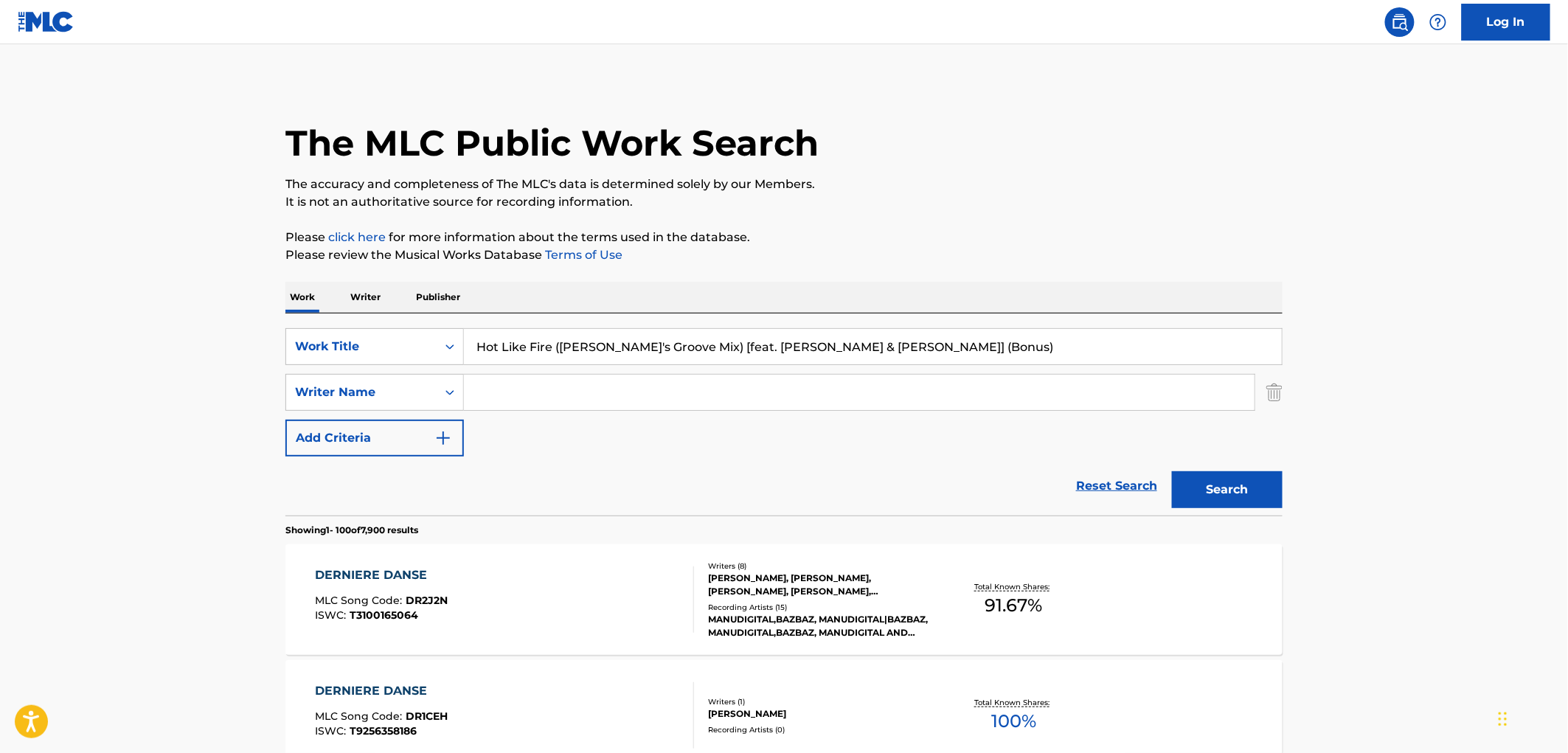
drag, startPoint x: 554, startPoint y: 341, endPoint x: 1013, endPoint y: 342, distance: 459.0
click at [1013, 342] on input "Hot Like Fire ([PERSON_NAME]'s Groove Mix) [feat. [PERSON_NAME] & [PERSON_NAME]…" at bounding box center [873, 347] width 818 height 36
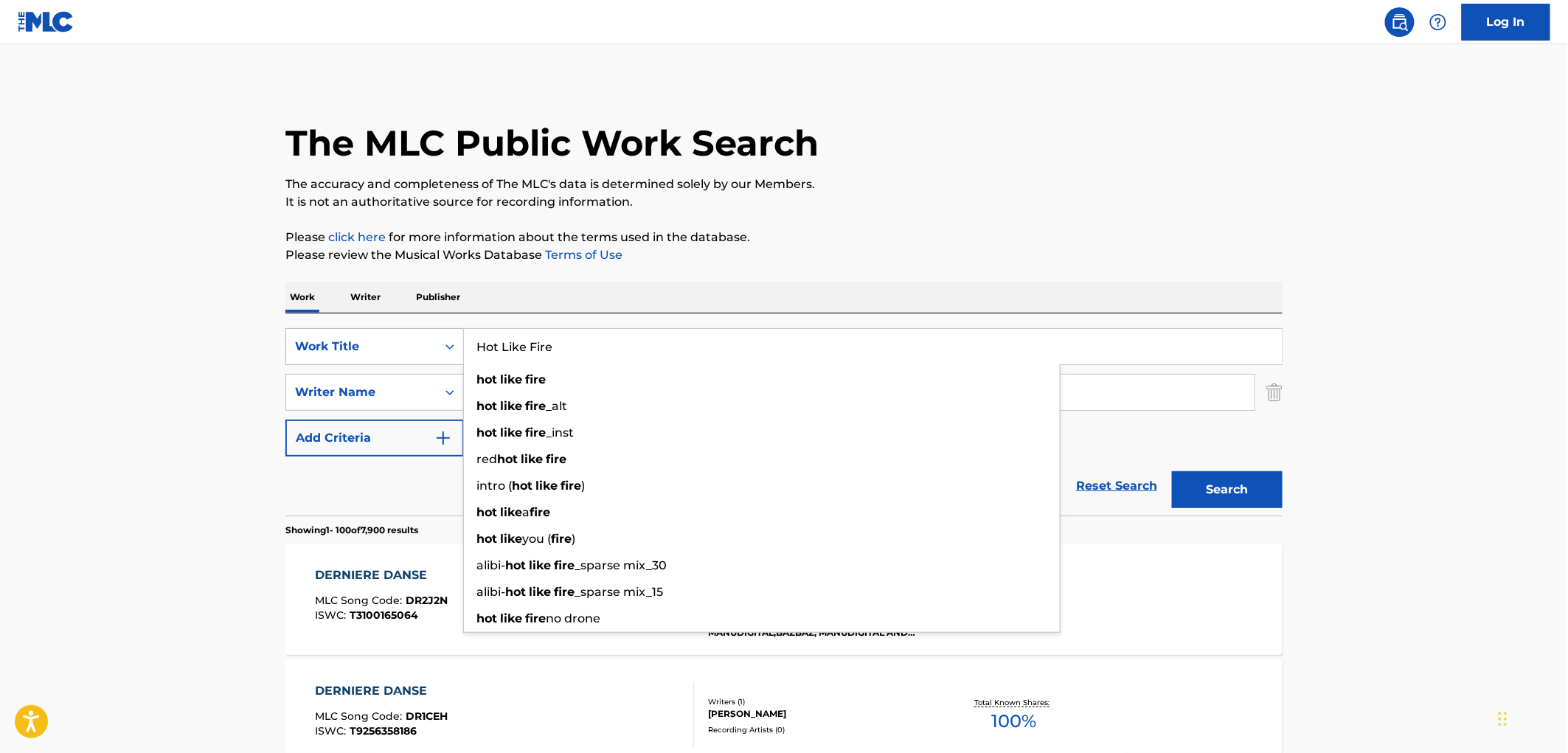
drag, startPoint x: 463, startPoint y: 349, endPoint x: 409, endPoint y: 349, distance: 54.0
click at [409, 349] on div "SearchWithCriteriaae84521e-24fc-4cde-880b-b125fc63fd81 Work Title Hot Like Fire…" at bounding box center [784, 347] width 997 height 37
type input "Hot Like Fire"
click at [1219, 493] on button "Search" at bounding box center [1227, 489] width 111 height 37
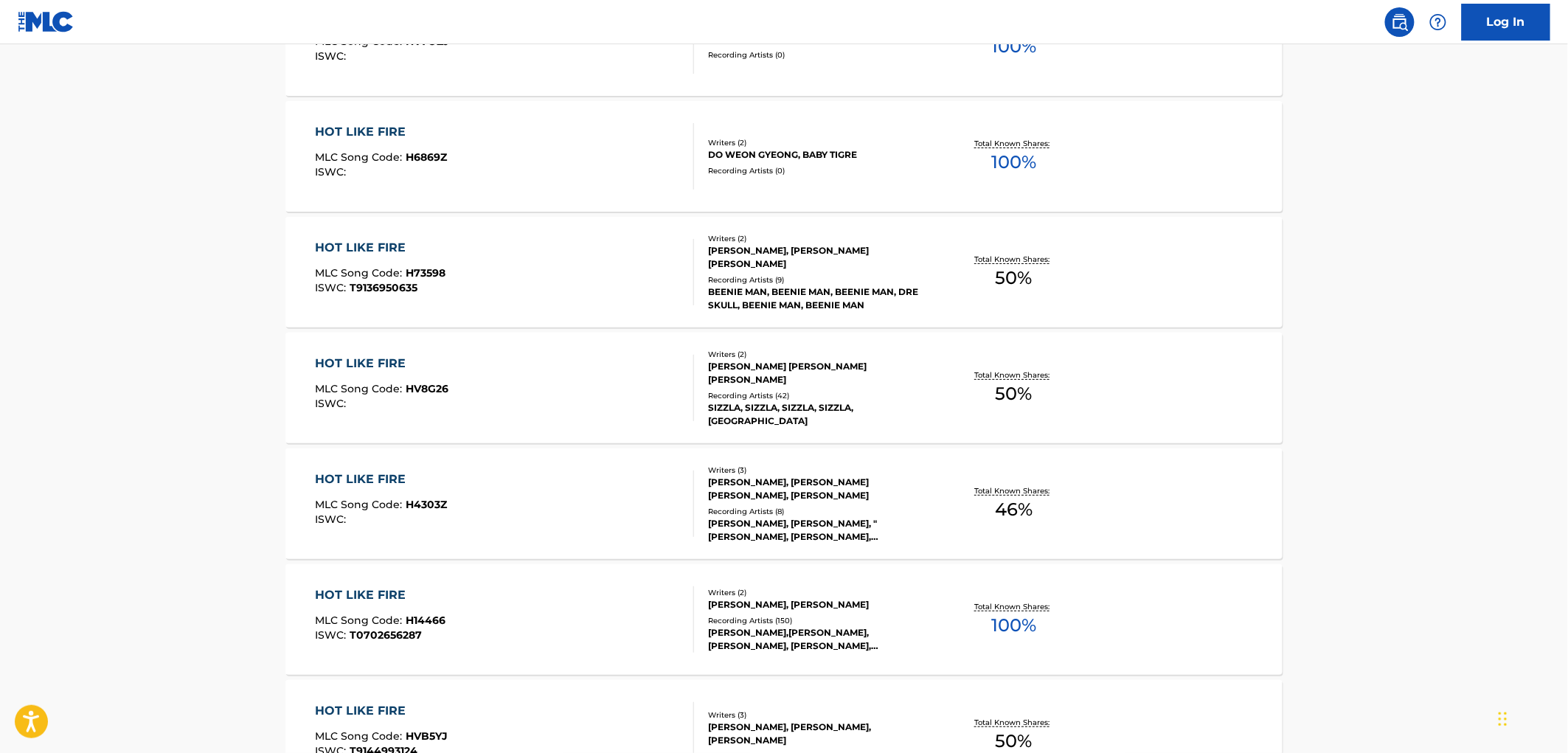
scroll to position [2377, 0]
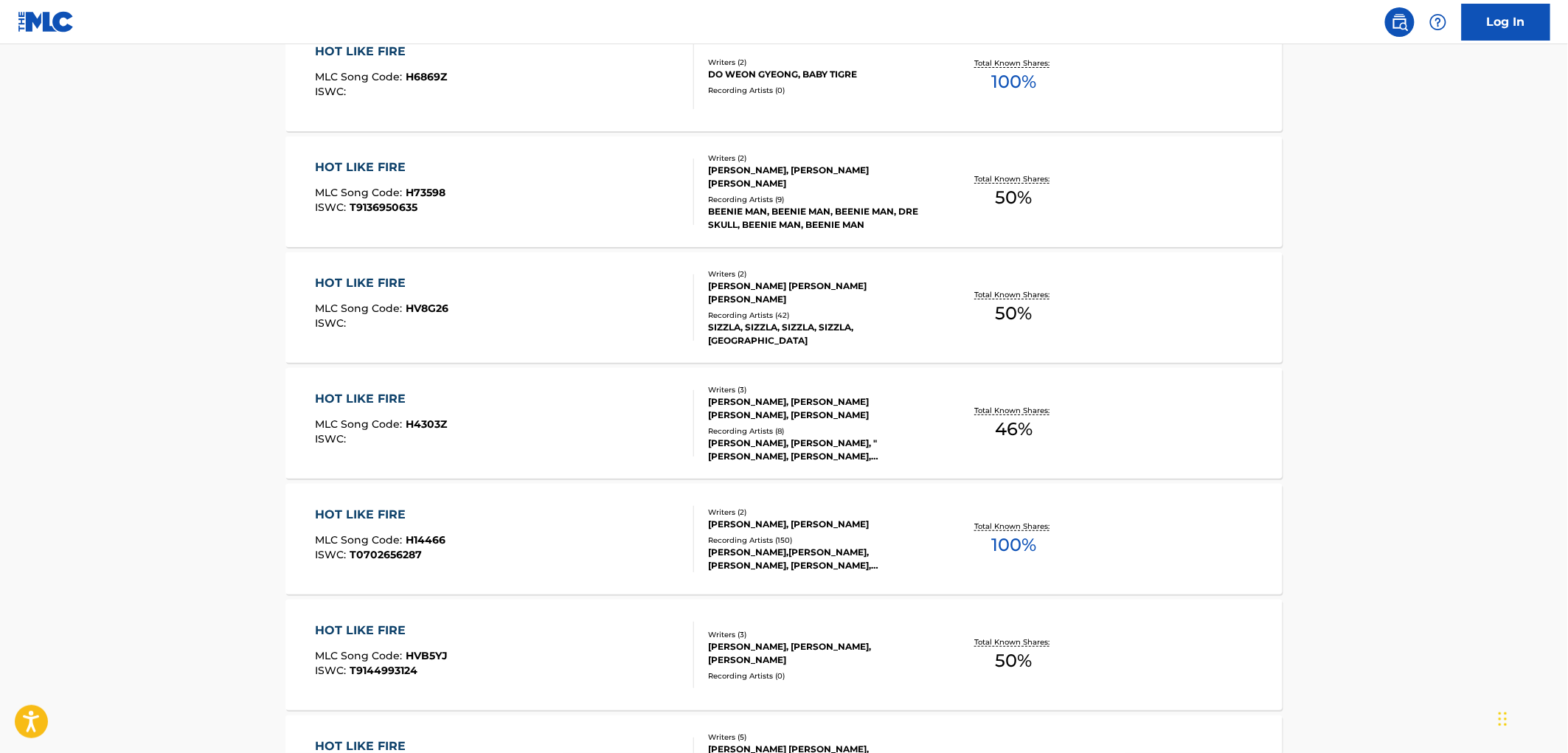
click at [775, 565] on div "[PERSON_NAME],[PERSON_NAME],[PERSON_NAME], [PERSON_NAME], [PERSON_NAME], [PERSO…" at bounding box center [820, 559] width 223 height 27
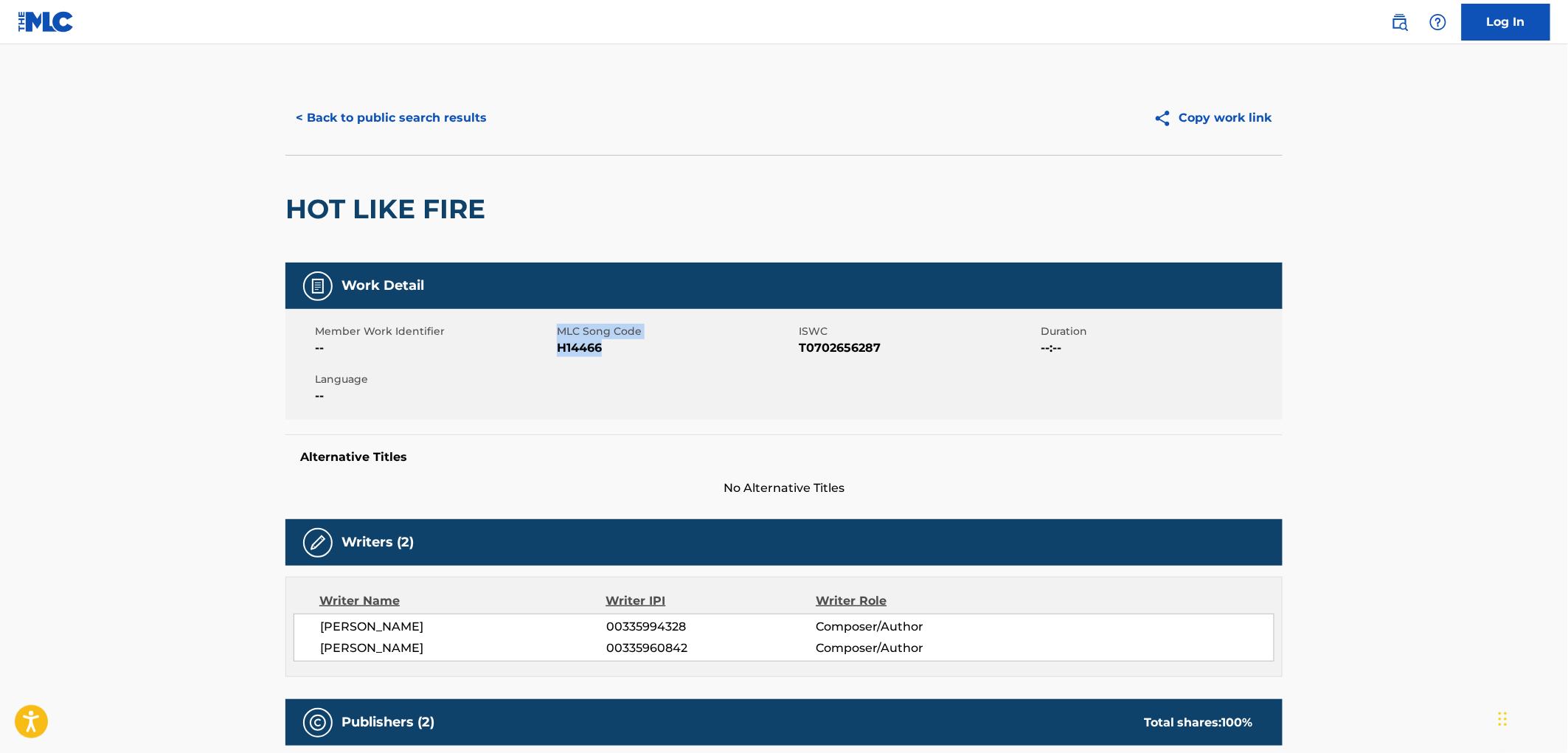
drag, startPoint x: 617, startPoint y: 349, endPoint x: 555, endPoint y: 344, distance: 62.2
click at [555, 344] on div "Member Work Identifier -- MLC Song Code H14466 ISWC T0702656287 Duration --:-- …" at bounding box center [784, 364] width 997 height 111
click at [614, 350] on span "H14466" at bounding box center [676, 348] width 238 height 17
drag, startPoint x: 583, startPoint y: 350, endPoint x: 557, endPoint y: 349, distance: 26.0
click at [557, 349] on span "H14466" at bounding box center [676, 348] width 238 height 17
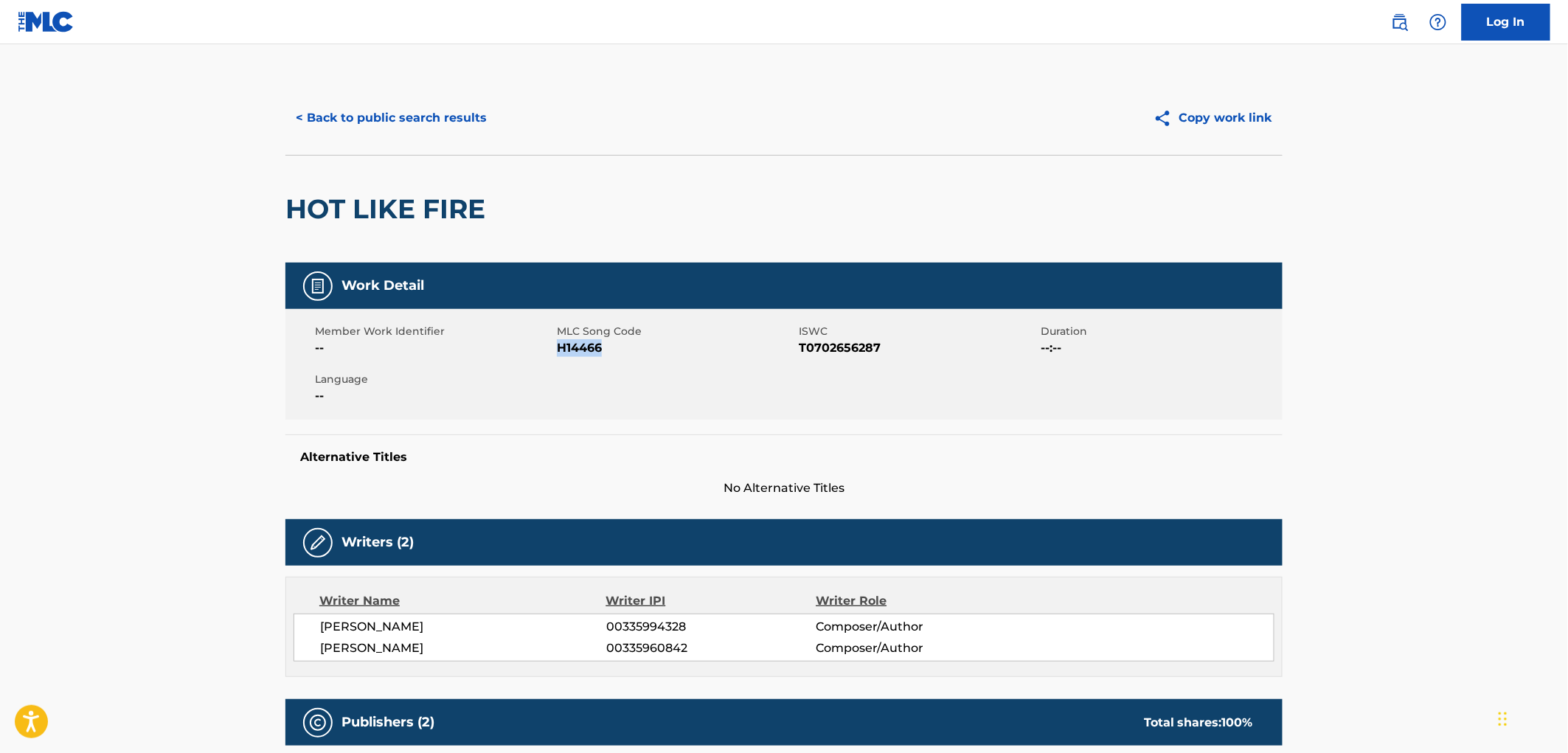
copy span "H14466"
click at [411, 126] on button "< Back to public search results" at bounding box center [391, 118] width 211 height 37
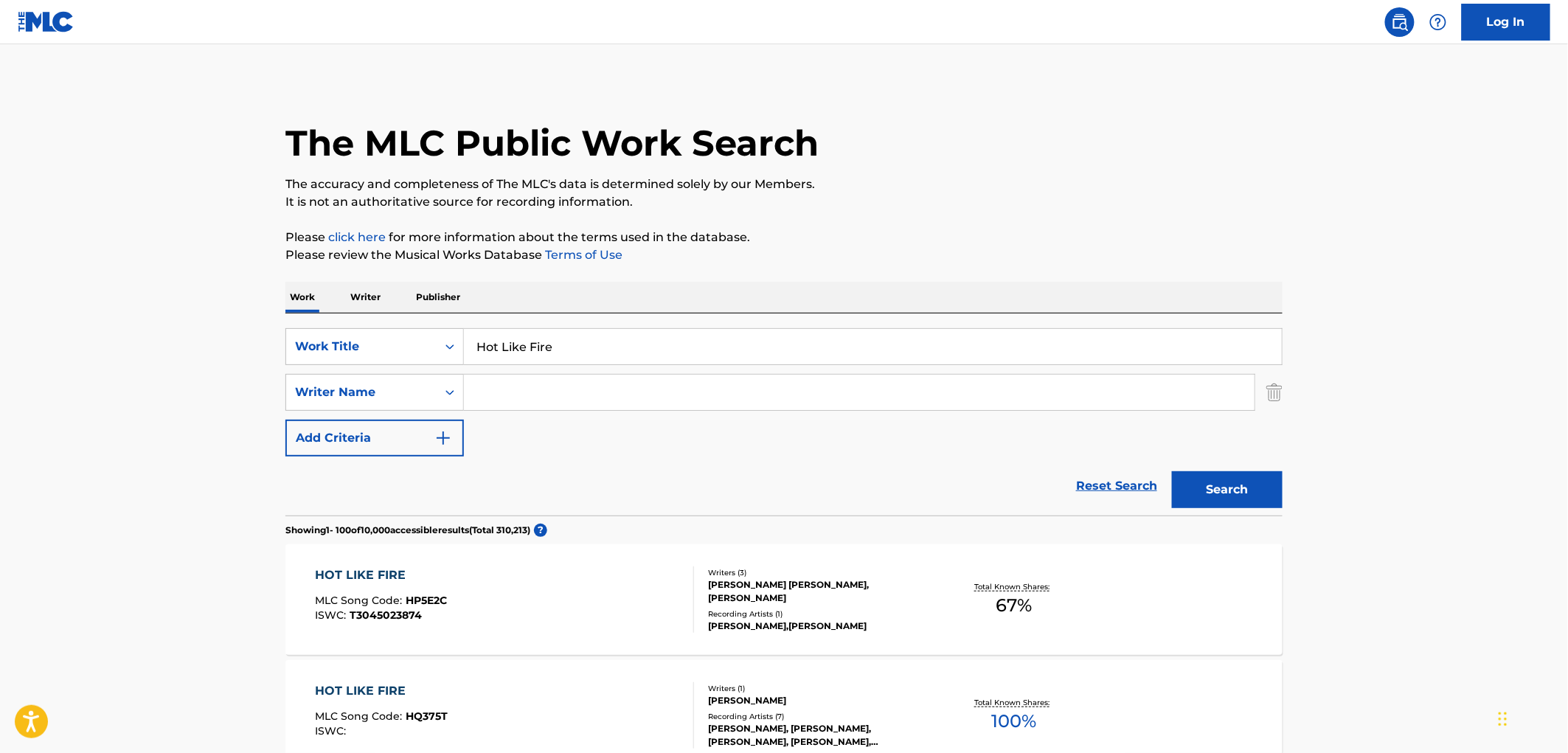
click at [547, 350] on input "Hot Like Fire" at bounding box center [873, 347] width 818 height 36
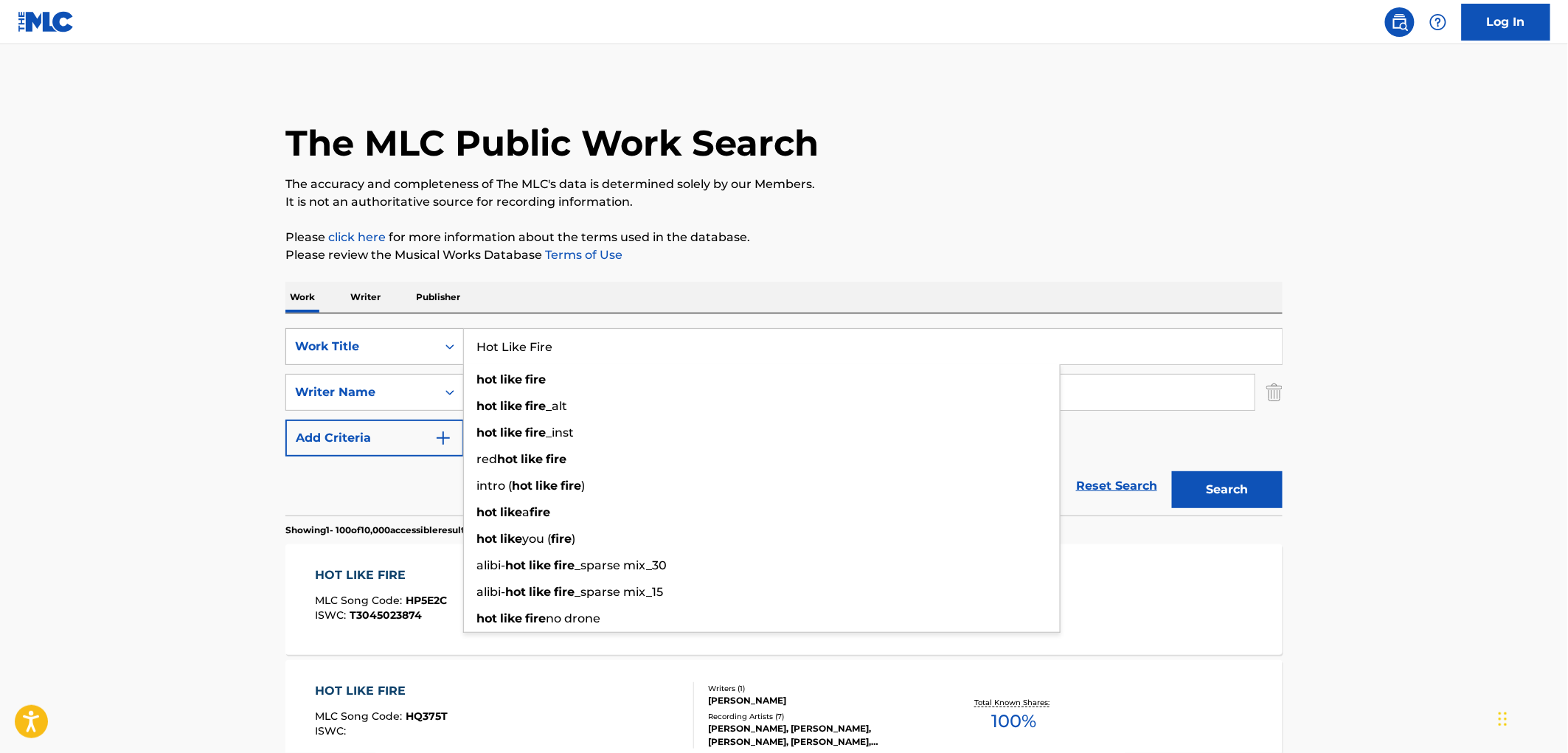
drag, startPoint x: 512, startPoint y: 344, endPoint x: 434, endPoint y: 344, distance: 78.0
click at [434, 344] on div "SearchWithCriteriaae84521e-24fc-4cde-880b-b125fc63fd81 Work Title Hot Like Fire…" at bounding box center [784, 347] width 997 height 37
paste input "Lonely Ain't Lonely"
type input "Lonely Ain't Lonely"
click at [1159, 250] on p "Please review the Musical Works Database Terms of Use" at bounding box center [784, 254] width 997 height 17
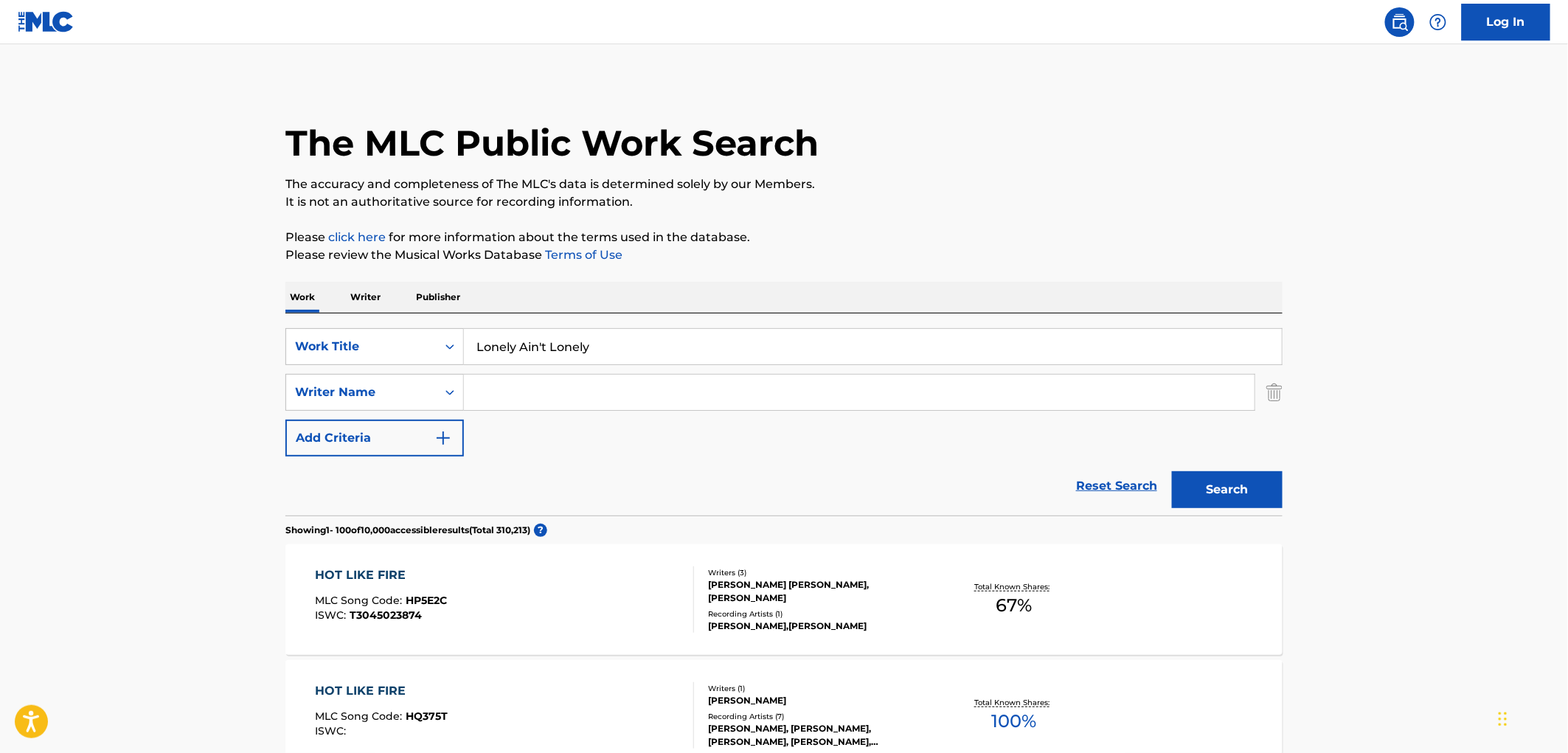
click at [1242, 501] on button "Search" at bounding box center [1227, 489] width 111 height 37
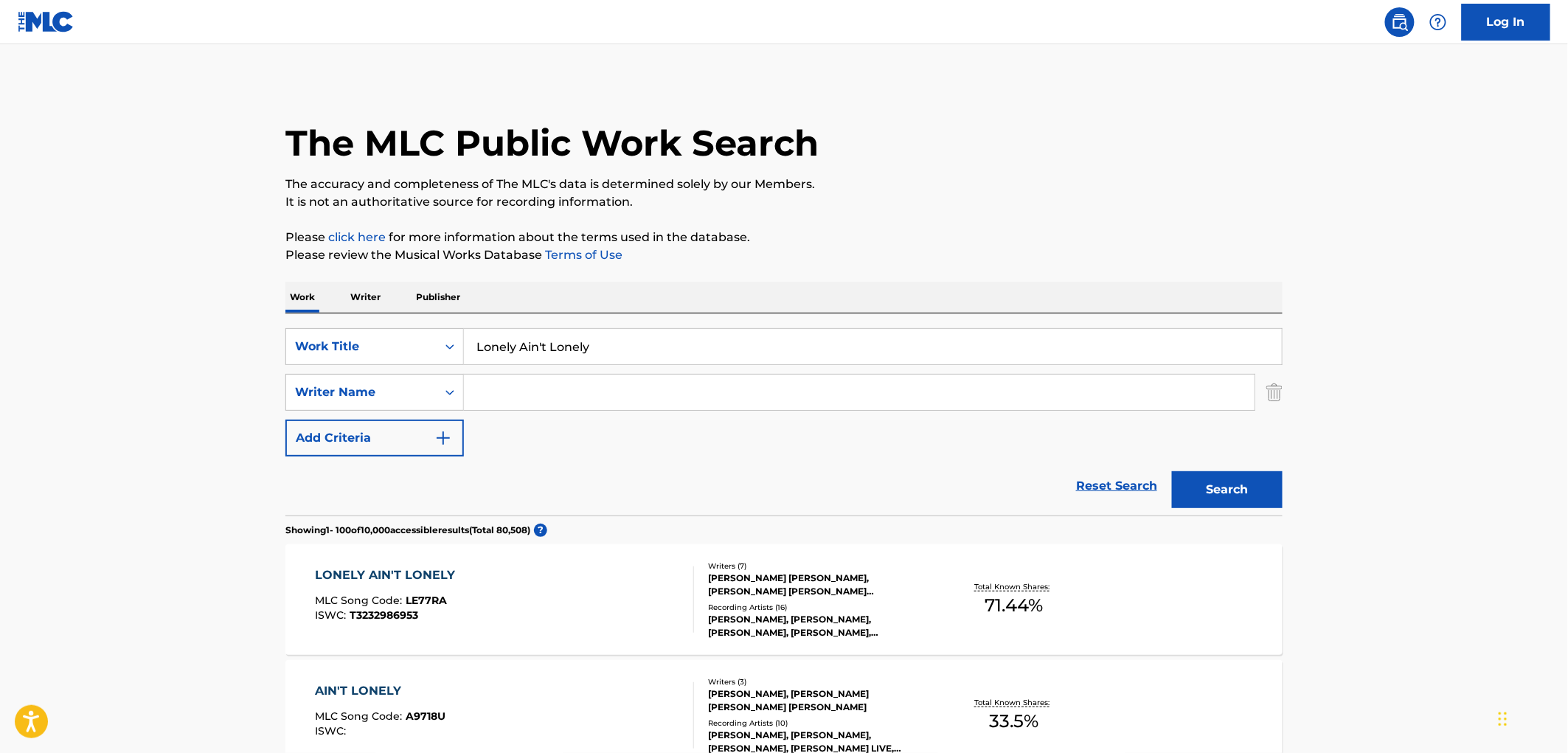
click at [794, 618] on div "[PERSON_NAME], [PERSON_NAME], [PERSON_NAME], [PERSON_NAME], [PERSON_NAME]" at bounding box center [820, 626] width 223 height 27
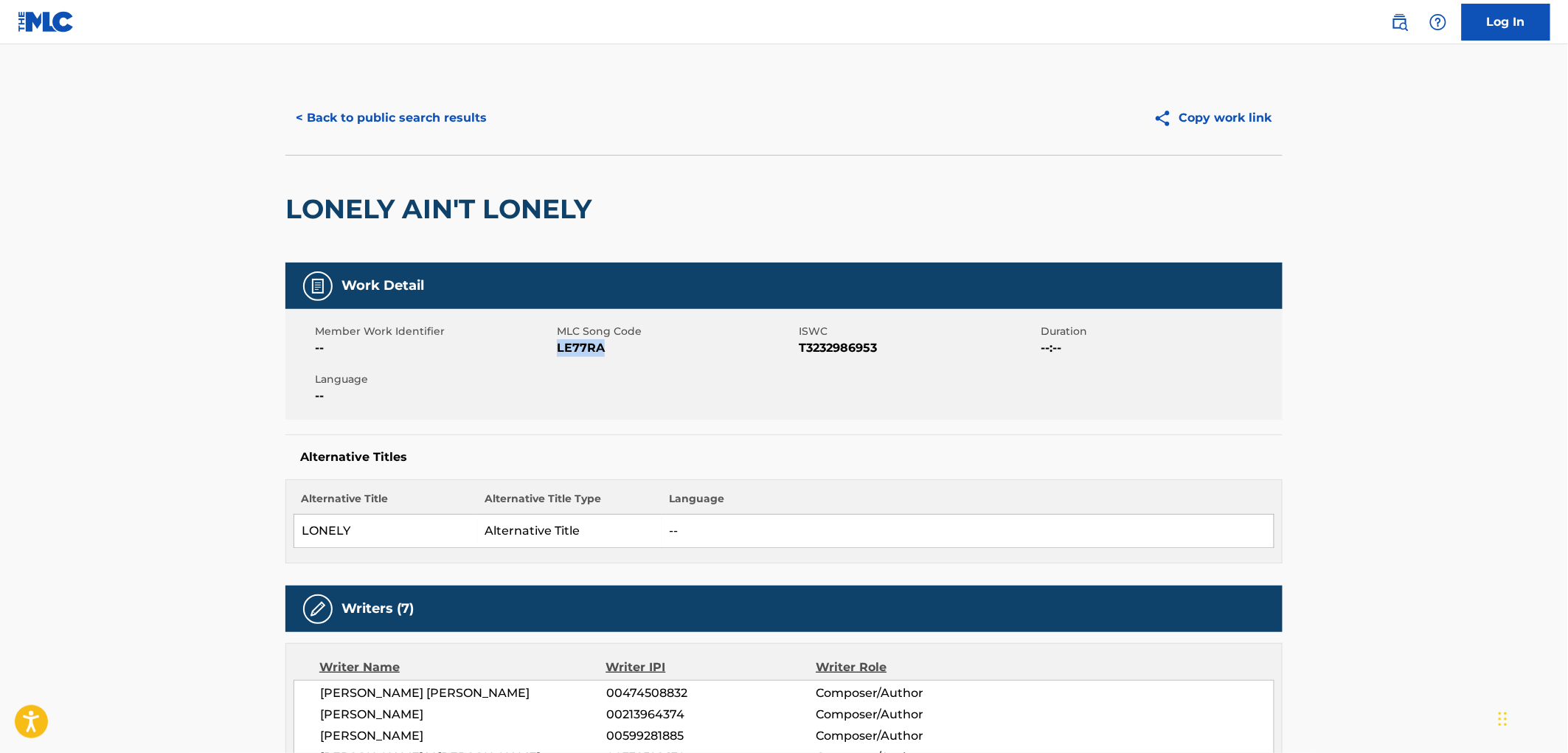
drag, startPoint x: 607, startPoint y: 349, endPoint x: 558, endPoint y: 349, distance: 49.0
click at [558, 349] on span "LE77RA" at bounding box center [676, 348] width 238 height 17
copy span "LE77RA"
click at [392, 127] on button "< Back to public search results" at bounding box center [391, 118] width 211 height 37
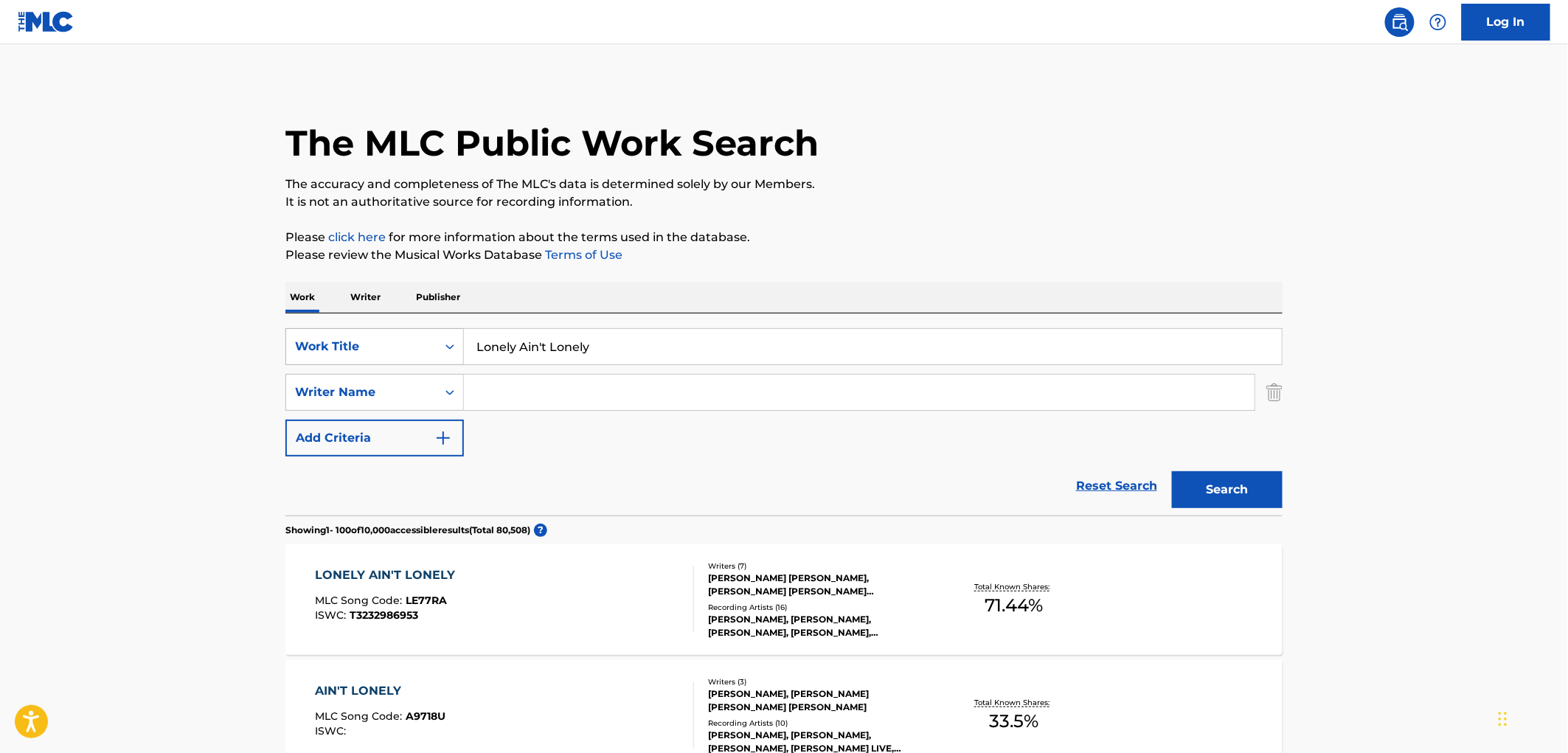
drag, startPoint x: 542, startPoint y: 354, endPoint x: 440, endPoint y: 359, distance: 102.1
click at [440, 359] on div "SearchWithCriteriaae84521e-24fc-4cde-880b-b125fc63fd81 Work Title Lonely Ain't …" at bounding box center [784, 347] width 997 height 37
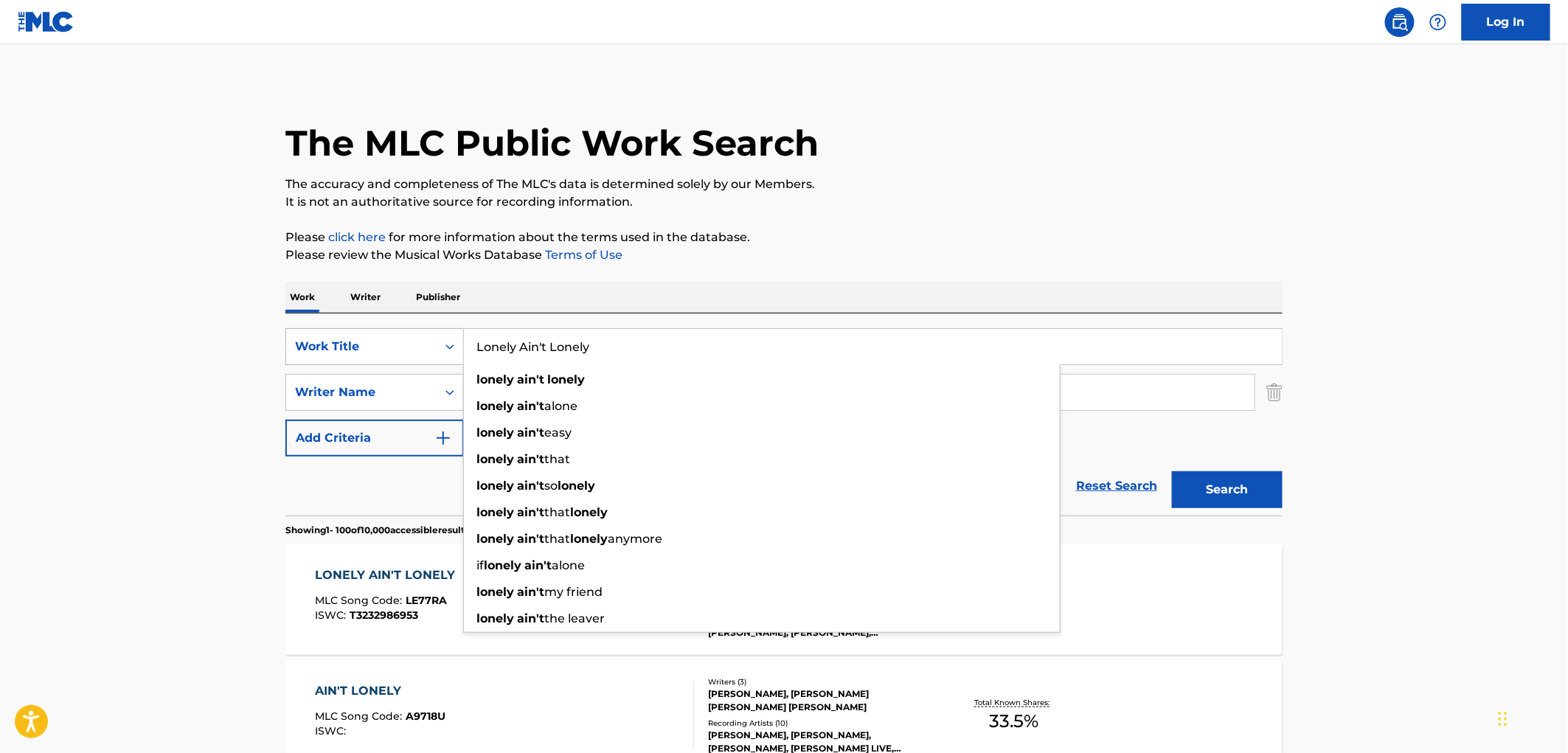
drag, startPoint x: 597, startPoint y: 348, endPoint x: 463, endPoint y: 349, distance: 134.0
click at [463, 349] on div "SearchWithCriteriaae84521e-24fc-4cde-880b-b125fc63fd81 Work Title Lonely Ain't …" at bounding box center [784, 347] width 997 height 37
paste input "THAT KIND OF FIRE"
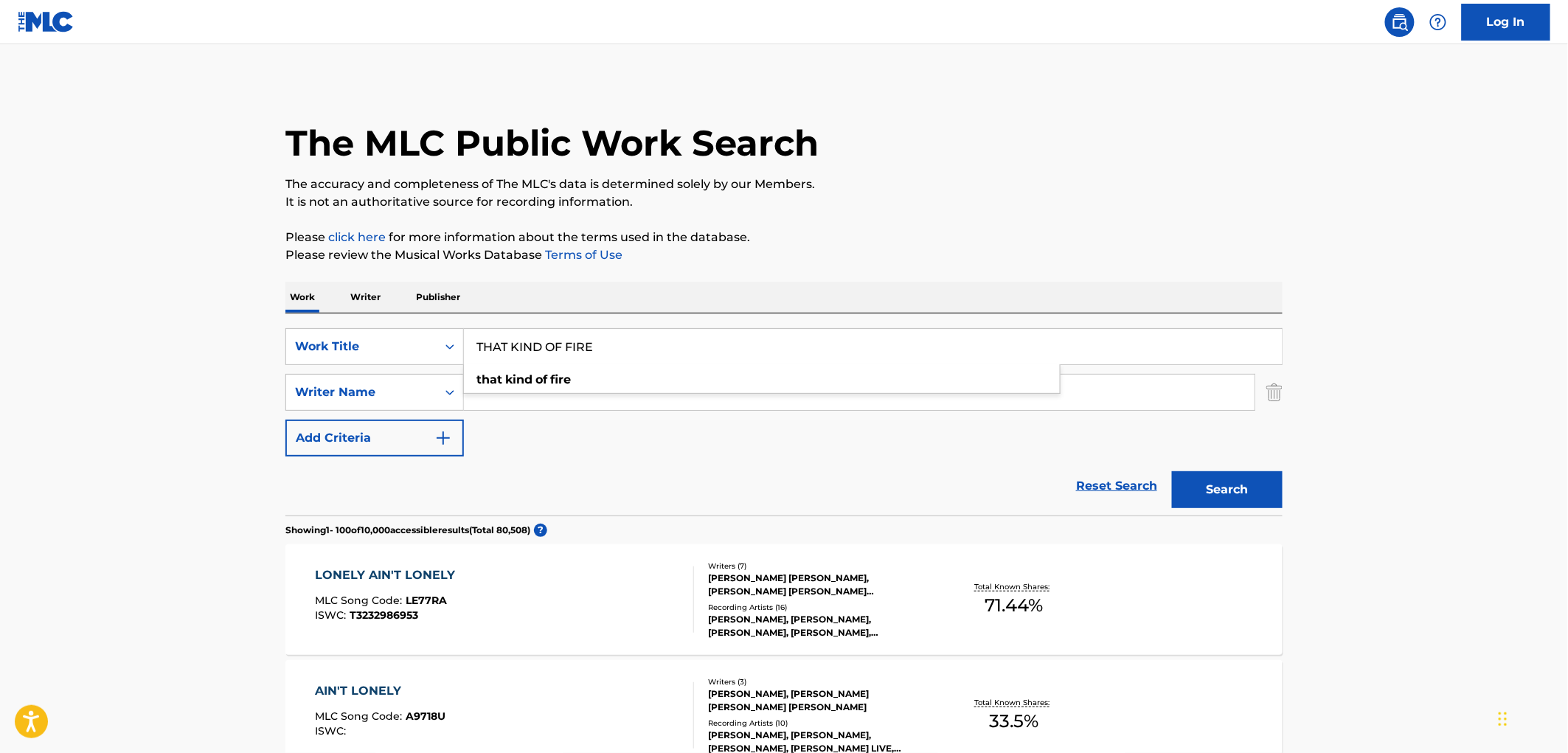
click at [1178, 481] on button "Search" at bounding box center [1227, 489] width 111 height 37
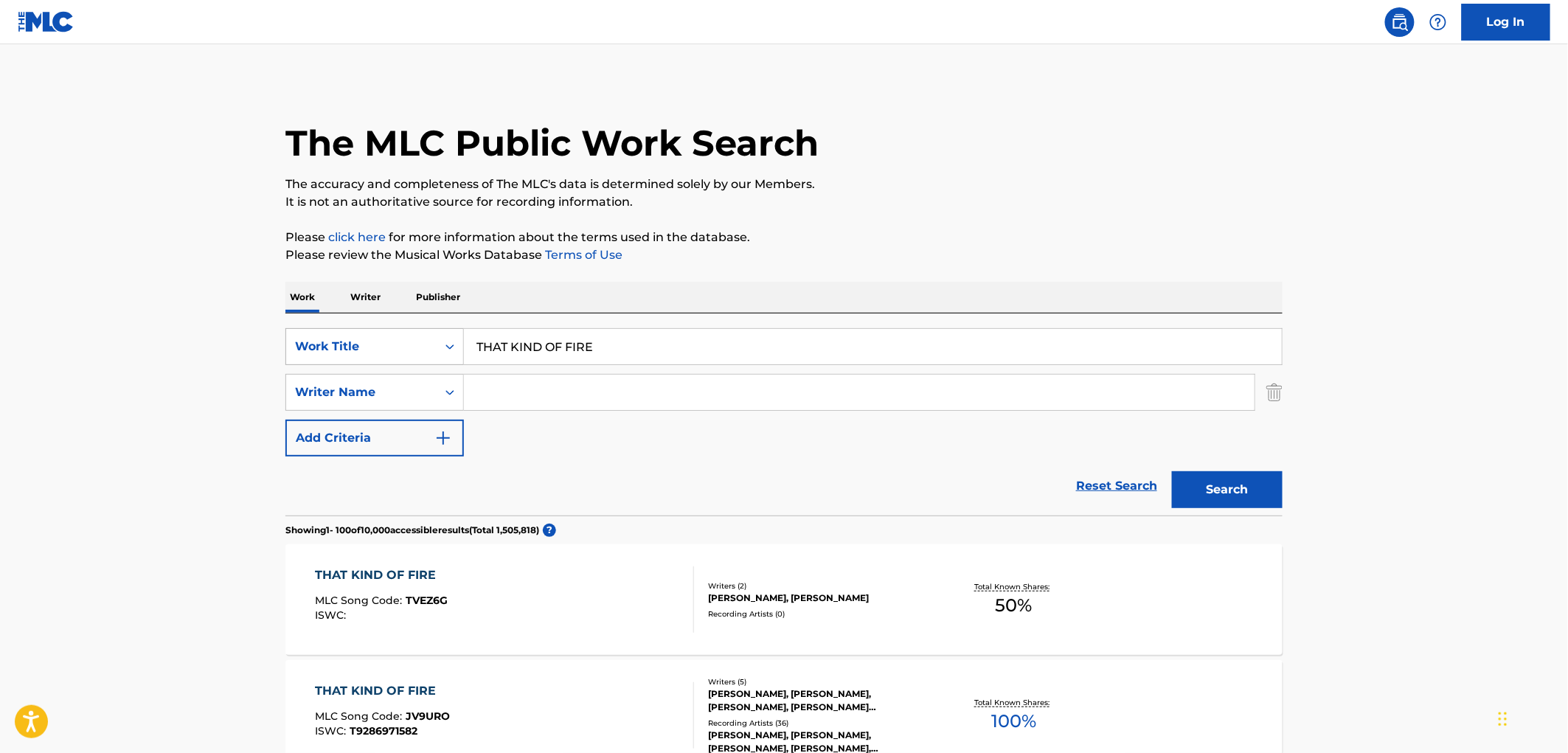
drag, startPoint x: 561, startPoint y: 351, endPoint x: 436, endPoint y: 349, distance: 125.0
click at [436, 349] on div "SearchWithCriteriaae84521e-24fc-4cde-880b-b125fc63fd81 Work Title THAT KIND OF …" at bounding box center [784, 347] width 997 height 37
paste input "Serious"
click at [1194, 478] on button "Search" at bounding box center [1227, 489] width 111 height 37
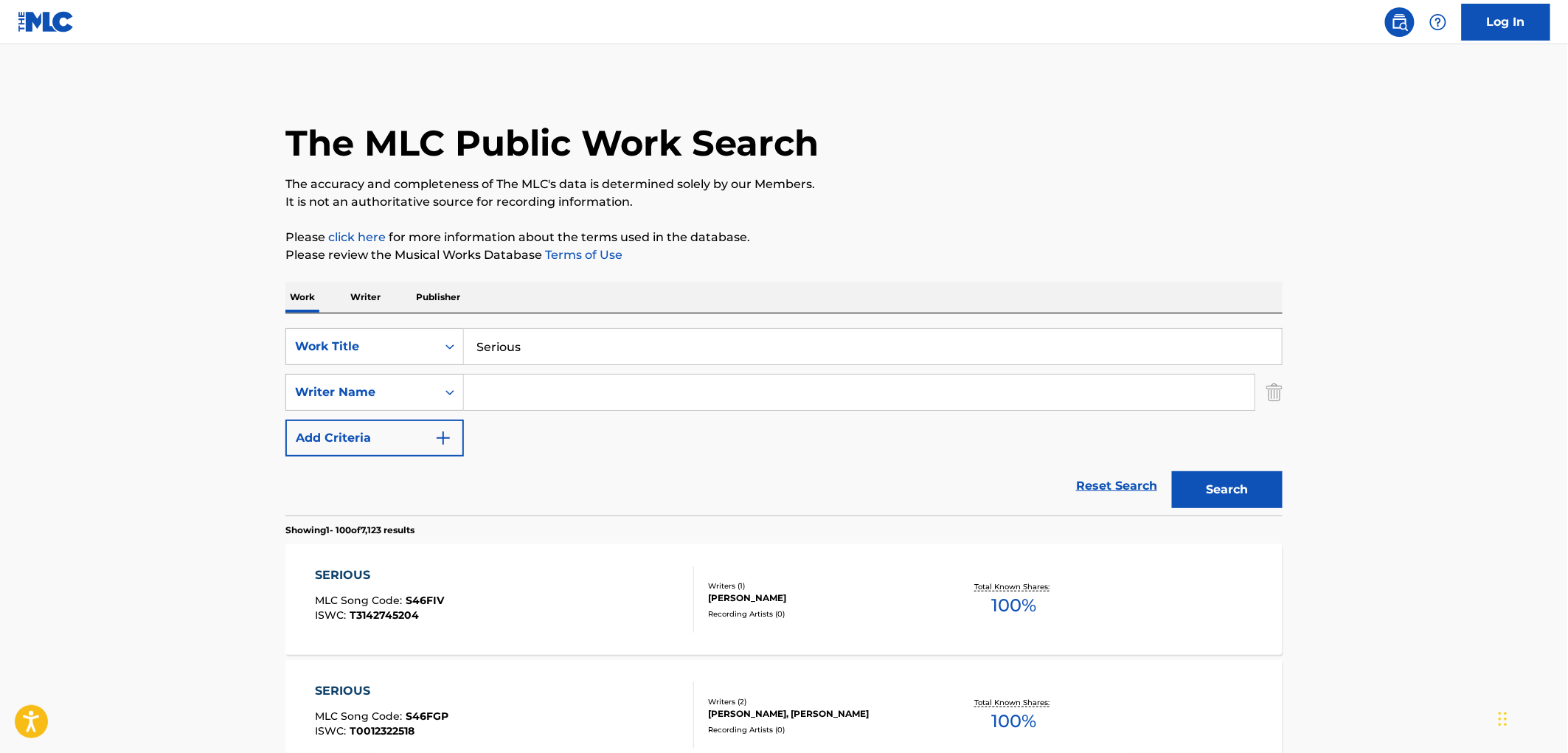
drag, startPoint x: 521, startPoint y: 351, endPoint x: 494, endPoint y: 351, distance: 27.0
click at [481, 351] on input "Serious" at bounding box center [873, 347] width 818 height 36
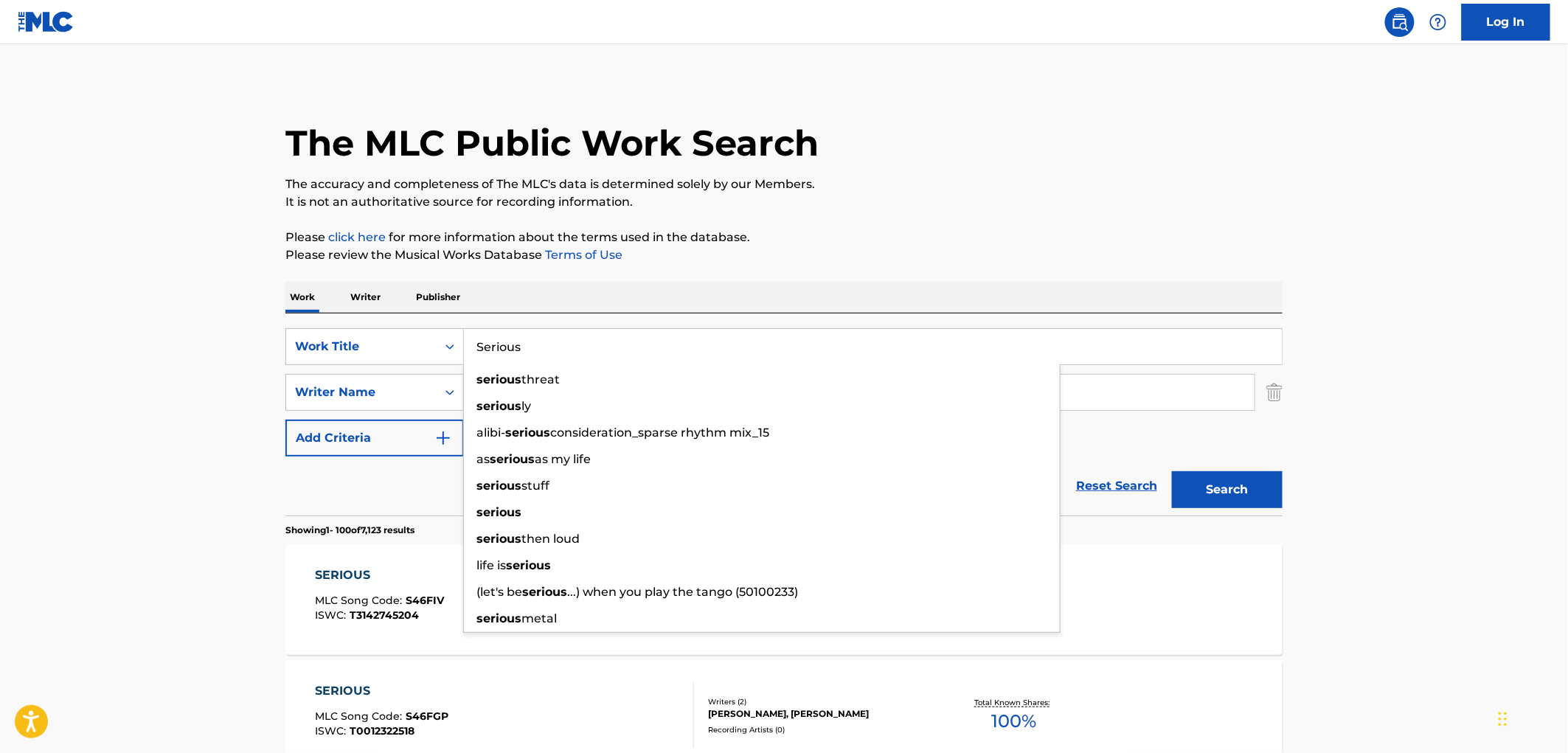
drag, startPoint x: 475, startPoint y: 345, endPoint x: 521, endPoint y: 345, distance: 46.0
click at [520, 345] on input "Serious" at bounding box center [873, 347] width 818 height 36
paste input "Aint Nothin'"
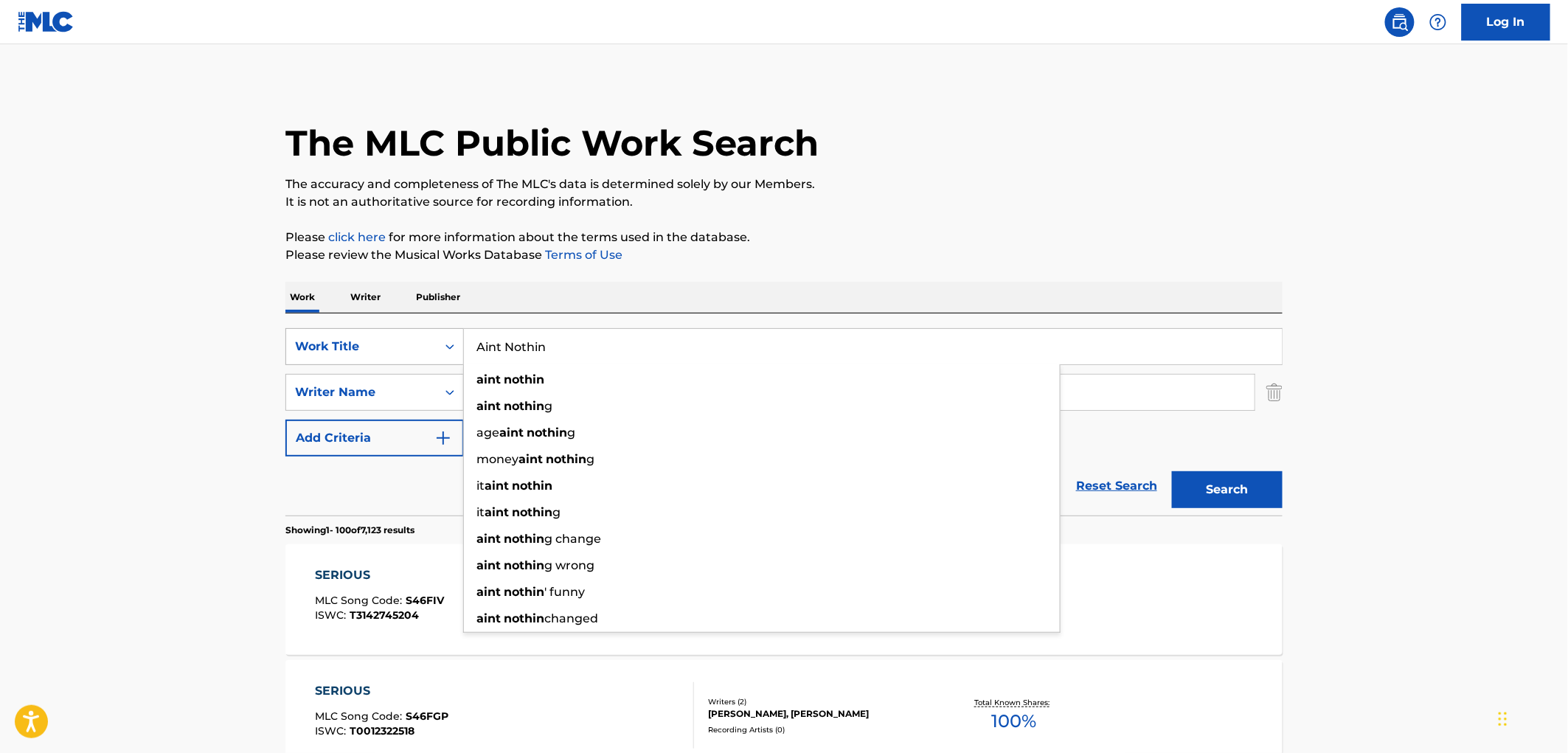
drag, startPoint x: 576, startPoint y: 352, endPoint x: 399, endPoint y: 336, distance: 177.7
click at [399, 336] on div "SearchWithCriteriaae84521e-24fc-4cde-880b-b125fc63fd81 Work Title Aint Nothin a…" at bounding box center [784, 347] width 997 height 37
type input "Aint Nothin"
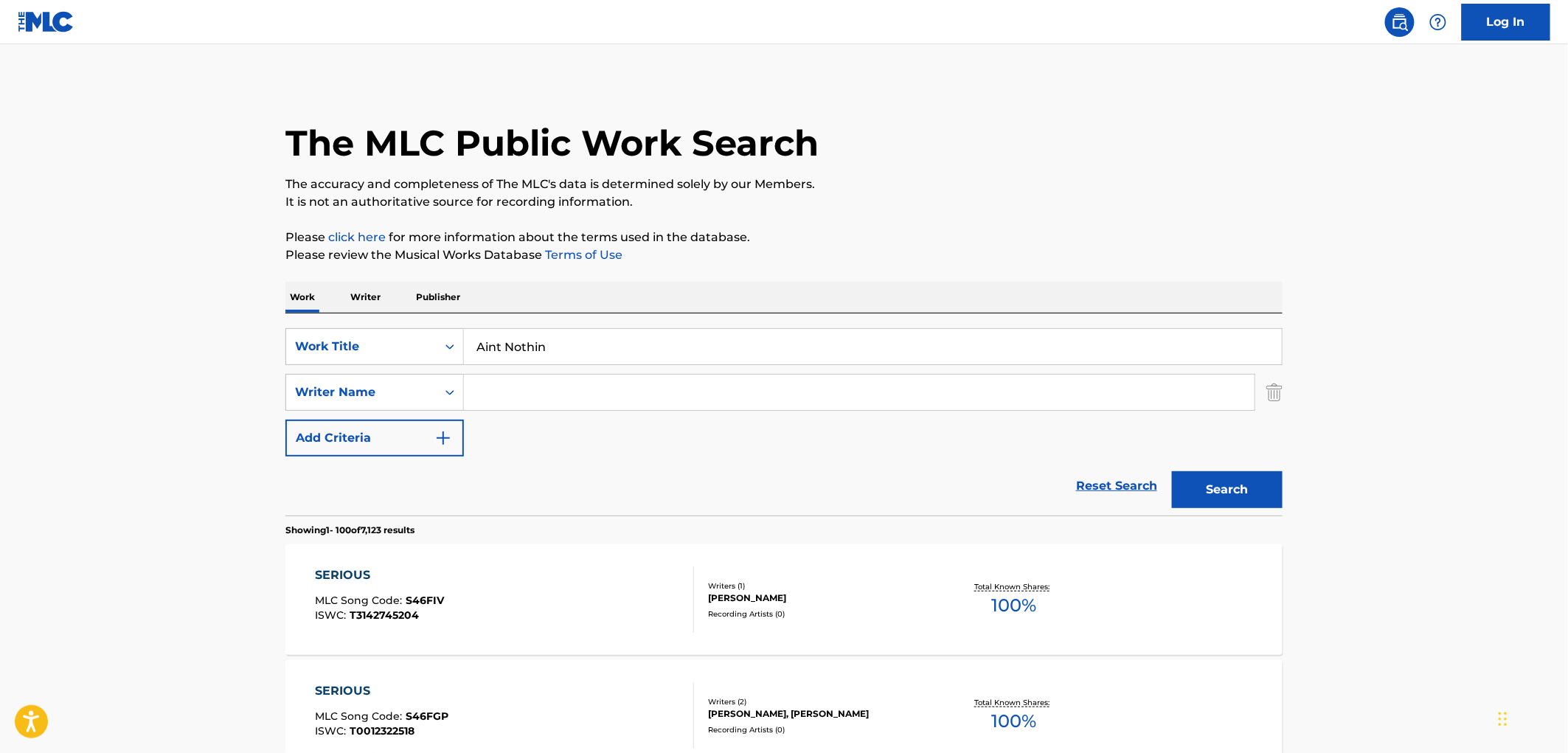
click at [1251, 499] on button "Search" at bounding box center [1227, 489] width 111 height 37
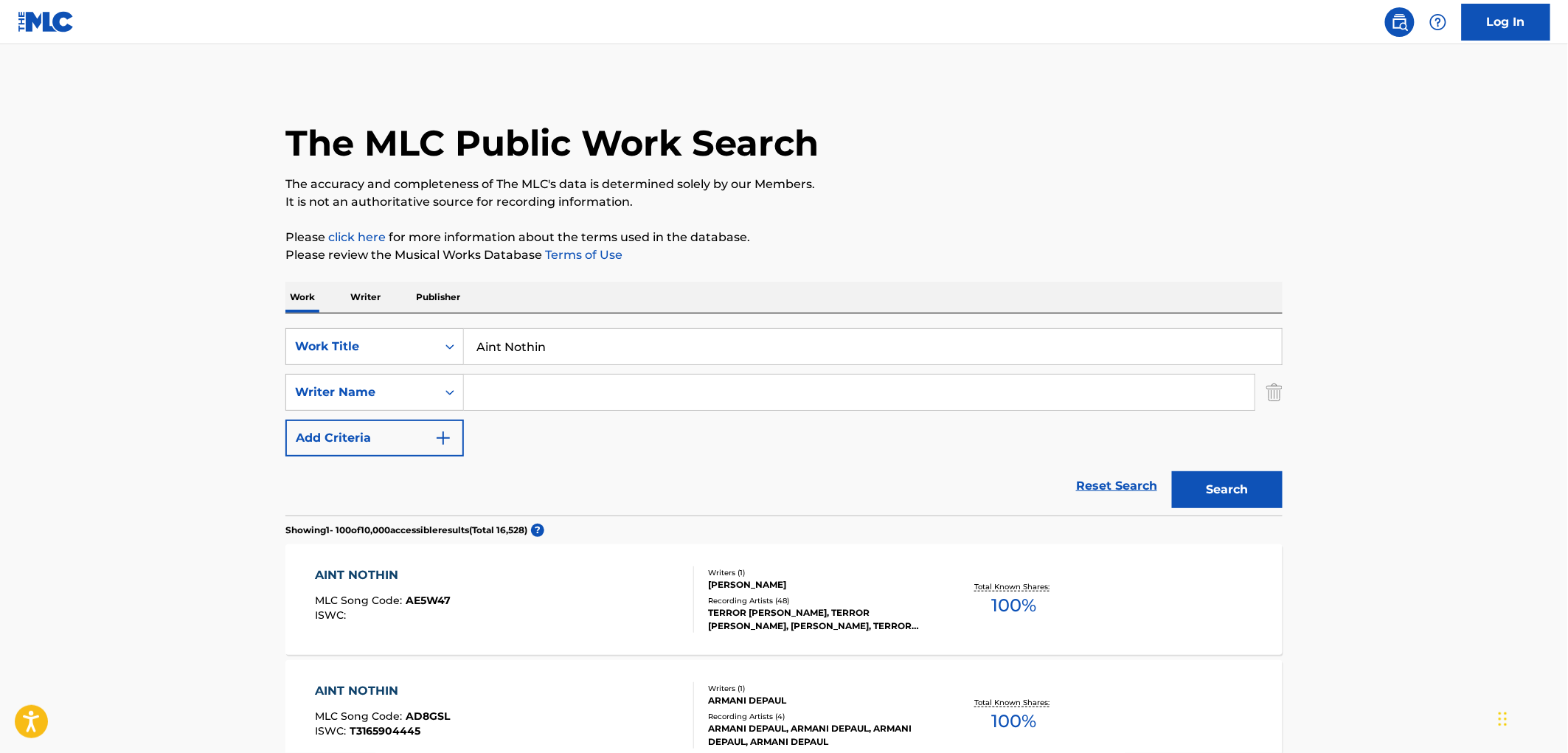
paste input "[PERSON_NAME]"
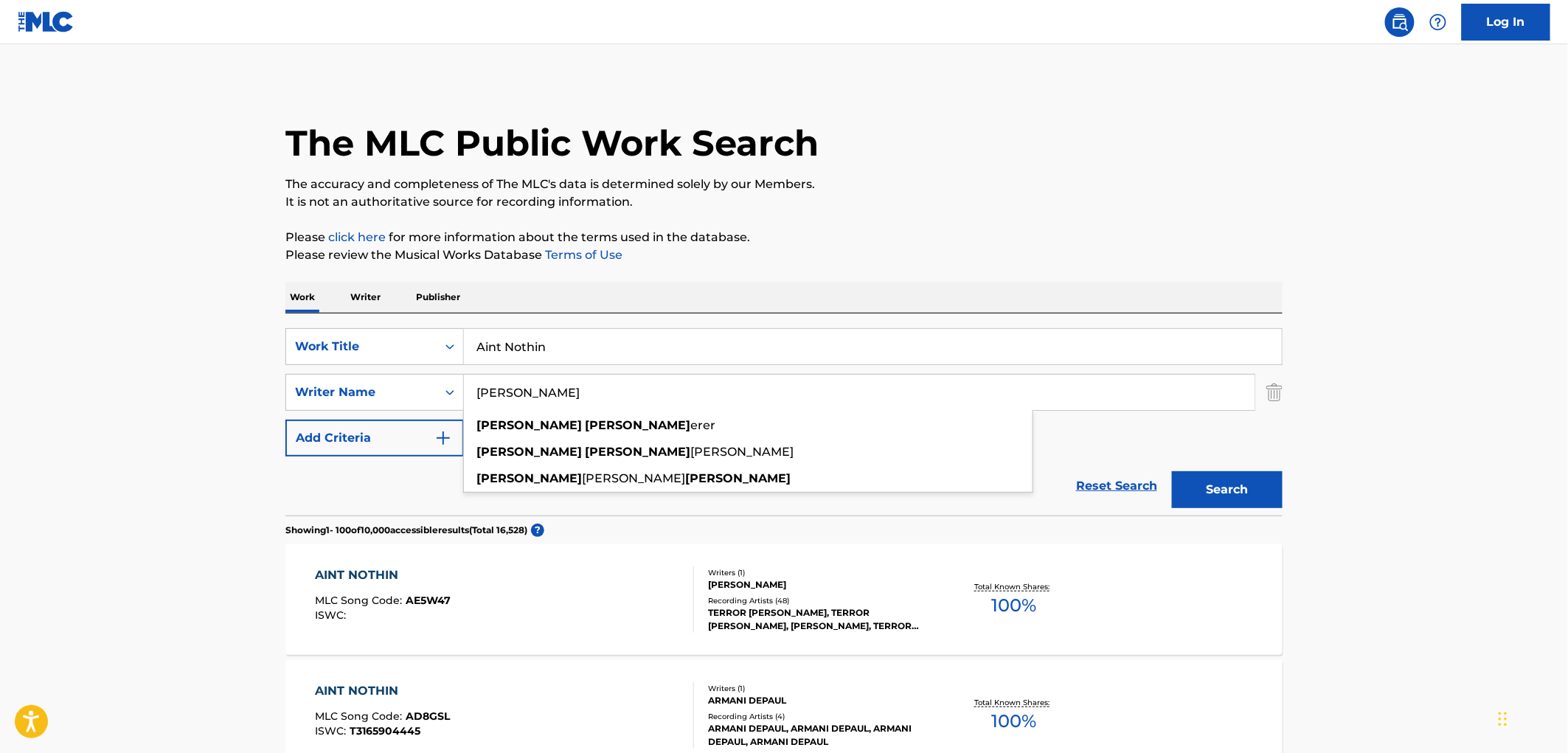
type input "[PERSON_NAME]"
click at [1237, 475] on button "Search" at bounding box center [1227, 489] width 111 height 37
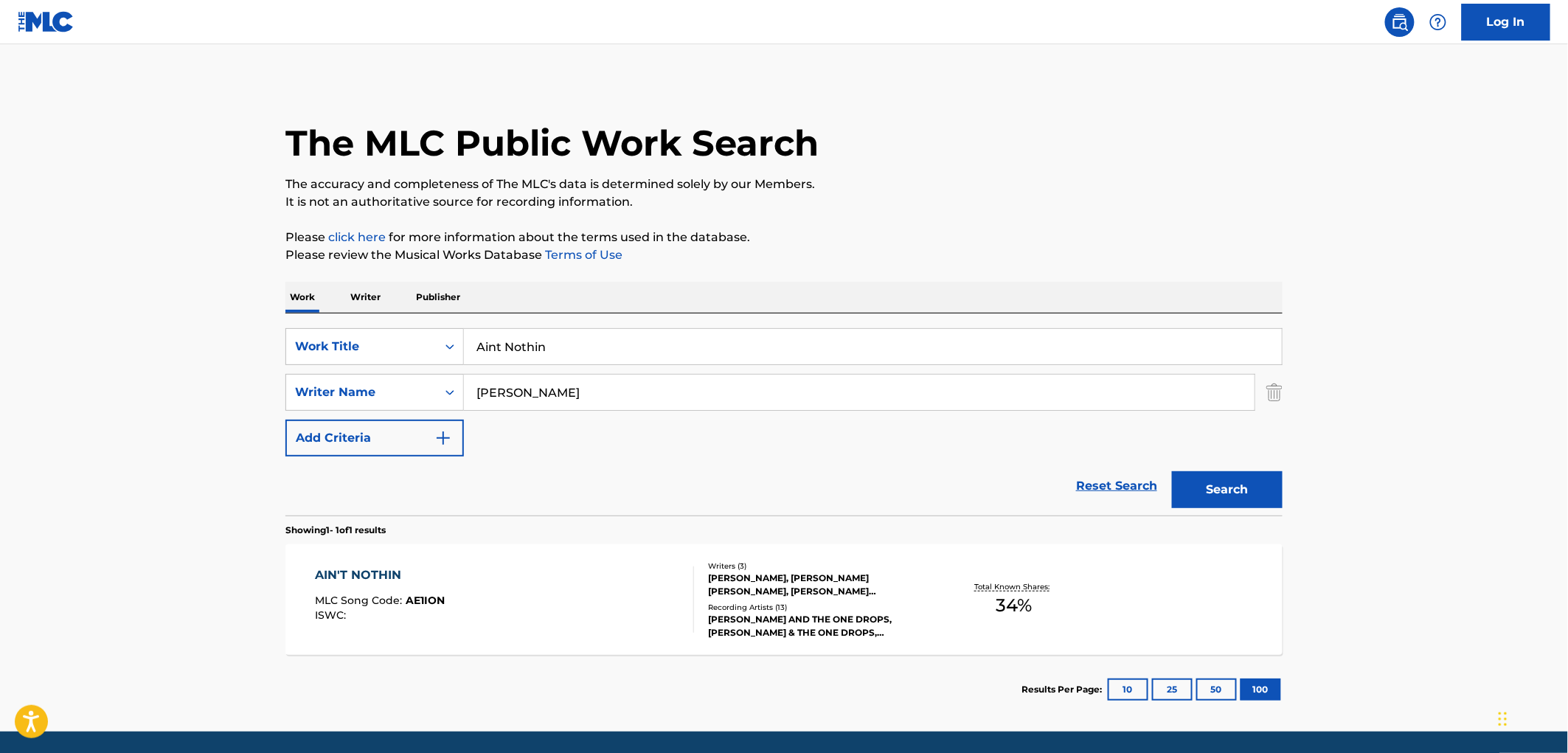
click at [811, 573] on div "[PERSON_NAME], [PERSON_NAME] [PERSON_NAME], [PERSON_NAME] [PERSON_NAME]" at bounding box center [820, 585] width 223 height 27
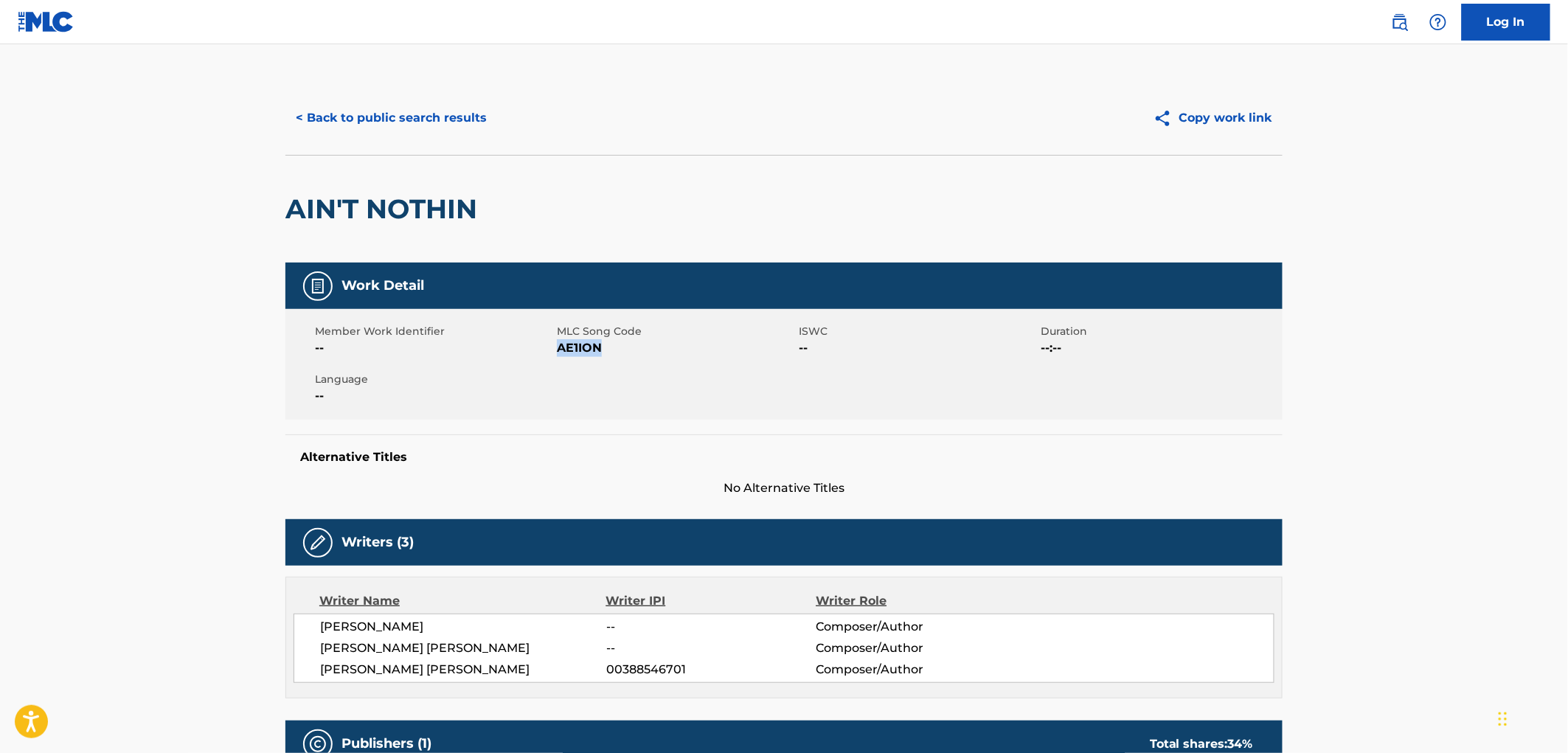
drag, startPoint x: 607, startPoint y: 350, endPoint x: 556, endPoint y: 347, distance: 51.1
click at [557, 347] on span "AE1ION" at bounding box center [676, 348] width 238 height 17
copy span "AE1ION"
click at [445, 120] on button "< Back to public search results" at bounding box center [391, 118] width 211 height 37
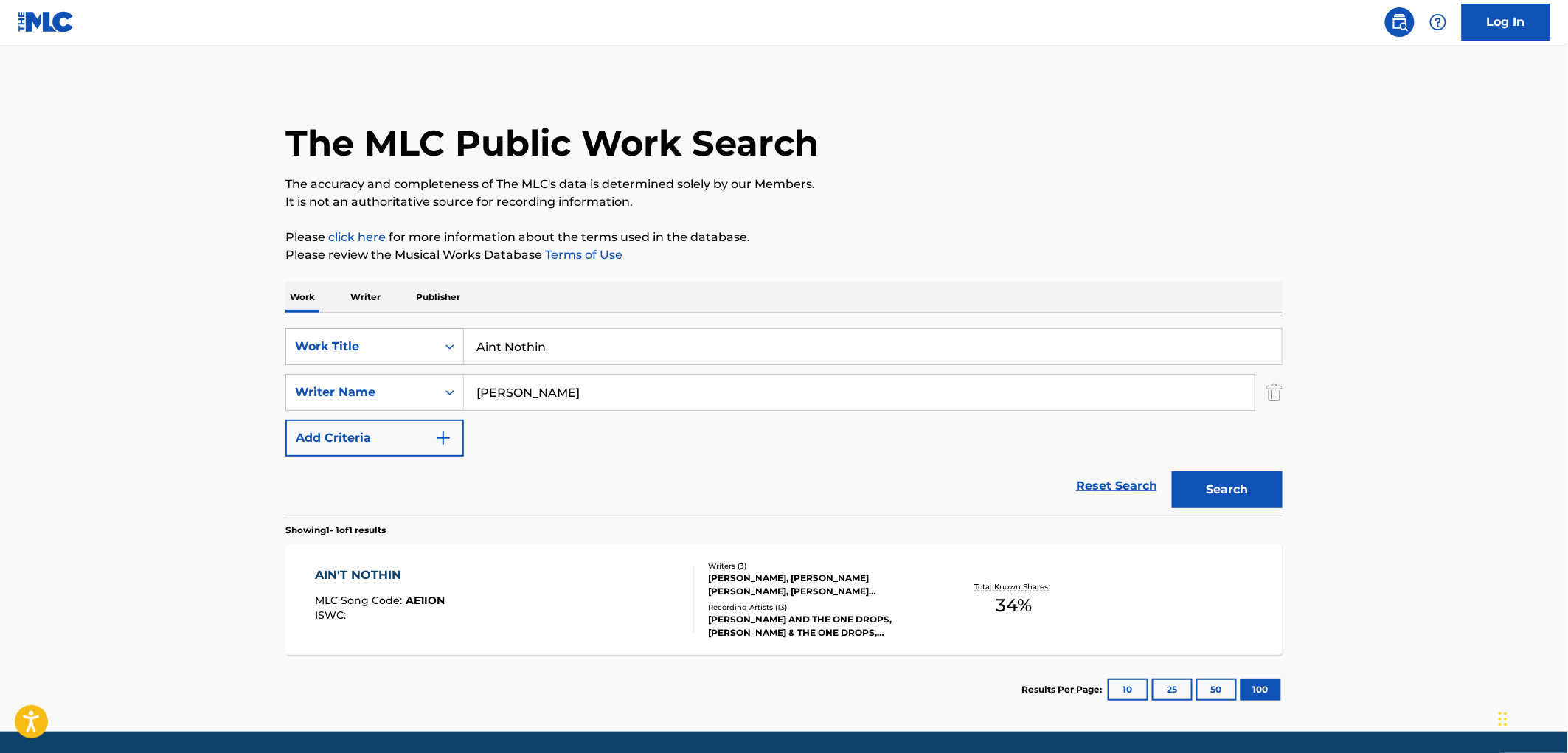
drag, startPoint x: 542, startPoint y: 335, endPoint x: 422, endPoint y: 340, distance: 120.1
click at [415, 337] on div "SearchWithCriteriaae84521e-24fc-4cde-880b-b125fc63fd81 Work Title Aint Nothin" at bounding box center [784, 347] width 997 height 37
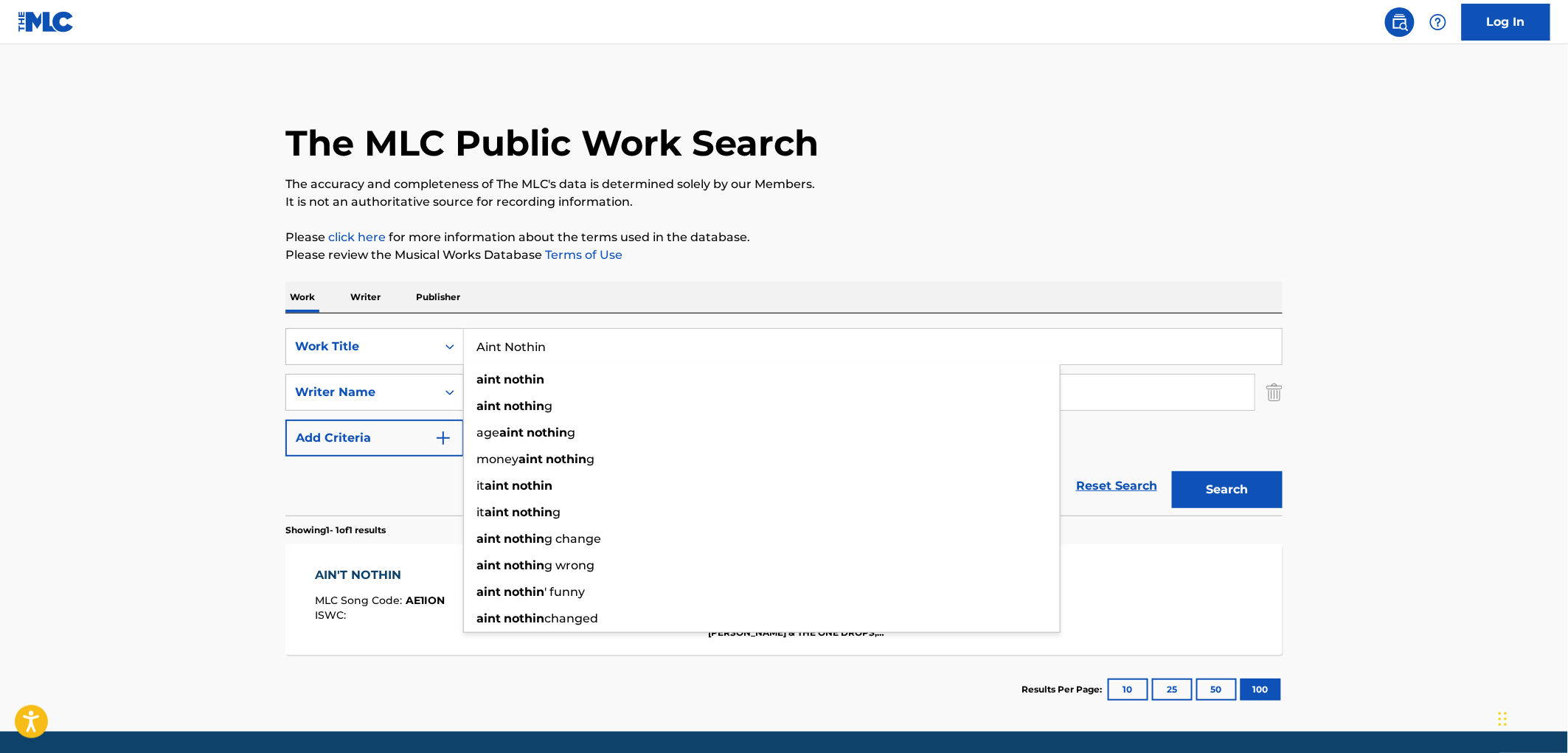
paste input "Your Songs Have No Form"
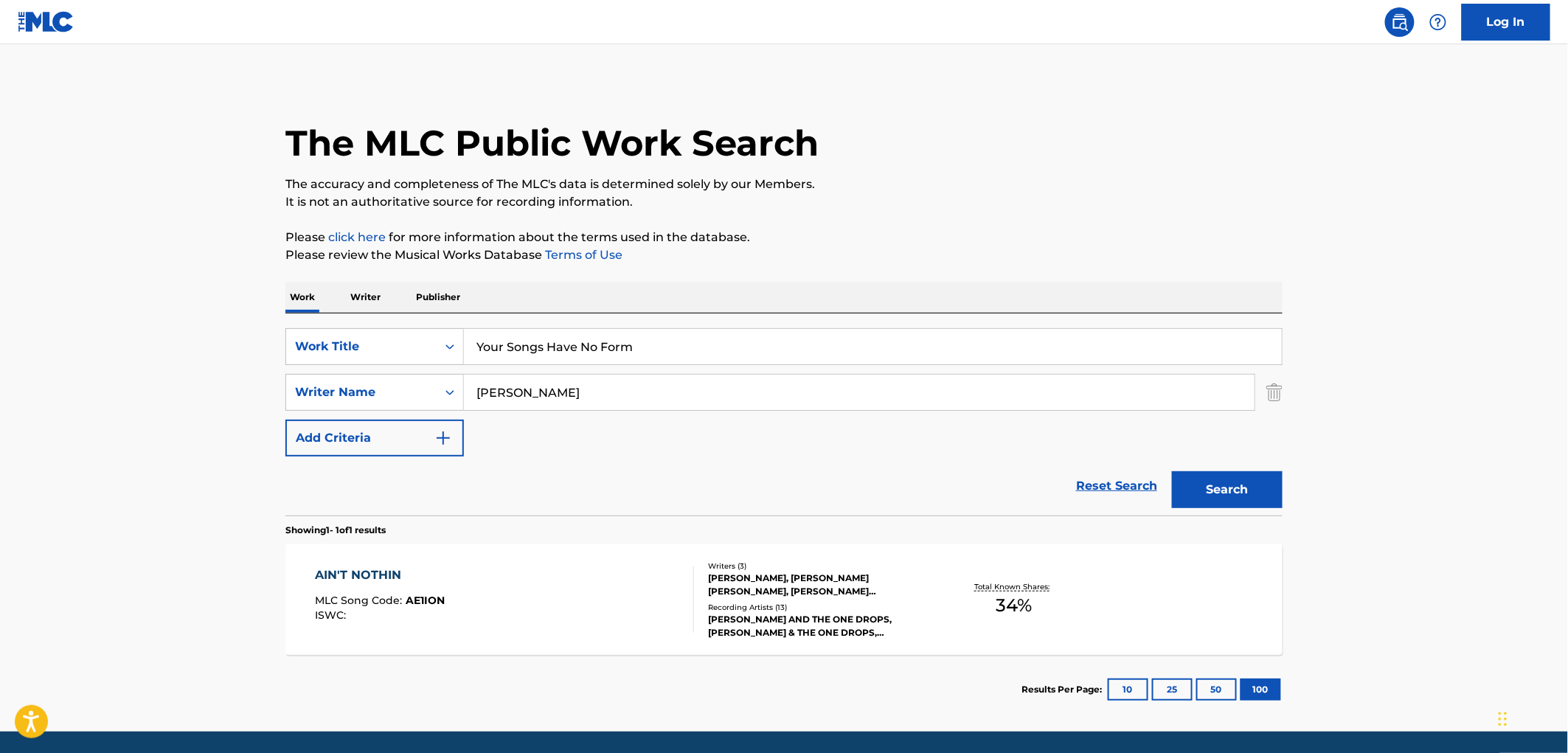
type input "Your Songs Have No Form"
drag, startPoint x: 734, startPoint y: 264, endPoint x: 662, endPoint y: 333, distance: 99.7
click at [733, 264] on div "The MLC Public Work Search The accuracy and completeness of The MLC's data is d…" at bounding box center [784, 403] width 1033 height 643
drag, startPoint x: 564, startPoint y: 393, endPoint x: 306, endPoint y: 395, distance: 258.0
click at [335, 393] on div "SearchWithCriteria13d66d4f-69cb-426d-a4bd-d914349395b7 Writer Name [PERSON_NAME]" at bounding box center [784, 393] width 997 height 37
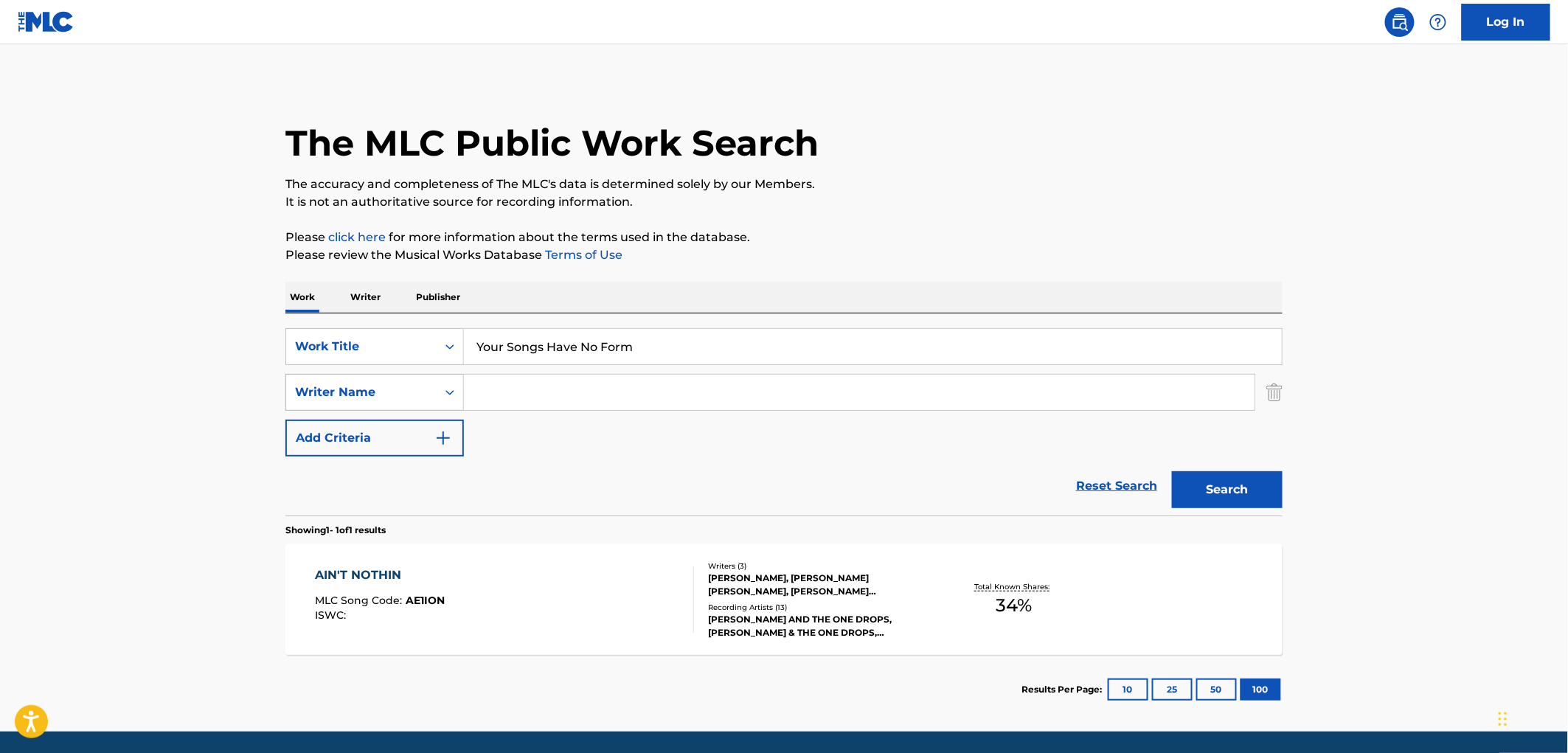
click at [1172, 471] on button "Search" at bounding box center [1227, 489] width 111 height 37
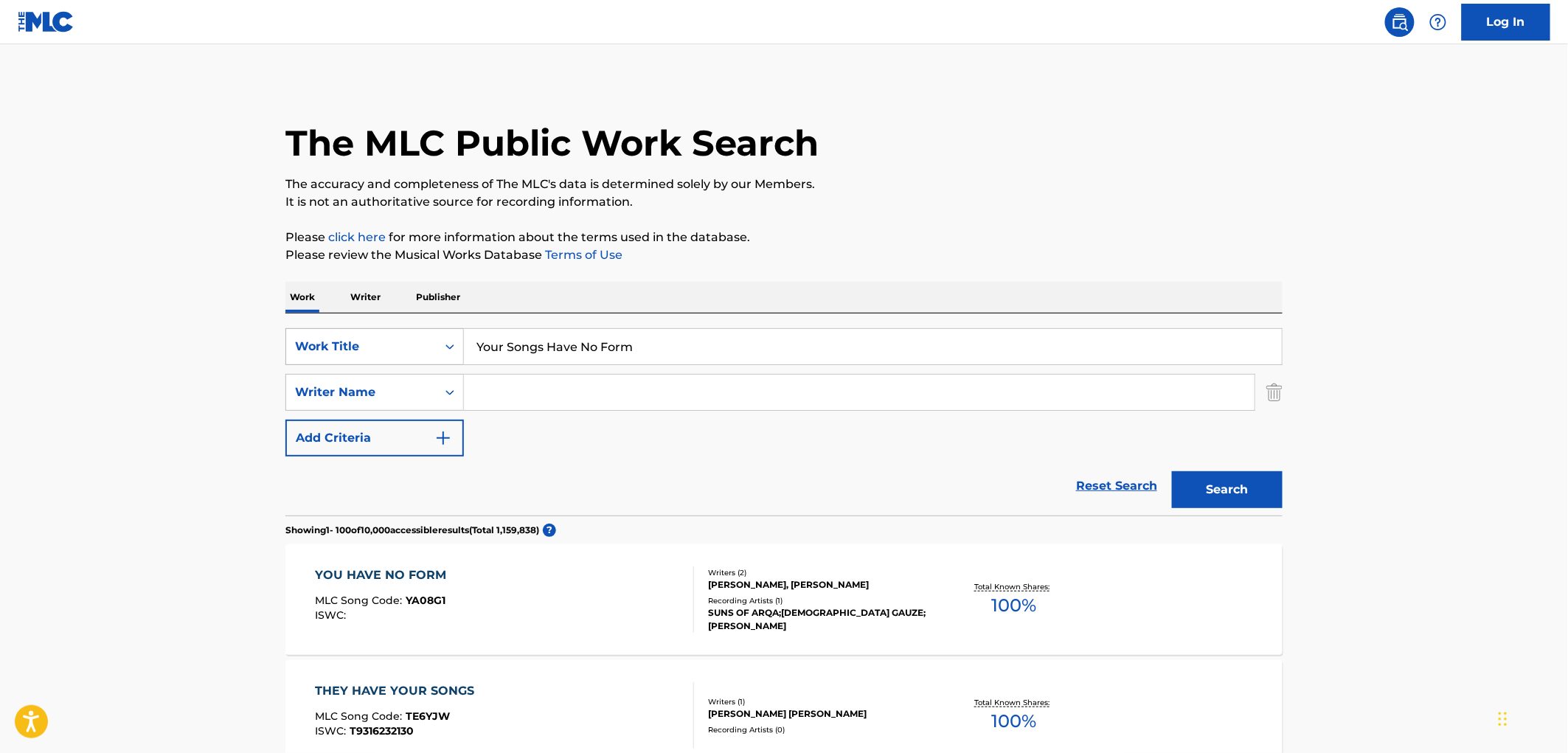
drag, startPoint x: 646, startPoint y: 339, endPoint x: 360, endPoint y: 338, distance: 286.0
click at [352, 336] on div "SearchWithCriteriaae84521e-24fc-4cde-880b-b125fc63fd81 Work Title Your Songs Ha…" at bounding box center [784, 347] width 997 height 37
paste input "Dead Leaves"
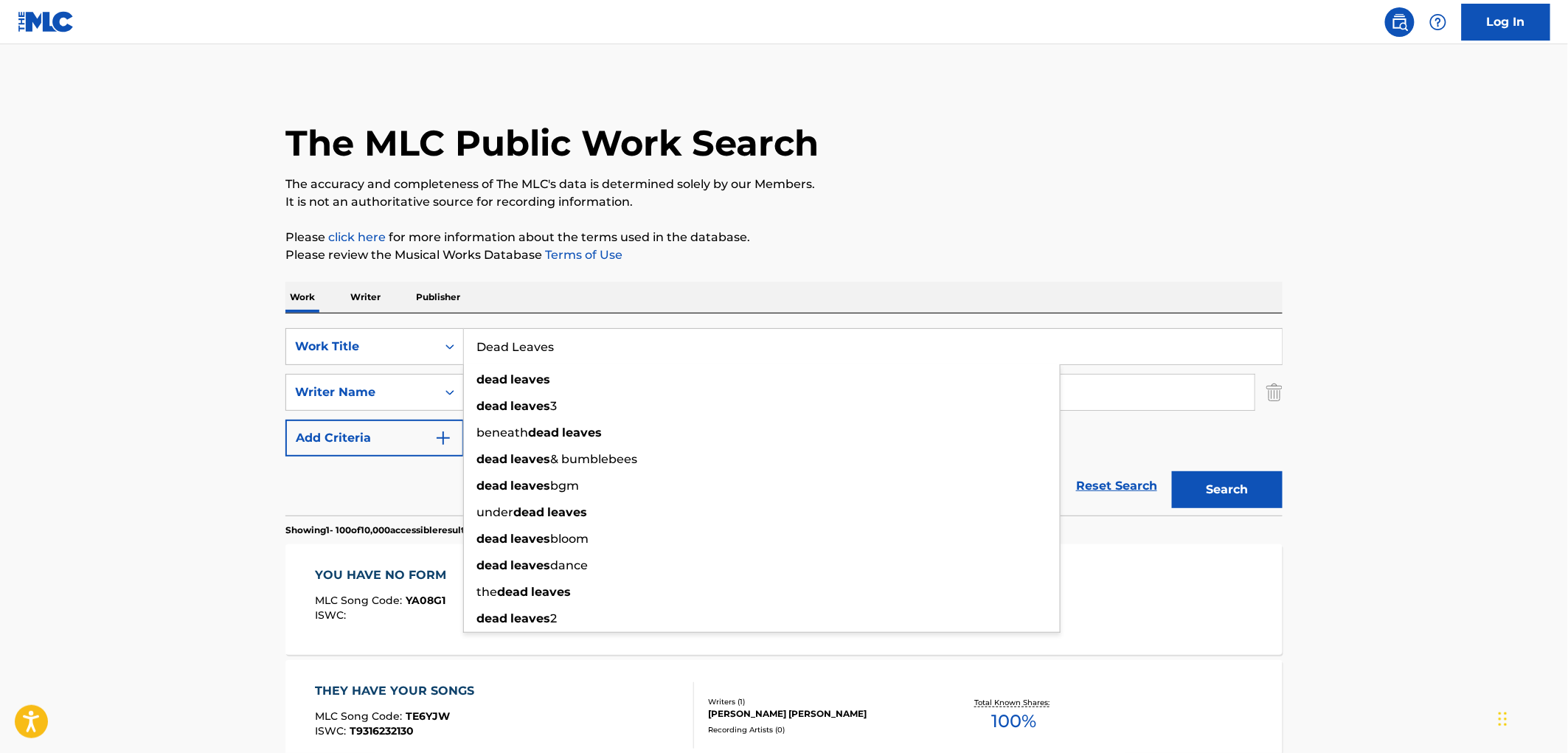
click at [1227, 497] on button "Search" at bounding box center [1227, 489] width 111 height 37
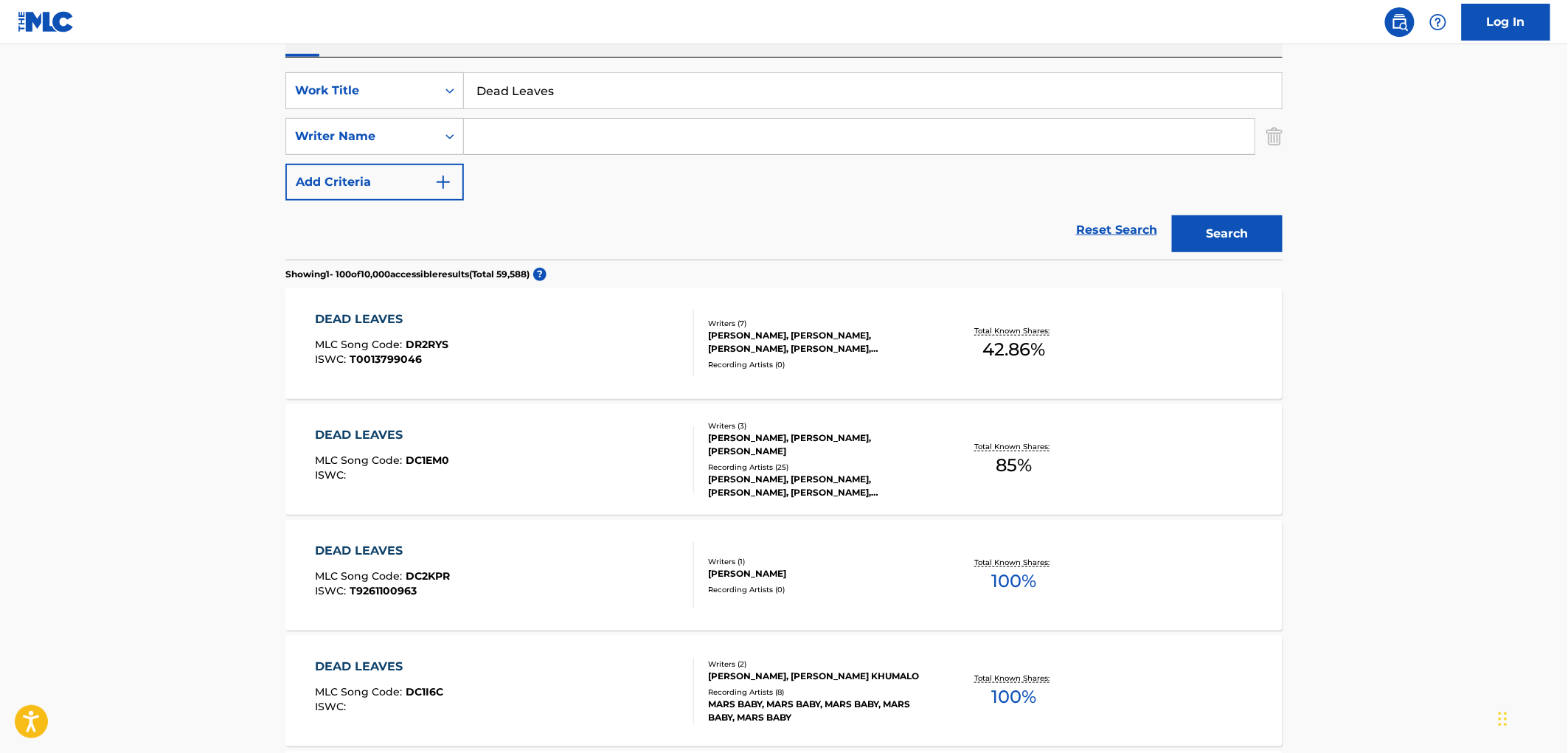
scroll to position [164, 0]
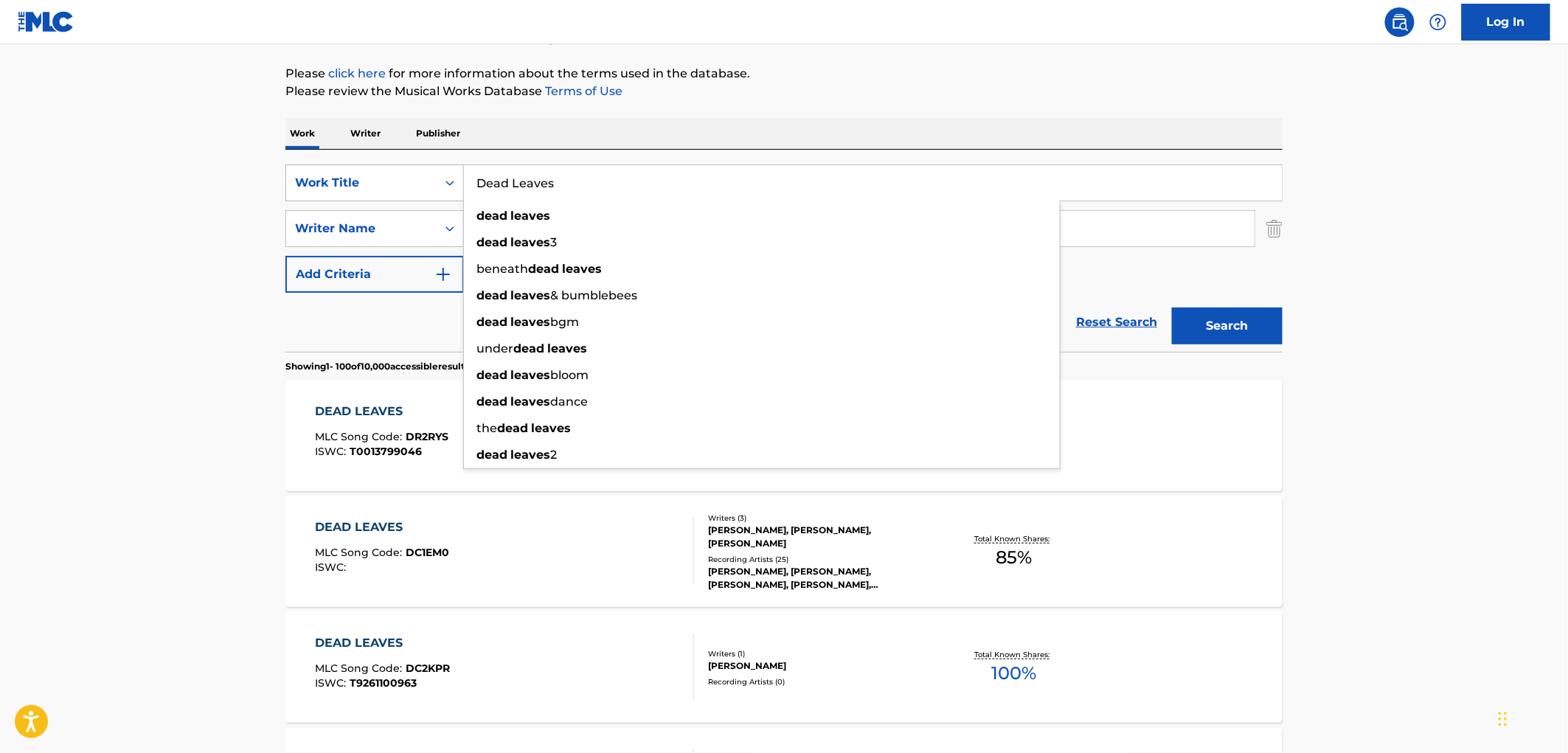
drag, startPoint x: 569, startPoint y: 186, endPoint x: 401, endPoint y: 187, distance: 168.0
click at [397, 183] on div "SearchWithCriteriaae84521e-24fc-4cde-880b-b125fc63fd81 Work Title Dead Leaves d…" at bounding box center [784, 183] width 997 height 37
paste input "Concreat Jungle"
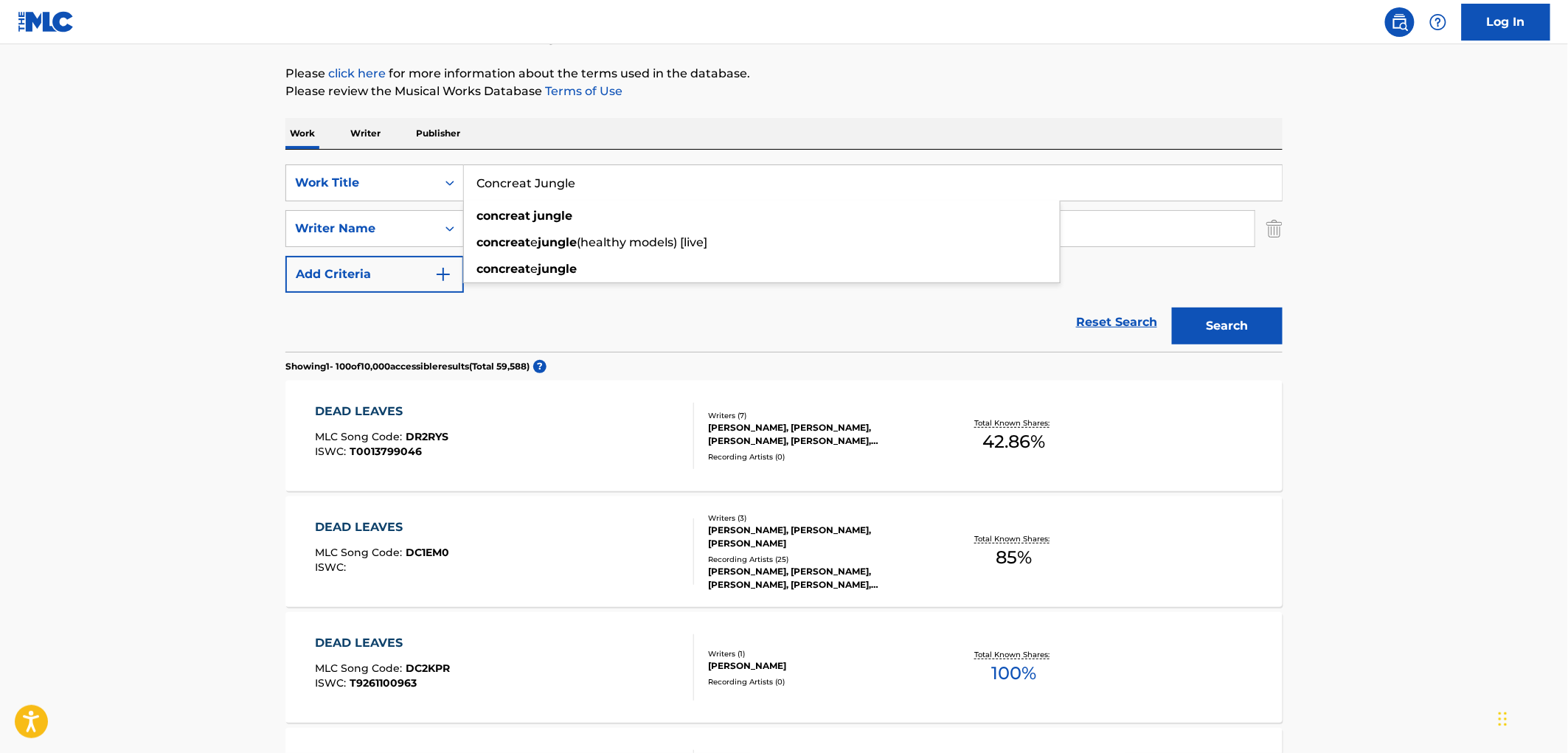
click at [1193, 328] on button "Search" at bounding box center [1227, 326] width 111 height 37
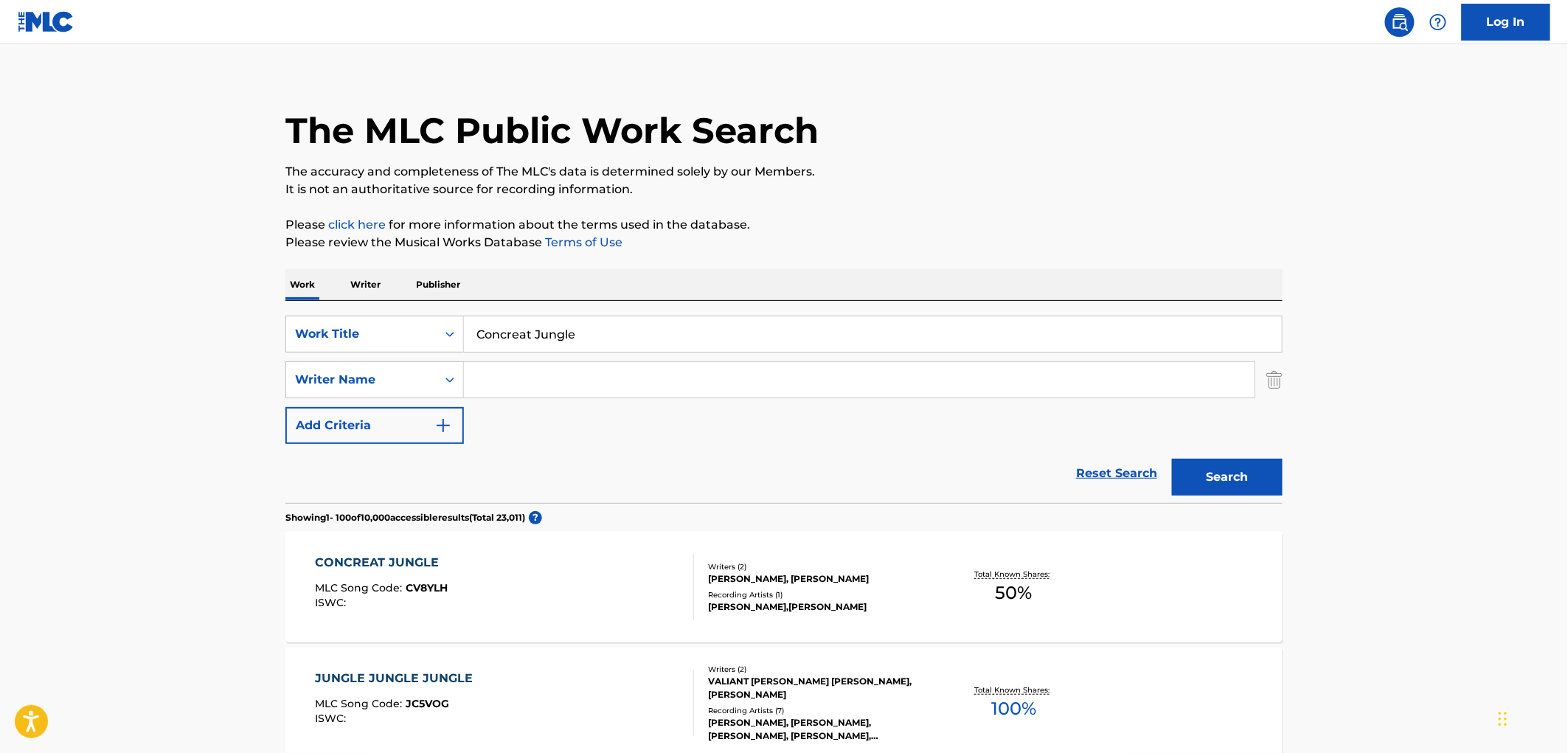
scroll to position [0, 0]
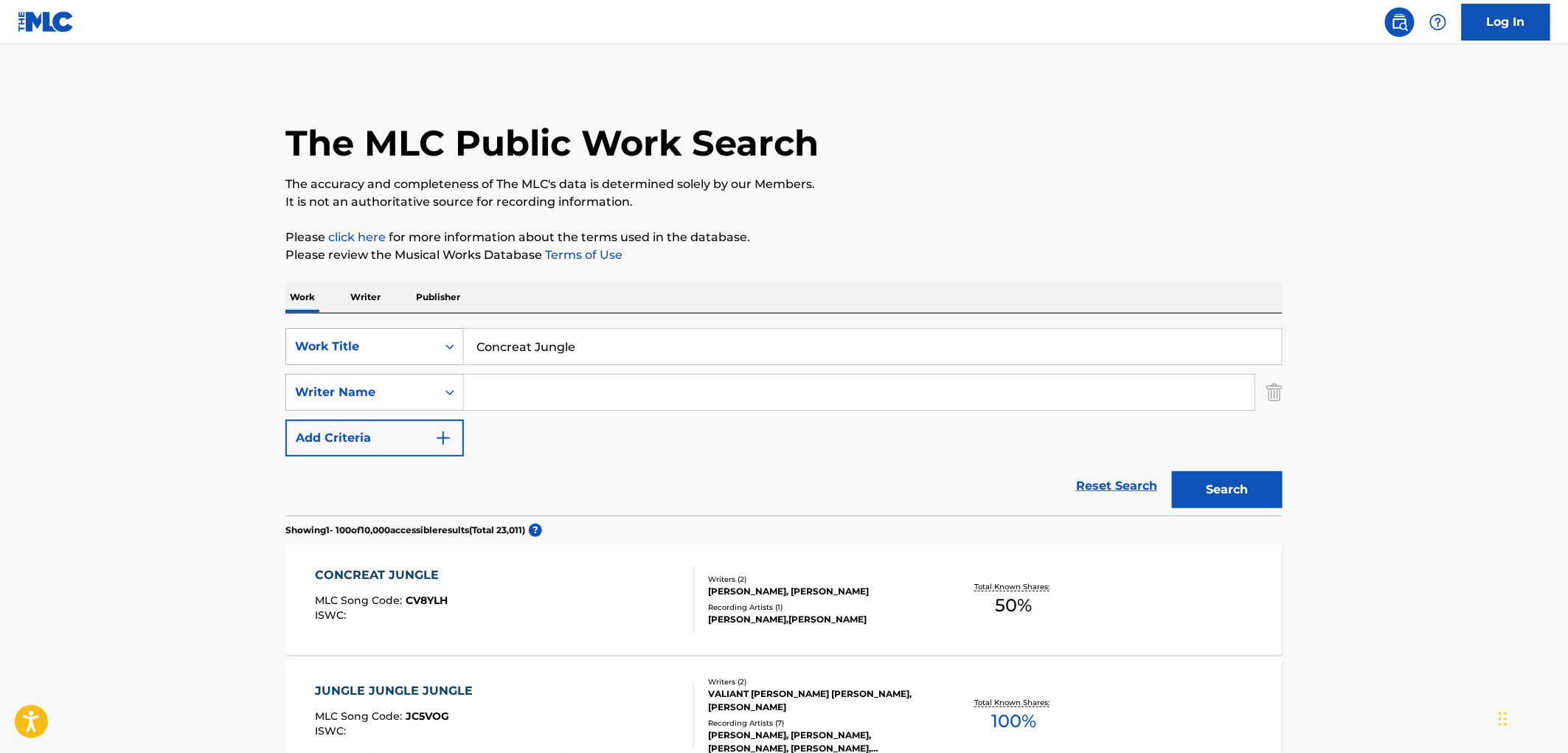
drag, startPoint x: 481, startPoint y: 351, endPoint x: 448, endPoint y: 352, distance: 33.0
click at [433, 351] on div "SearchWithCriteriaae84521e-24fc-4cde-880b-b125fc63fd81 Work Title Concreat Jung…" at bounding box center [784, 347] width 997 height 37
paste input "FLACID"
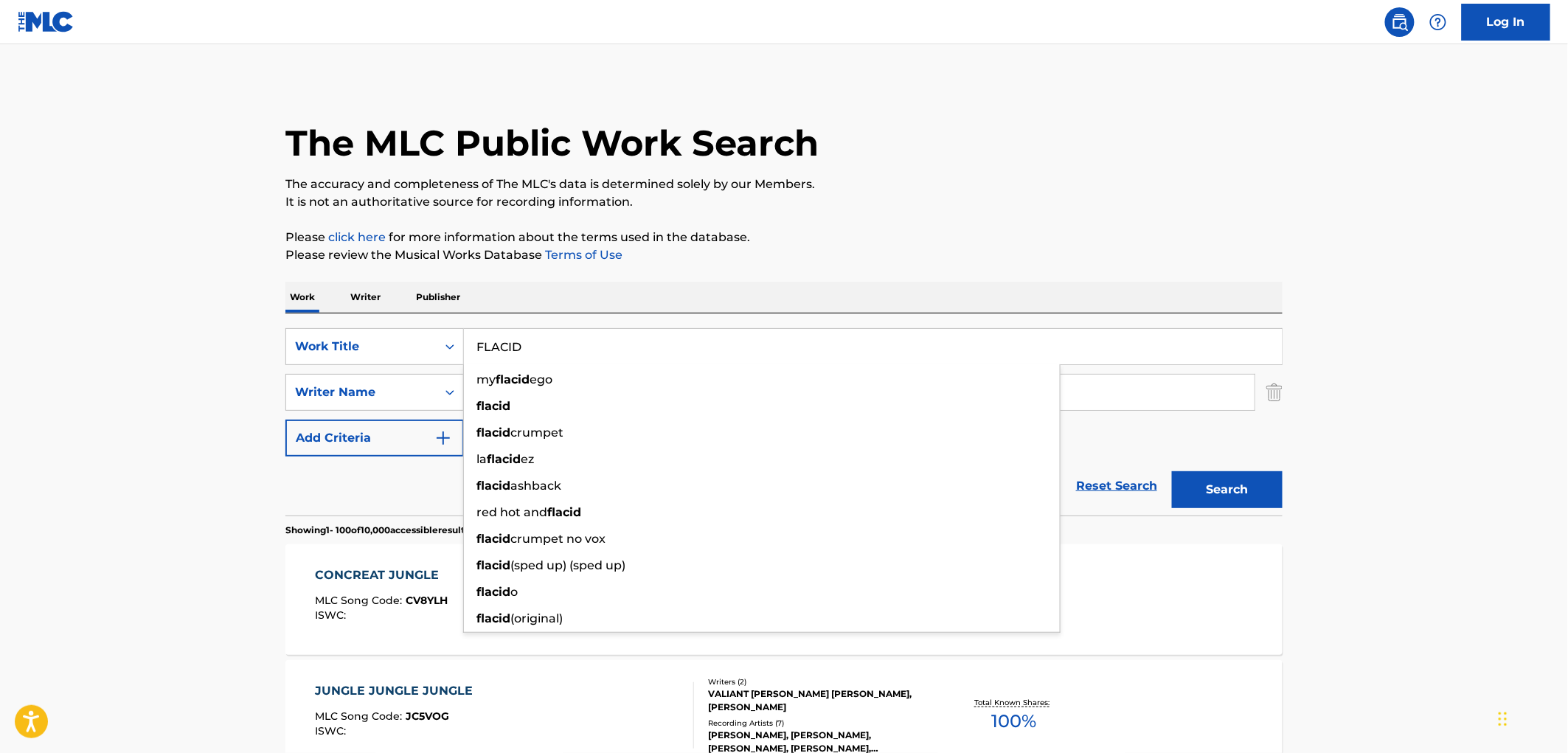
click at [958, 291] on div "Work Writer Publisher" at bounding box center [784, 297] width 997 height 31
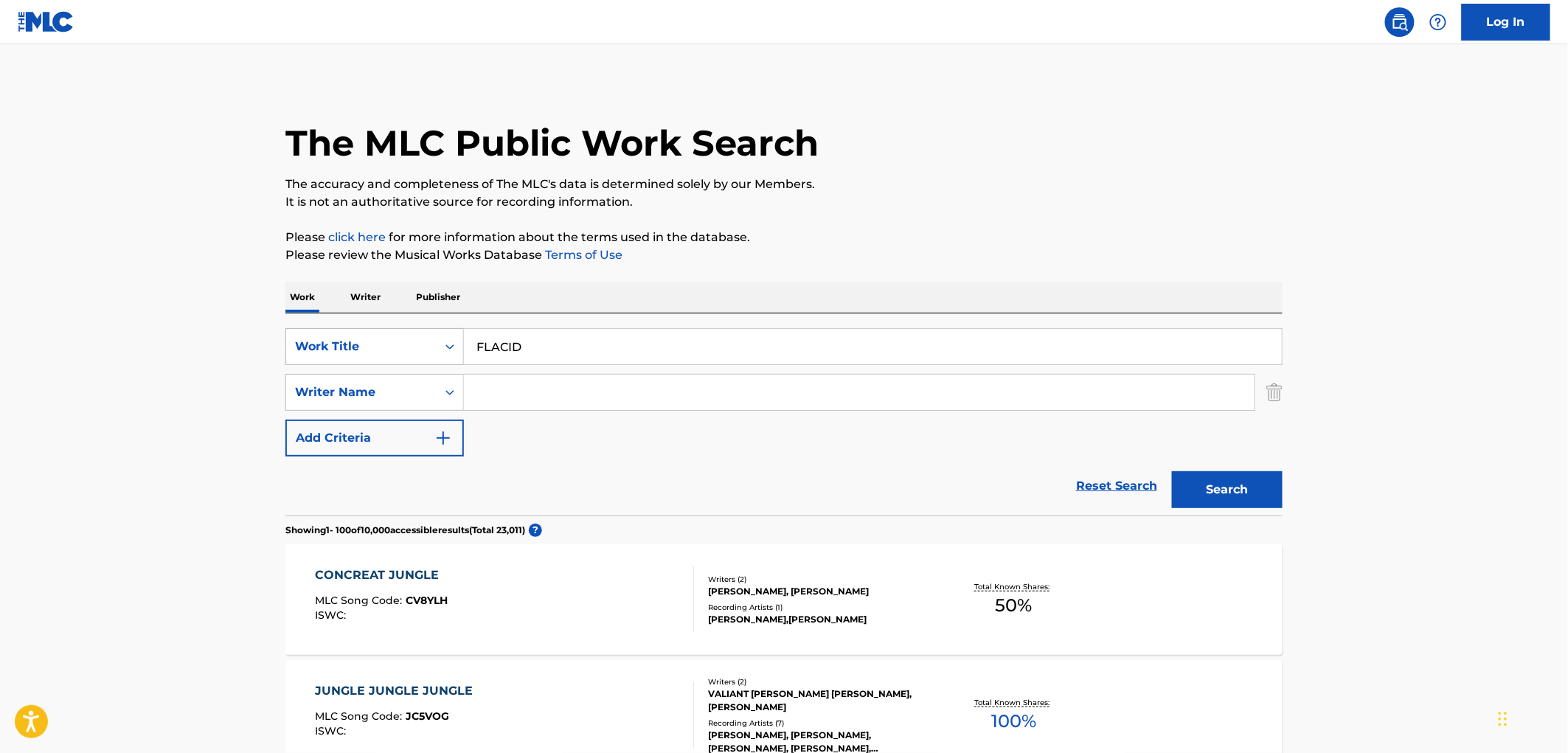
drag, startPoint x: 565, startPoint y: 349, endPoint x: 461, endPoint y: 349, distance: 104.0
click at [461, 349] on div "SearchWithCriteriaae84521e-24fc-4cde-880b-b125fc63fd81 Work Title FLACID" at bounding box center [784, 347] width 997 height 37
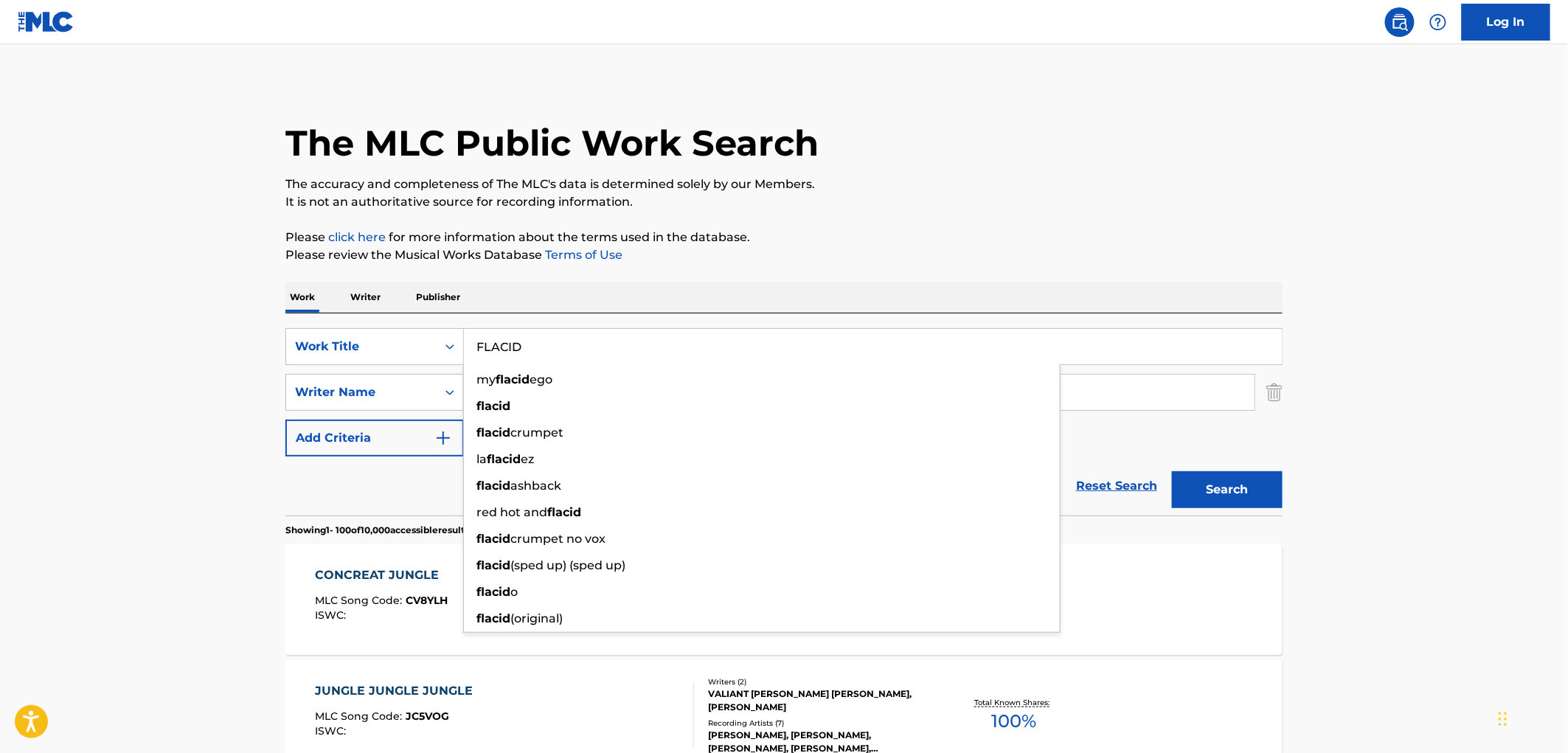
paste input "THE BONES OF BABY DOLLS"
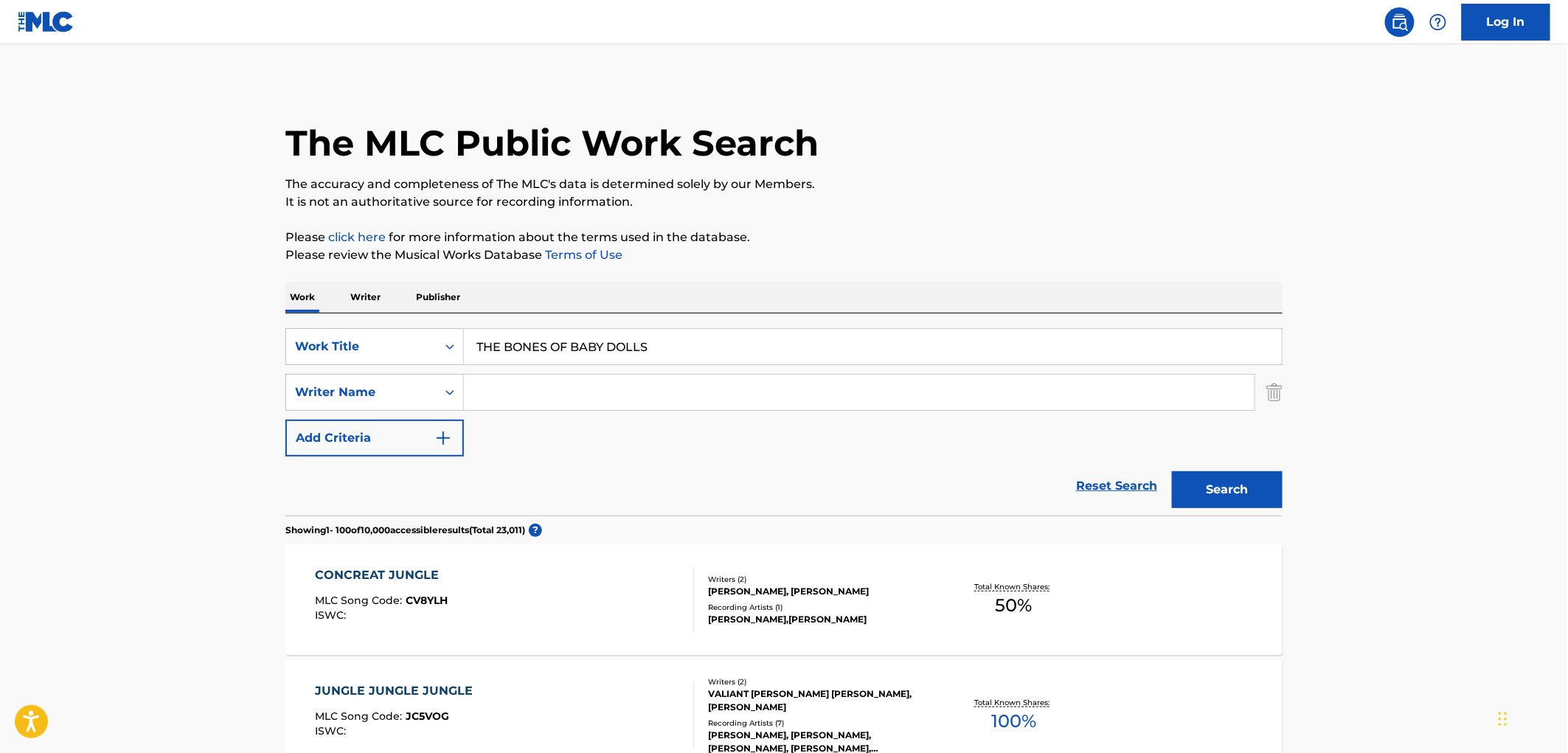
click at [1255, 493] on button "Search" at bounding box center [1227, 489] width 111 height 37
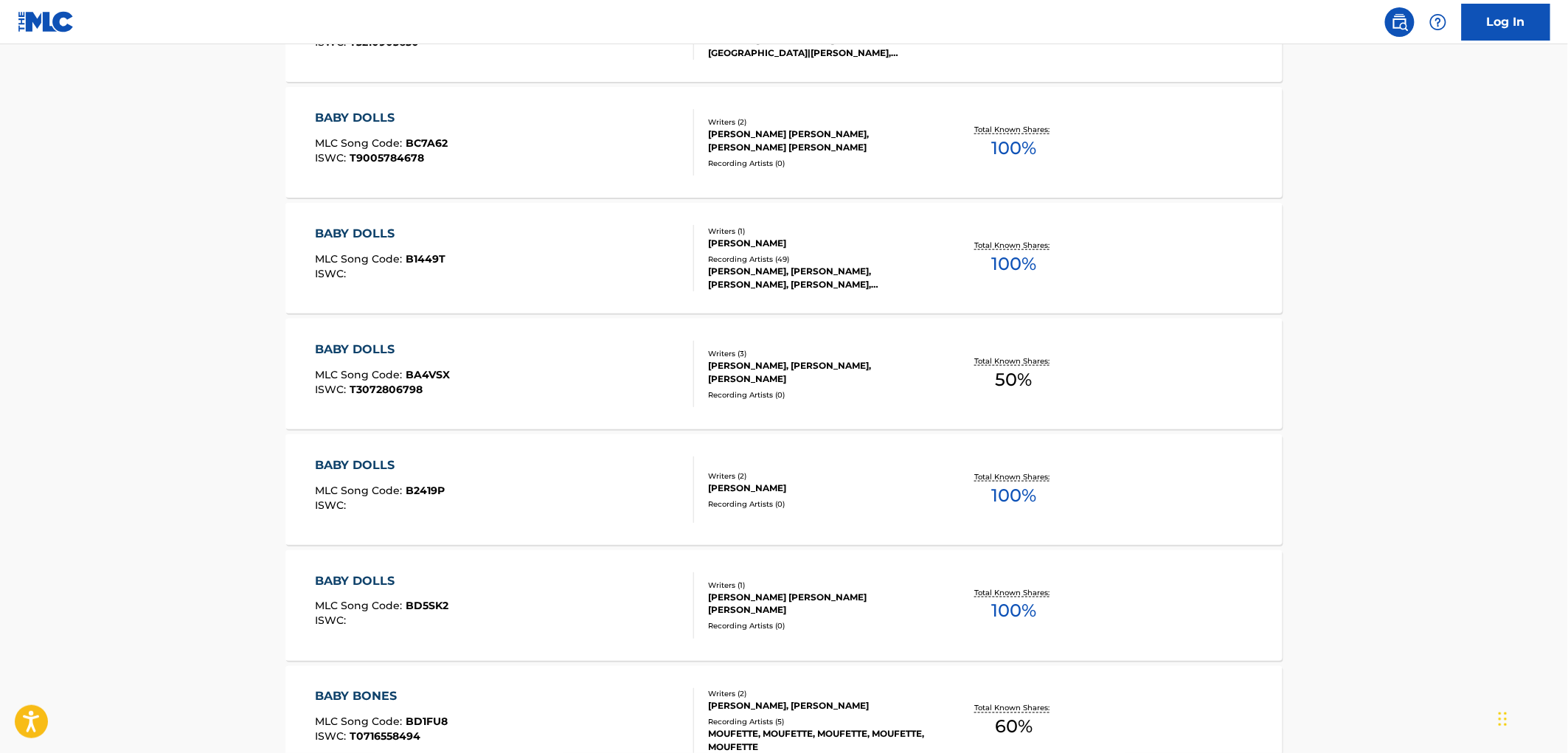
scroll to position [737, 0]
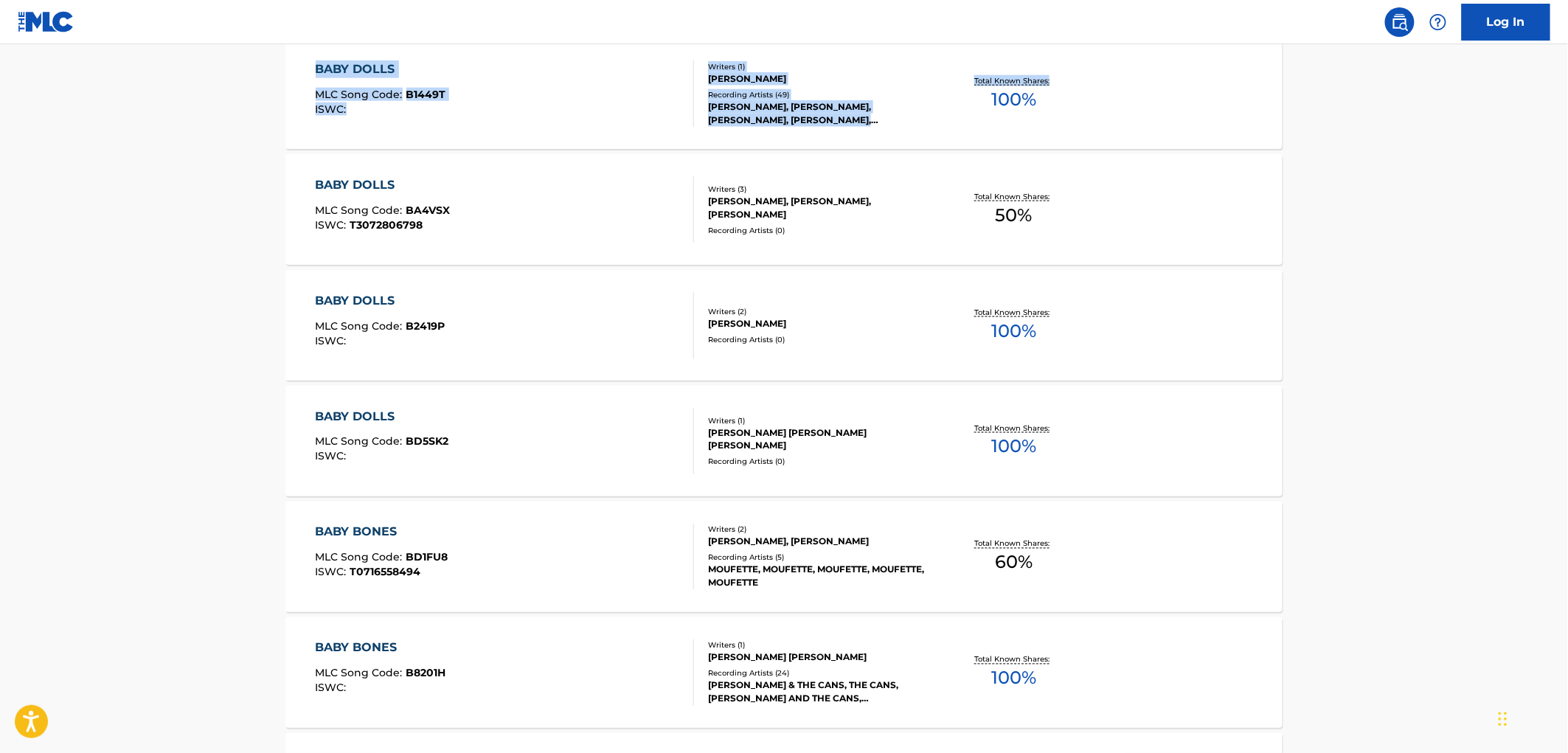
drag, startPoint x: 1567, startPoint y: 79, endPoint x: 1551, endPoint y: 5, distance: 75.7
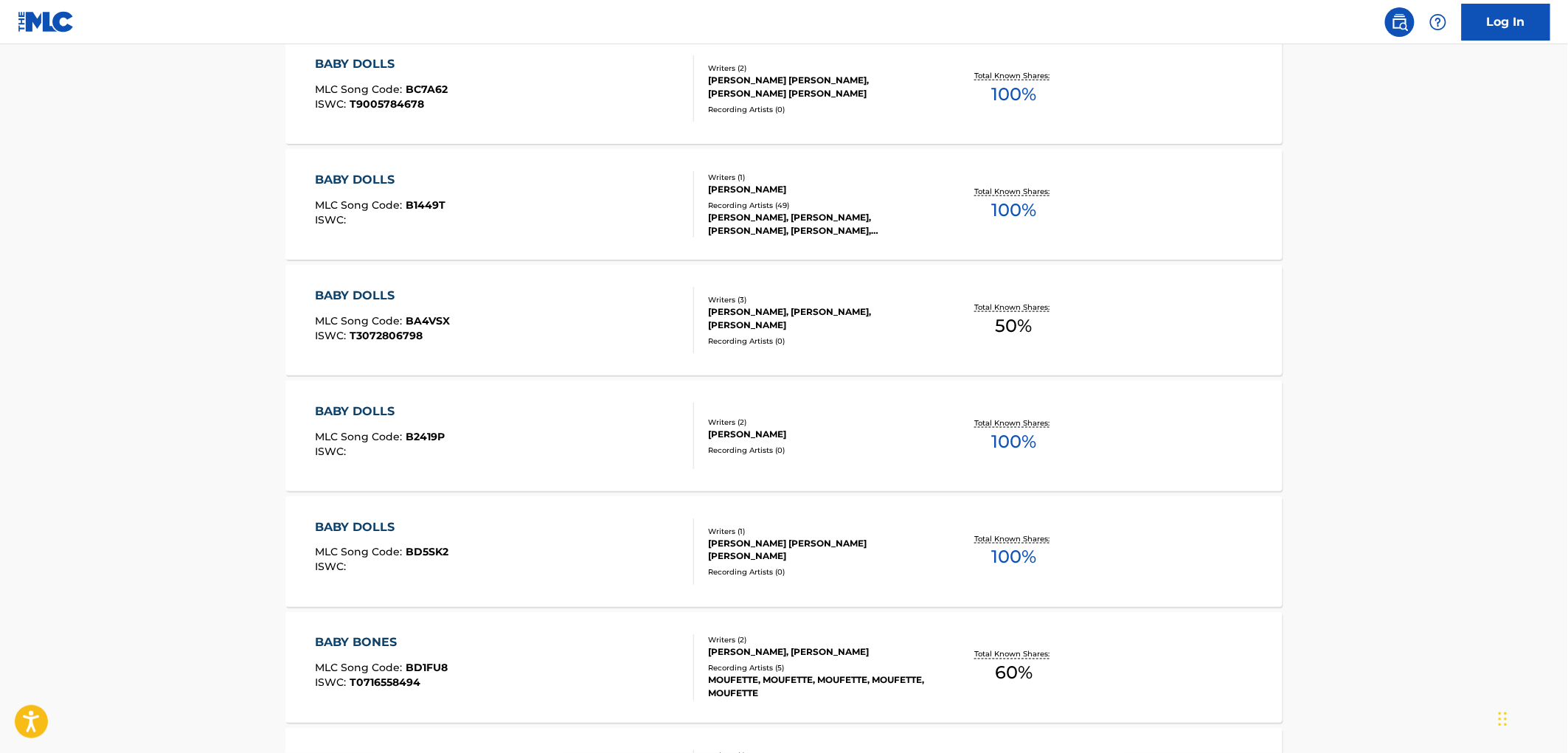
scroll to position [0, 0]
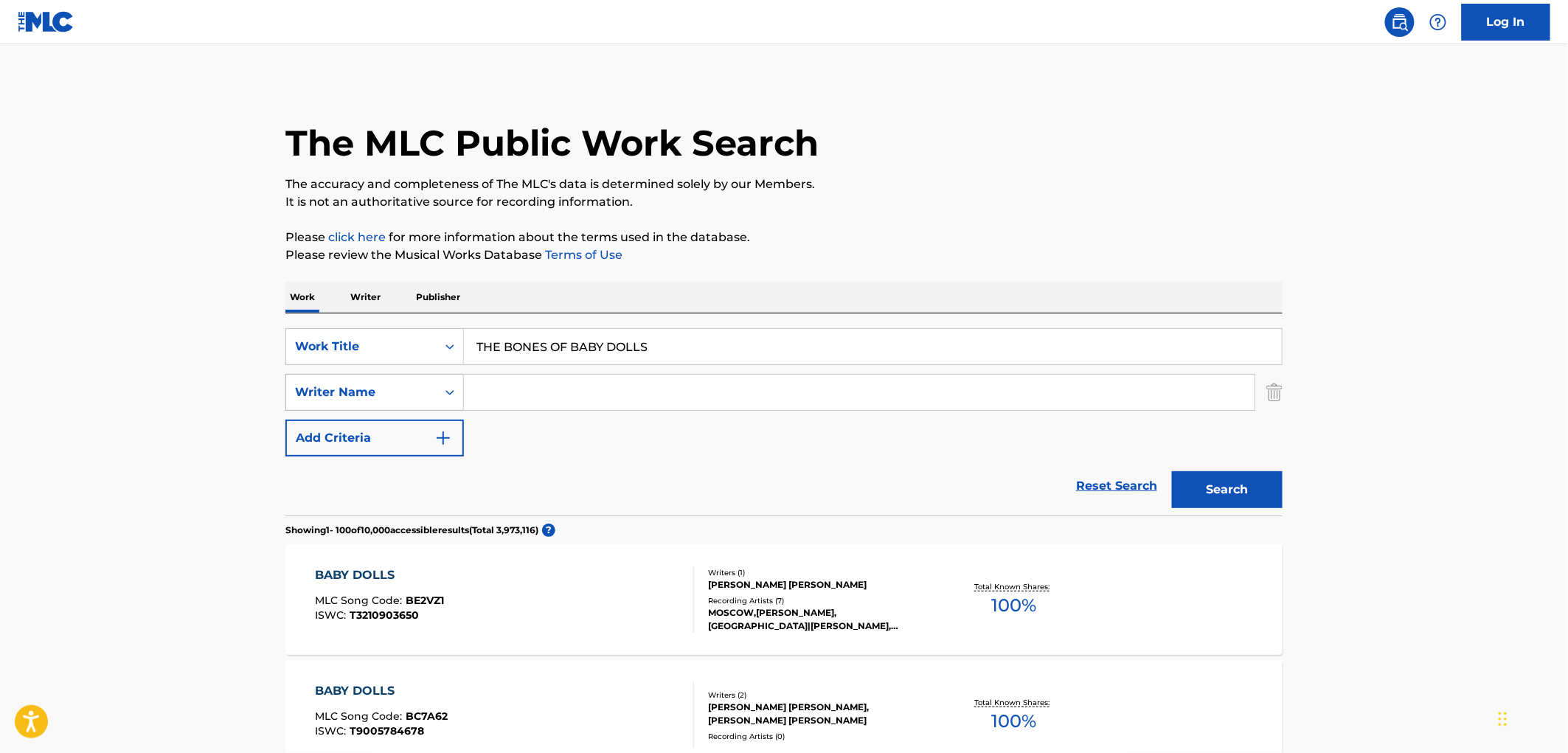
drag, startPoint x: 660, startPoint y: 348, endPoint x: 285, endPoint y: 390, distance: 377.3
click at [285, 390] on div "SearchWithCriteriaae84521e-24fc-4cde-880b-b125fc63fd81 Work Title THE BONES OF …" at bounding box center [784, 393] width 997 height 128
paste input "WHAT COLOR IS DEATH"
click at [1208, 499] on button "Search" at bounding box center [1227, 489] width 111 height 37
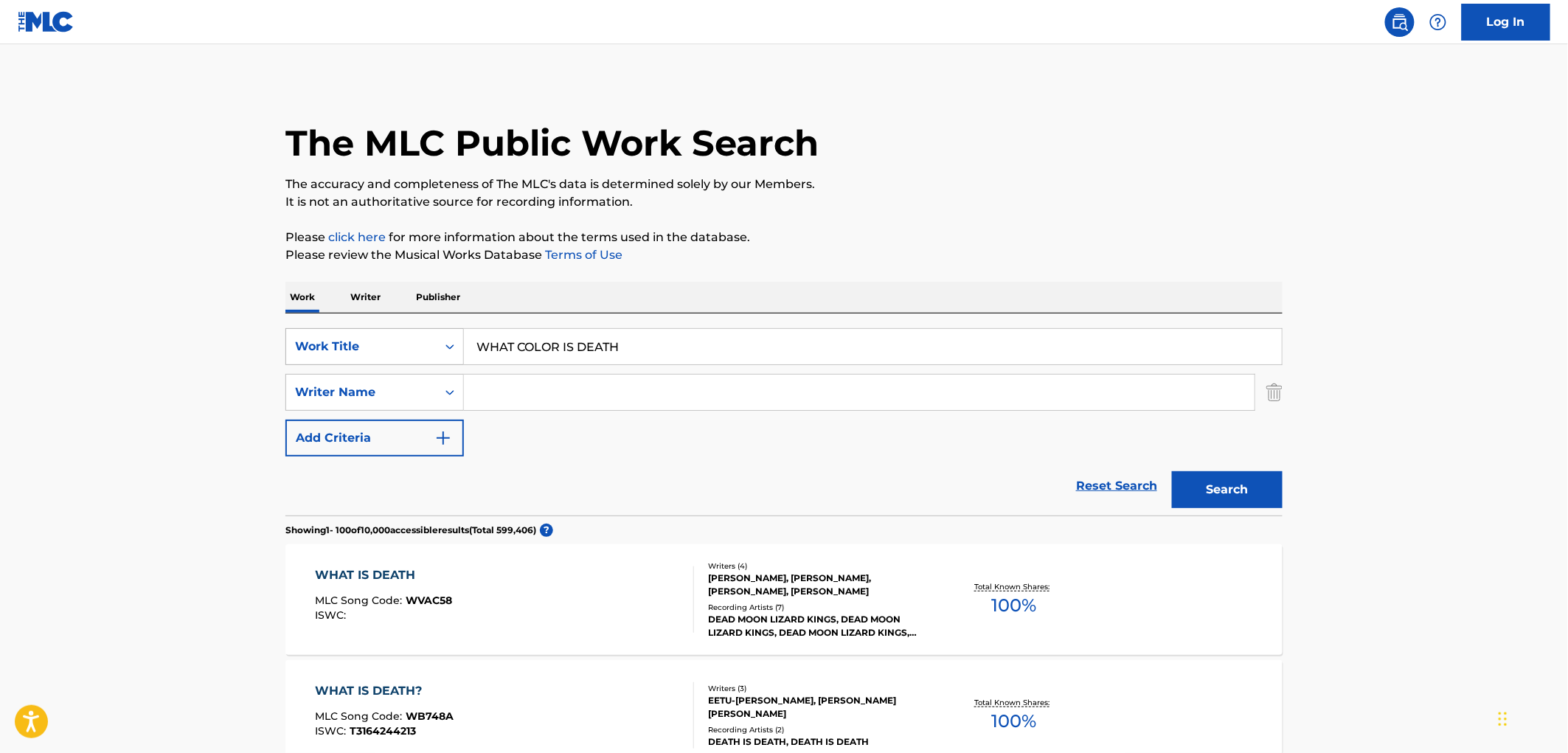
drag, startPoint x: 607, startPoint y: 340, endPoint x: 393, endPoint y: 357, distance: 214.7
click at [394, 357] on div "SearchWithCriteriaae84521e-24fc-4cde-880b-b125fc63fd81 Work Title WHAT COLOR IS…" at bounding box center [784, 347] width 997 height 37
paste input "Mind's Eye"
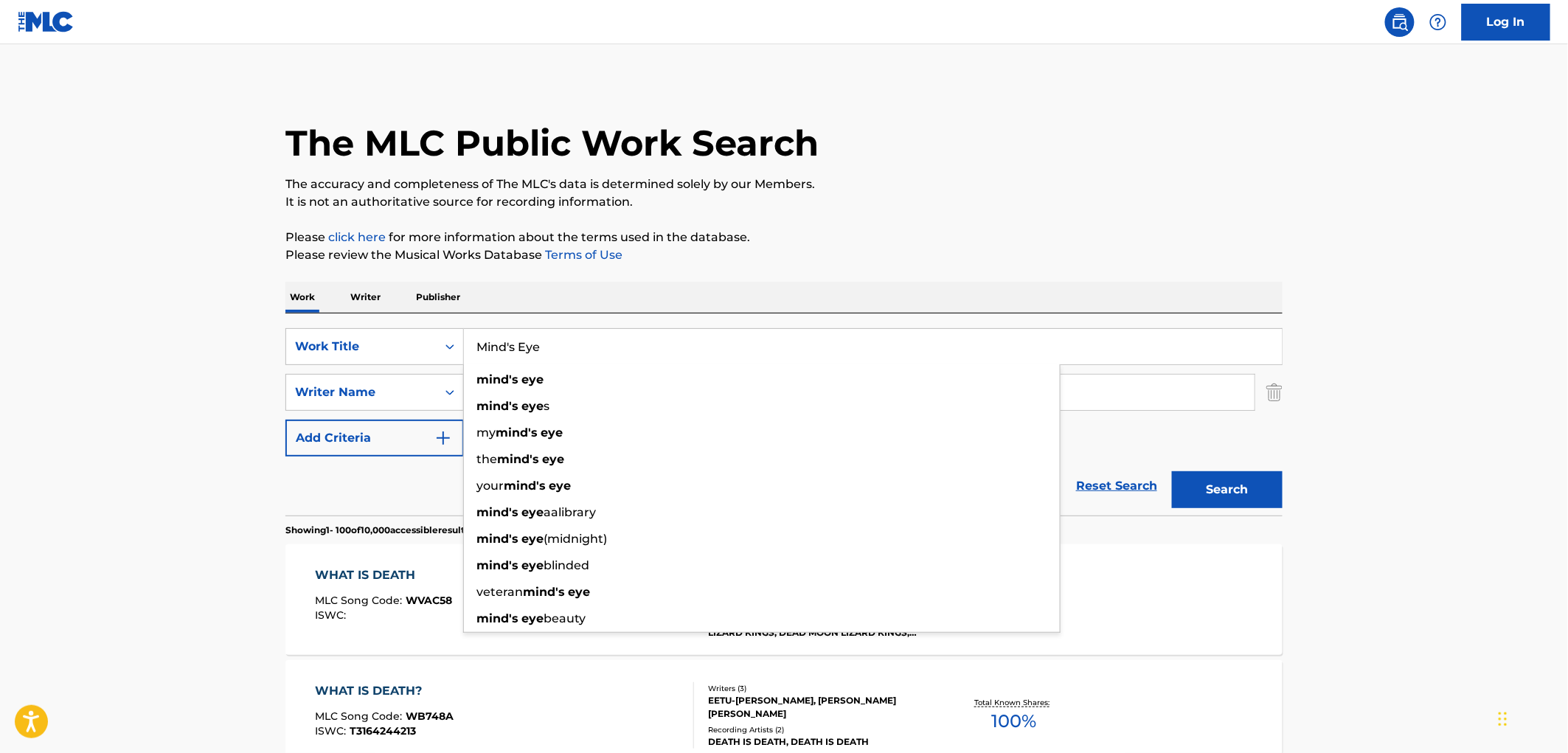
click at [1247, 486] on button "Search" at bounding box center [1227, 489] width 111 height 37
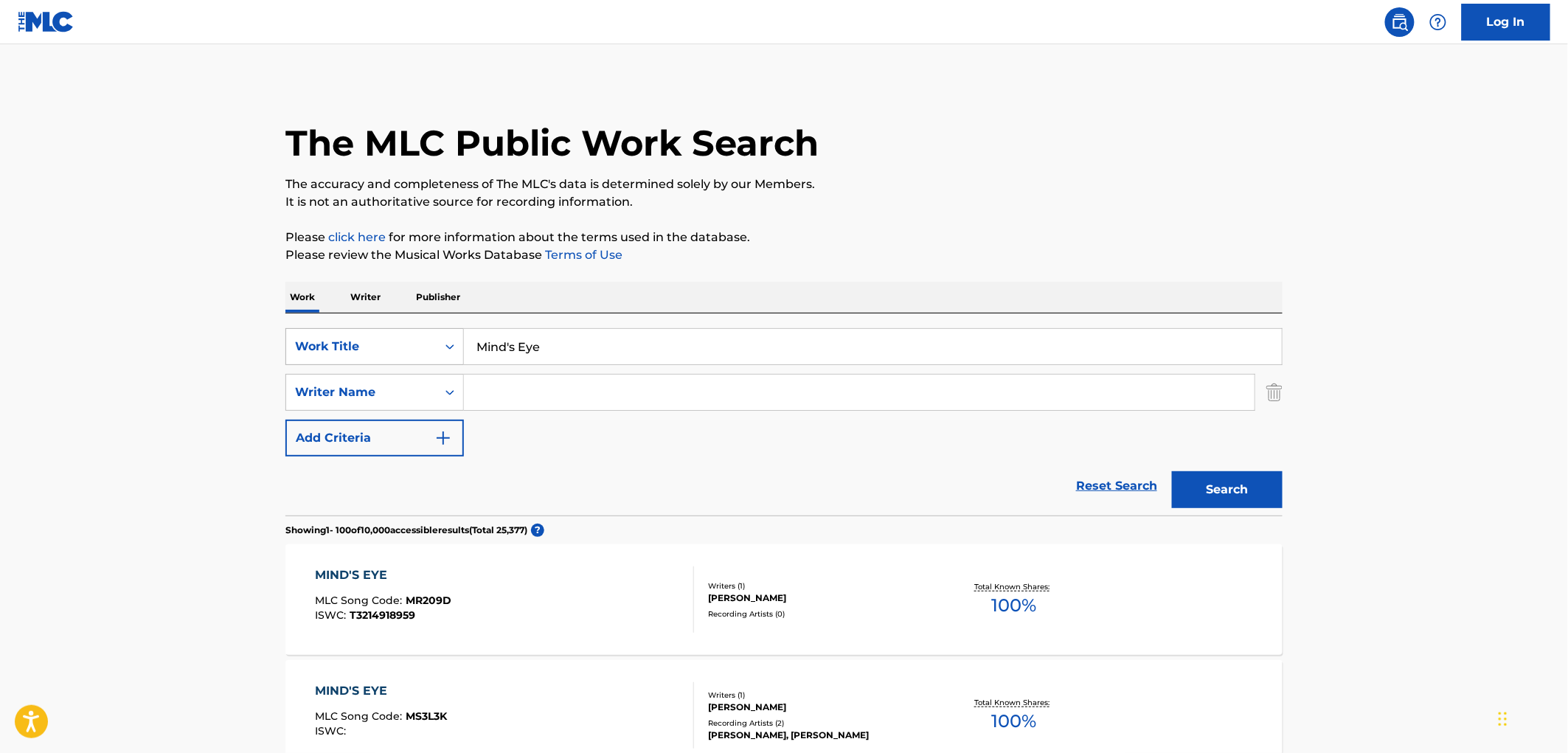
drag, startPoint x: 455, startPoint y: 332, endPoint x: 436, endPoint y: 333, distance: 19.0
click at [436, 333] on div "SearchWithCriteriaae84521e-24fc-4cde-880b-b125fc63fd81 Work Title Mind's Eye" at bounding box center [784, 347] width 997 height 37
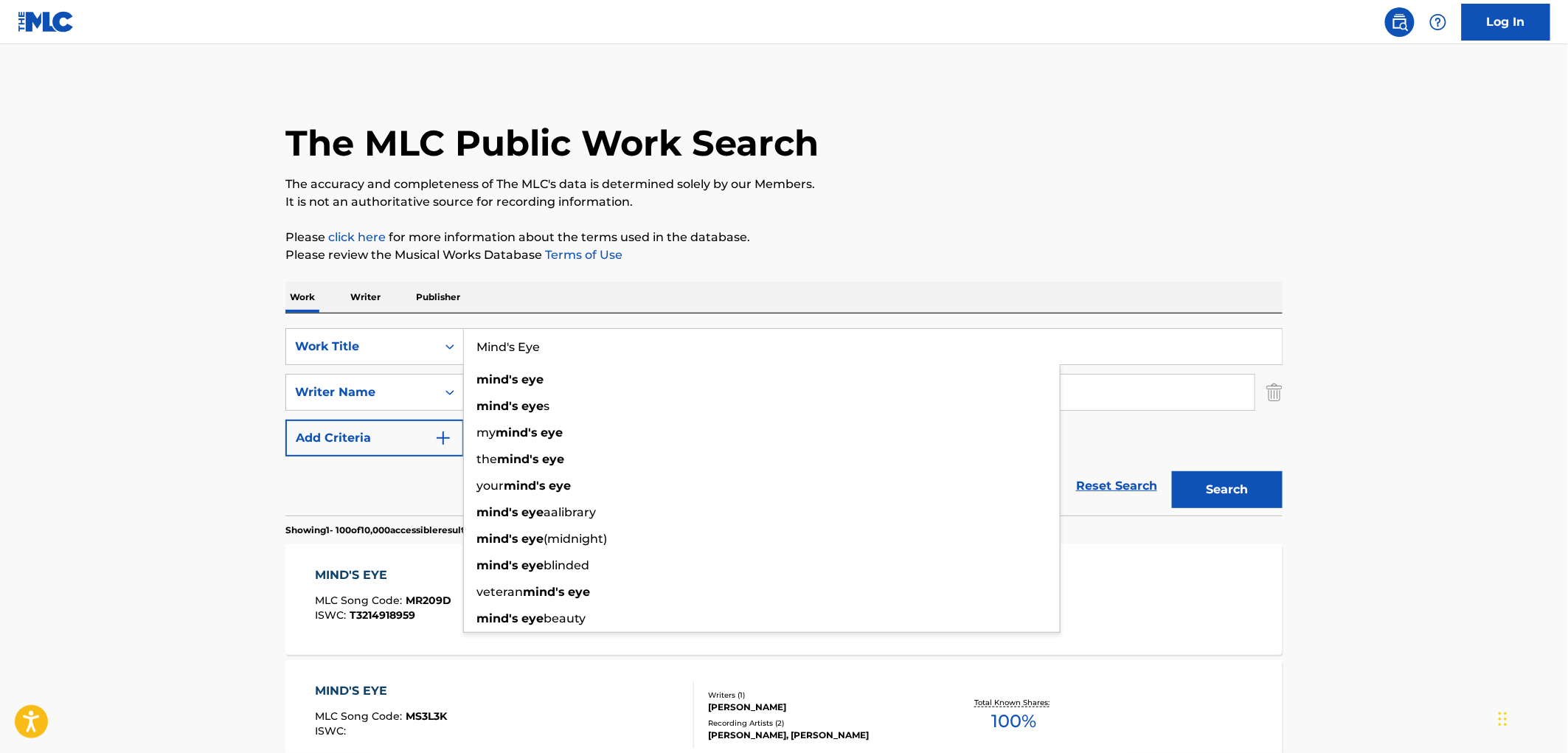
paste input "BAD VISION"
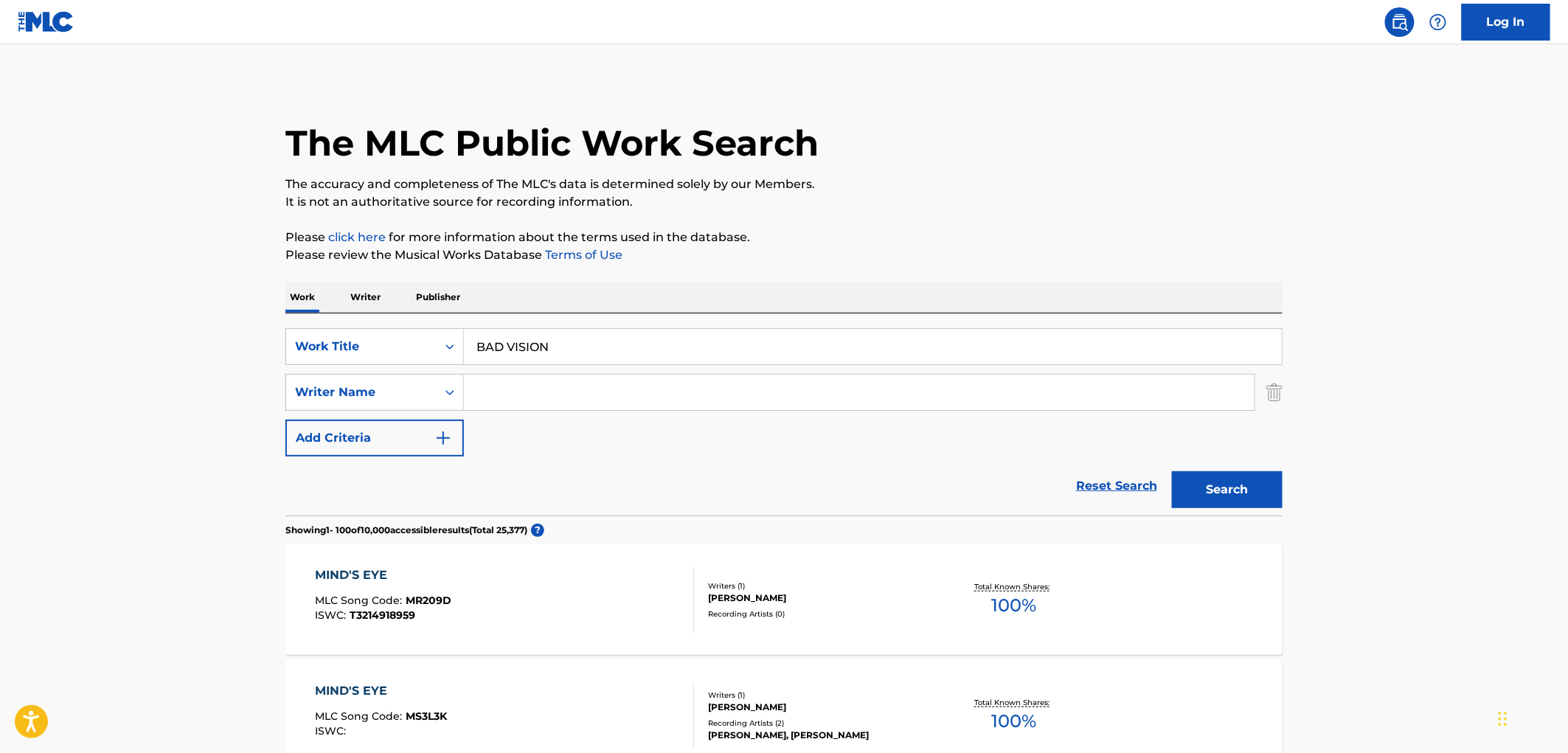
click at [1251, 491] on button "Search" at bounding box center [1227, 489] width 111 height 37
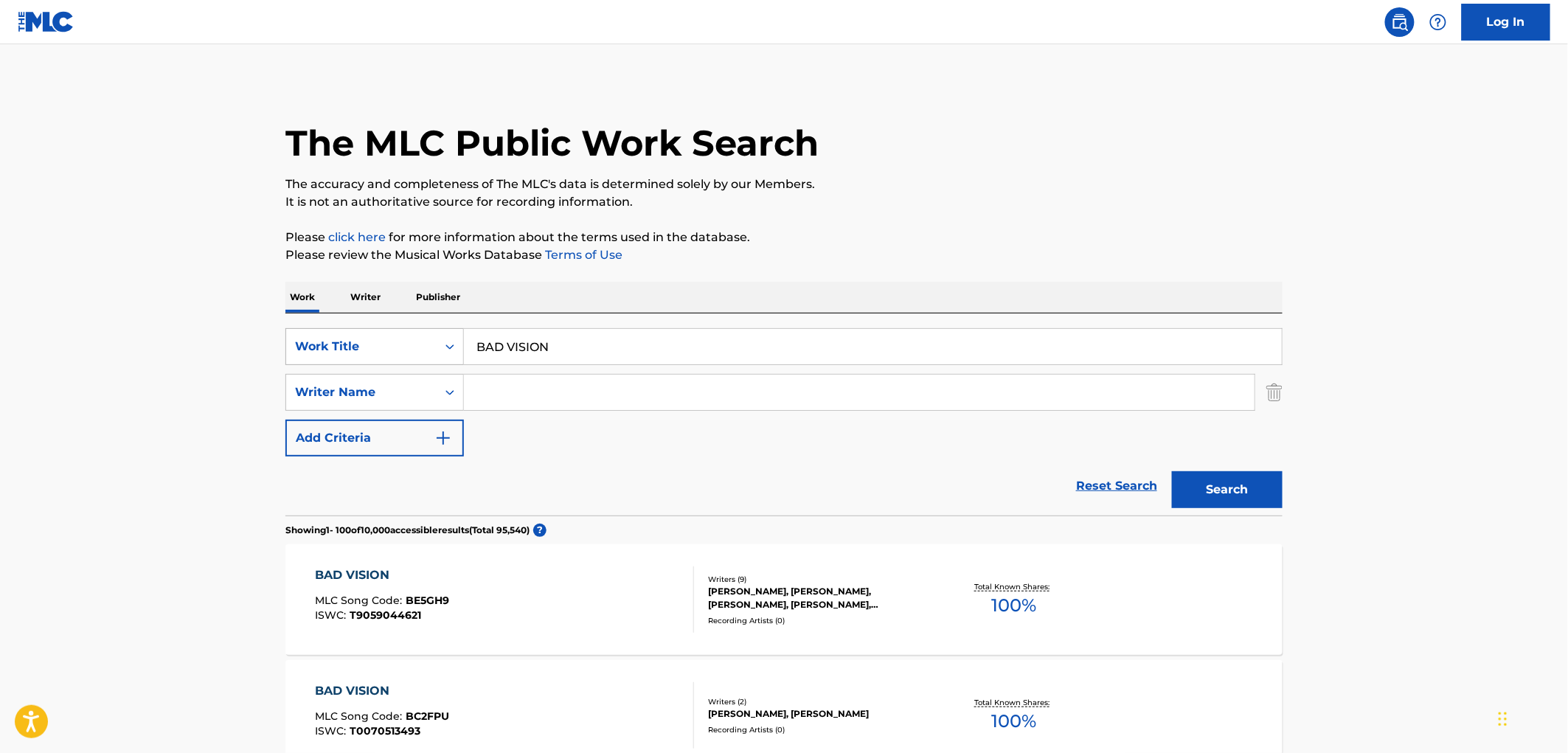
drag, startPoint x: 554, startPoint y: 344, endPoint x: 440, endPoint y: 345, distance: 114.0
click at [436, 345] on div "SearchWithCriteriaae84521e-24fc-4cde-880b-b125fc63fd81 Work Title BAD VISION" at bounding box center [784, 347] width 997 height 37
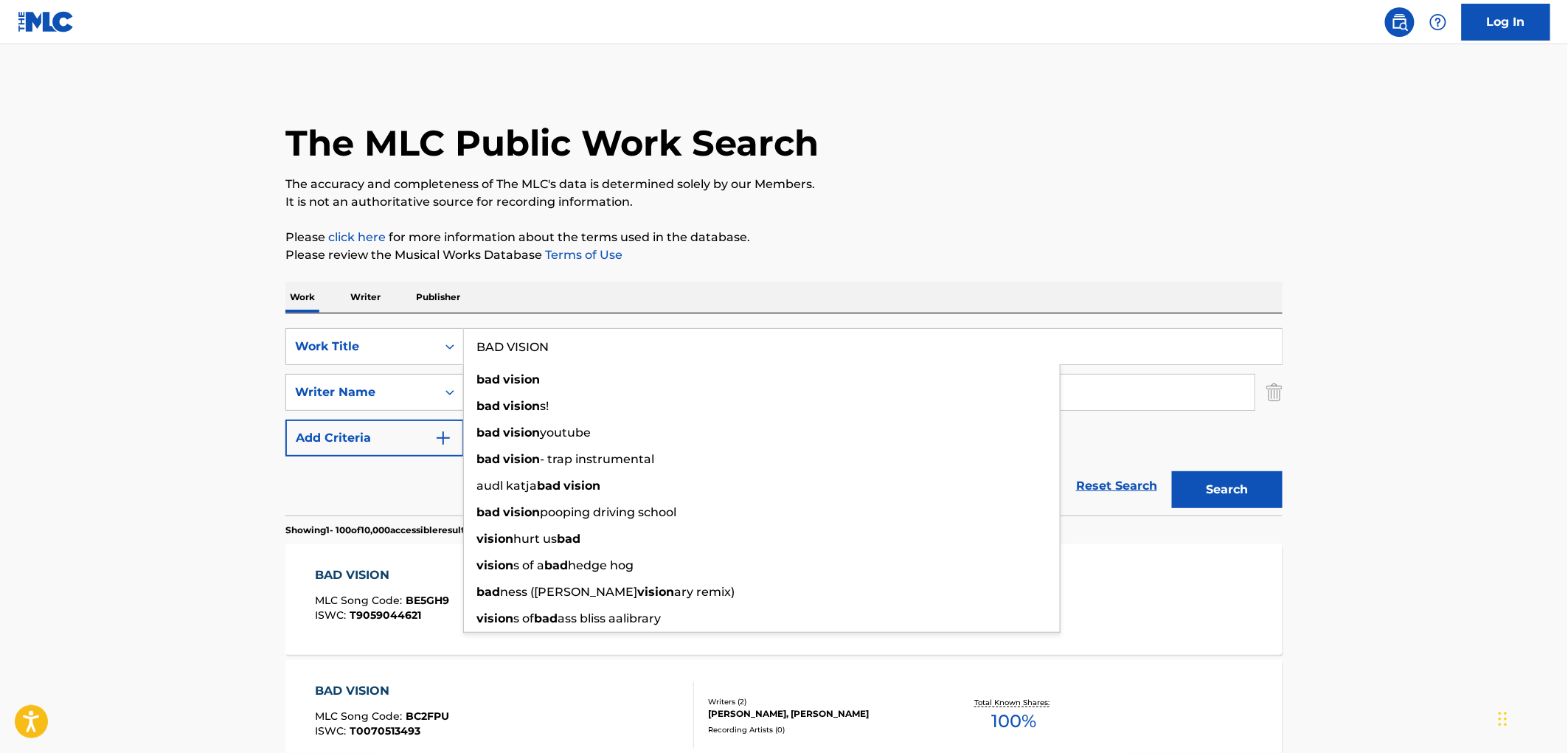
paste input "Mobbie"
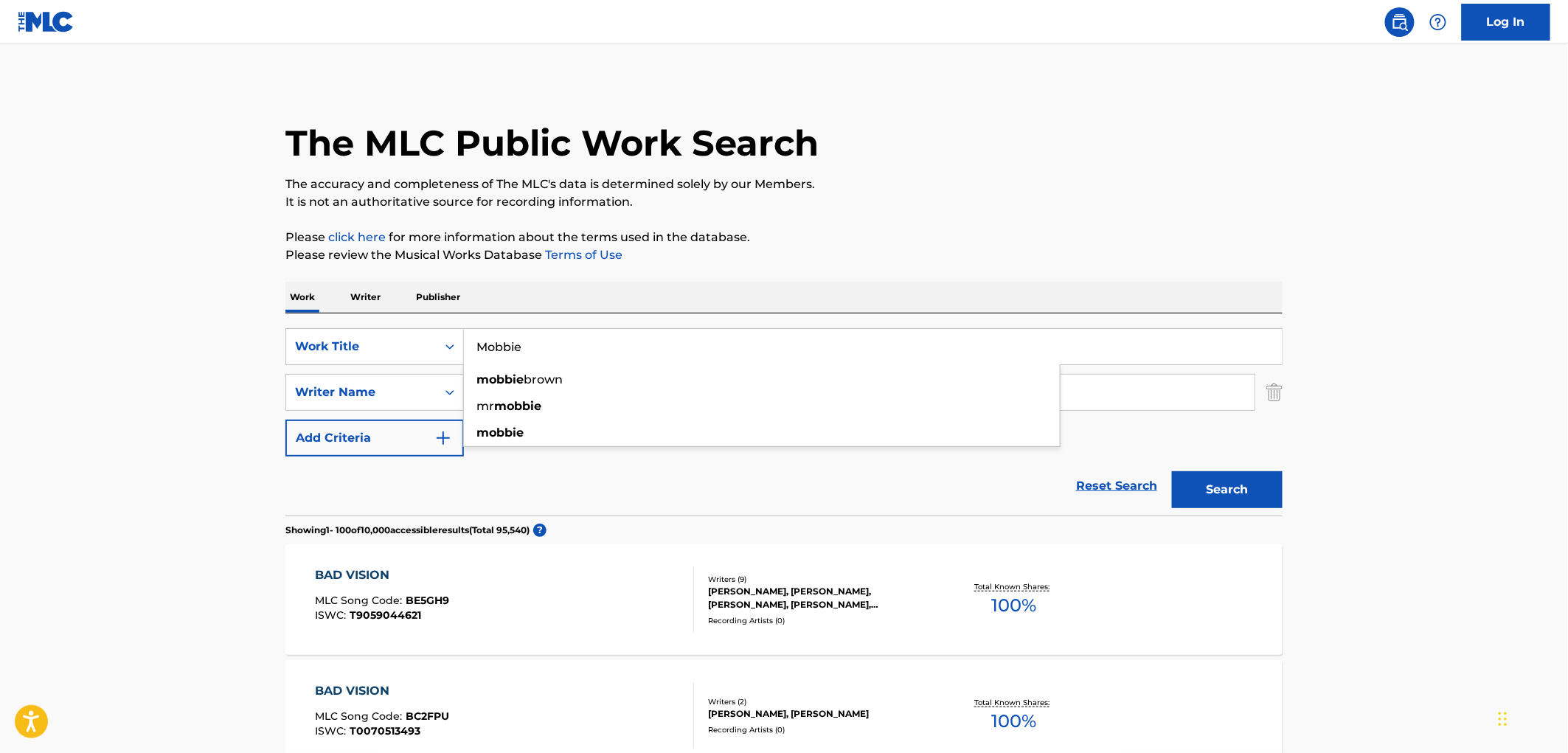
type input "Mobbie"
click at [983, 183] on p "The accuracy and completeness of The MLC's data is determined solely by our Mem…" at bounding box center [784, 184] width 997 height 17
click at [1188, 483] on button "Search" at bounding box center [1227, 489] width 111 height 37
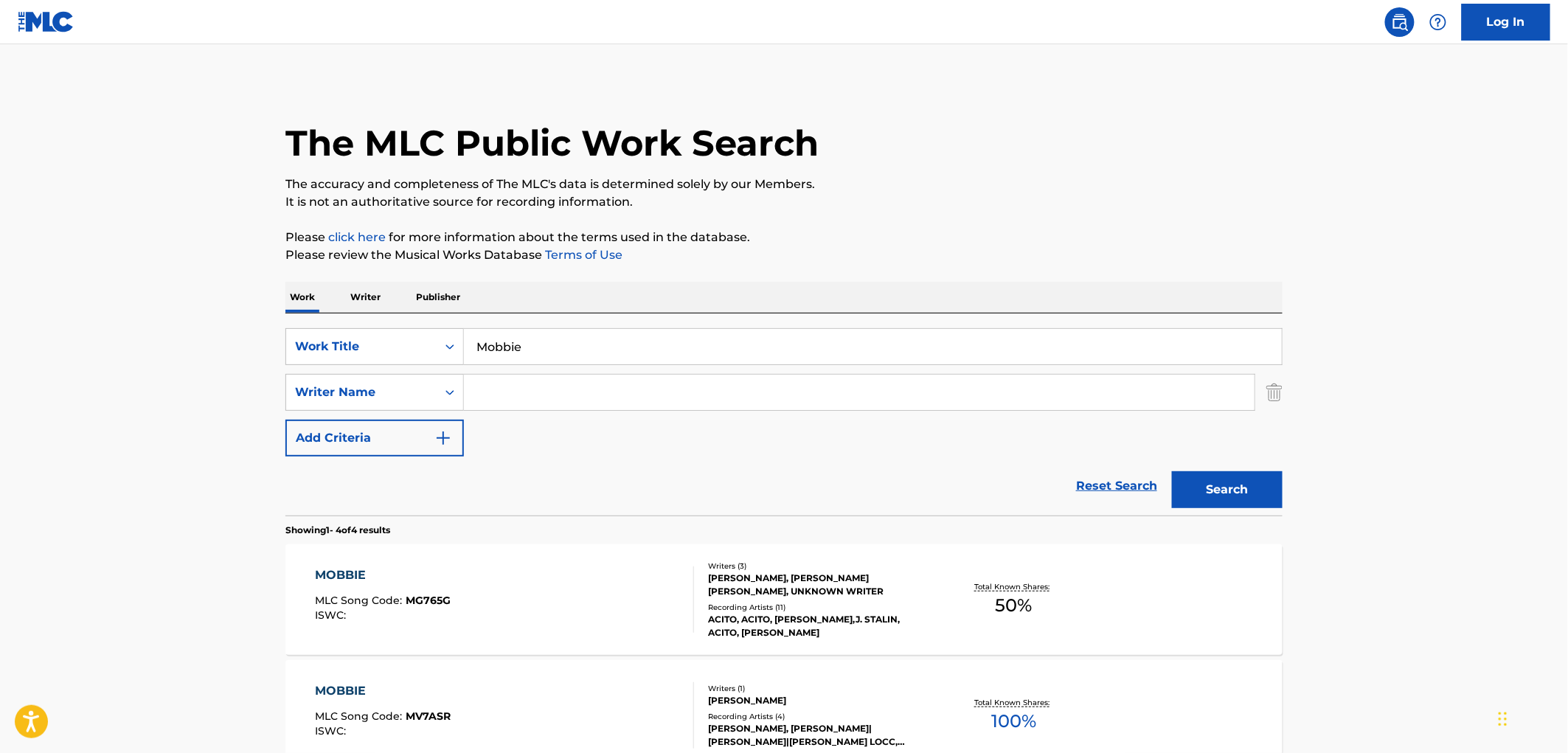
click at [787, 608] on div "Writers ( 3 ) [PERSON_NAME], [PERSON_NAME] [PERSON_NAME], UNKNOWN WRITER Record…" at bounding box center [812, 600] width 237 height 79
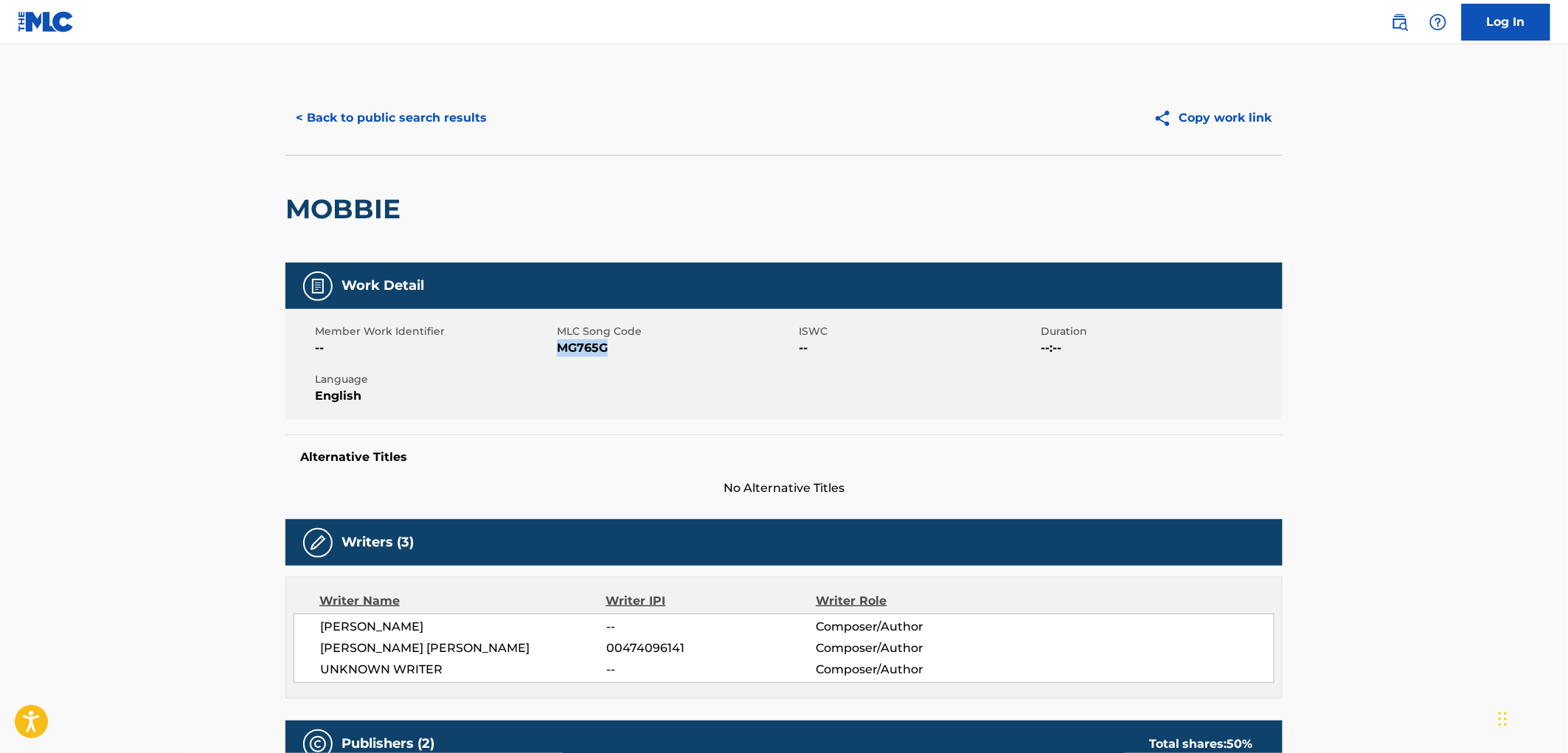
drag, startPoint x: 620, startPoint y: 344, endPoint x: 556, endPoint y: 347, distance: 64.1
click at [557, 347] on span "MG765G" at bounding box center [676, 348] width 238 height 17
copy span "MG765G"
click at [436, 120] on button "< Back to public search results" at bounding box center [391, 118] width 211 height 37
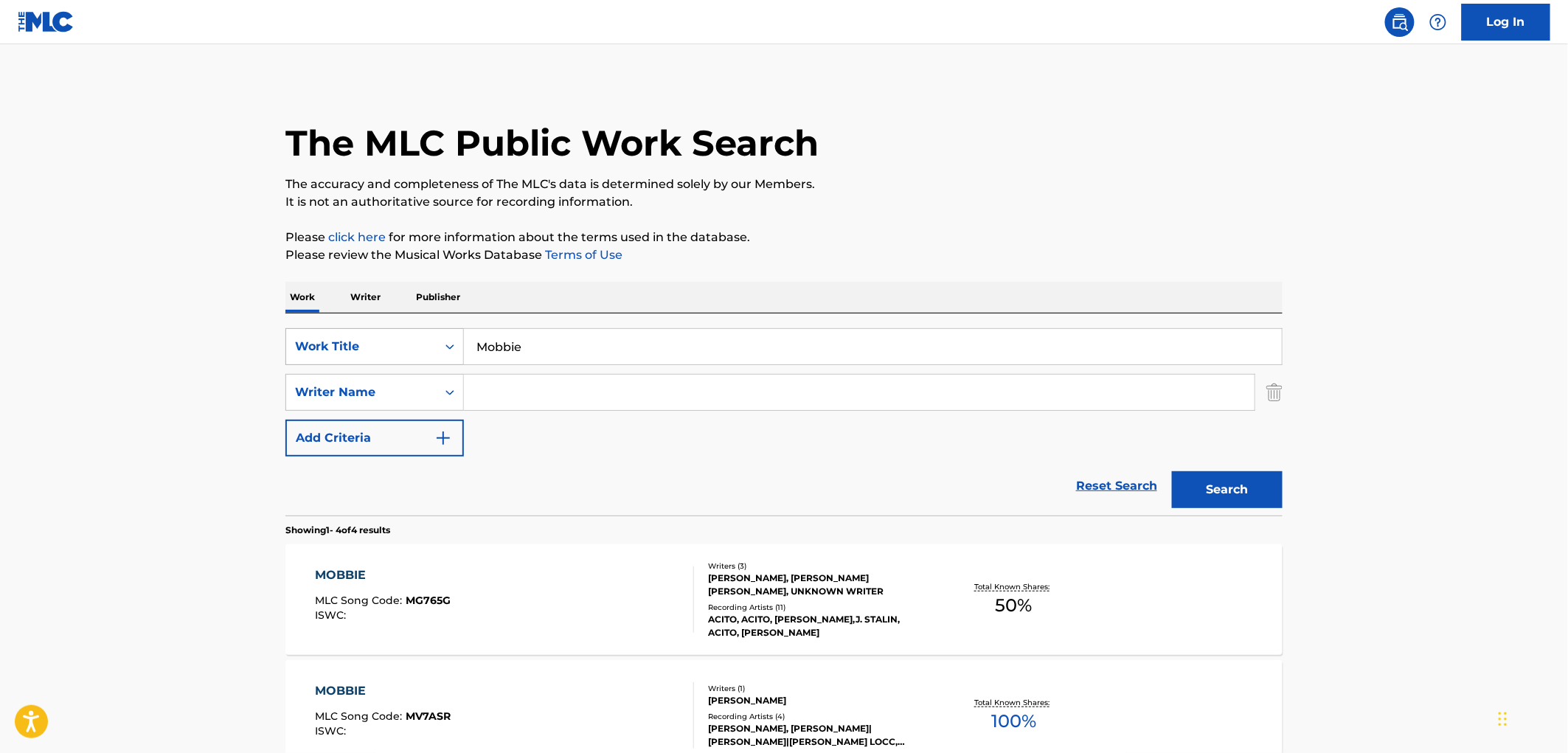
drag, startPoint x: 536, startPoint y: 352, endPoint x: 455, endPoint y: 350, distance: 81.0
click at [455, 350] on div "SearchWithCriteriaae84521e-24fc-4cde-880b-b125fc63fd81 Work Title Mobbie" at bounding box center [784, 347] width 997 height 37
paste input "POUCHES OF TUNA (FEAT. ROC MARCIANO)"
drag, startPoint x: 597, startPoint y: 340, endPoint x: 923, endPoint y: 333, distance: 326.1
click at [923, 333] on input "POUCHES OF TUNA (FEAT. ROC MARCIANO)" at bounding box center [873, 347] width 818 height 36
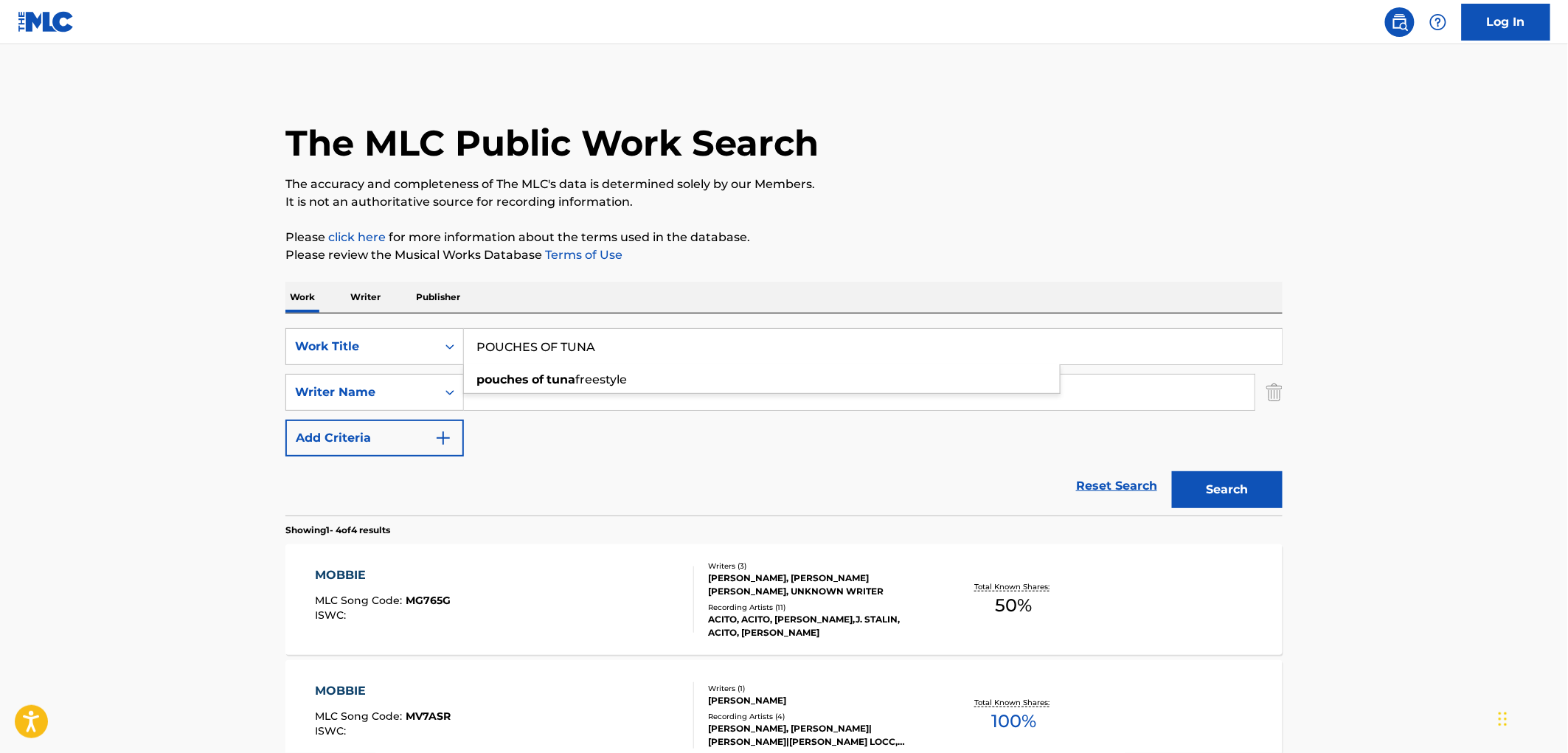
drag, startPoint x: 604, startPoint y: 344, endPoint x: 468, endPoint y: 345, distance: 136.0
click at [468, 345] on input "POUCHES OF TUNA" at bounding box center [873, 347] width 818 height 36
click at [1223, 505] on button "Search" at bounding box center [1227, 489] width 111 height 37
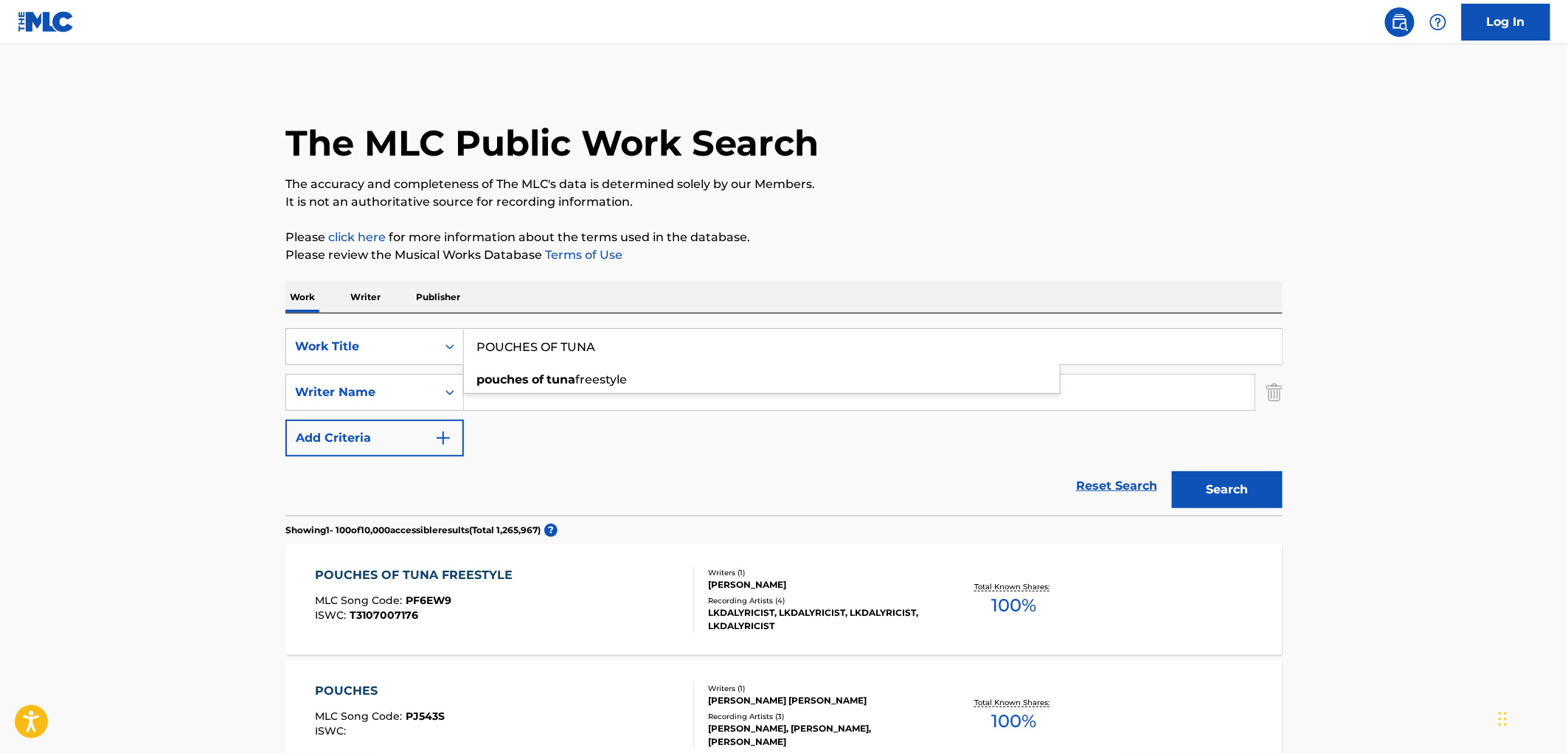
paste input "THROUGH THE EYES OF A G (FEAT. AB-SOUL)"
drag, startPoint x: 644, startPoint y: 342, endPoint x: 981, endPoint y: 352, distance: 337.1
click at [981, 352] on input "THROUGH THE EYES OF A G (FEAT. AB-SOUL)" at bounding box center [873, 347] width 818 height 36
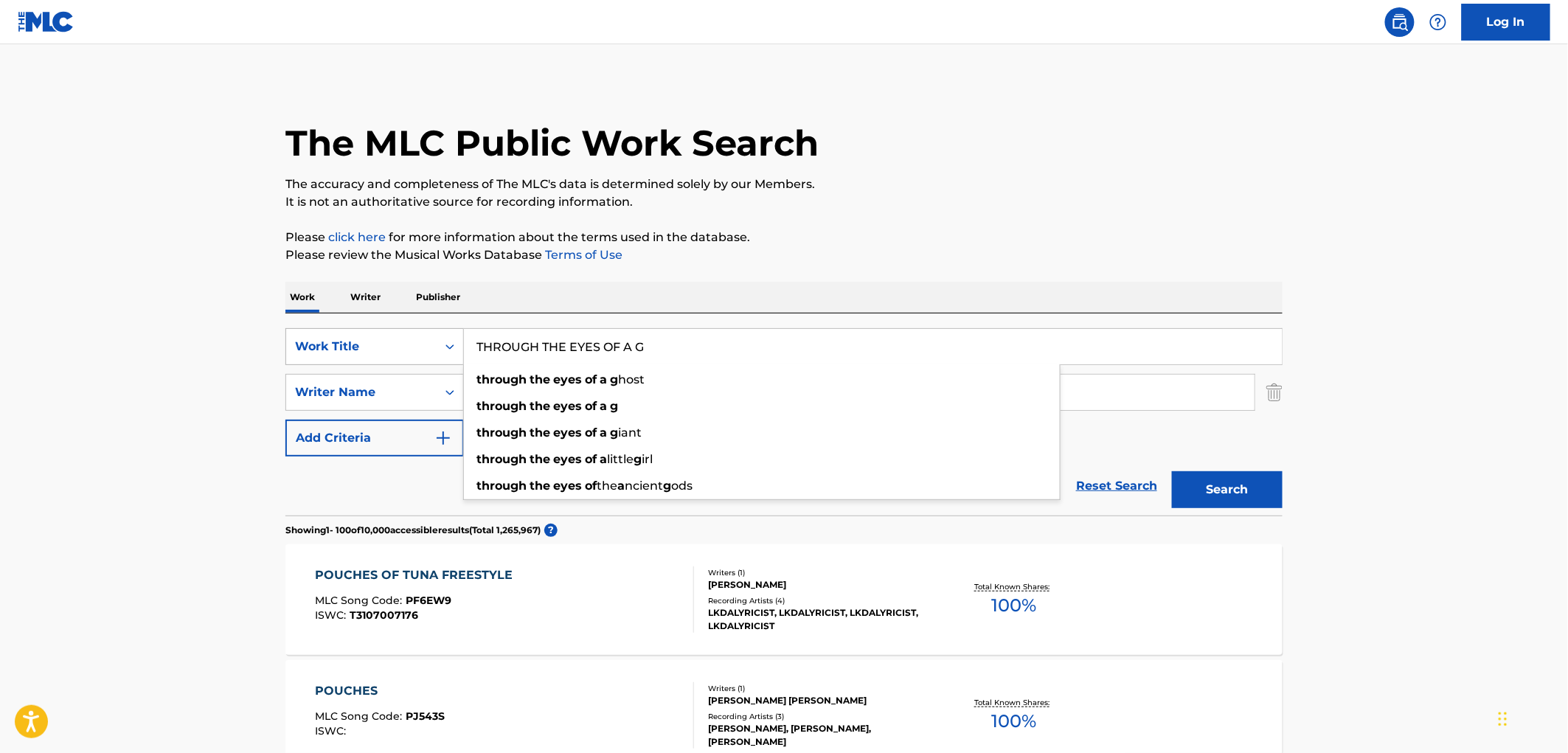
drag, startPoint x: 695, startPoint y: 341, endPoint x: 430, endPoint y: 338, distance: 265.0
click at [429, 338] on div "SearchWithCriteriaae84521e-24fc-4cde-880b-b125fc63fd81 Work Title THROUGH THE E…" at bounding box center [784, 347] width 997 height 37
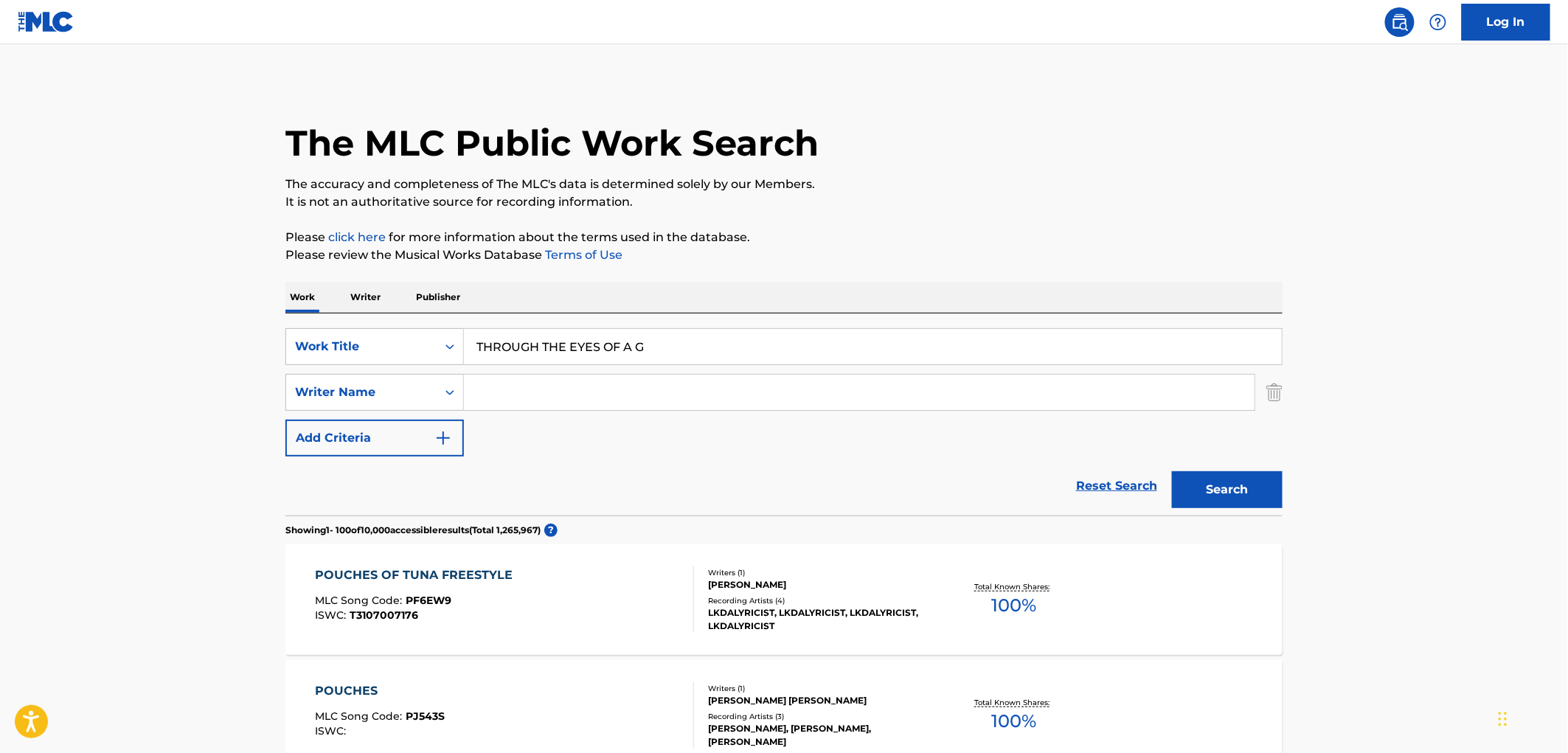
click at [1218, 509] on div "Search" at bounding box center [1223, 486] width 118 height 59
click at [1208, 493] on button "Search" at bounding box center [1227, 489] width 111 height 37
drag, startPoint x: 445, startPoint y: 350, endPoint x: 333, endPoint y: 350, distance: 112.0
click at [333, 350] on div "SearchWithCriteriaae84521e-24fc-4cde-880b-b125fc63fd81 Work Title THROUGH THE E…" at bounding box center [784, 347] width 997 height 37
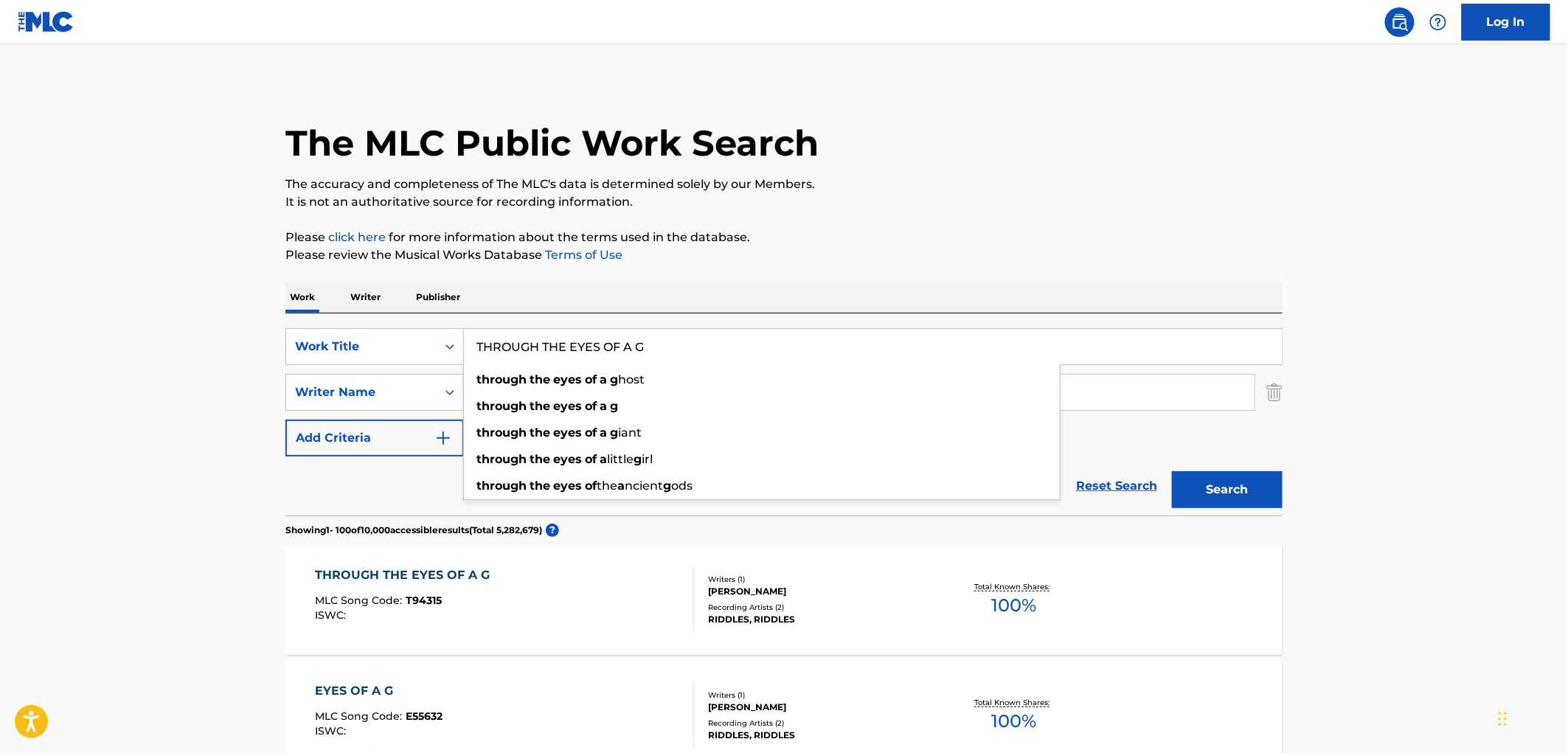
paste input "Big [PERSON_NAME]"
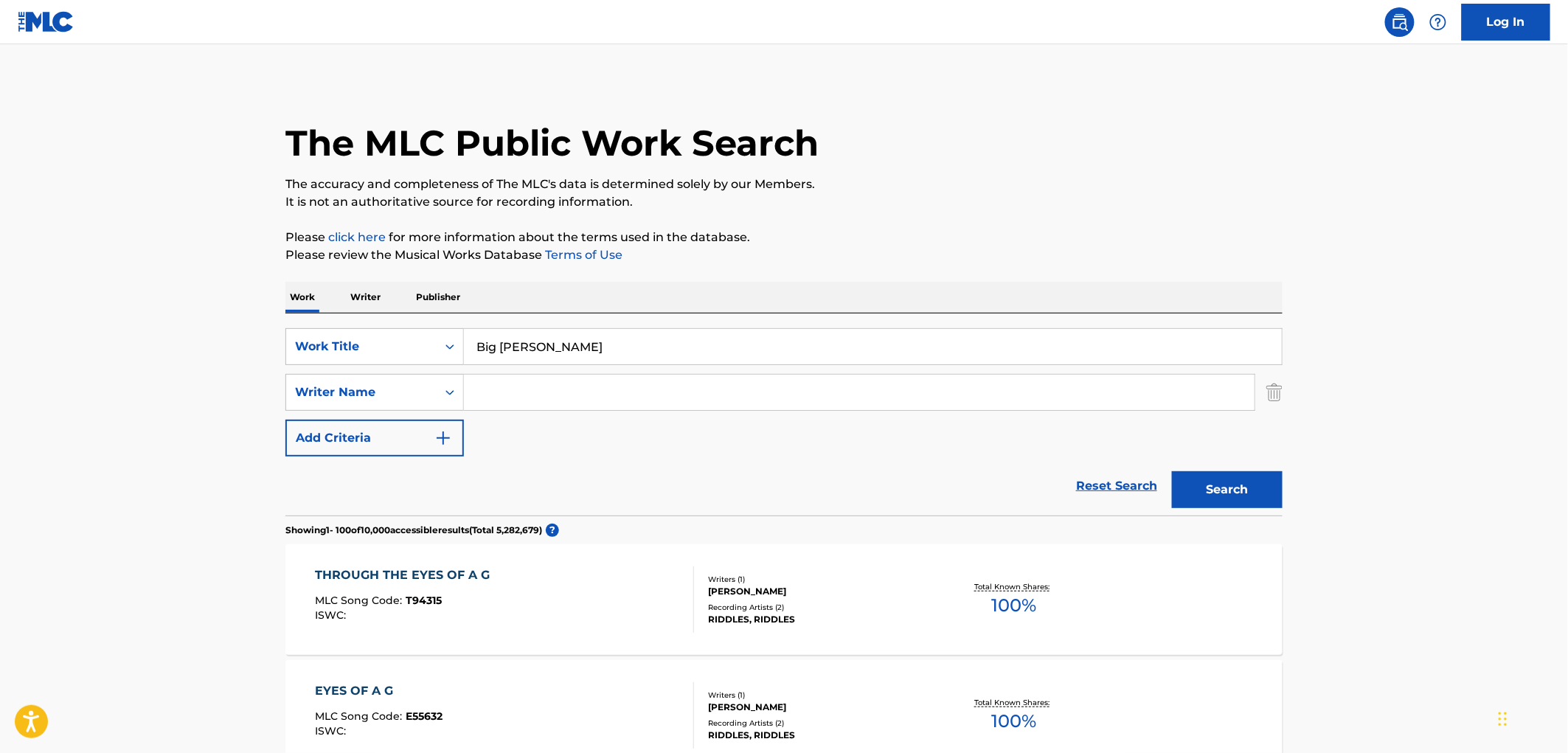
click at [1216, 486] on button "Search" at bounding box center [1227, 489] width 111 height 37
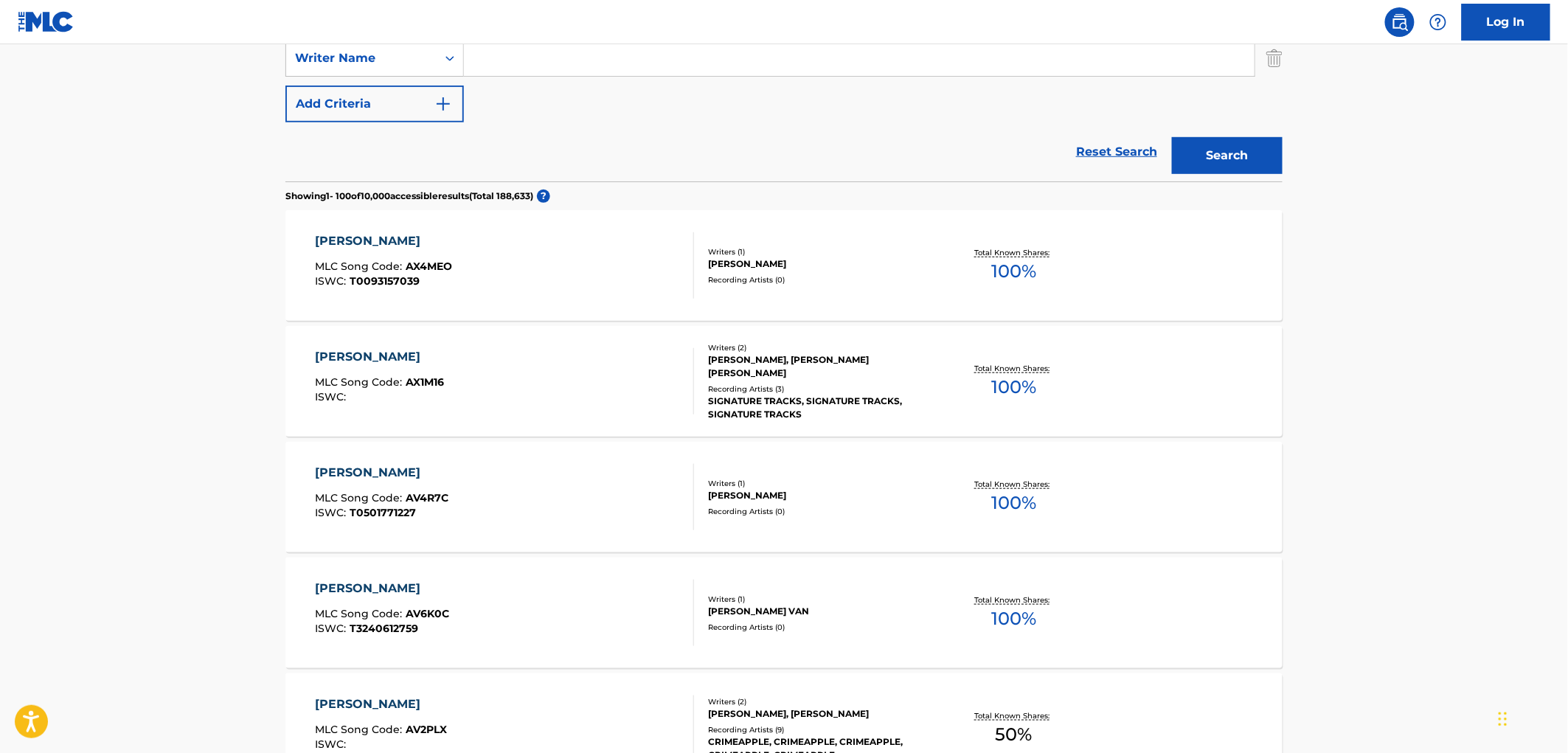
scroll to position [107, 0]
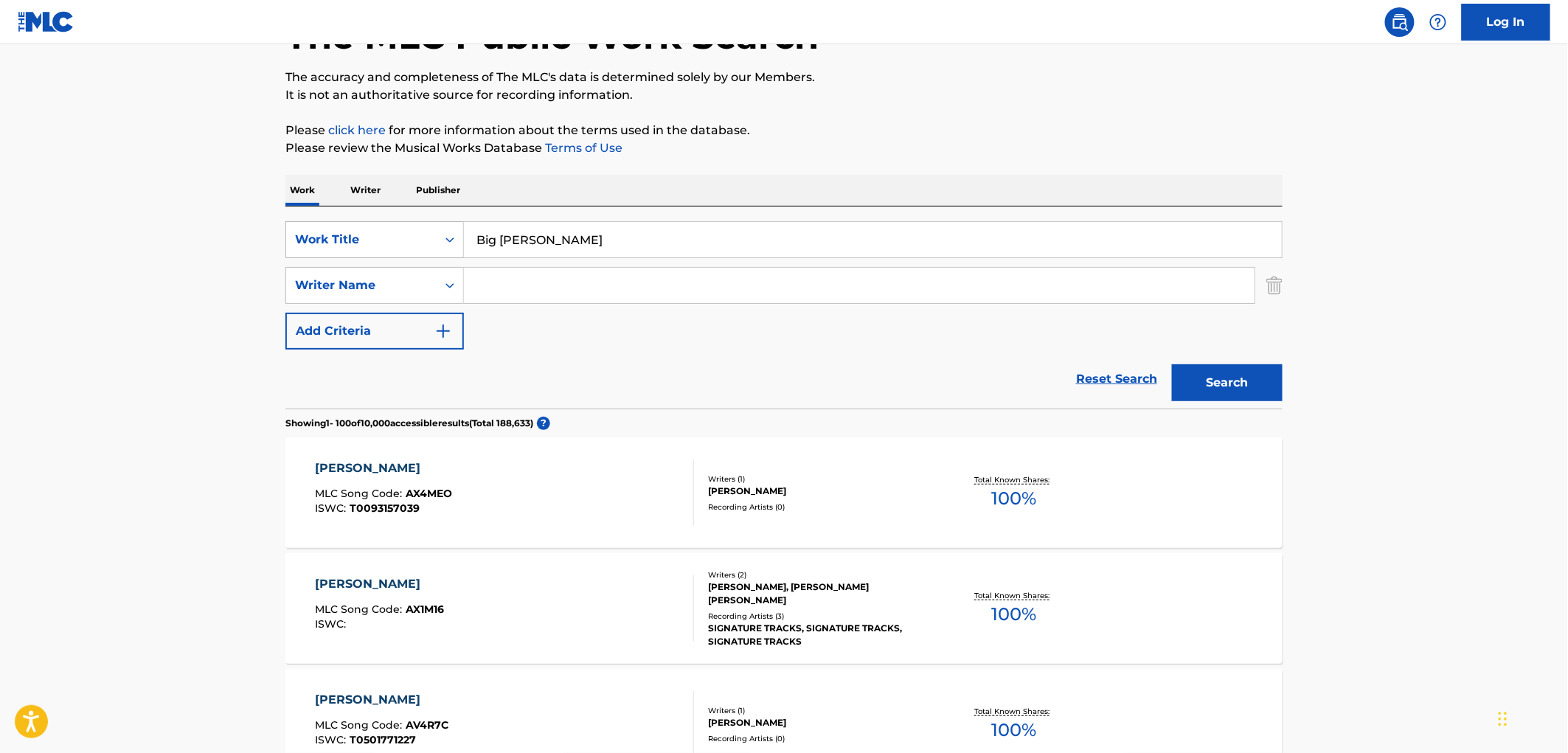
drag, startPoint x: 555, startPoint y: 241, endPoint x: 448, endPoint y: 242, distance: 107.0
click at [448, 242] on div "SearchWithCriteriaae84521e-24fc-4cde-880b-b125fc63fd81 Work Title Big [PERSON_N…" at bounding box center [784, 240] width 997 height 37
paste input "LUBE"
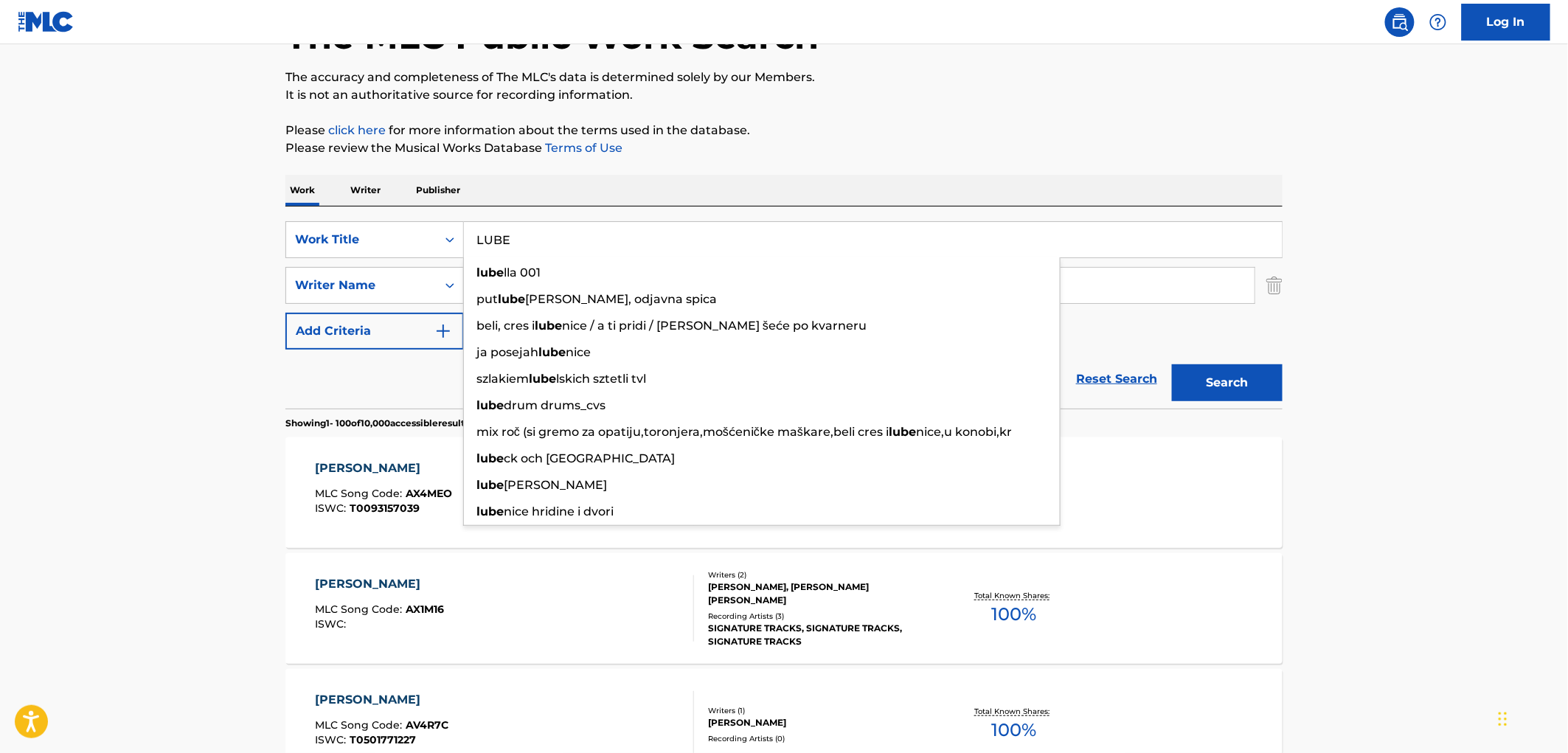
type input "LUBE"
click at [1240, 379] on button "Search" at bounding box center [1227, 382] width 111 height 37
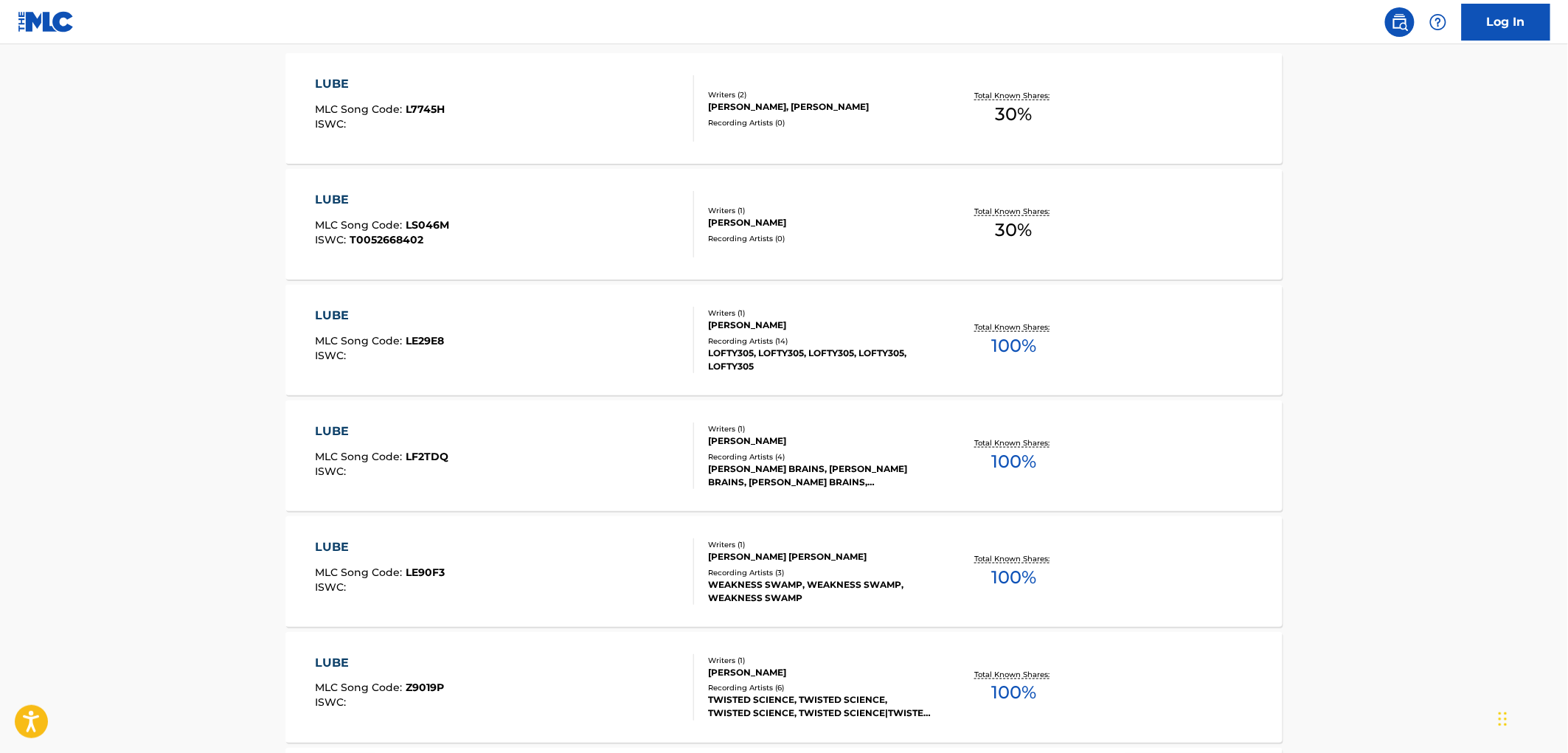
scroll to position [820, 0]
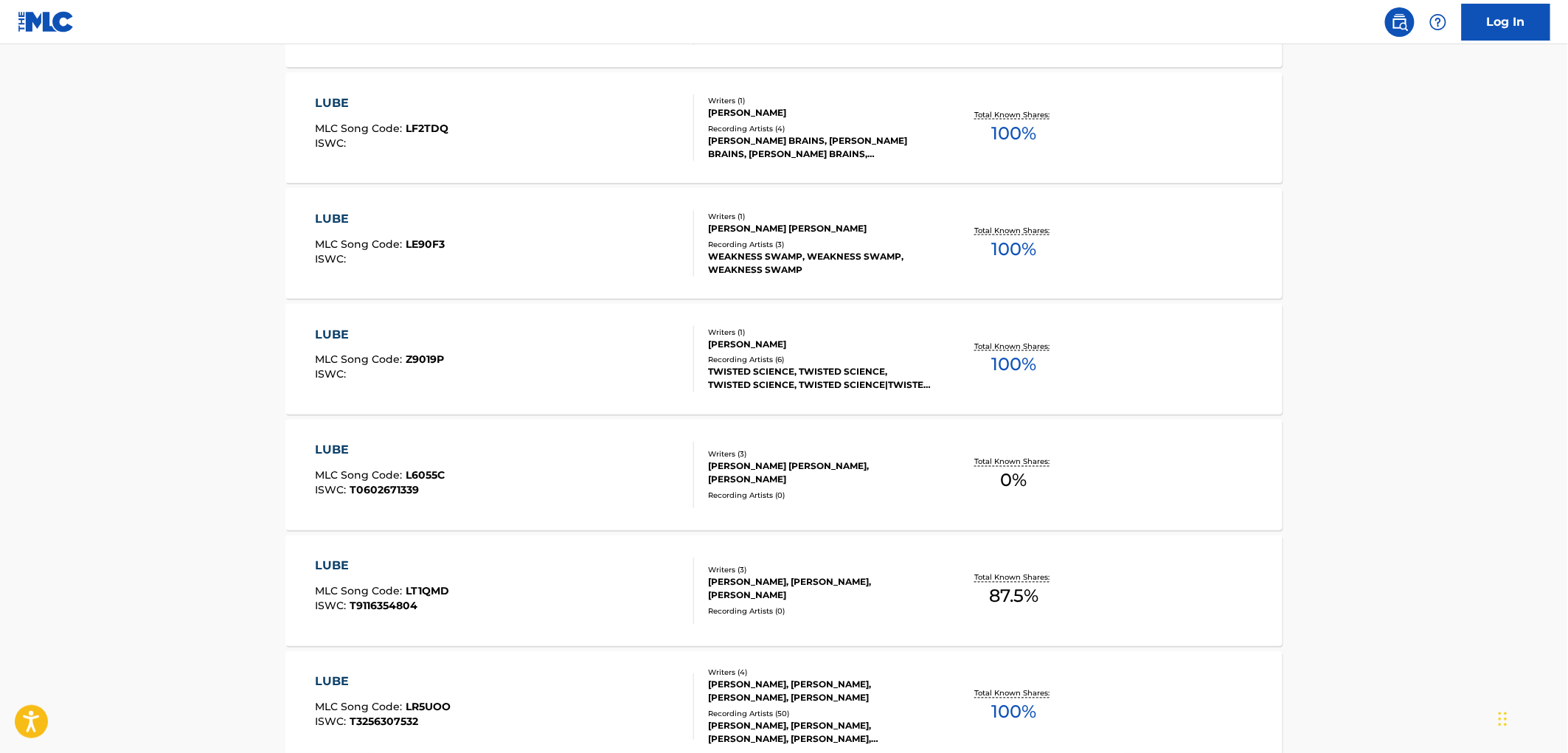
click at [788, 716] on div "Recording Artists ( 50 )" at bounding box center [820, 715] width 223 height 11
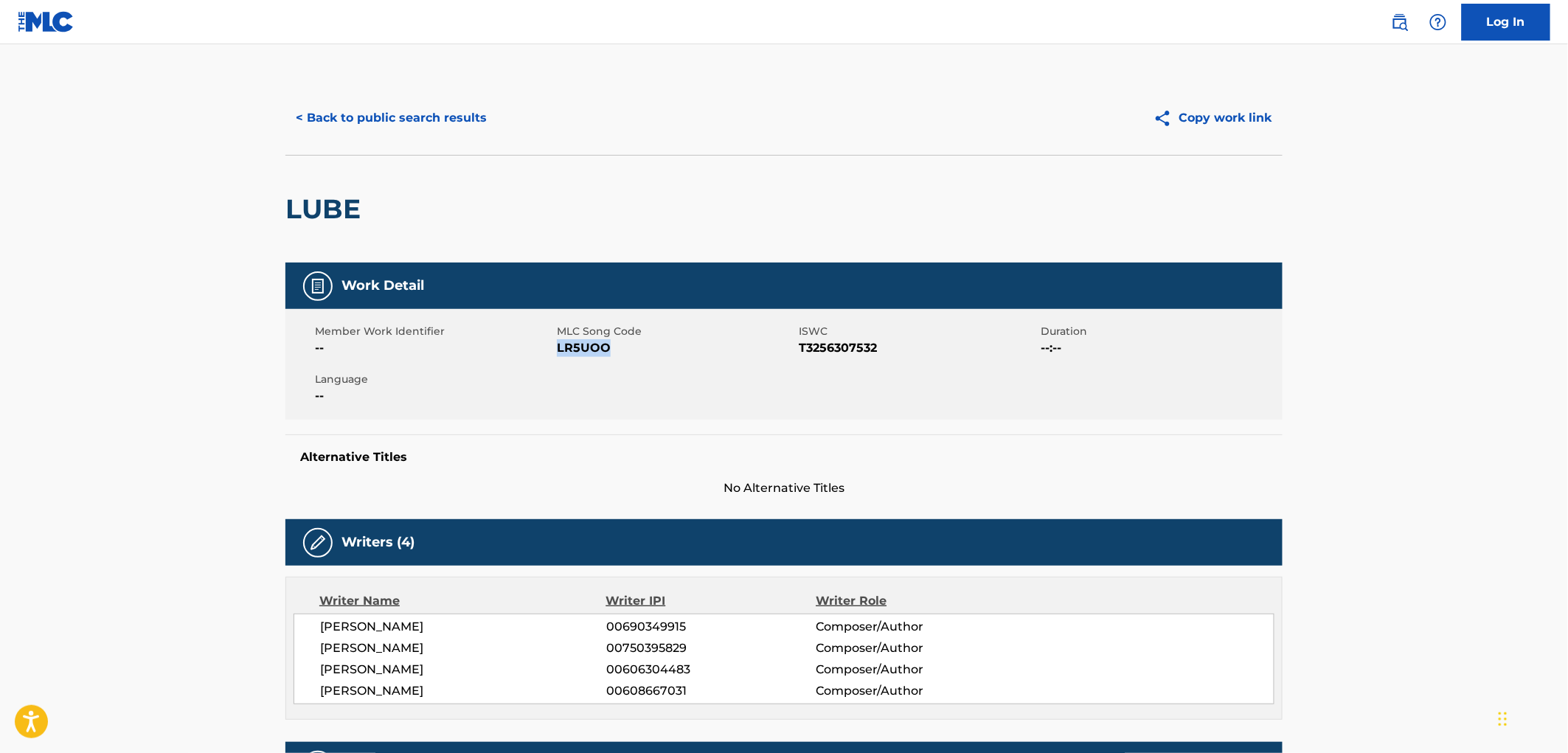
drag, startPoint x: 622, startPoint y: 351, endPoint x: 559, endPoint y: 347, distance: 63.1
click at [559, 347] on span "LR5UOO" at bounding box center [676, 348] width 238 height 17
copy span "LR5UOO"
click at [435, 127] on button "< Back to public search results" at bounding box center [391, 118] width 211 height 37
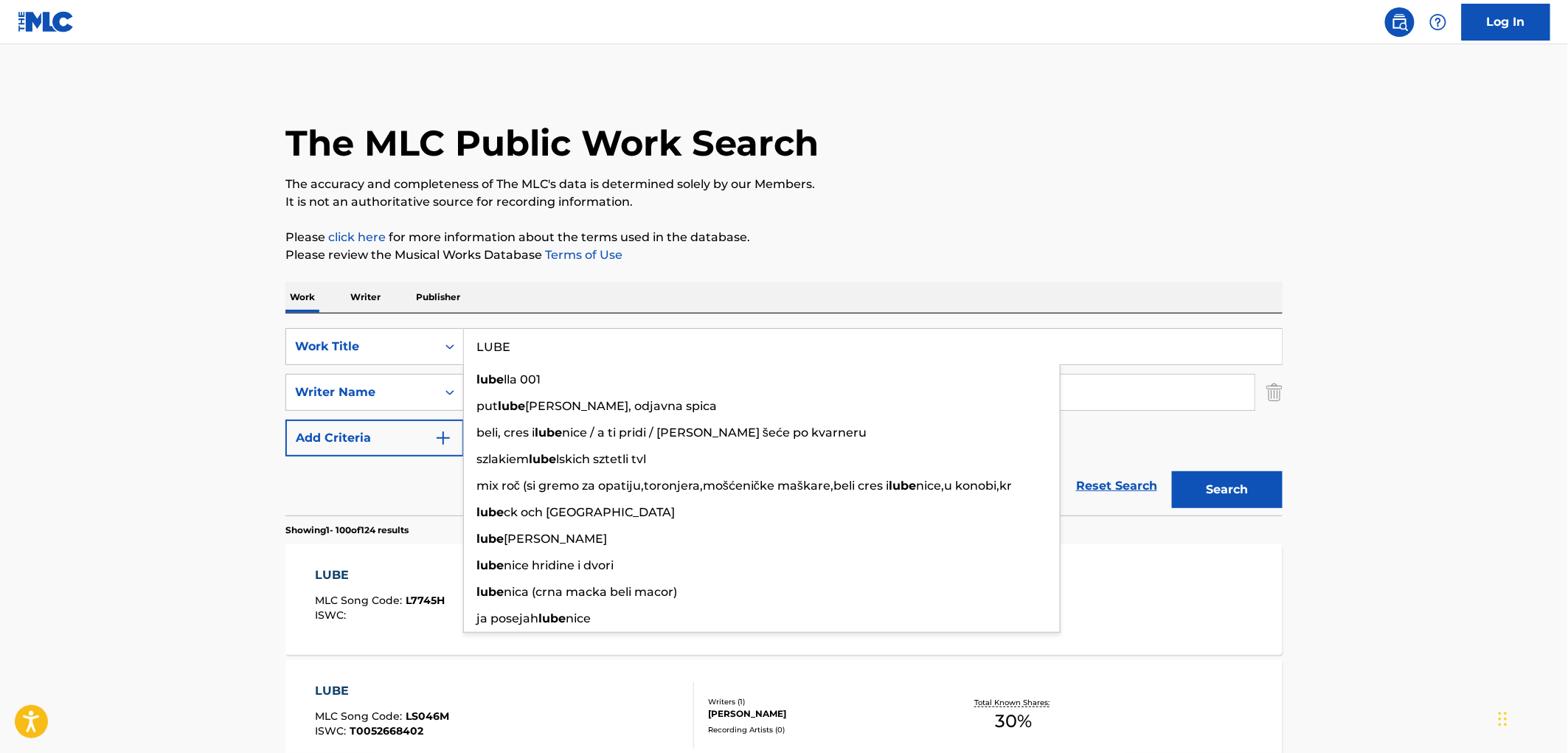
drag, startPoint x: 512, startPoint y: 349, endPoint x: 467, endPoint y: 345, distance: 45.2
click at [467, 345] on input "LUBE" at bounding box center [873, 347] width 818 height 36
paste input "Wet Dream"
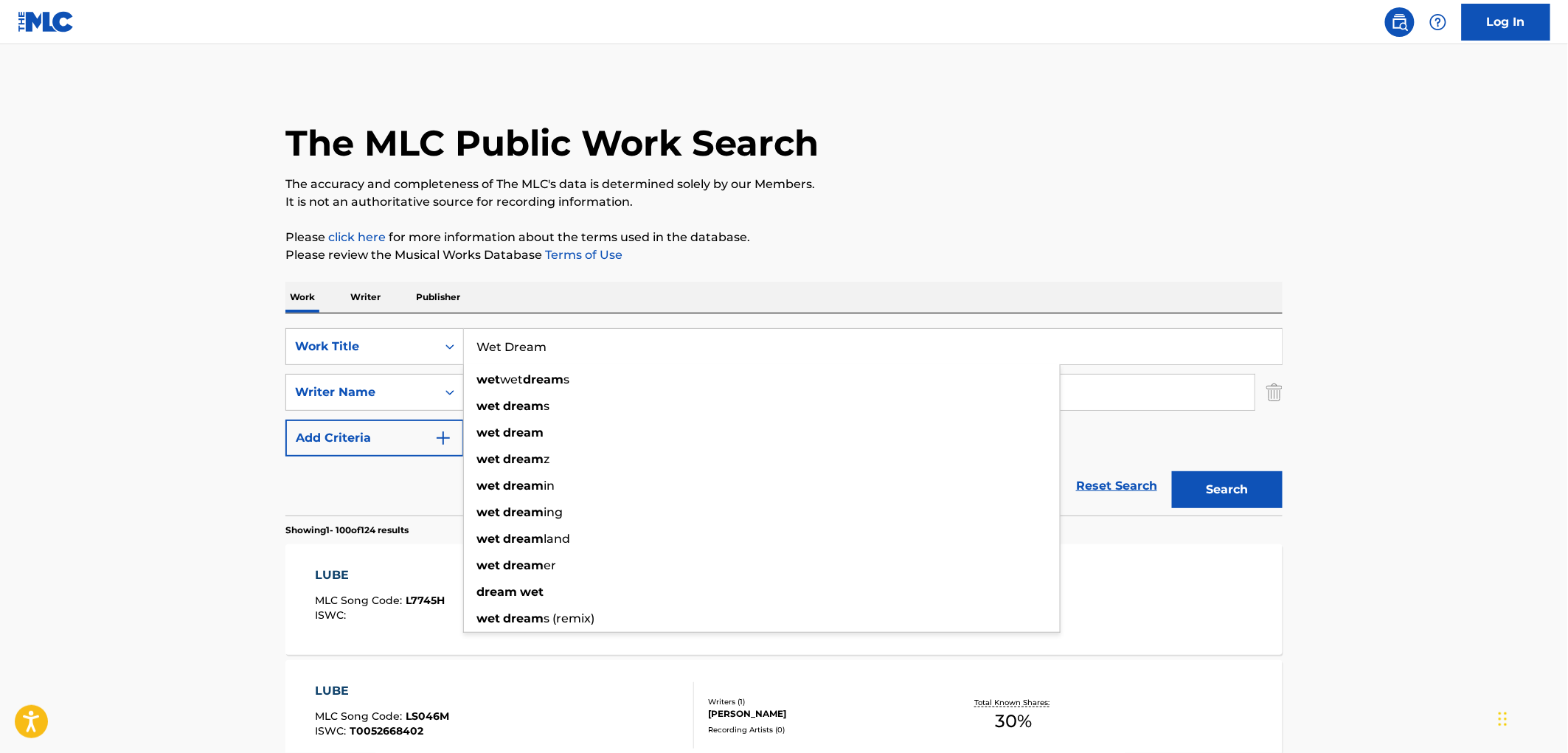
type input "Wet Dream"
click at [1258, 482] on button "Search" at bounding box center [1227, 489] width 111 height 37
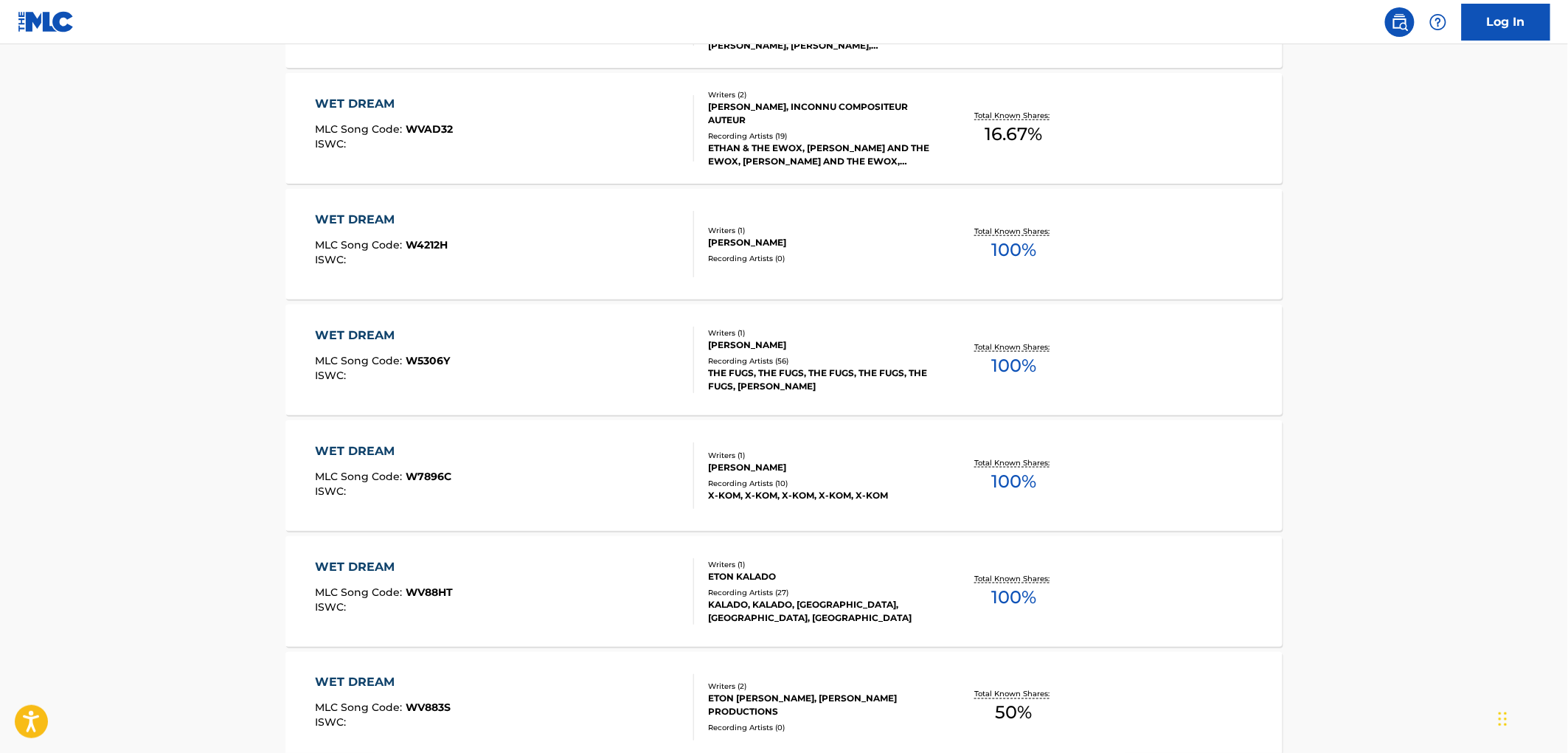
scroll to position [3114, 0]
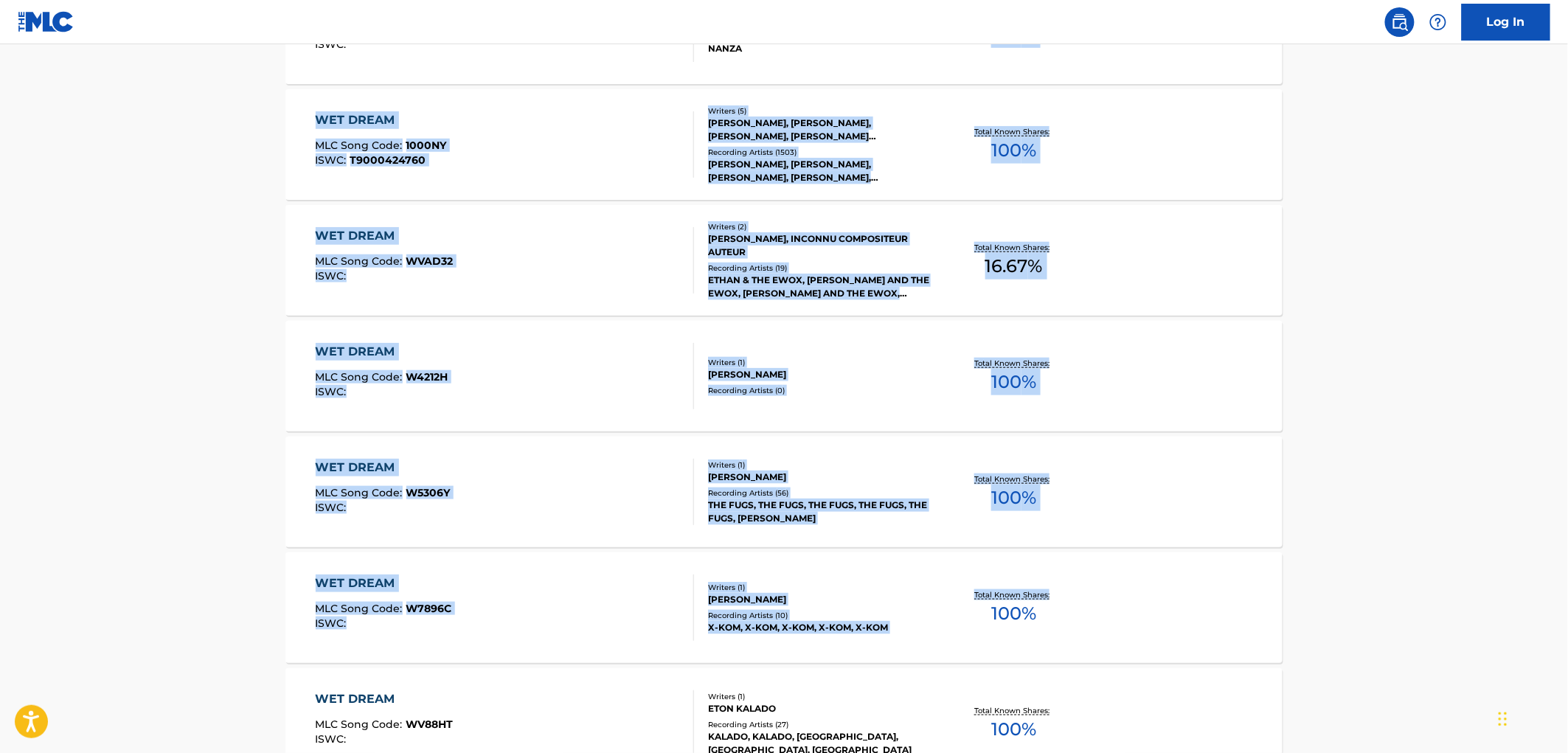
drag, startPoint x: 1567, startPoint y: 231, endPoint x: 1573, endPoint y: -46, distance: 277.1
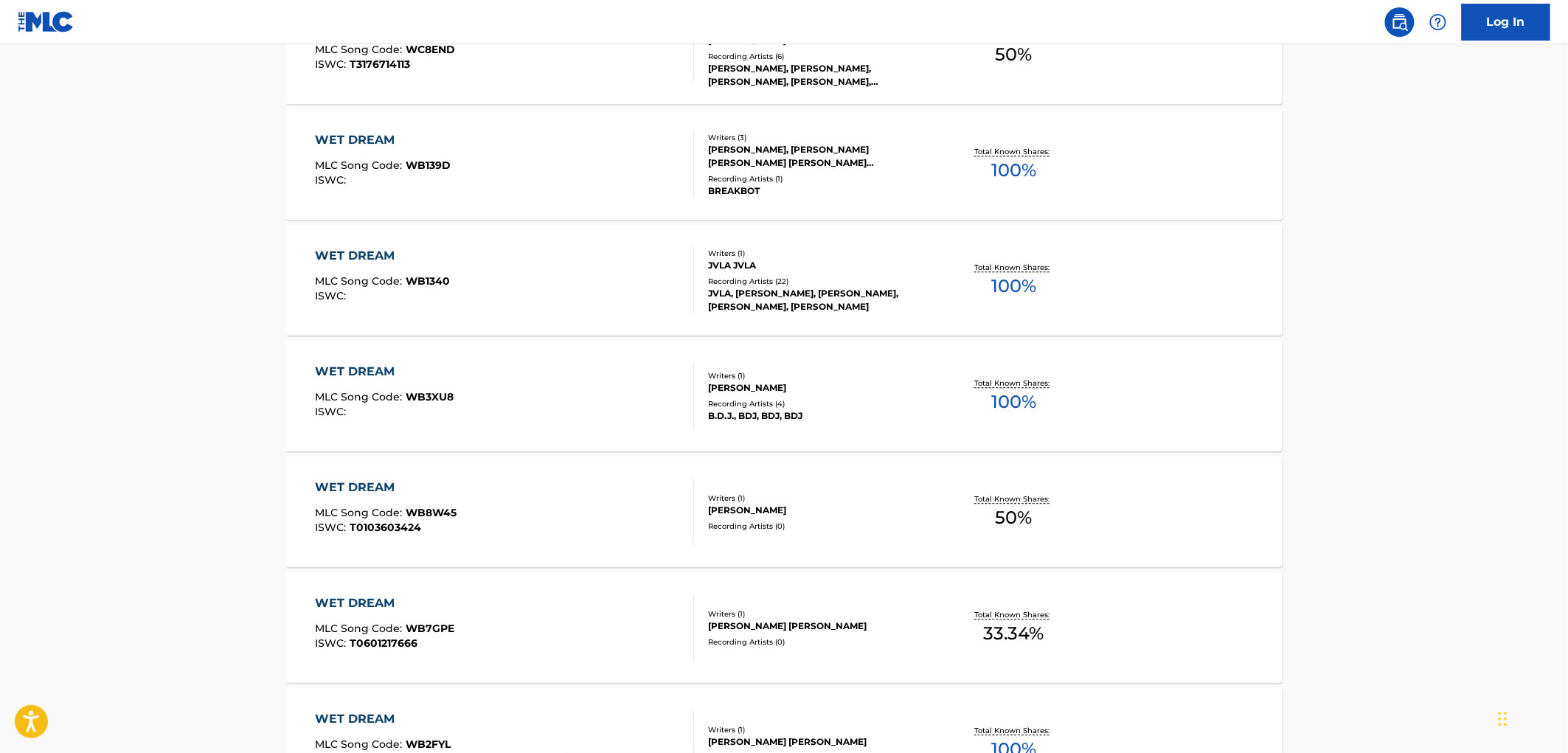
scroll to position [0, 0]
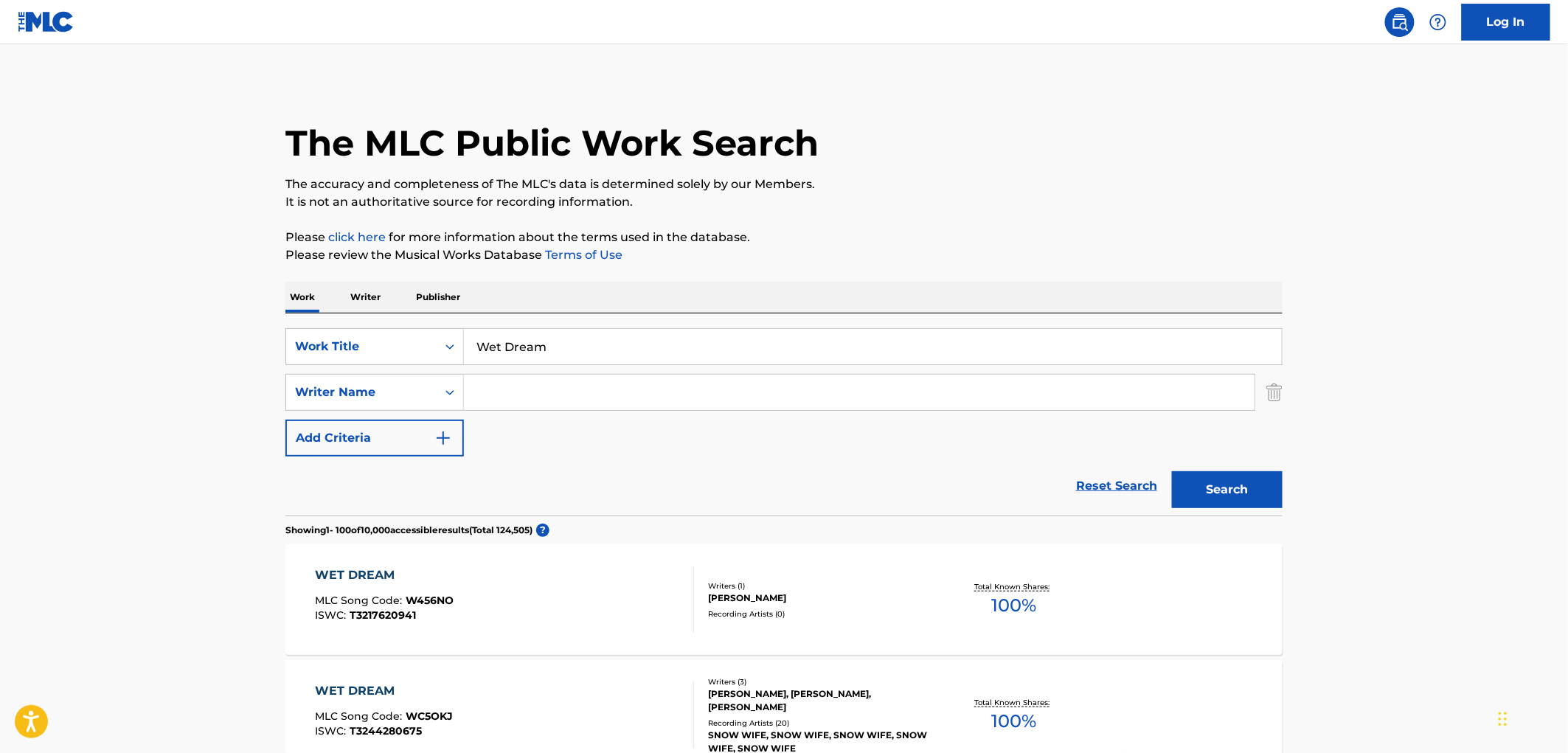
paste input "[PERSON_NAME]"
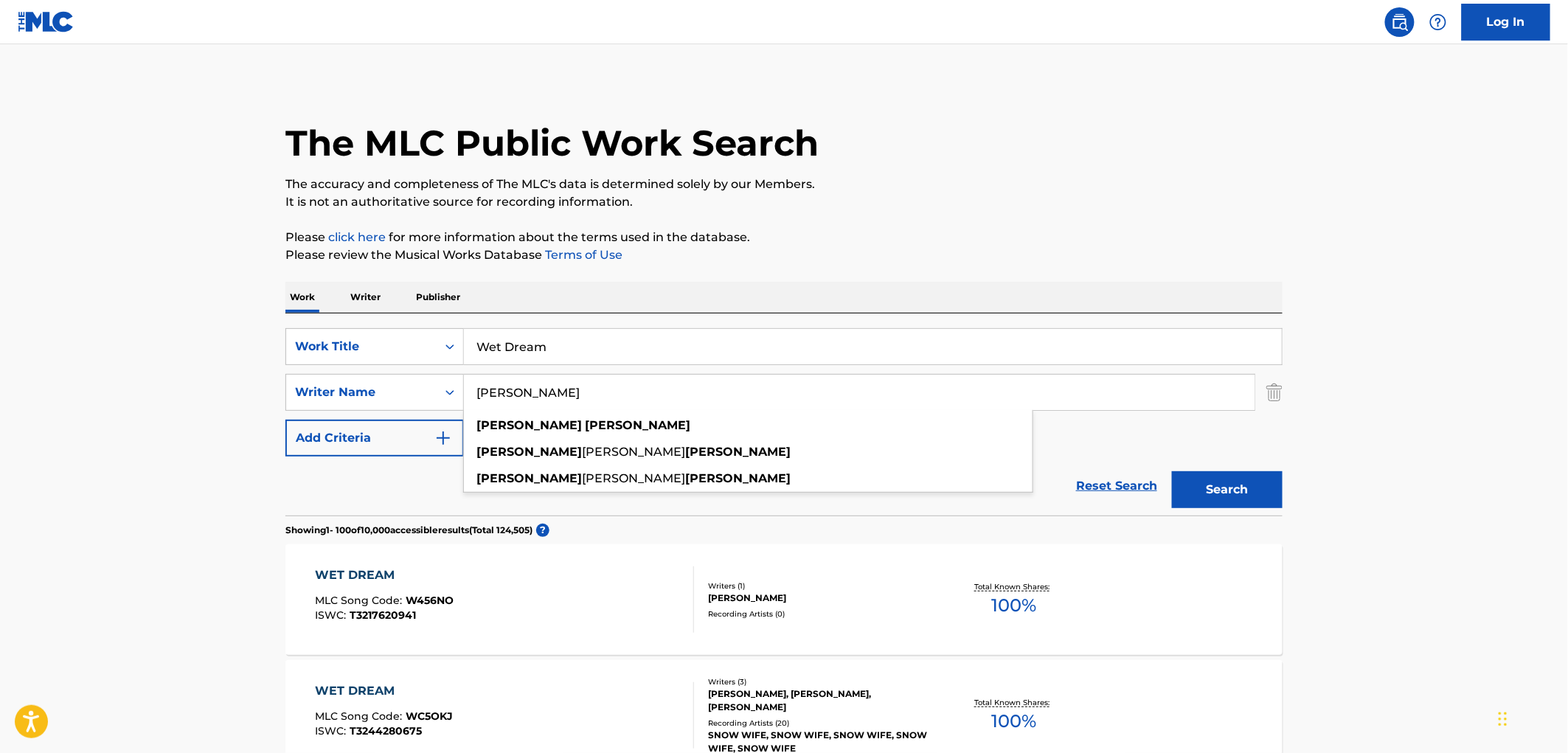
type input "[PERSON_NAME]"
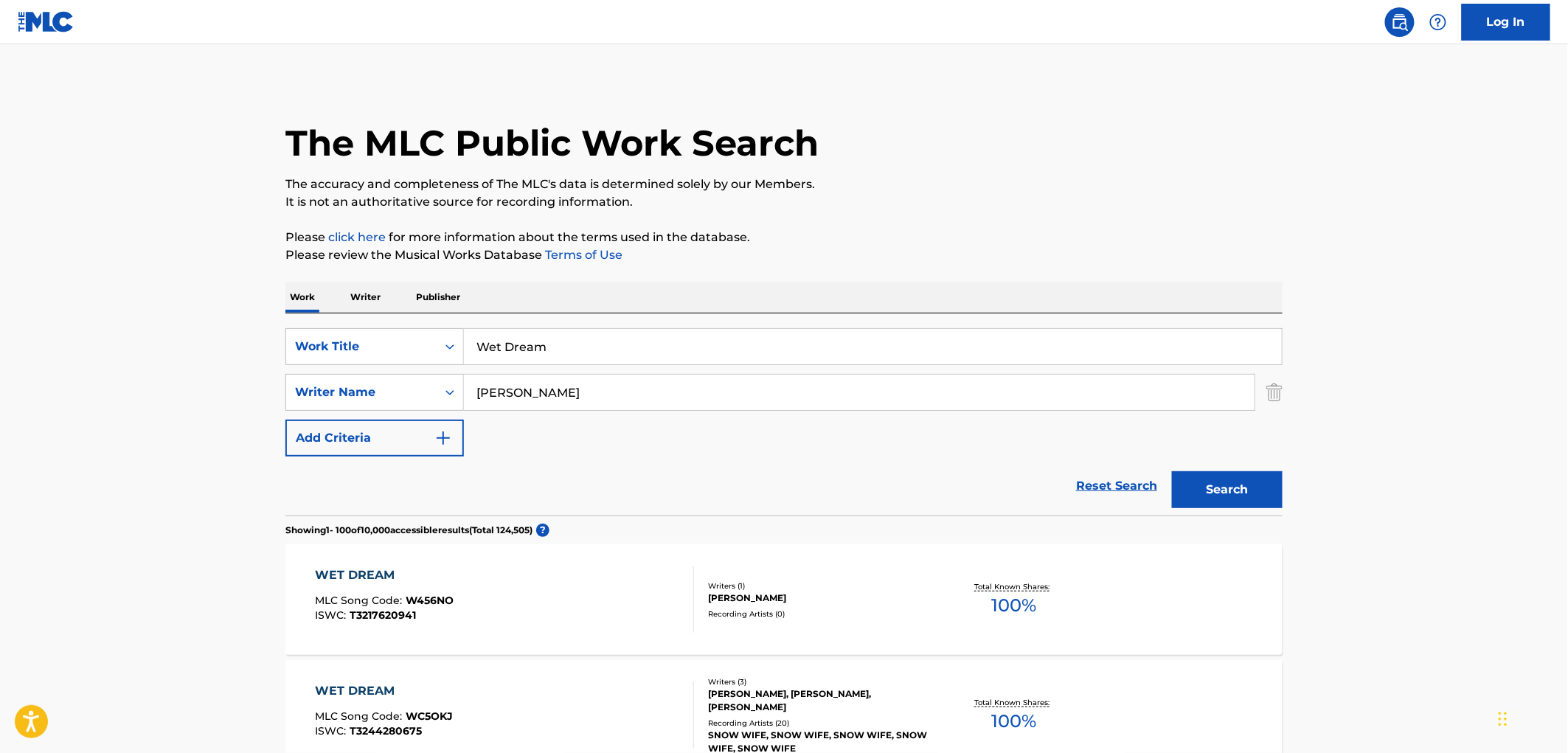
click at [1218, 493] on button "Search" at bounding box center [1227, 489] width 111 height 37
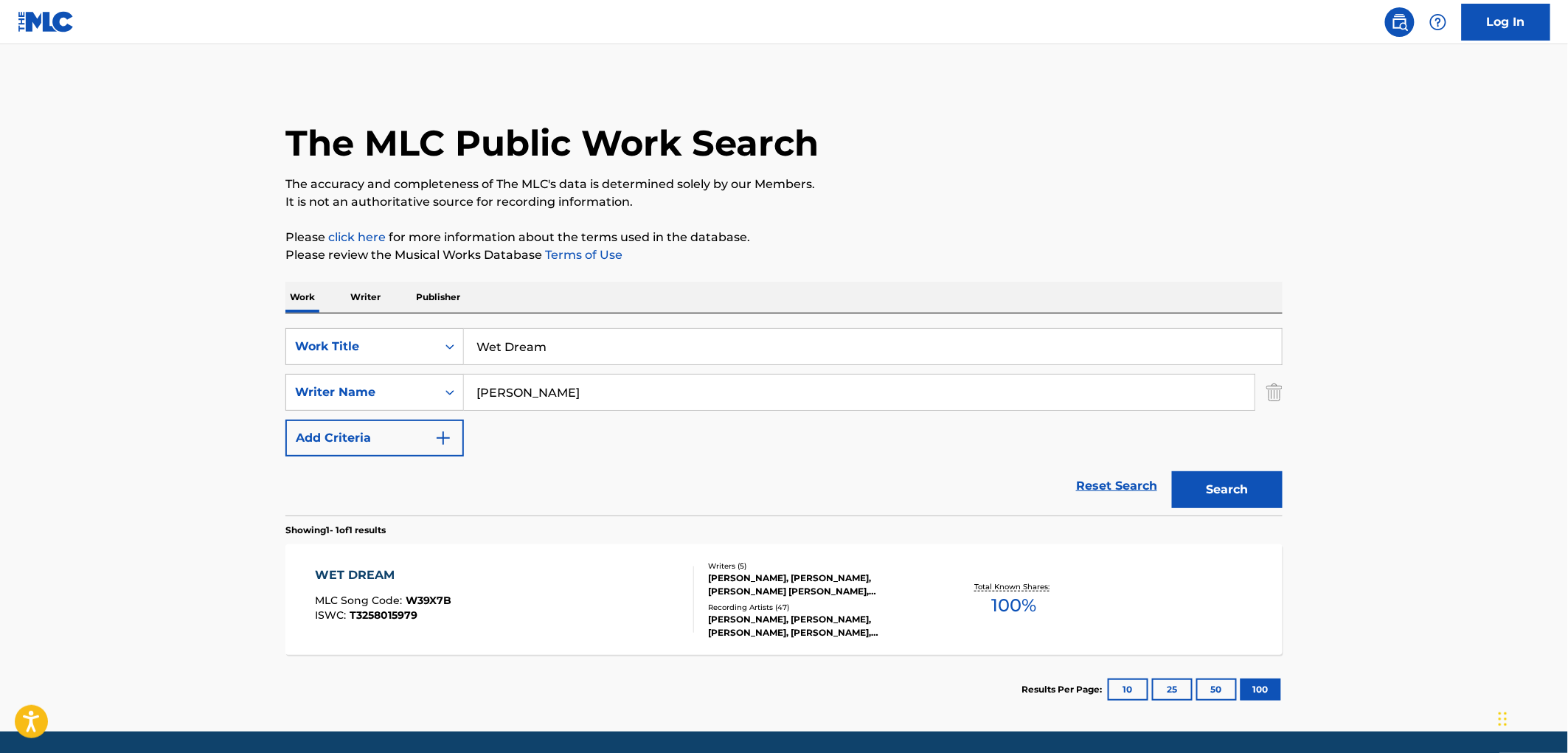
click at [786, 580] on div "[PERSON_NAME], [PERSON_NAME], [PERSON_NAME] [PERSON_NAME], [PERSON_NAME] [PERSO…" at bounding box center [820, 585] width 223 height 27
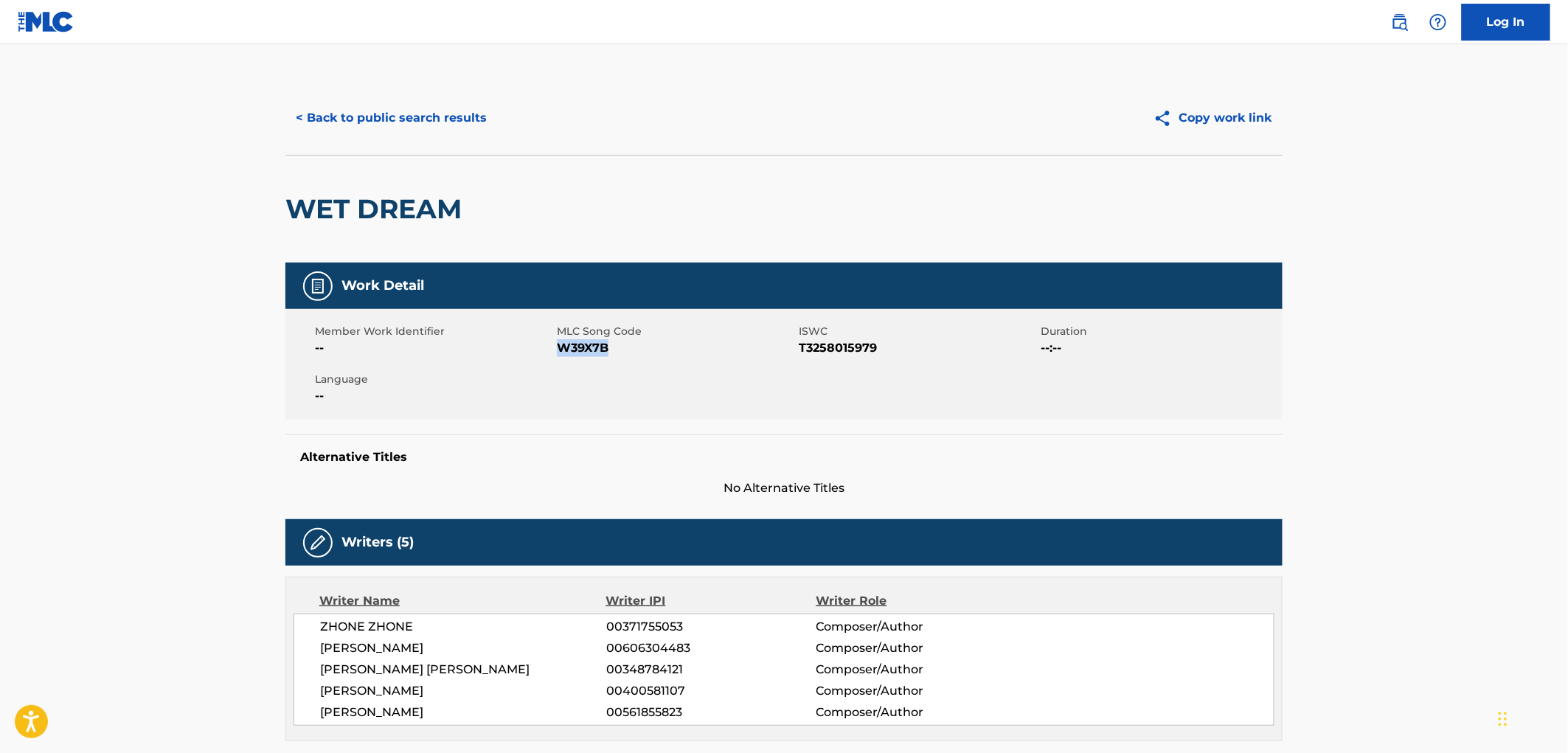
drag, startPoint x: 630, startPoint y: 347, endPoint x: 559, endPoint y: 348, distance: 71.0
click at [559, 348] on span "W39X7B" at bounding box center [676, 348] width 238 height 17
copy span "W39X7B"
click at [379, 124] on button "< Back to public search results" at bounding box center [391, 118] width 211 height 37
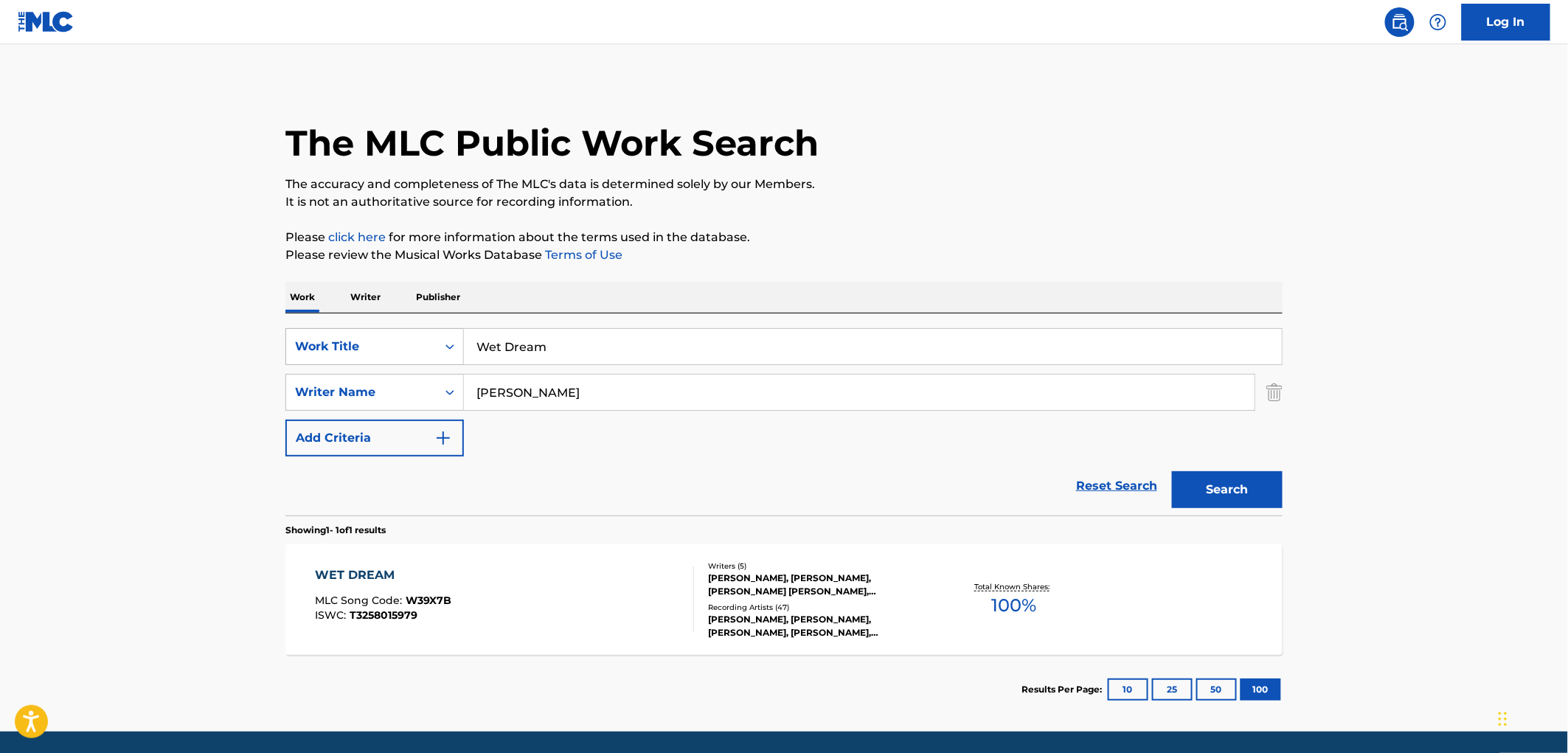
click at [417, 356] on div "SearchWithCriteriaae84521e-24fc-4cde-880b-b125fc63fd81 Work Title Wet Dream" at bounding box center [784, 347] width 997 height 37
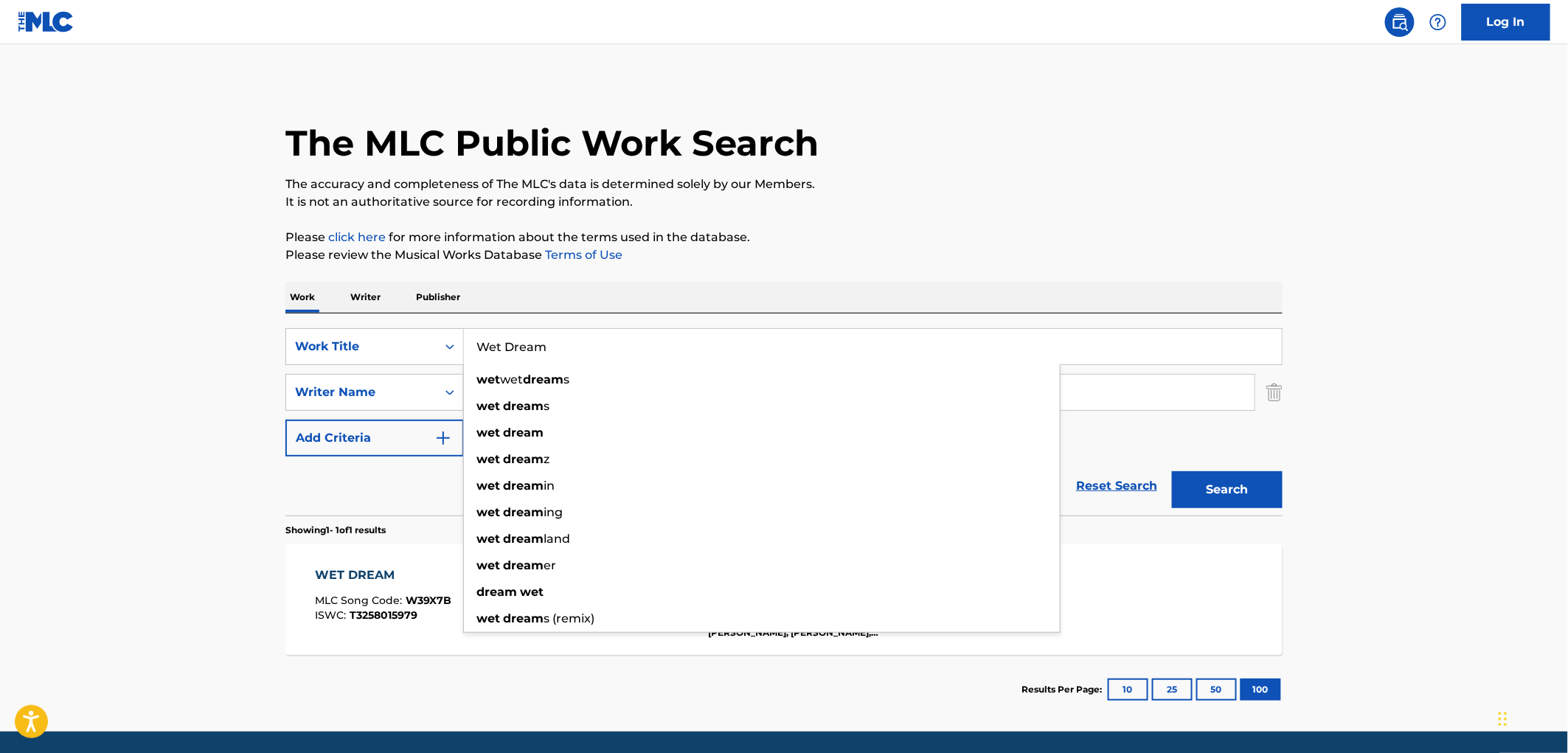
paste input "I Want Your Video"
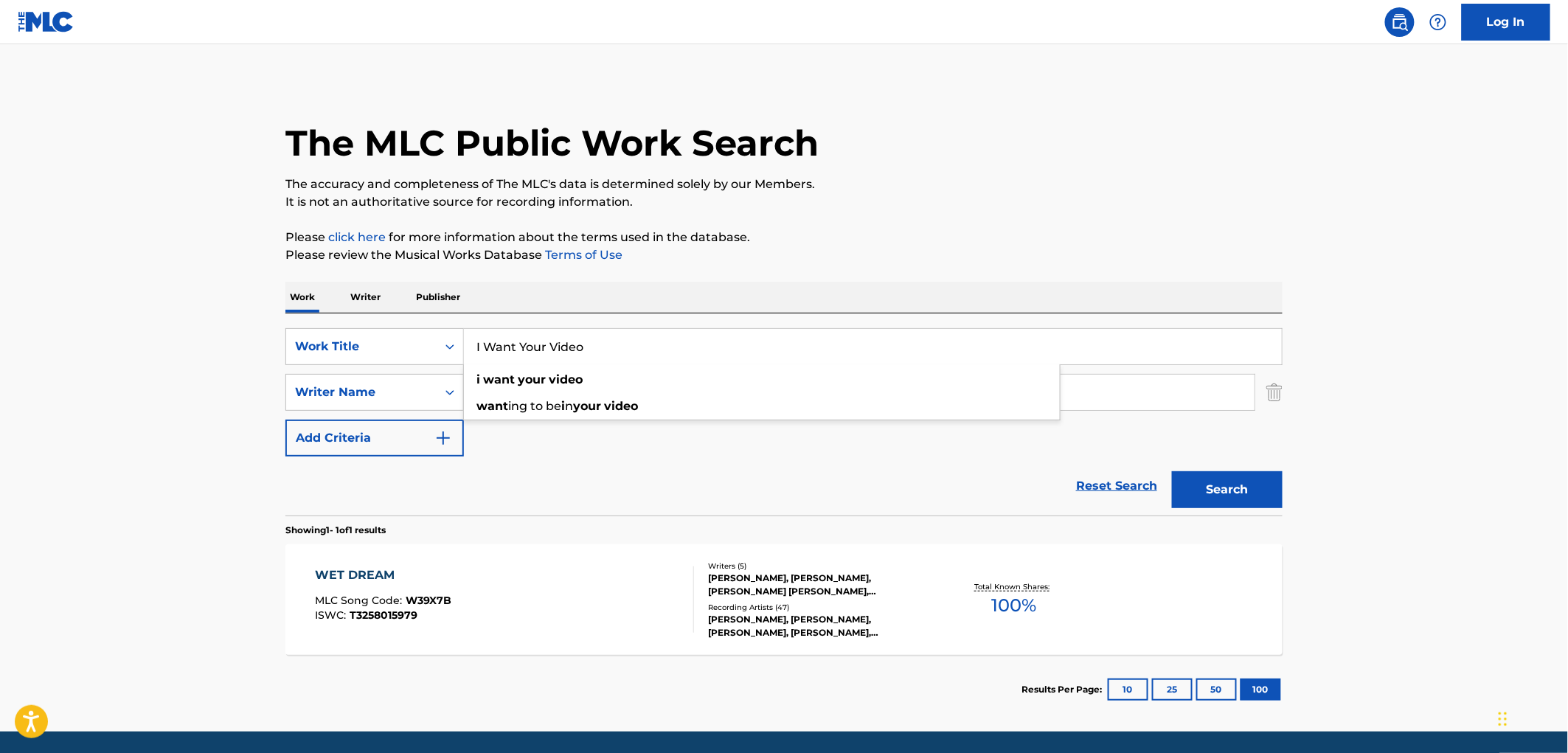
type input "I Want Your Video"
click at [714, 292] on div "Work Writer Publisher" at bounding box center [784, 297] width 997 height 31
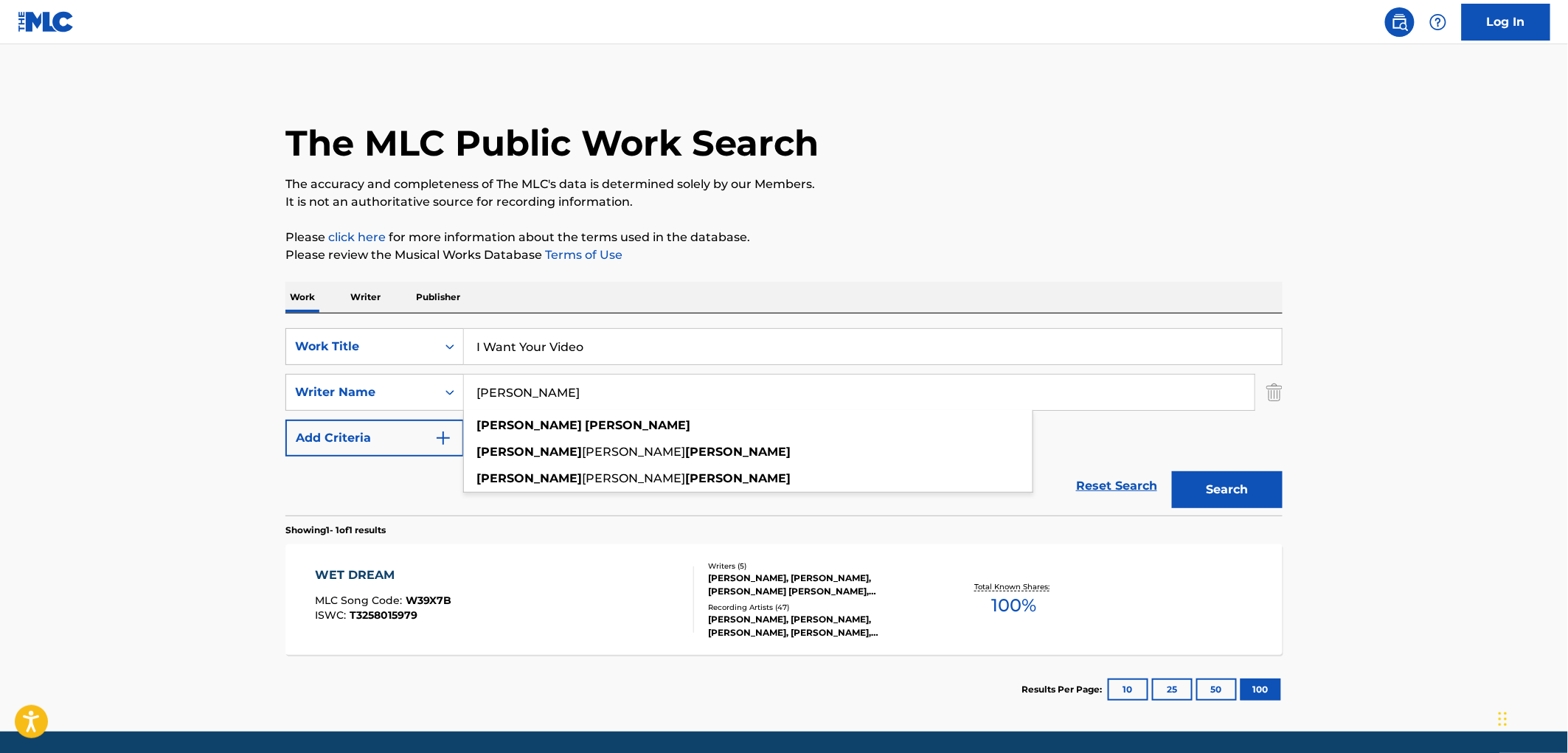
drag, startPoint x: 304, startPoint y: 385, endPoint x: 181, endPoint y: 393, distance: 123.3
click at [181, 393] on main "The MLC Public Work Search The accuracy and completeness of The MLC's data is d…" at bounding box center [784, 387] width 1568 height 687
click at [562, 396] on input "[PERSON_NAME]" at bounding box center [859, 393] width 790 height 36
click at [549, 393] on input "[PERSON_NAME]" at bounding box center [859, 393] width 790 height 36
click at [526, 395] on input "[PERSON_NAME]" at bounding box center [859, 393] width 790 height 36
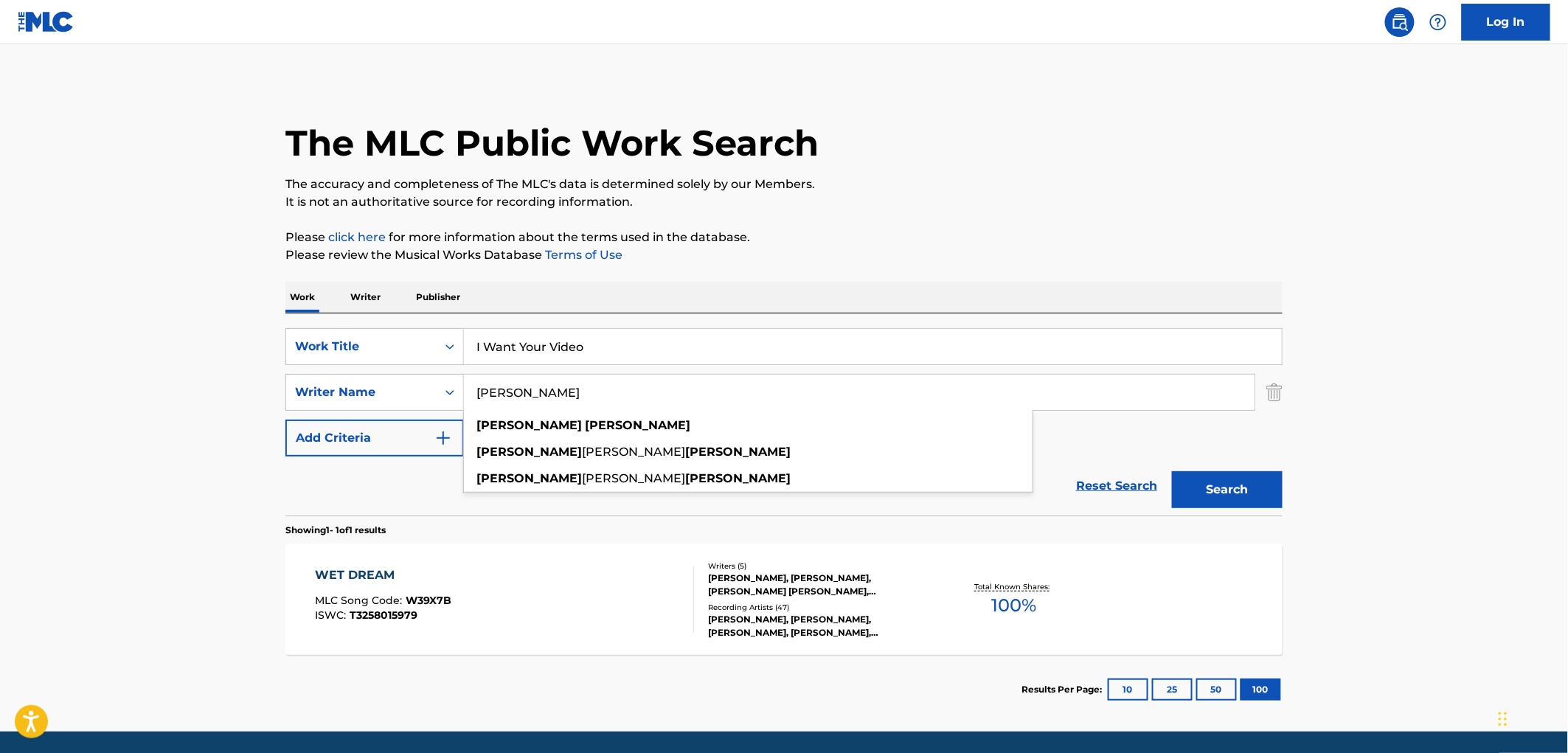
drag, startPoint x: 519, startPoint y: 393, endPoint x: 607, endPoint y: 394, distance: 88.0
click at [607, 394] on input "[PERSON_NAME]" at bounding box center [859, 393] width 790 height 36
type input "[PERSON_NAME]"
click at [1172, 471] on button "Search" at bounding box center [1227, 489] width 111 height 37
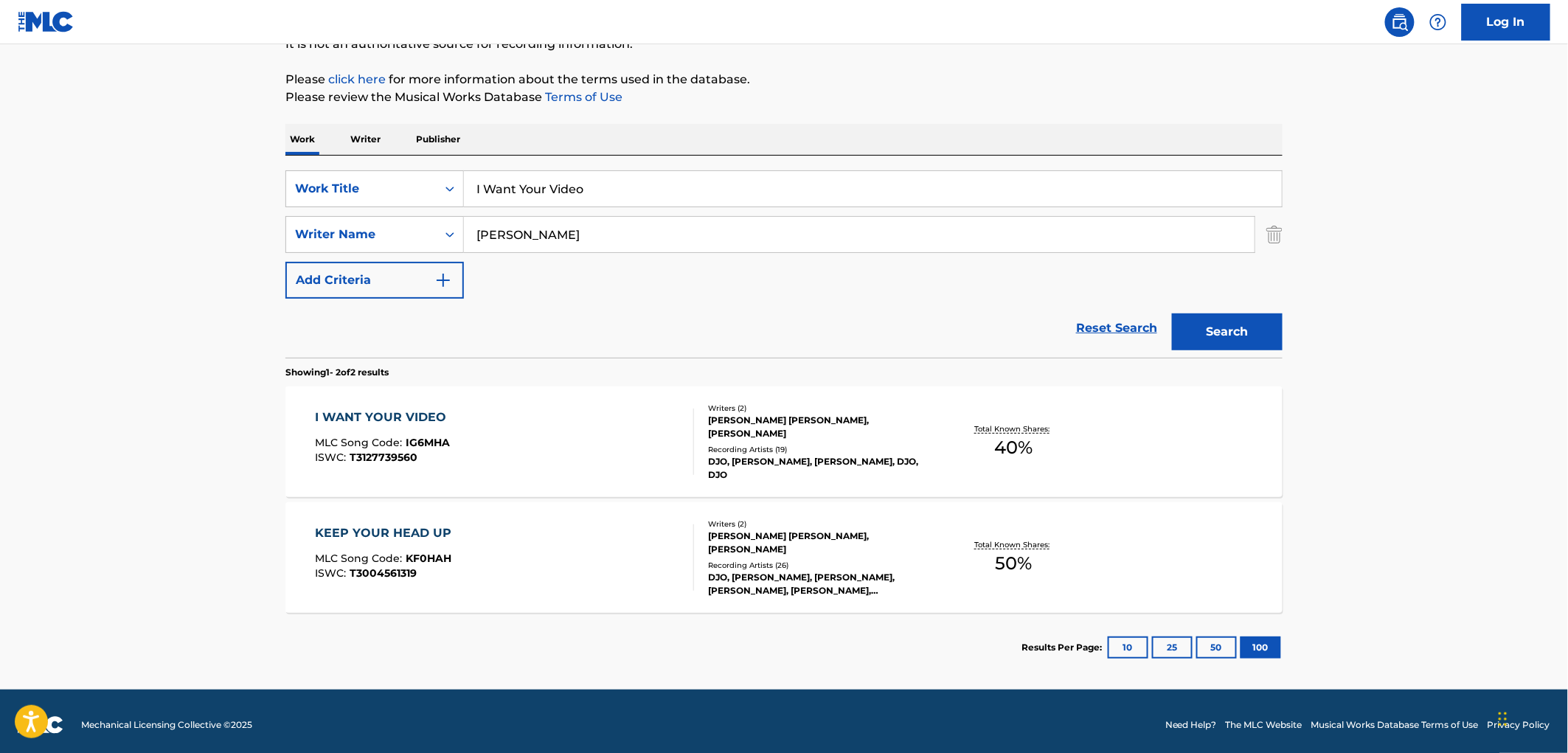
scroll to position [164, 0]
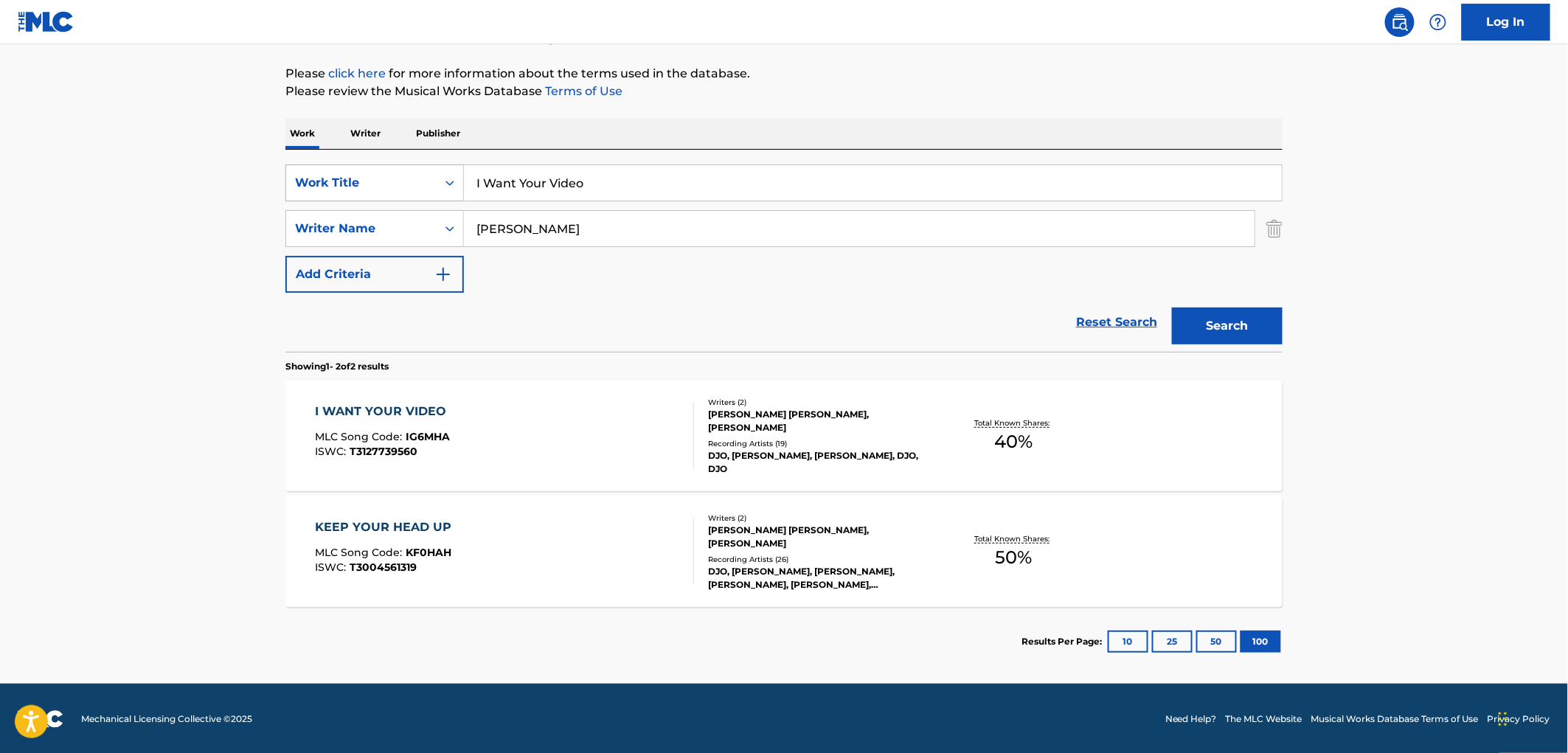
drag, startPoint x: 543, startPoint y: 178, endPoint x: 371, endPoint y: 180, distance: 172.0
click at [371, 180] on div "SearchWithCriteriaae84521e-24fc-4cde-880b-b125fc63fd81 Work Title I Want Your V…" at bounding box center [784, 183] width 997 height 37
paste input "La Conmemorativa"
type input "La Conmemorativa"
click at [1251, 312] on button "Search" at bounding box center [1227, 326] width 111 height 37
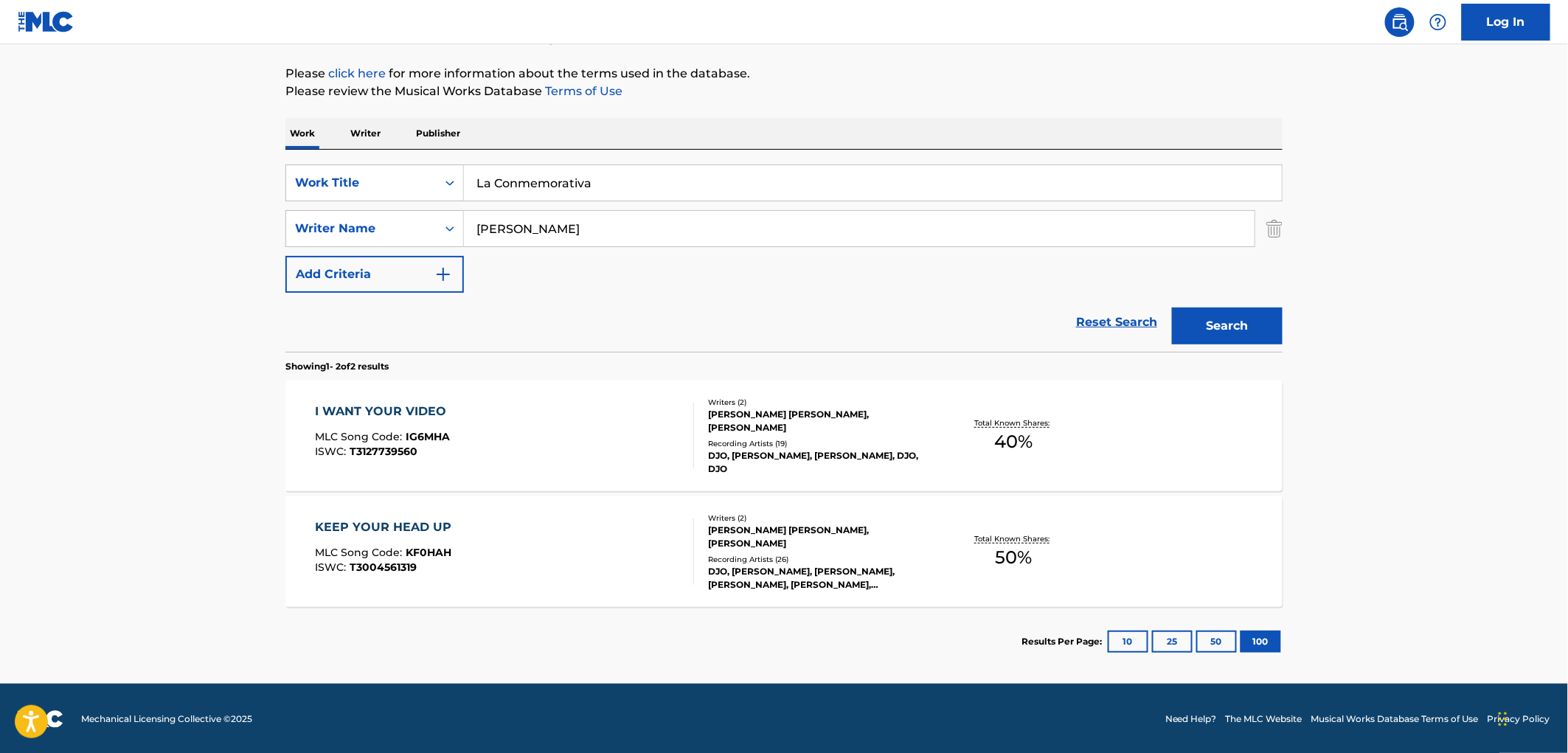
scroll to position [0, 0]
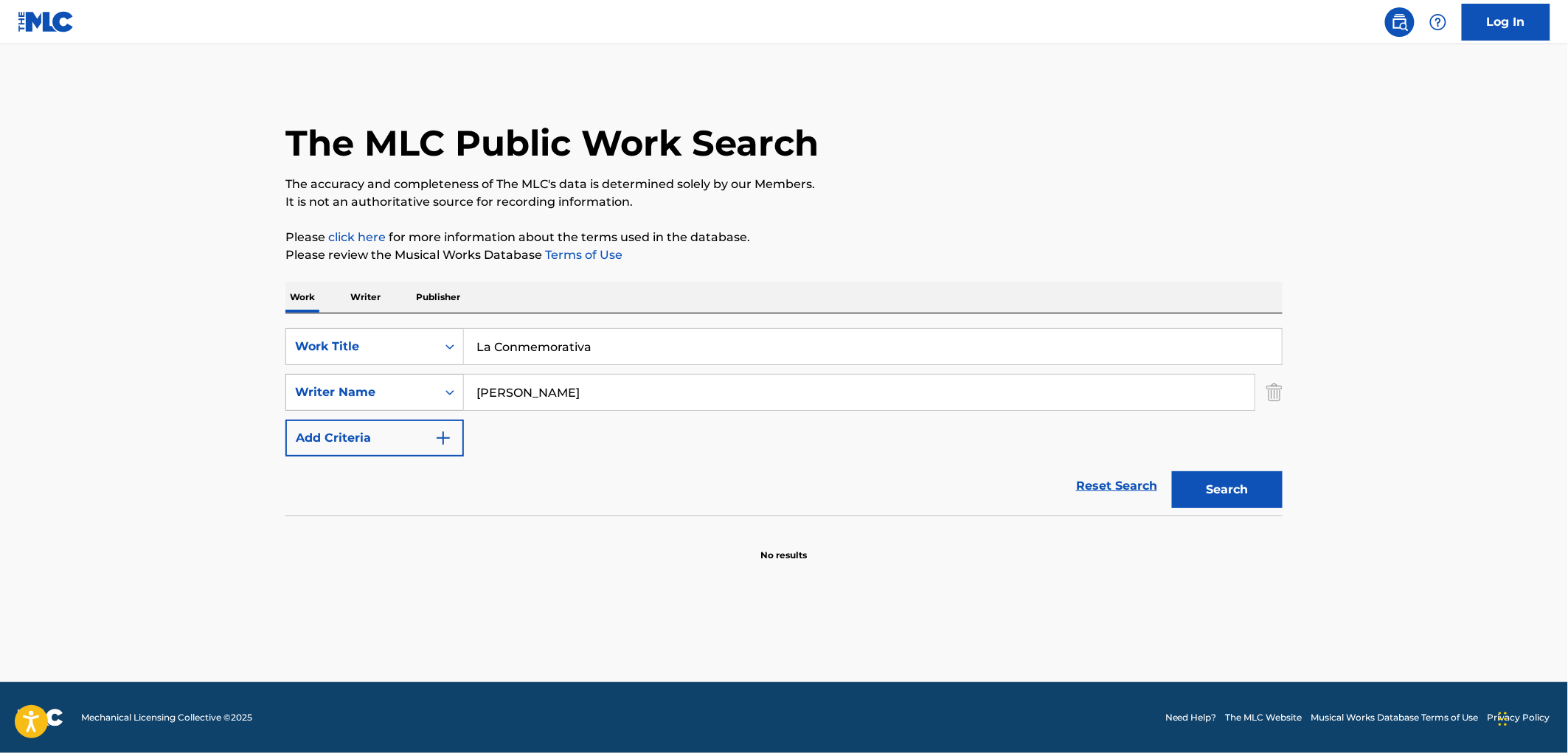
drag, startPoint x: 570, startPoint y: 387, endPoint x: 304, endPoint y: 399, distance: 266.3
click at [313, 398] on div "SearchWithCriteria13d66d4f-69cb-426d-a4bd-d914349395b7 Writer Name [PERSON_NAME]" at bounding box center [784, 393] width 997 height 37
click at [1172, 471] on button "Search" at bounding box center [1227, 489] width 111 height 37
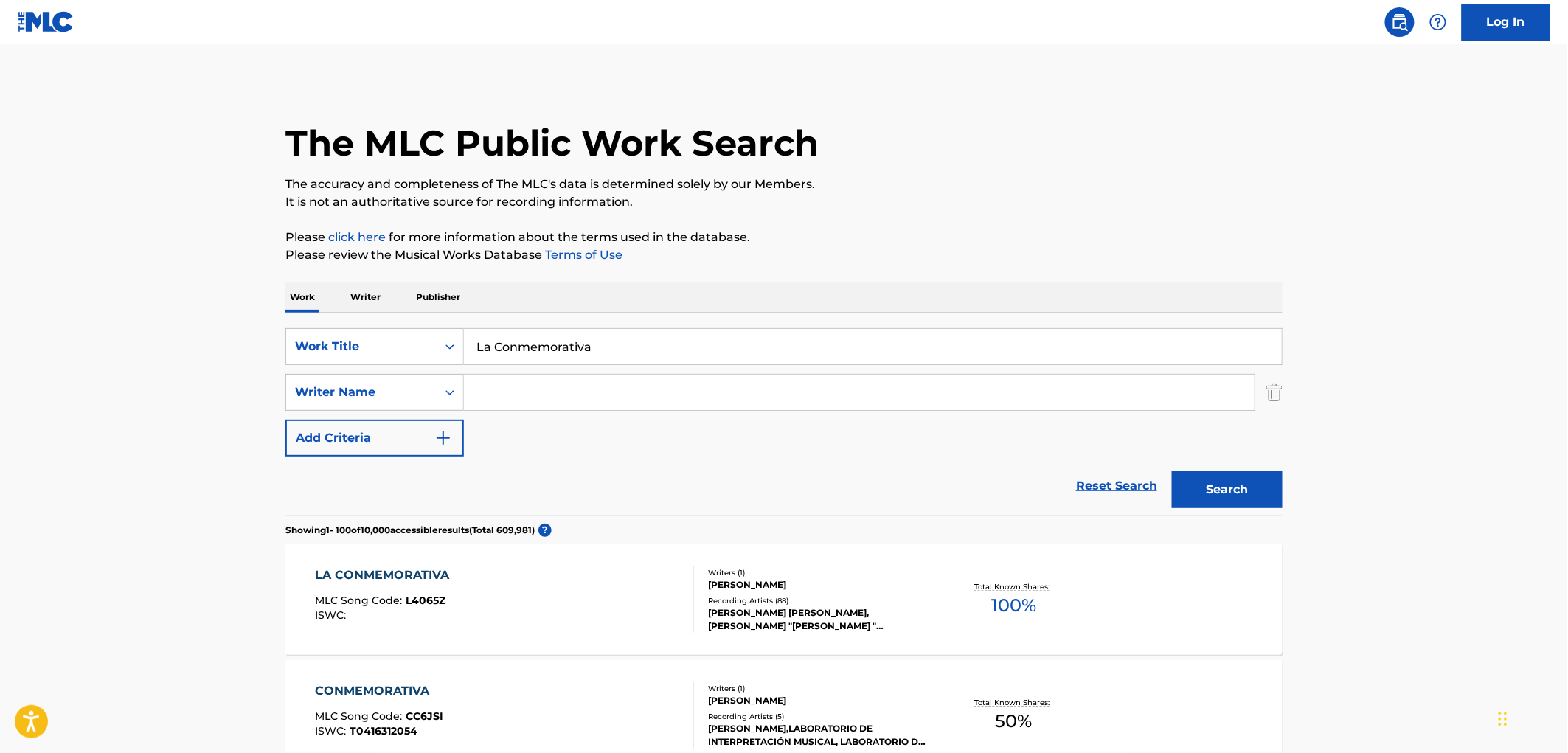
click at [782, 577] on div "Writers ( 1 )" at bounding box center [820, 573] width 223 height 11
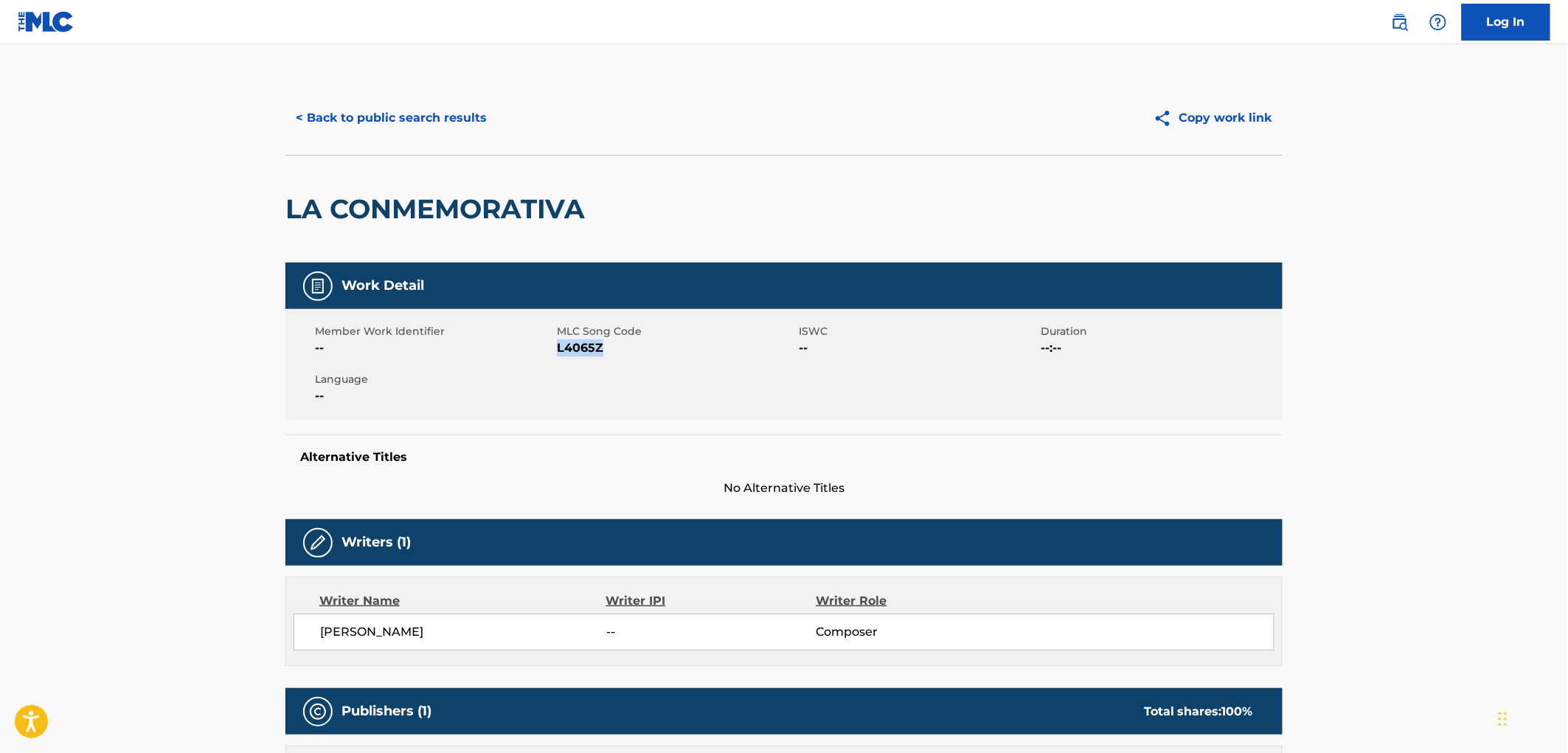
drag, startPoint x: 608, startPoint y: 349, endPoint x: 559, endPoint y: 347, distance: 49.0
click at [559, 347] on span "L4065Z" at bounding box center [676, 348] width 238 height 17
click at [392, 116] on button "< Back to public search results" at bounding box center [391, 118] width 211 height 37
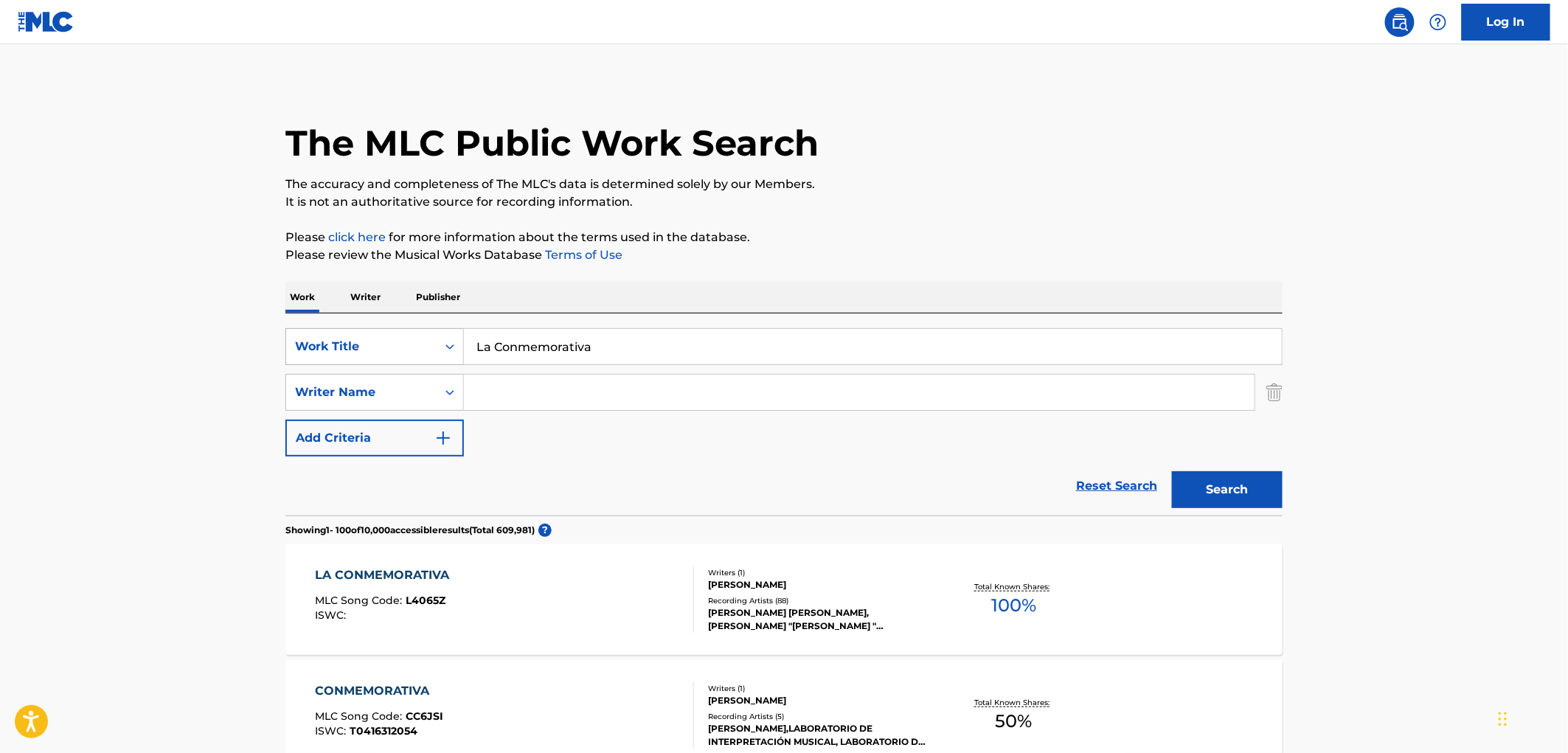
drag, startPoint x: 629, startPoint y: 356, endPoint x: 390, endPoint y: 350, distance: 239.1
click at [390, 350] on div "SearchWithCriteriaae84521e-24fc-4cde-880b-b125fc63fd81 Work Title La Conmemorat…" at bounding box center [784, 347] width 997 height 37
paste input "Caminos De La Vid"
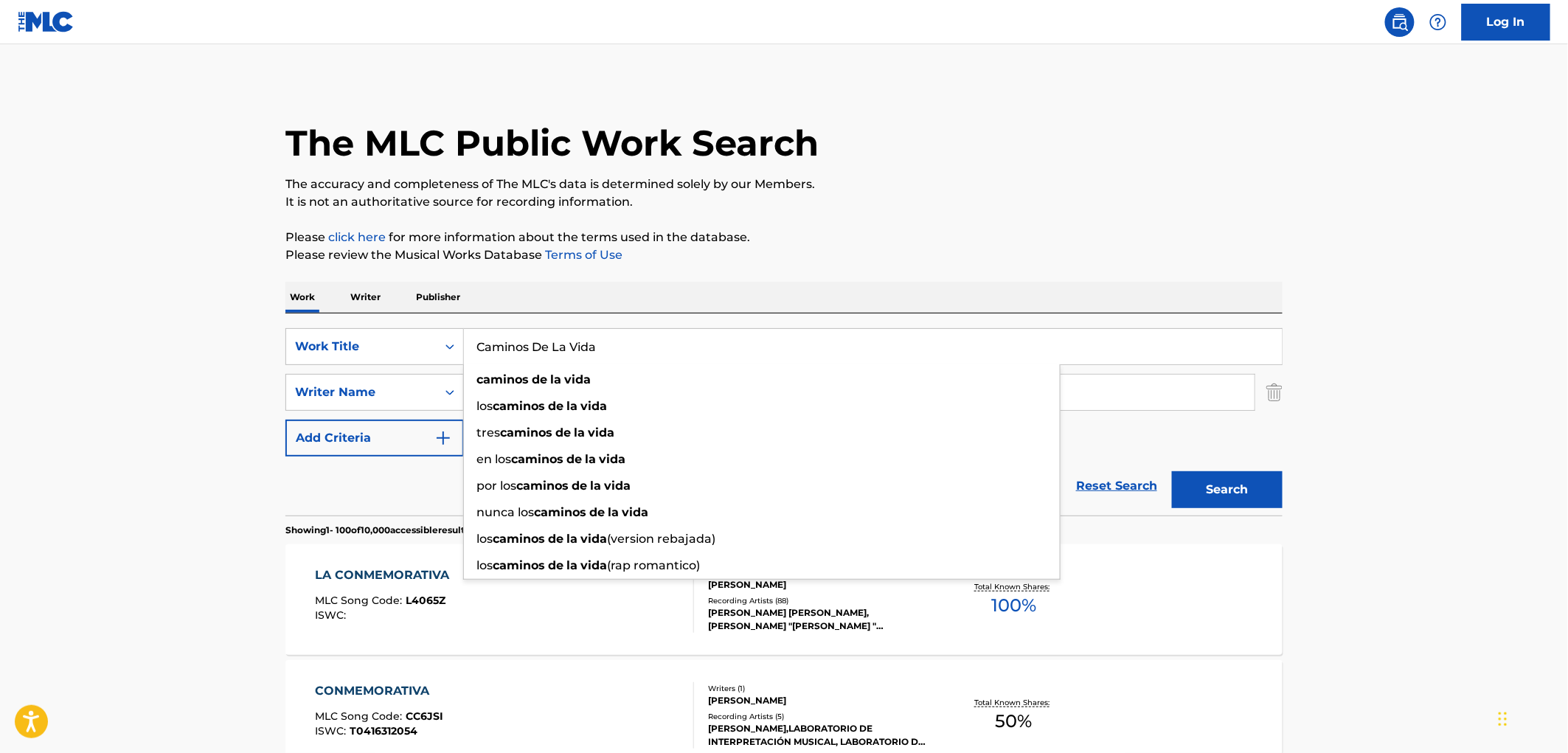
click at [1205, 489] on button "Search" at bounding box center [1227, 489] width 111 height 37
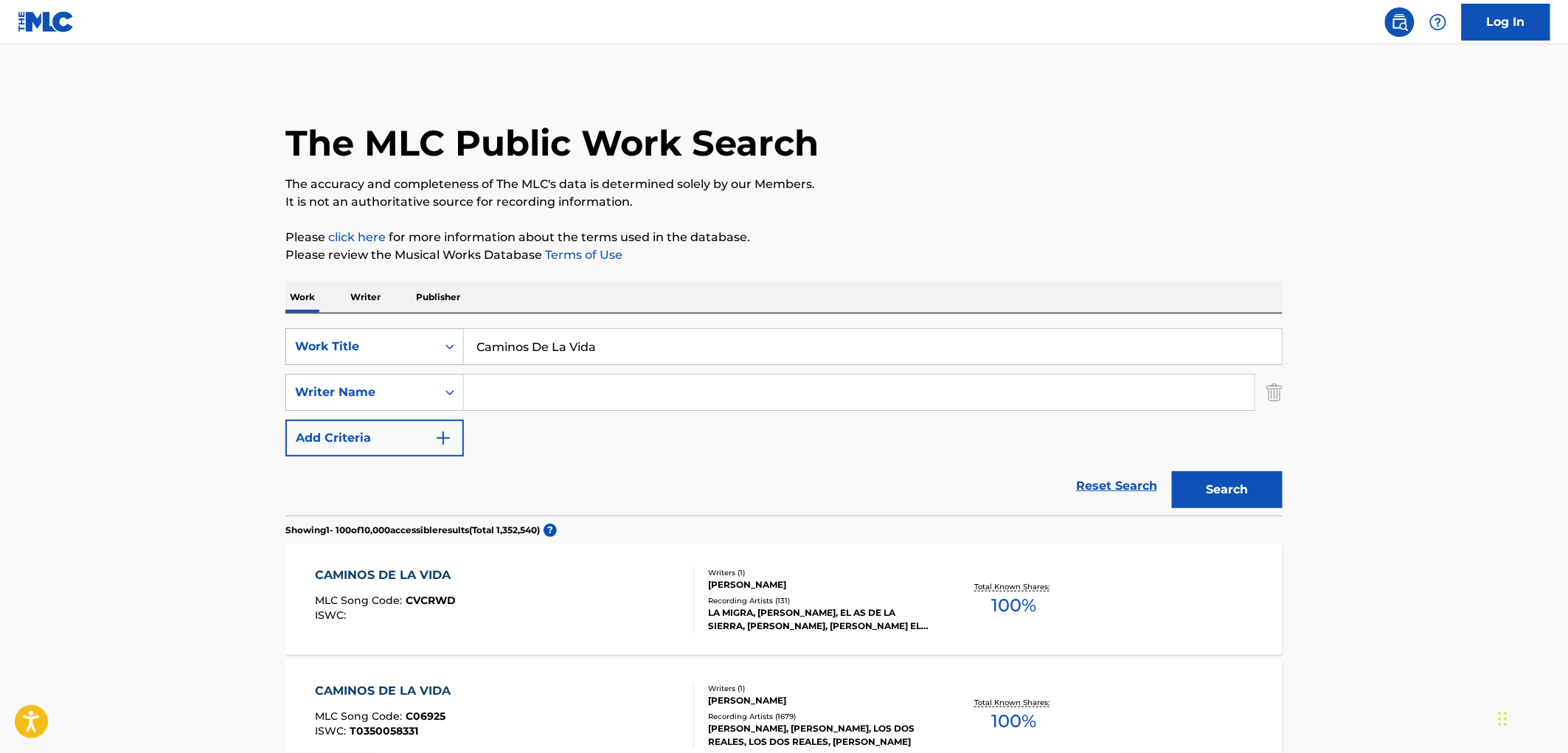
drag, startPoint x: 608, startPoint y: 342, endPoint x: 453, endPoint y: 345, distance: 155.0
click at [453, 345] on div "SearchWithCriteriaae84521e-24fc-4cde-880b-b125fc63fd81 Work Title Caminos De La…" at bounding box center [784, 347] width 997 height 37
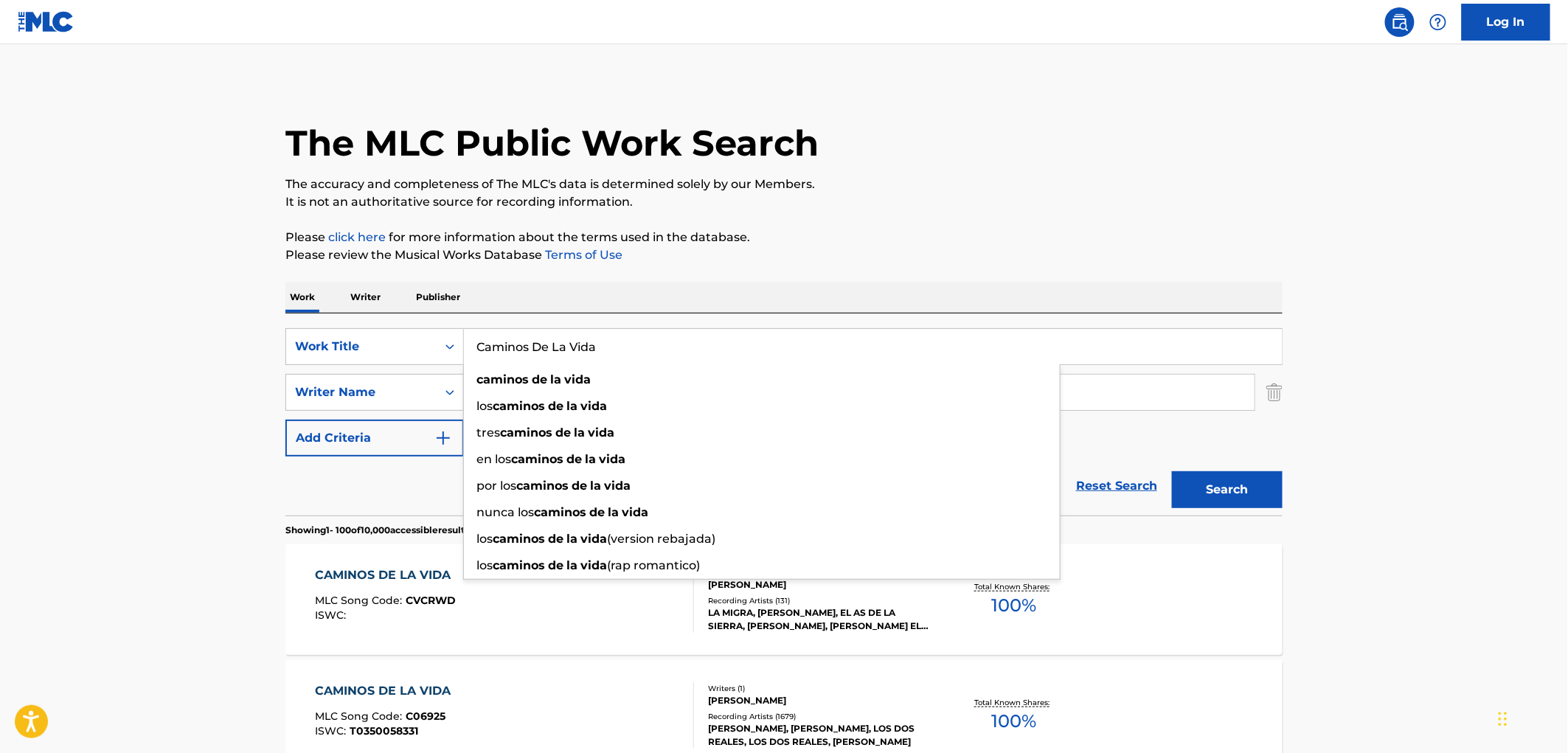
paste input "Soy Humilde Soy de Rancho"
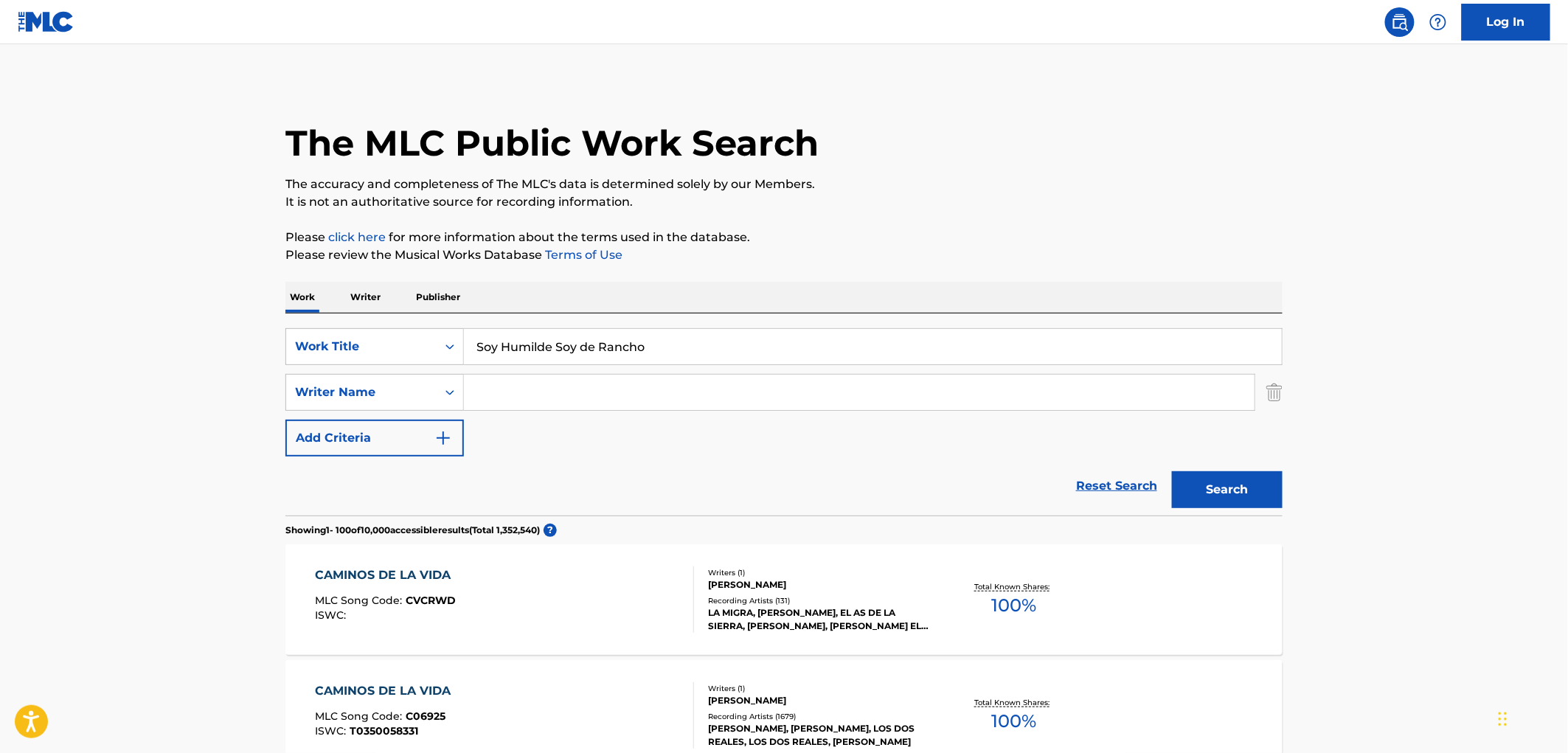
click at [1224, 493] on button "Search" at bounding box center [1227, 489] width 111 height 37
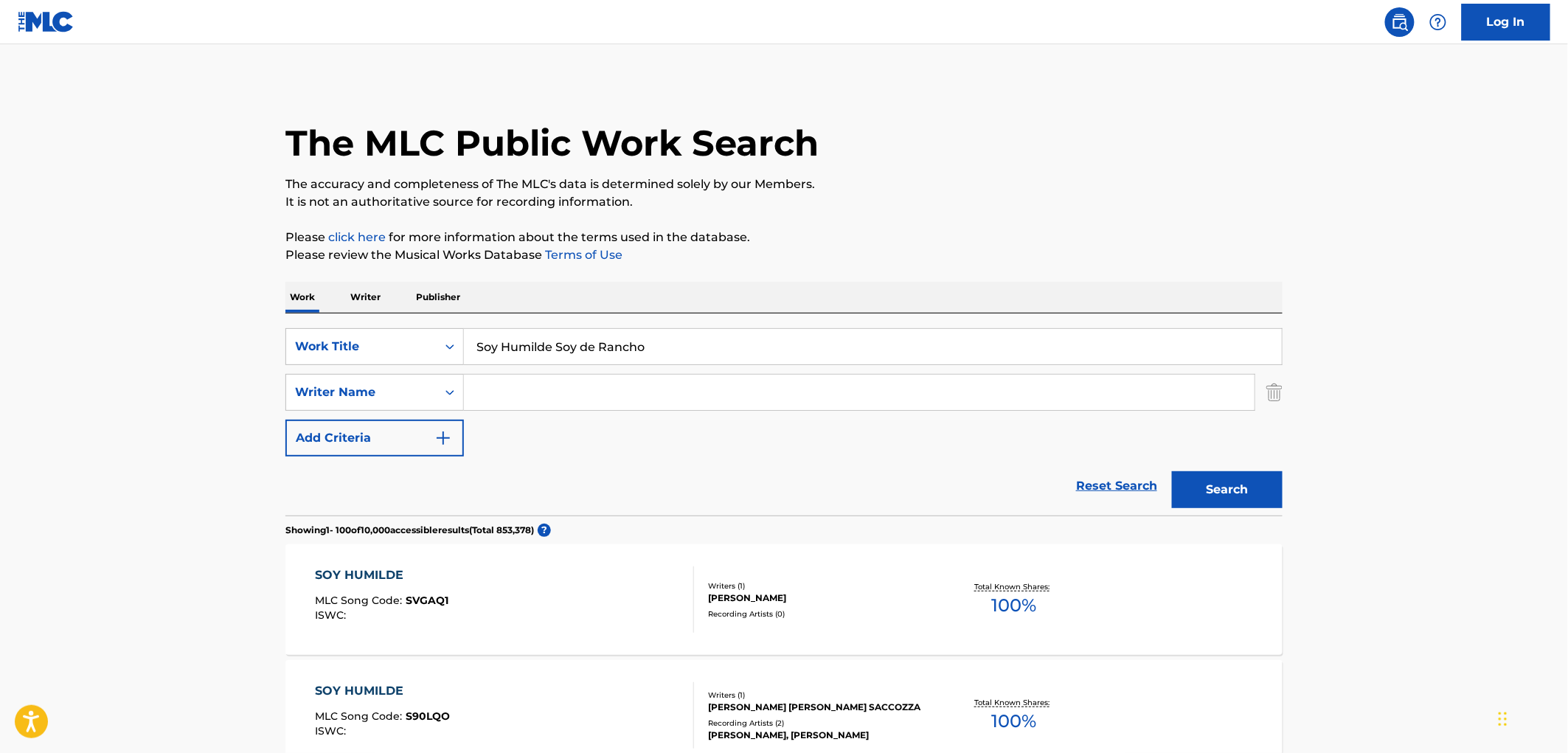
drag, startPoint x: 634, startPoint y: 359, endPoint x: 493, endPoint y: 359, distance: 141.0
click at [493, 359] on input "Soy Humilde Soy de Rancho" at bounding box center [873, 347] width 818 height 36
drag, startPoint x: 467, startPoint y: 349, endPoint x: 741, endPoint y: 345, distance: 274.0
click at [741, 345] on input "Soy Humilde Soy de Rancho" at bounding box center [873, 347] width 818 height 36
paste input "LA MUERTE Y LA BOLSITA"
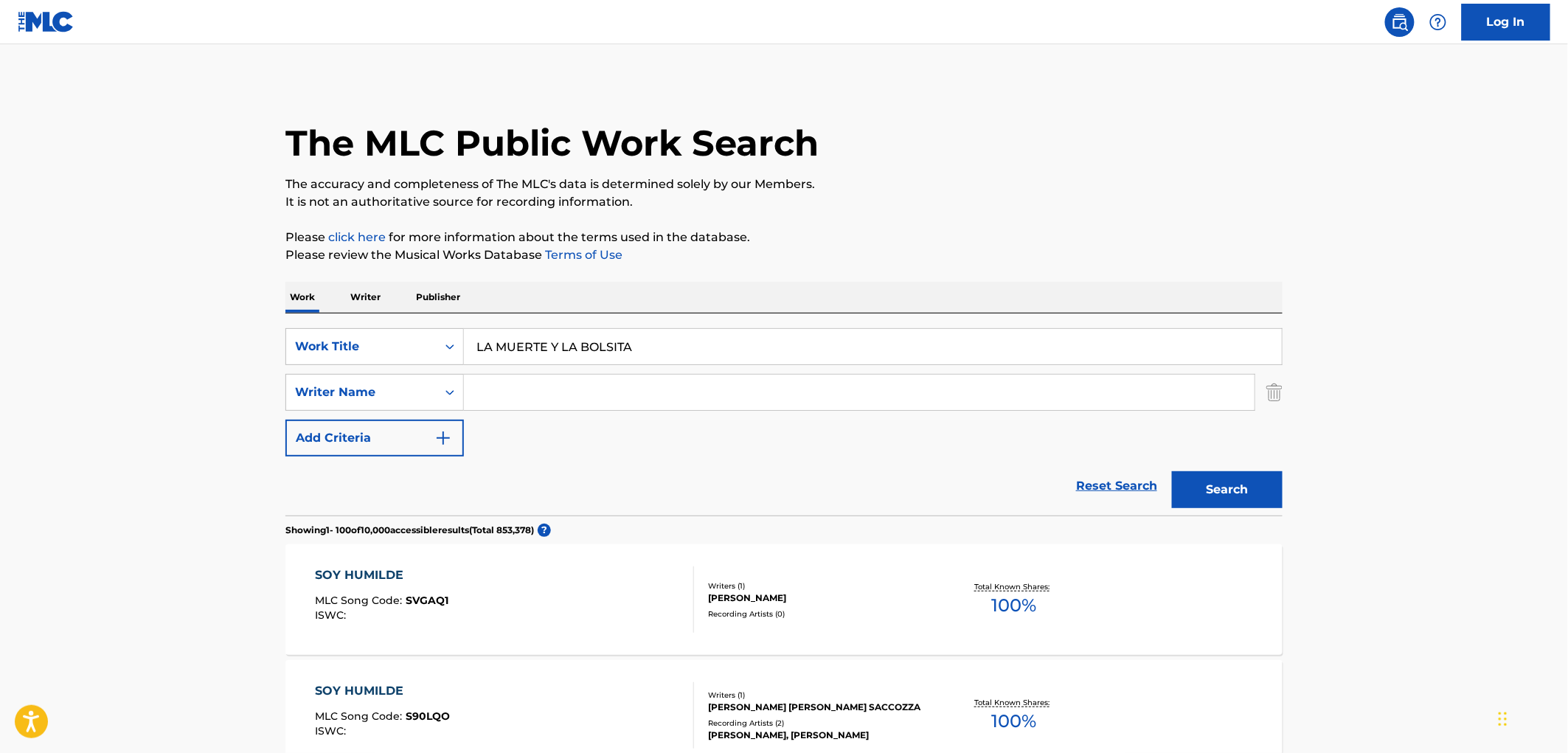
click at [1207, 511] on div "Search" at bounding box center [1223, 486] width 118 height 59
click at [1193, 484] on button "Search" at bounding box center [1227, 489] width 111 height 37
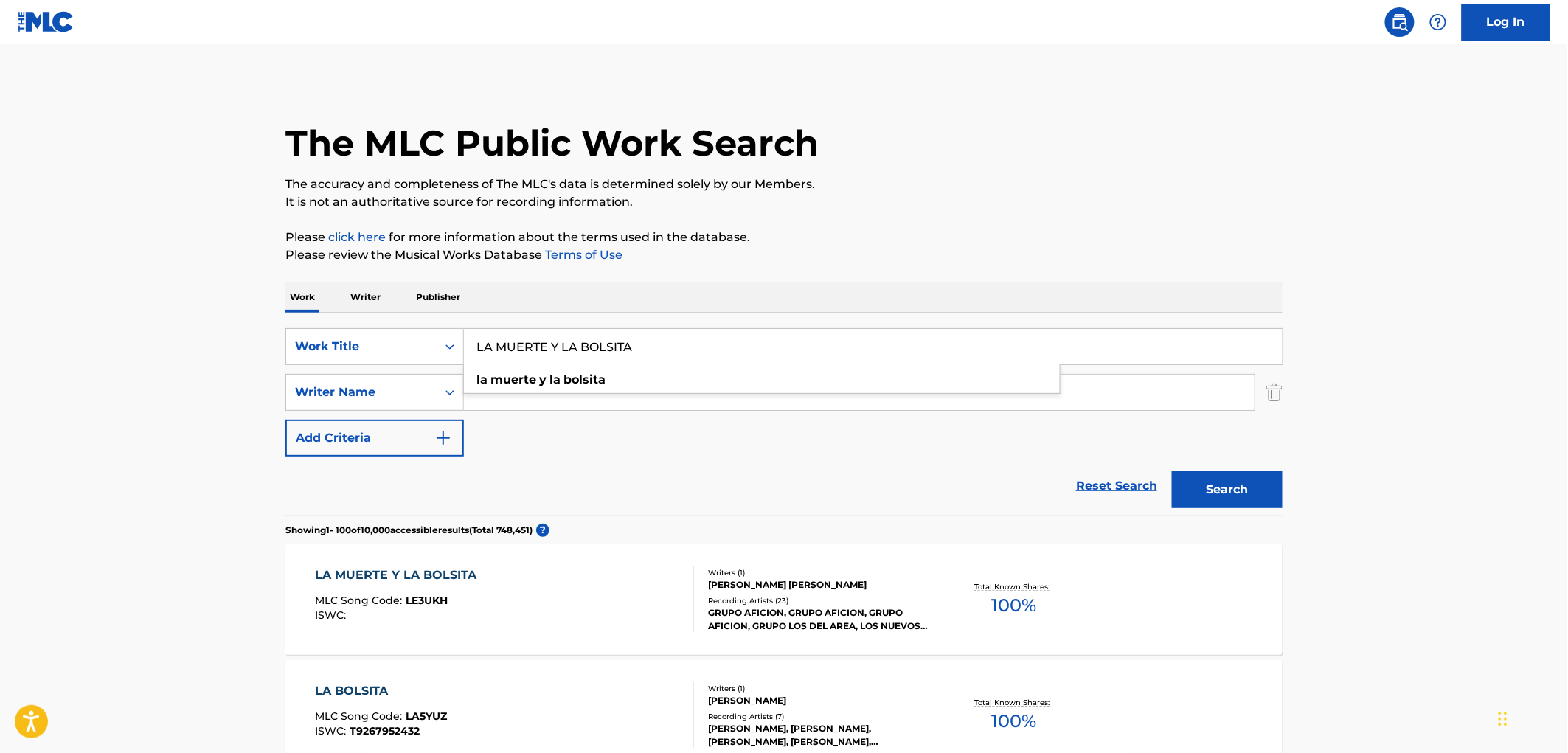
drag, startPoint x: 668, startPoint y: 349, endPoint x: 468, endPoint y: 350, distance: 200.0
click at [468, 350] on input "LA MUERTE Y LA BOLSITA" at bounding box center [873, 347] width 818 height 36
paste input "What You Know"
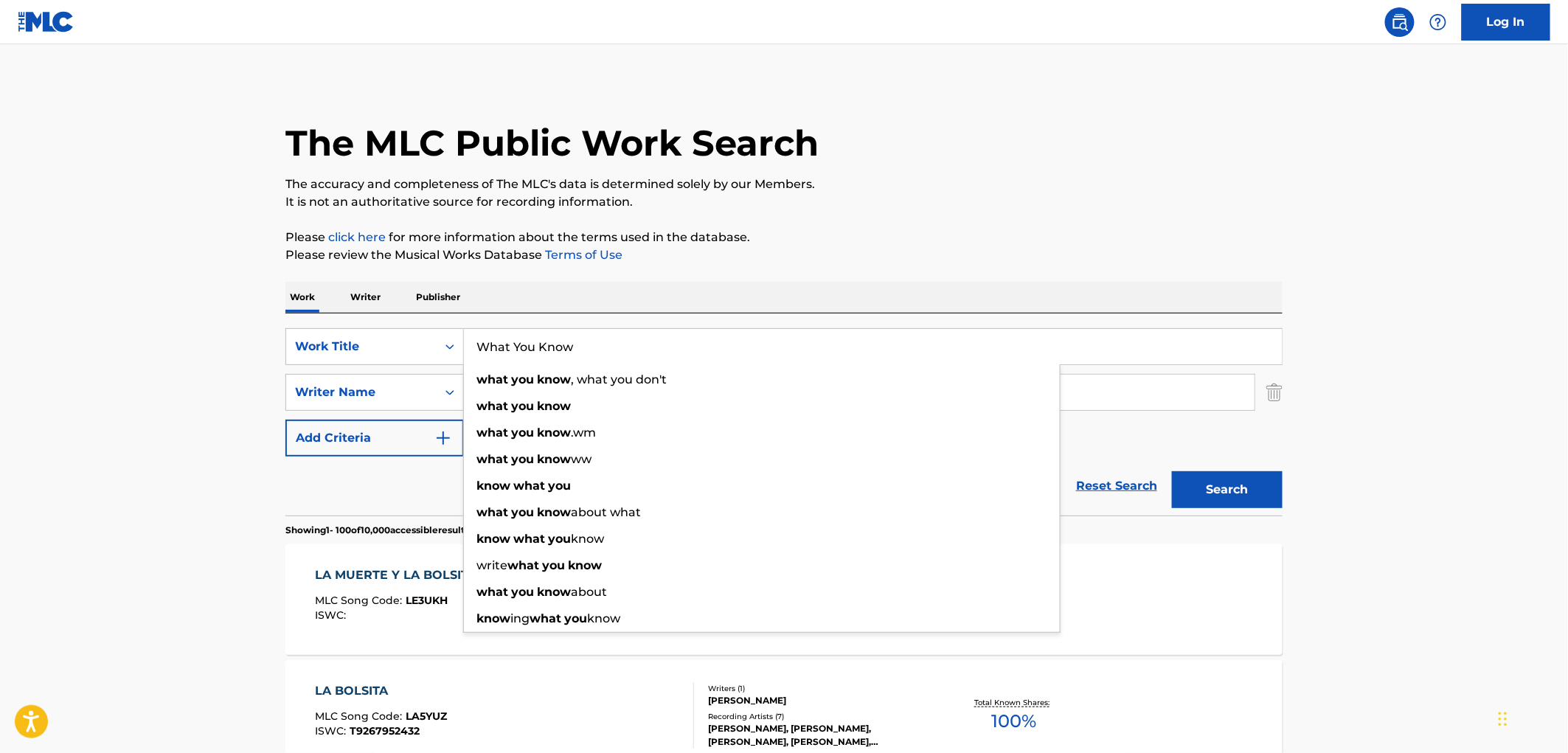
type input "What You Know"
click at [1196, 488] on button "Search" at bounding box center [1227, 489] width 111 height 37
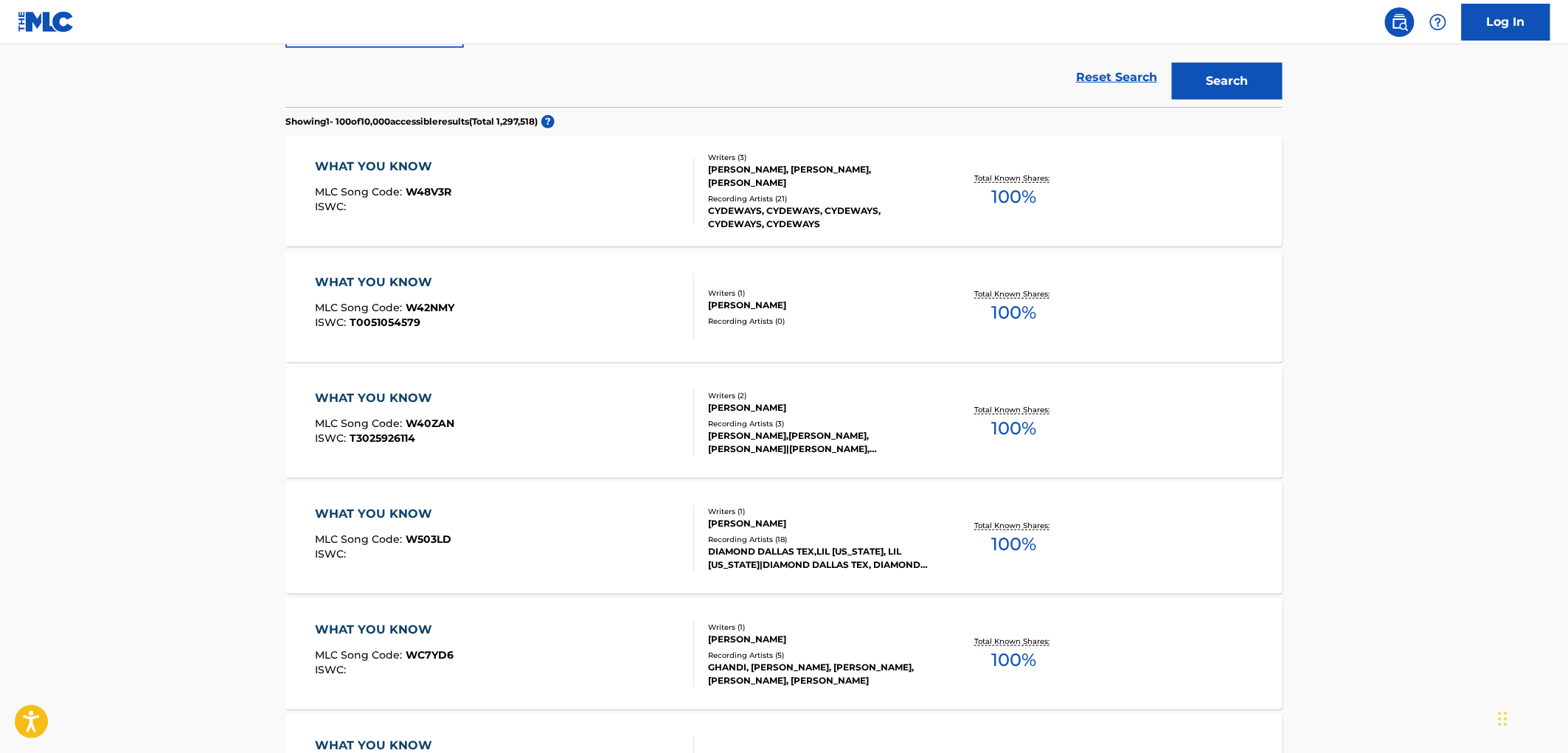
scroll to position [491, 0]
